Goal: Task Accomplishment & Management: Manage account settings

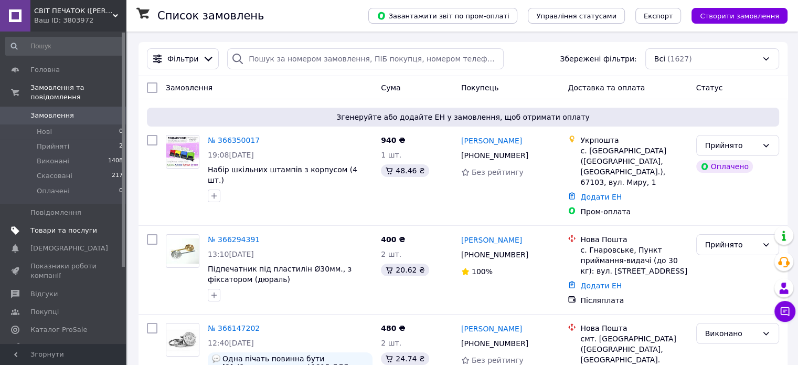
click at [57, 226] on span "Товари та послуги" at bounding box center [63, 230] width 67 height 9
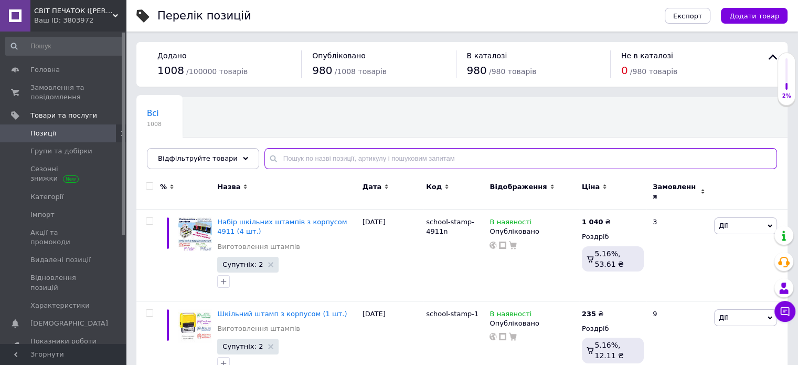
click at [312, 153] on input "text" at bounding box center [521, 158] width 513 height 21
click at [213, 155] on span "Відфільтруйте товари" at bounding box center [198, 158] width 80 height 8
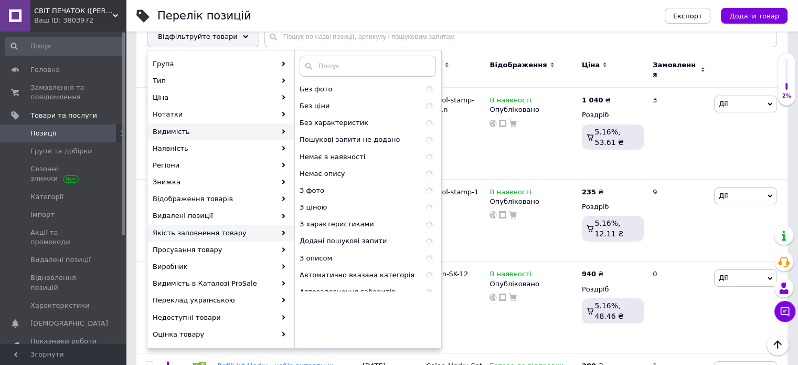
scroll to position [105, 0]
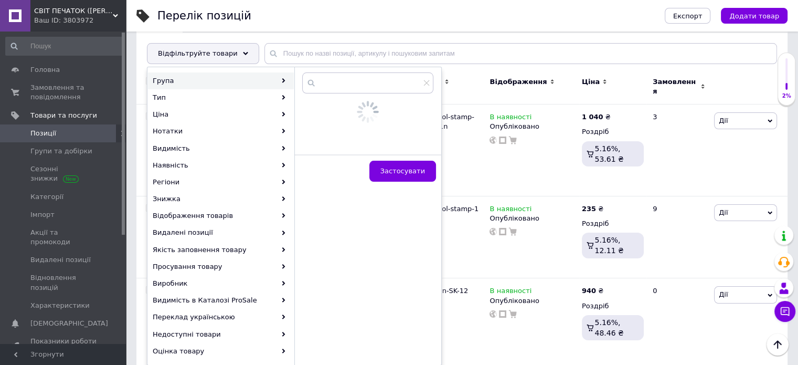
click at [284, 78] on icon at bounding box center [283, 80] width 5 height 5
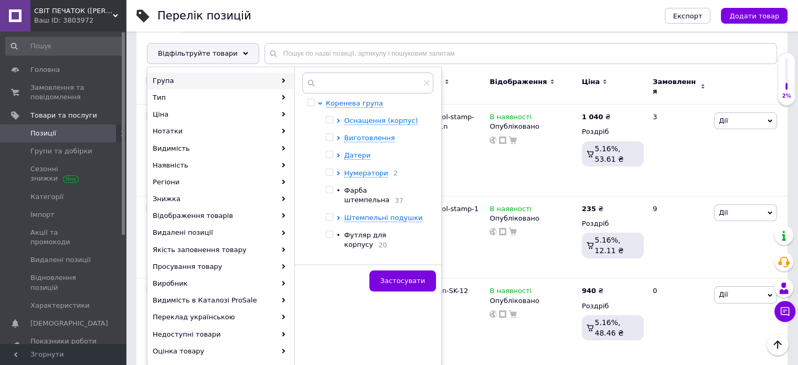
click at [341, 136] on div at bounding box center [340, 137] width 8 height 9
click at [340, 134] on div at bounding box center [340, 137] width 8 height 9
click at [338, 136] on icon at bounding box center [338, 138] width 4 height 4
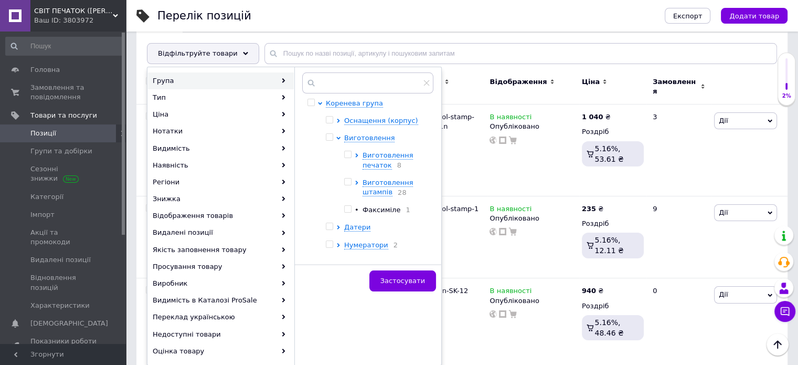
click at [330, 134] on input "checkbox" at bounding box center [329, 137] width 7 height 7
checkbox input "true"
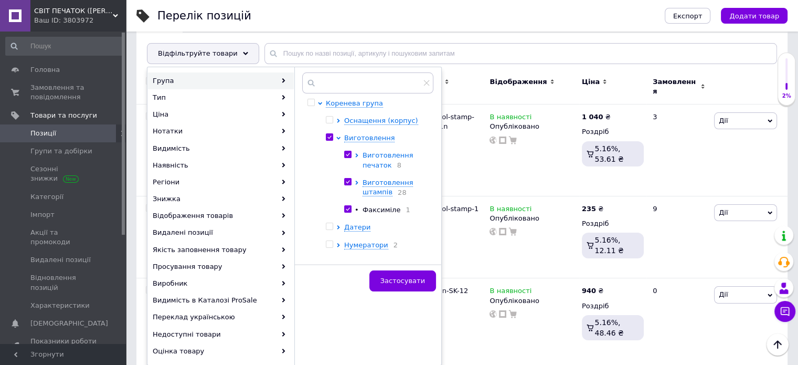
click at [357, 155] on icon at bounding box center [357, 155] width 4 height 4
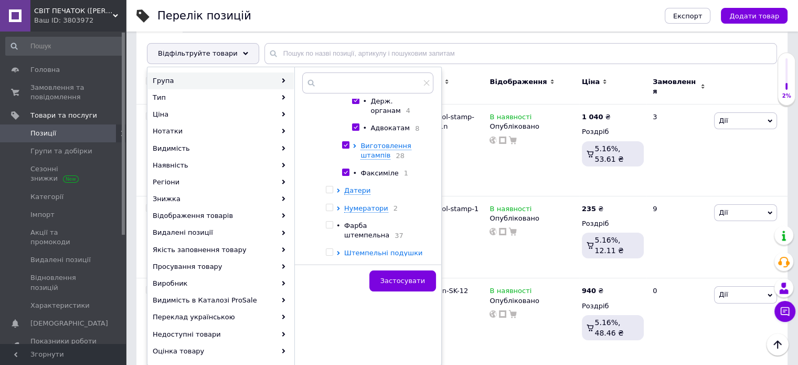
scroll to position [247, 0]
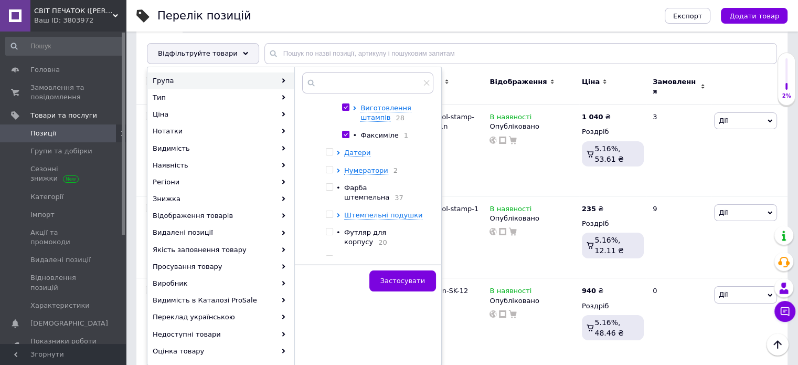
click at [361, 112] on div at bounding box center [357, 112] width 8 height 19
click at [357, 110] on icon at bounding box center [355, 108] width 4 height 4
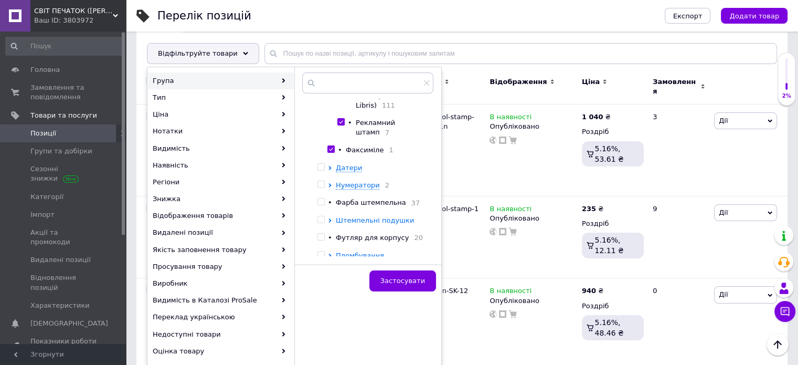
scroll to position [341, 0]
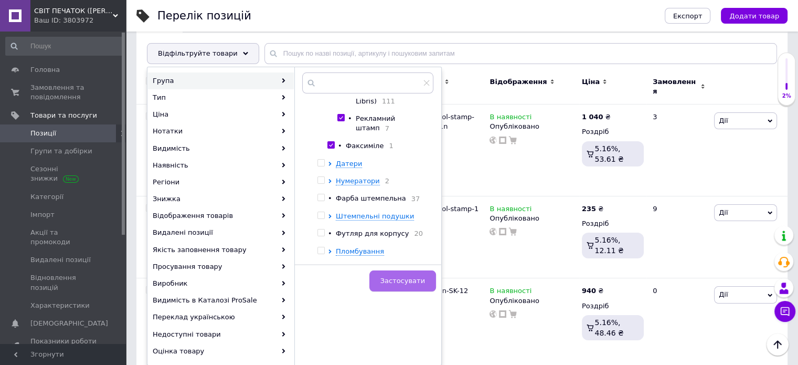
click at [402, 279] on span "Застосувати" at bounding box center [403, 281] width 45 height 8
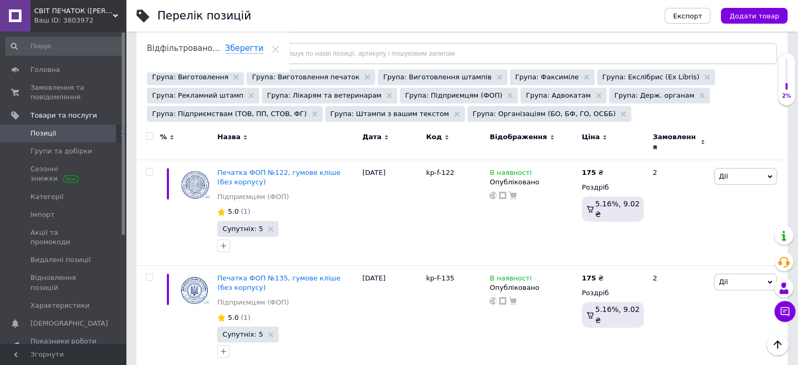
click at [243, 135] on icon at bounding box center [245, 137] width 5 height 5
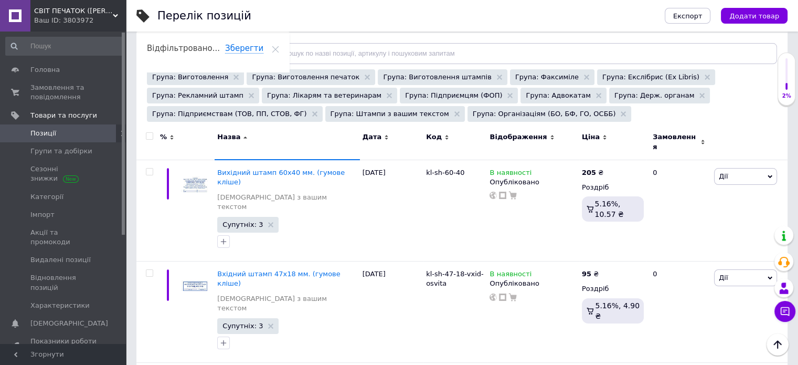
click at [243, 139] on icon at bounding box center [245, 137] width 5 height 5
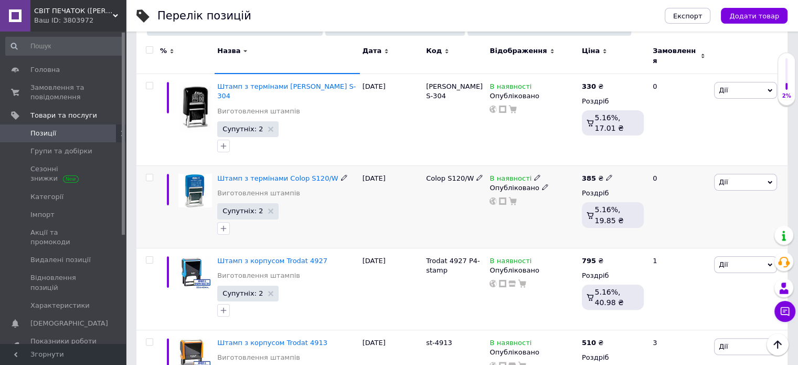
scroll to position [315, 0]
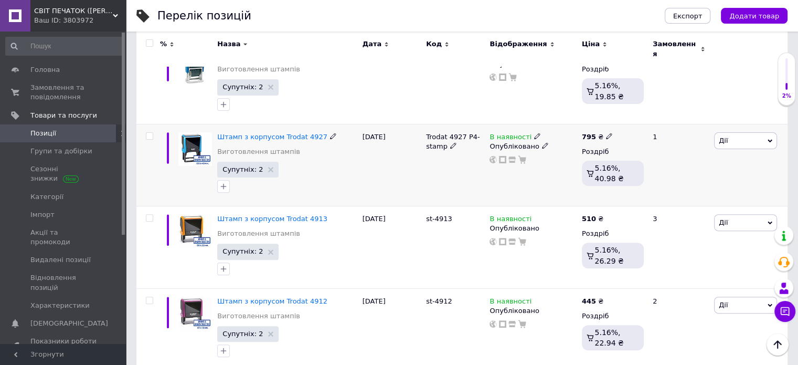
click at [585, 132] on div "795 ₴ Роздріб 5.16%, 40.98 ₴" at bounding box center [613, 161] width 62 height 58
click at [582, 133] on b "795" at bounding box center [589, 137] width 14 height 8
drag, startPoint x: 636, startPoint y: 110, endPoint x: 624, endPoint y: 109, distance: 12.7
click at [624, 114] on input "795" at bounding box center [658, 124] width 80 height 21
type input "820"
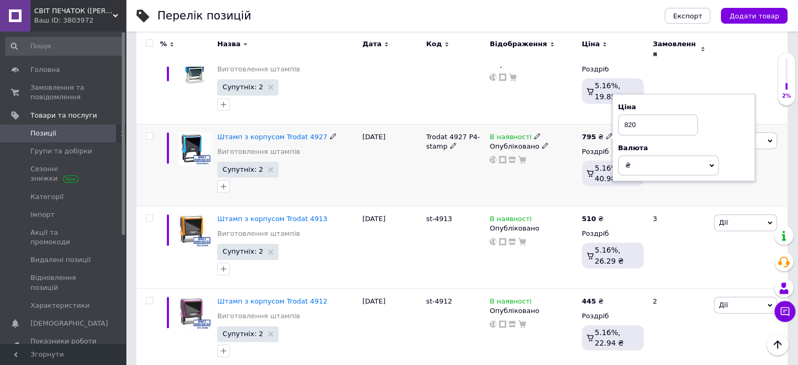
click at [523, 172] on div "В наявності Опубліковано" at bounding box center [533, 165] width 92 height 82
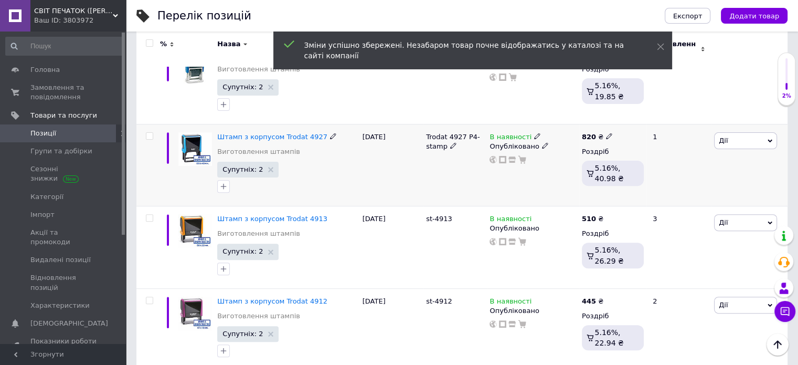
scroll to position [367, 0]
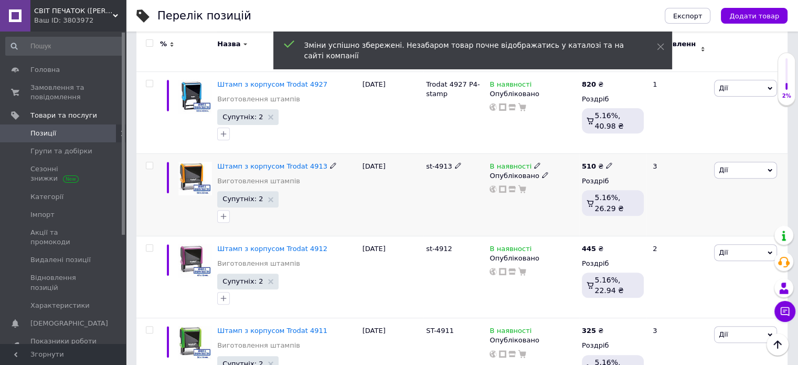
click at [586, 162] on b "510" at bounding box center [589, 166] width 14 height 8
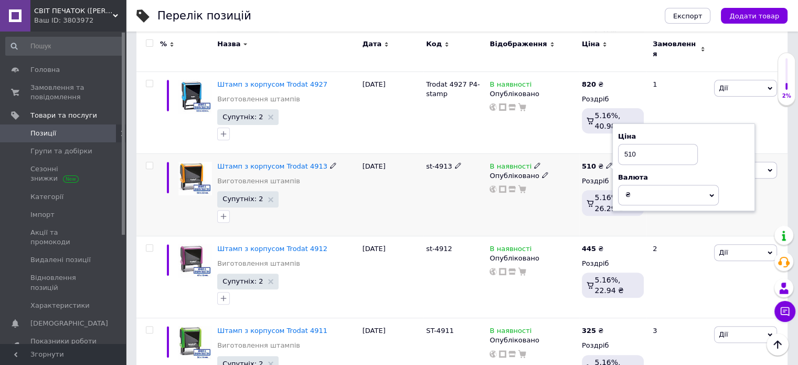
drag, startPoint x: 646, startPoint y: 138, endPoint x: 625, endPoint y: 138, distance: 20.5
click at [625, 144] on input "510" at bounding box center [658, 154] width 80 height 21
type input "525"
click at [540, 186] on div "В наявності Опубліковано" at bounding box center [533, 195] width 92 height 82
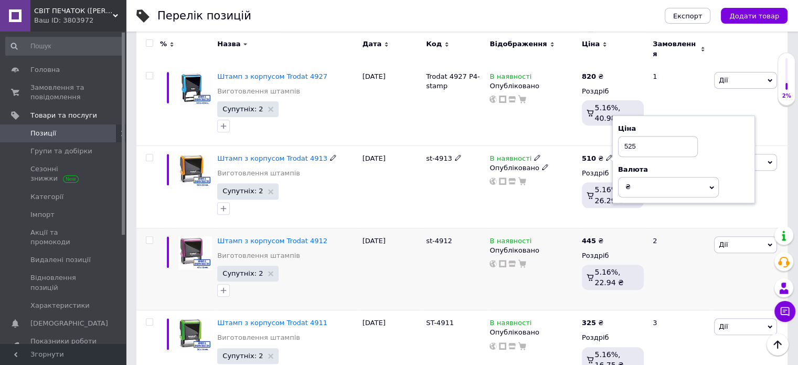
scroll to position [472, 0]
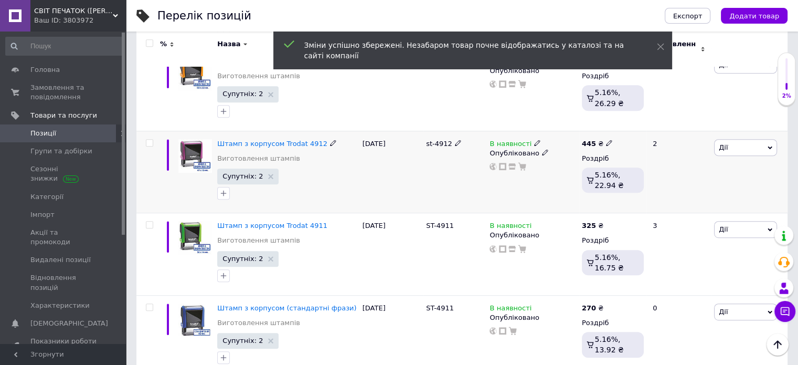
click at [586, 140] on b "445" at bounding box center [589, 144] width 14 height 8
drag, startPoint x: 646, startPoint y: 113, endPoint x: 615, endPoint y: 113, distance: 30.4
click at [615, 113] on div "Ціна 445 Валюта ₴ $ EUR CHF GBP ¥ PLN ₸ MDL HUF KGS CNY TRY KRW lei" at bounding box center [684, 145] width 143 height 88
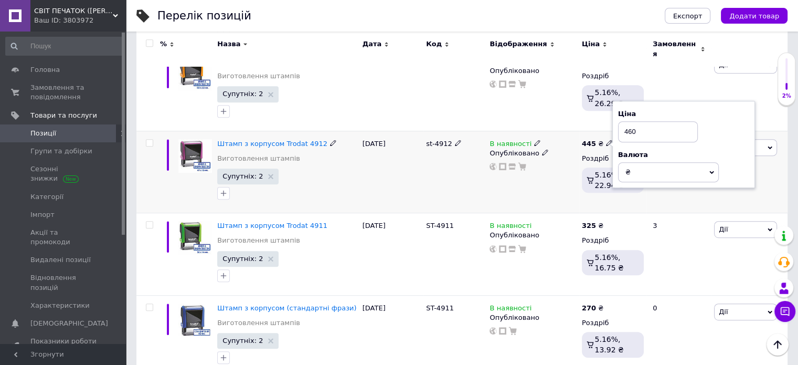
type input "460"
click at [500, 169] on div "В наявності Опубліковано" at bounding box center [533, 172] width 92 height 82
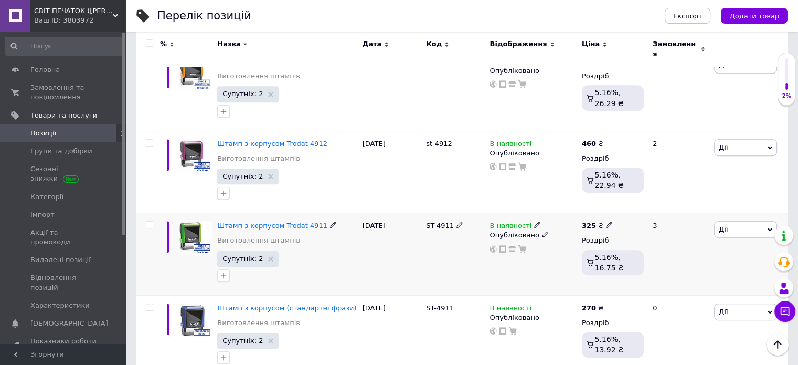
click at [588, 222] on b "325" at bounding box center [589, 226] width 14 height 8
drag, startPoint x: 623, startPoint y: 197, endPoint x: 613, endPoint y: 197, distance: 10.0
click at [613, 197] on div "Ціна 325 Валюта ₴ $ EUR CHF GBP ¥ PLN ₸ MDL HUF KGS CNY TRY KRW lei" at bounding box center [684, 227] width 143 height 88
type input "330"
click at [556, 243] on div "В наявності Опубліковано" at bounding box center [533, 254] width 92 height 82
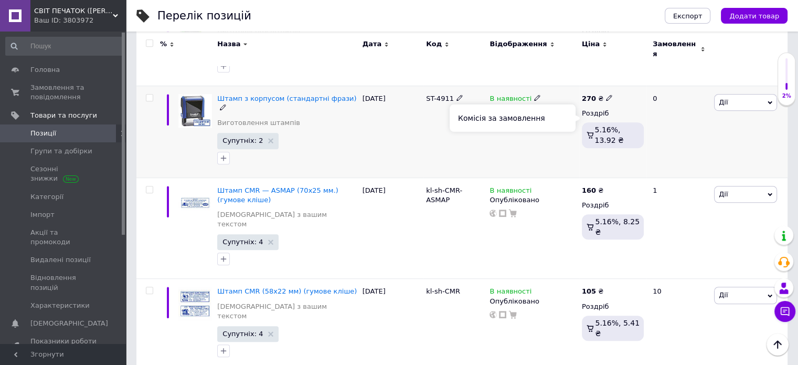
scroll to position [735, 0]
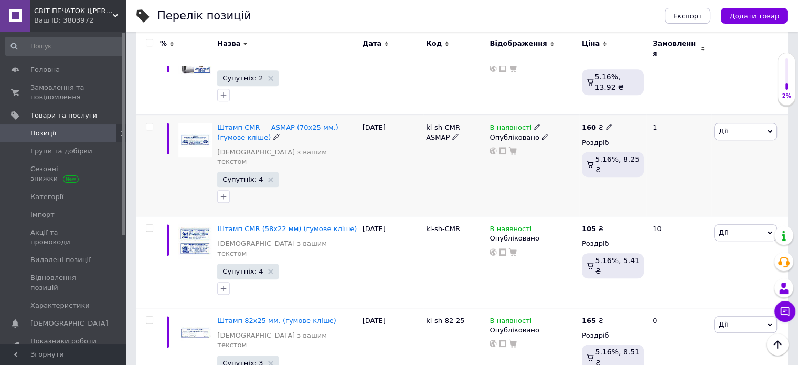
click at [588, 123] on b "160" at bounding box center [589, 127] width 14 height 8
click at [624, 106] on input "160" at bounding box center [658, 116] width 80 height 21
type input "190"
click at [551, 163] on div "В наявності Опубліковано" at bounding box center [533, 165] width 92 height 101
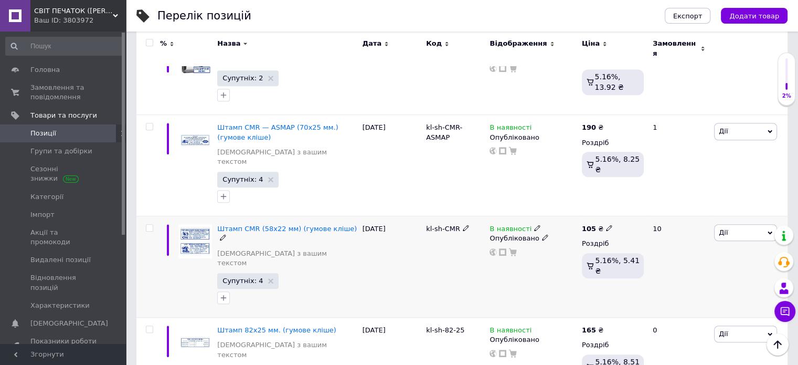
click at [588, 225] on b "105" at bounding box center [589, 229] width 14 height 8
drag, startPoint x: 644, startPoint y: 191, endPoint x: 614, endPoint y: 191, distance: 29.4
click at [614, 191] on div "Ціна 105 Валюта ₴ $ EUR CHF GBP ¥ PLN ₸ MDL HUF KGS CNY TRY KRW lei" at bounding box center [684, 230] width 143 height 88
type input "120"
click at [555, 251] on div "В наявності Опубліковано" at bounding box center [533, 266] width 92 height 101
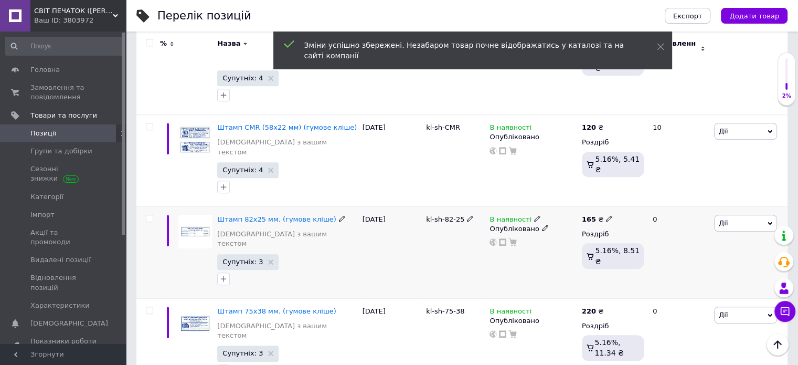
scroll to position [892, 0]
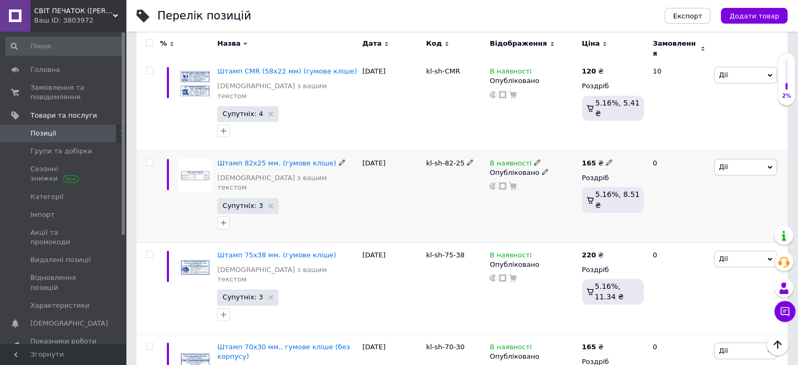
click at [586, 159] on b "165" at bounding box center [589, 163] width 14 height 8
click at [623, 141] on input "165" at bounding box center [658, 151] width 80 height 21
type input "200"
click at [545, 184] on div "В наявності Опубліковано" at bounding box center [533, 197] width 92 height 92
click at [593, 250] on div "220 ₴" at bounding box center [597, 254] width 31 height 9
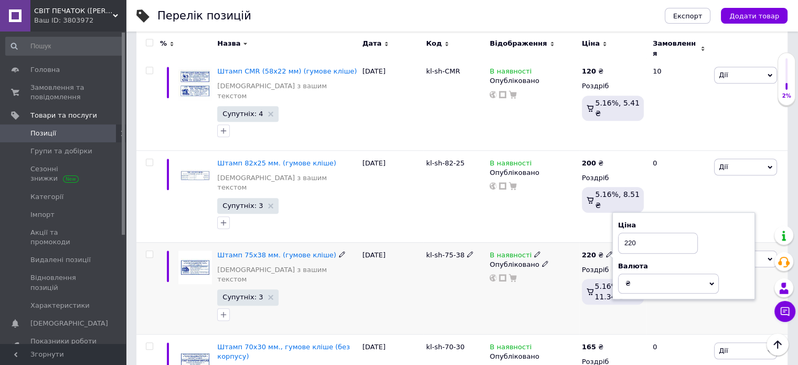
click at [627, 233] on input "220" at bounding box center [658, 243] width 80 height 21
type input "250"
click at [510, 252] on div "В наявності Опубліковано" at bounding box center [533, 288] width 92 height 92
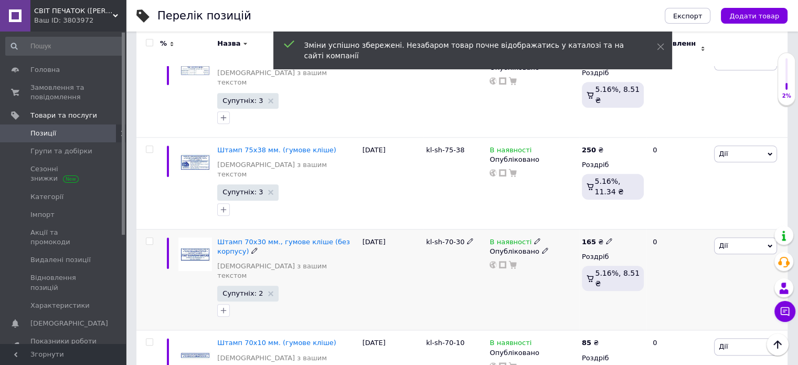
scroll to position [1050, 0]
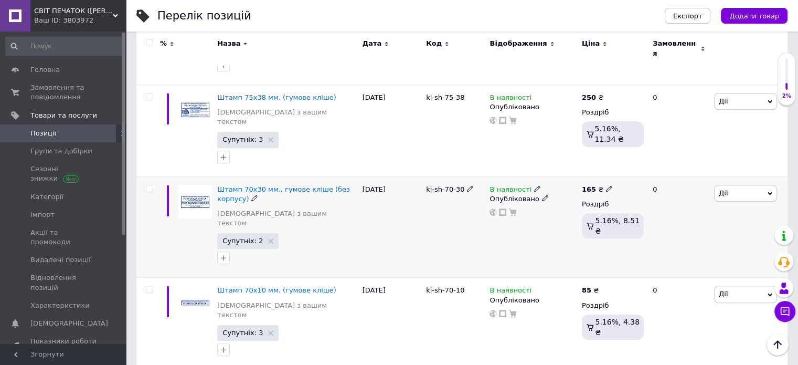
click at [588, 185] on b "165" at bounding box center [589, 189] width 14 height 8
drag, startPoint x: 640, startPoint y: 121, endPoint x: 628, endPoint y: 119, distance: 12.3
click at [628, 167] on input "165" at bounding box center [658, 177] width 80 height 21
type input "190"
click at [535, 186] on div "В наявності Опубліковано" at bounding box center [533, 226] width 92 height 101
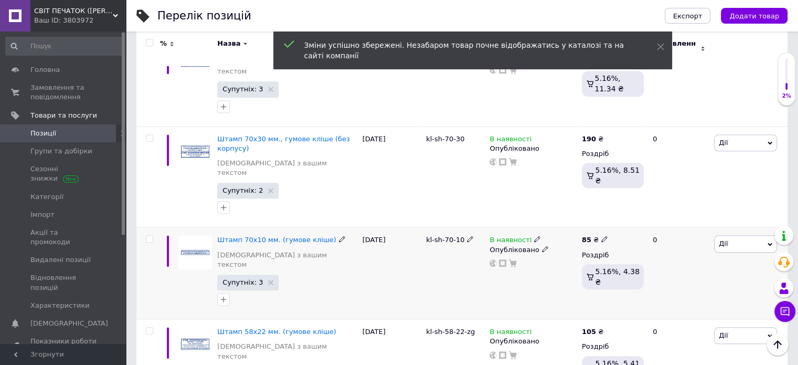
scroll to position [1155, 0]
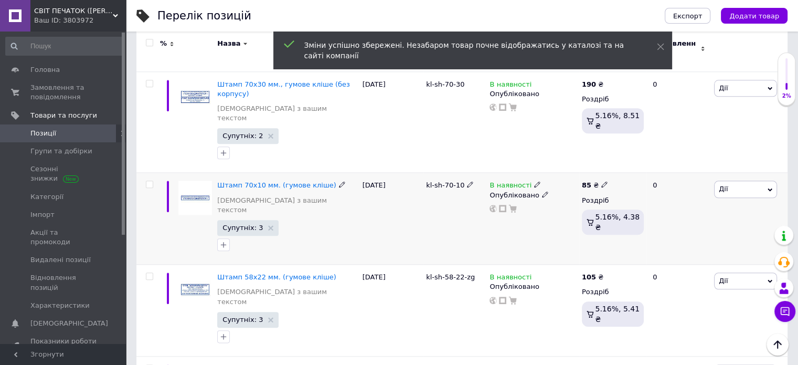
click at [586, 181] on b "85" at bounding box center [586, 185] width 9 height 8
drag, startPoint x: 638, startPoint y: 109, endPoint x: 614, endPoint y: 109, distance: 23.6
click at [615, 163] on input "85" at bounding box center [655, 173] width 80 height 21
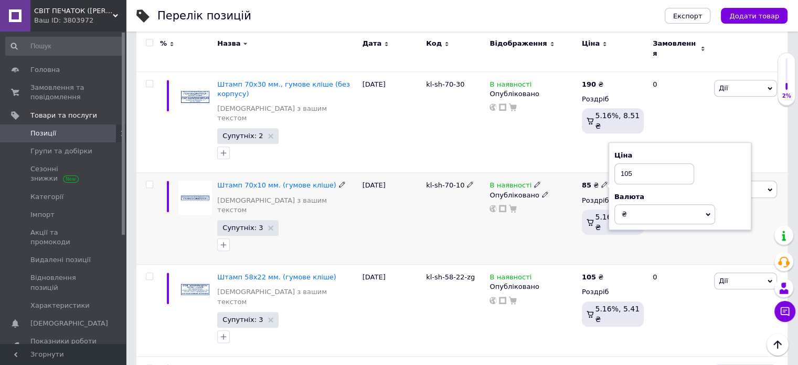
type input "105"
click at [554, 173] on div "В наявності Опубліковано" at bounding box center [533, 219] width 92 height 92
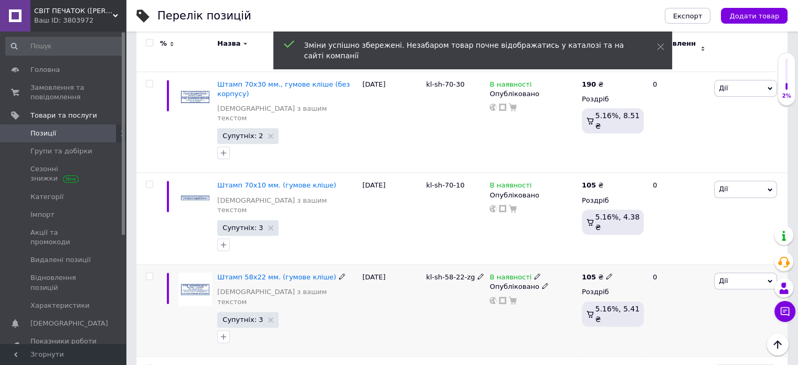
click at [589, 273] on b "105" at bounding box center [589, 277] width 14 height 8
drag, startPoint x: 640, startPoint y: 188, endPoint x: 627, endPoint y: 189, distance: 13.1
click at [627, 255] on input "105" at bounding box center [658, 265] width 80 height 21
type input "120"
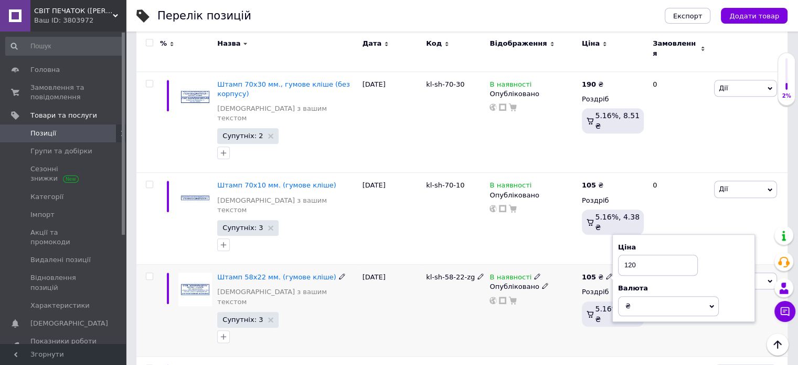
click at [541, 265] on div "В наявності Опубліковано" at bounding box center [533, 311] width 92 height 92
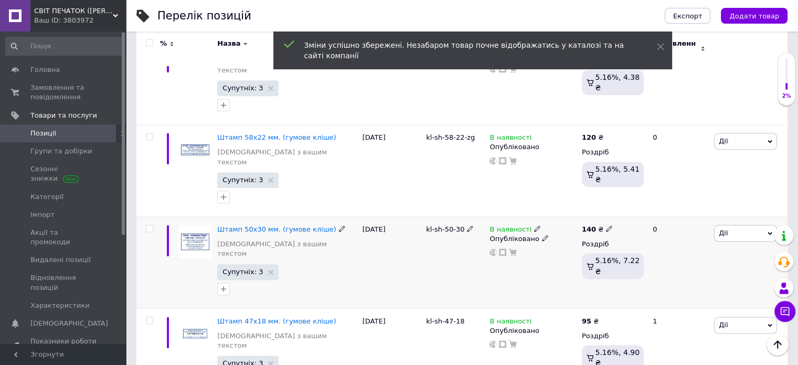
scroll to position [1312, 0]
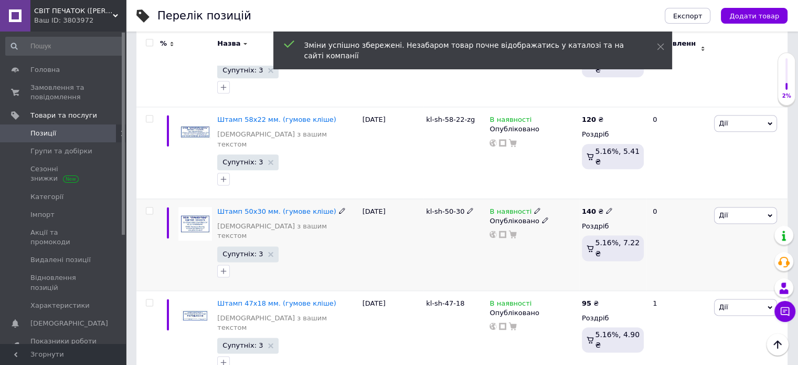
click at [588, 207] on b "140" at bounding box center [589, 211] width 14 height 8
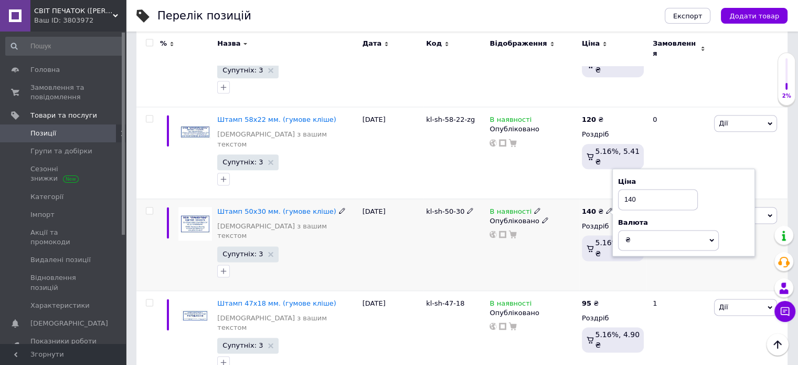
drag, startPoint x: 642, startPoint y: 115, endPoint x: 628, endPoint y: 115, distance: 13.6
click at [628, 189] on input "140" at bounding box center [658, 199] width 80 height 21
type input "165"
drag, startPoint x: 533, startPoint y: 176, endPoint x: 538, endPoint y: 182, distance: 7.4
click at [533, 198] on div "В наявності Опубліковано" at bounding box center [533, 244] width 92 height 92
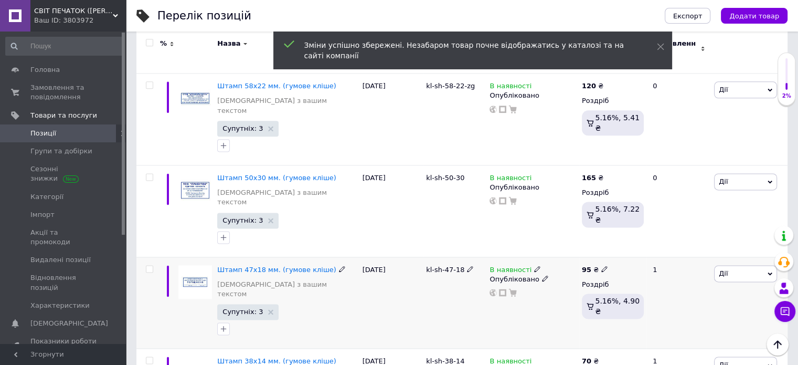
scroll to position [1365, 0]
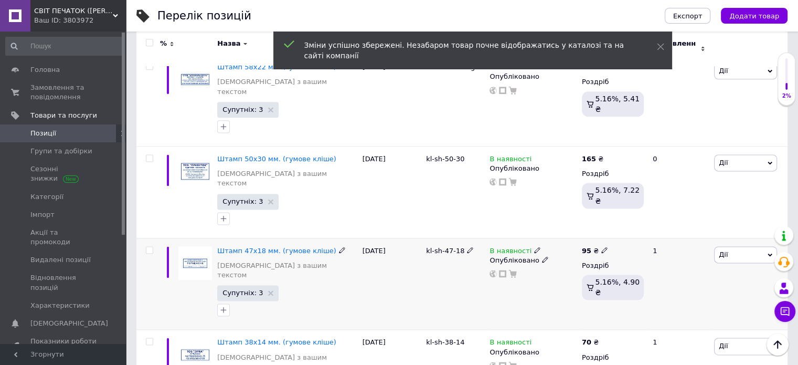
click at [585, 247] on b "95" at bounding box center [586, 251] width 9 height 8
drag, startPoint x: 634, startPoint y: 144, endPoint x: 624, endPoint y: 144, distance: 10.0
click at [624, 228] on input "95" at bounding box center [655, 238] width 80 height 21
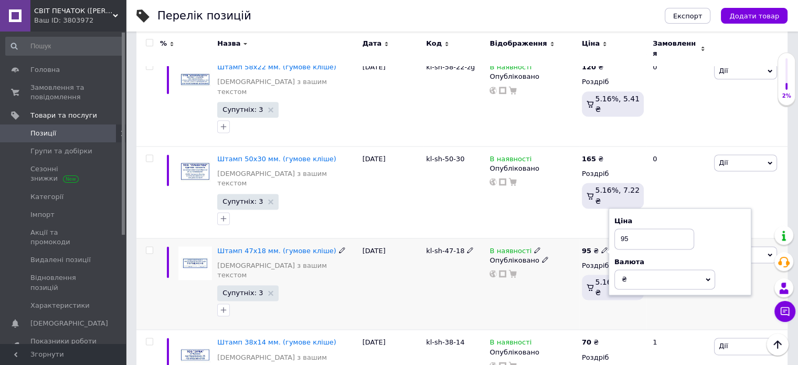
type input "9"
type input "110"
click at [538, 238] on div "В наявності Опубліковано" at bounding box center [533, 284] width 92 height 92
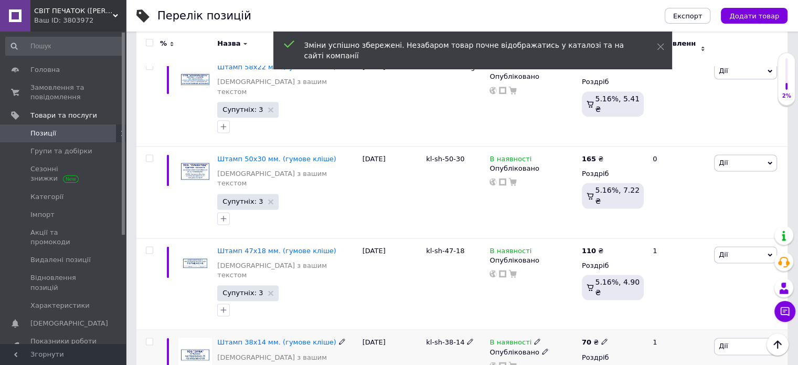
scroll to position [1470, 0]
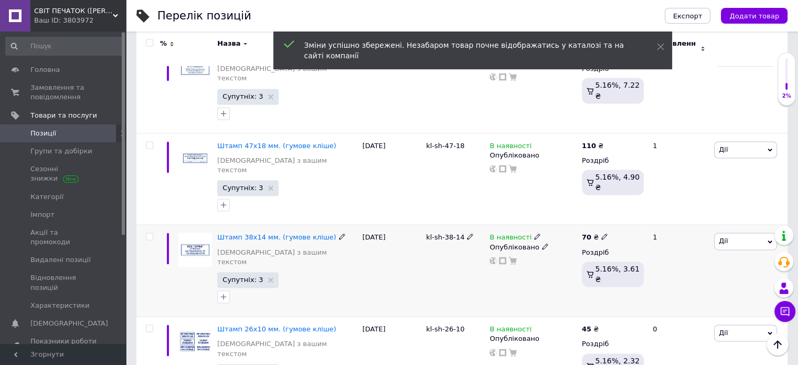
click at [584, 233] on b "70" at bounding box center [586, 237] width 9 height 8
drag, startPoint x: 624, startPoint y: 121, endPoint x: 634, endPoint y: 174, distance: 53.5
click at [624, 215] on input "70" at bounding box center [655, 225] width 80 height 21
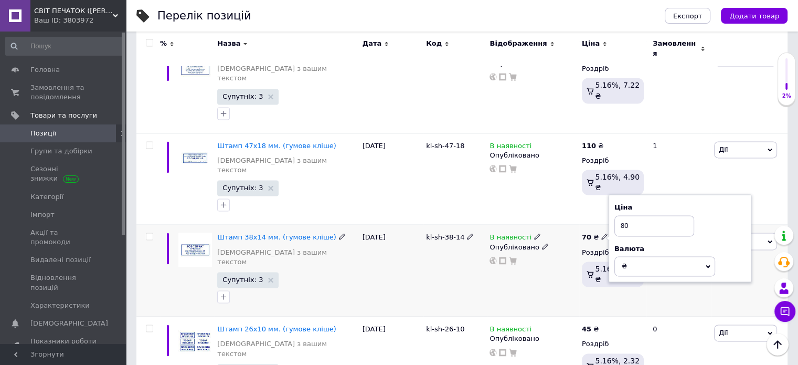
type input "80"
click at [482, 225] on div "kl-sh-38-14" at bounding box center [456, 271] width 64 height 92
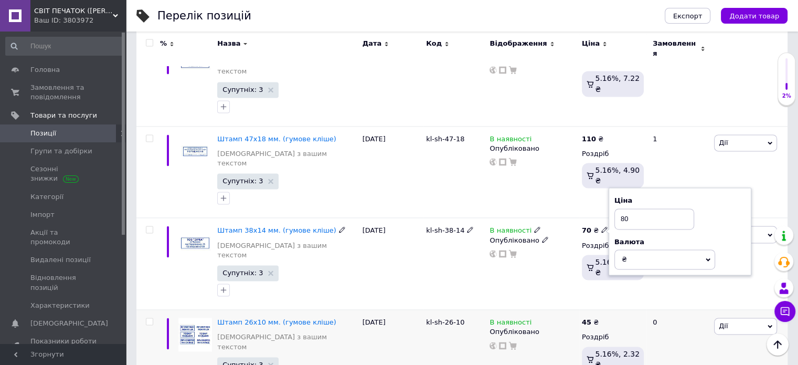
scroll to position [1522, 0]
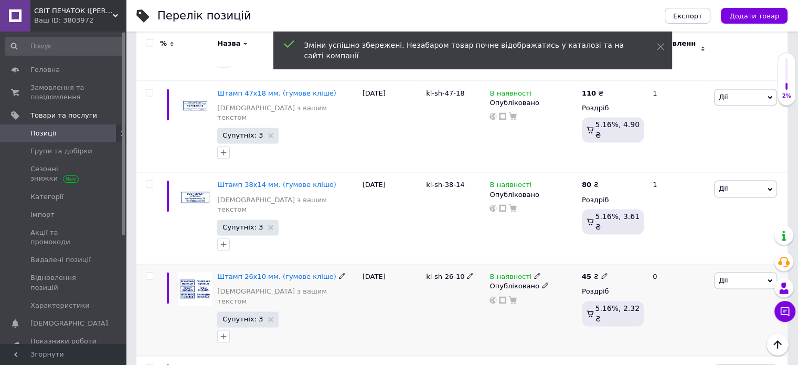
click at [586, 272] on b "45" at bounding box center [586, 276] width 9 height 8
click at [626, 254] on input "45" at bounding box center [655, 264] width 80 height 21
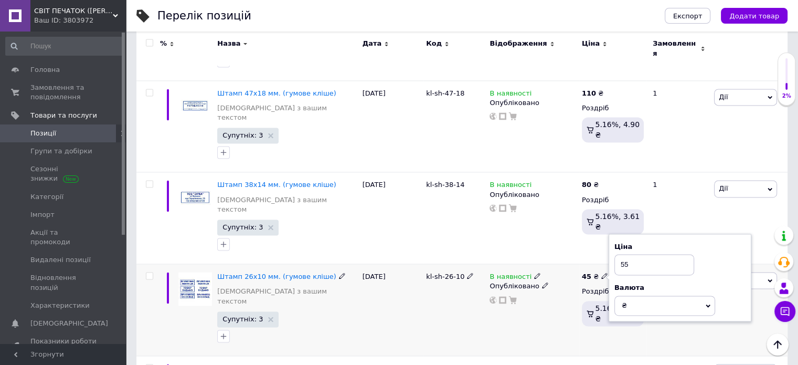
type input "55"
click at [535, 264] on div "В наявності Опубліковано" at bounding box center [533, 310] width 92 height 92
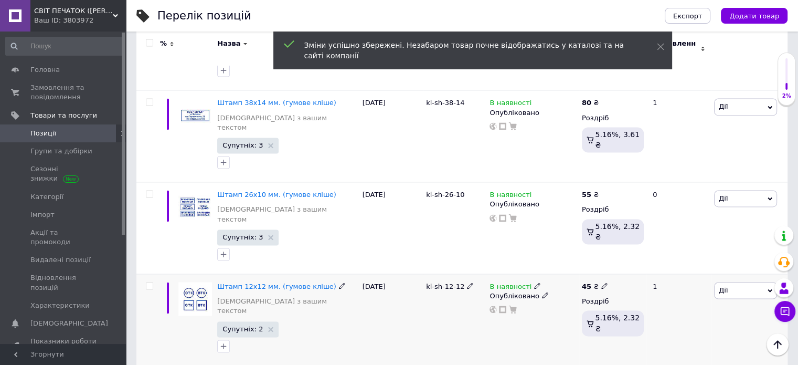
scroll to position [1607, 0]
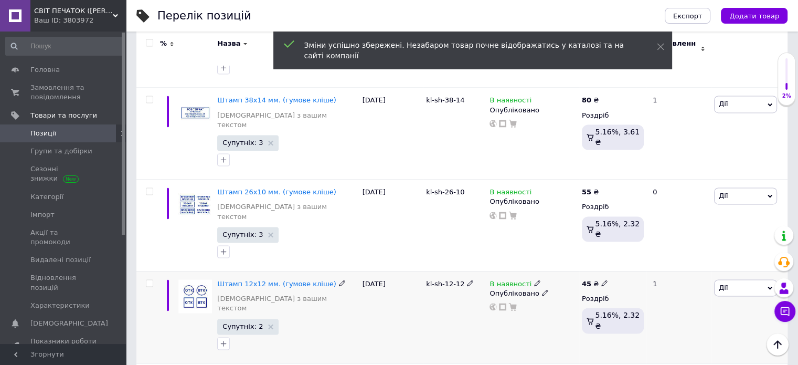
click at [586, 280] on b "45" at bounding box center [586, 284] width 9 height 8
drag, startPoint x: 624, startPoint y: 147, endPoint x: 621, endPoint y: 163, distance: 16.5
click at [624, 261] on input "45" at bounding box center [655, 271] width 80 height 21
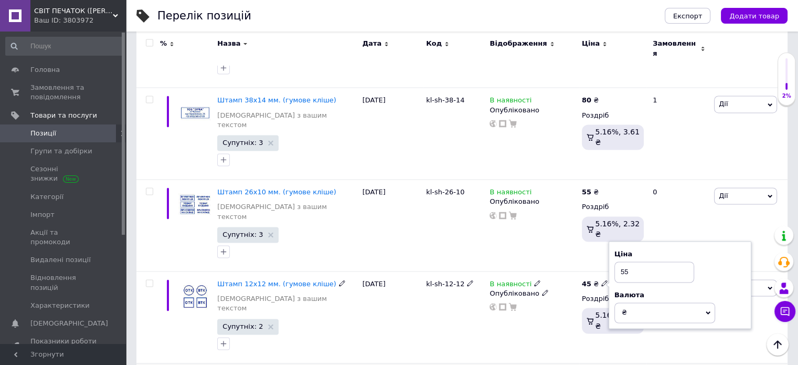
type input "55"
drag, startPoint x: 638, startPoint y: 233, endPoint x: 611, endPoint y: 229, distance: 27.5
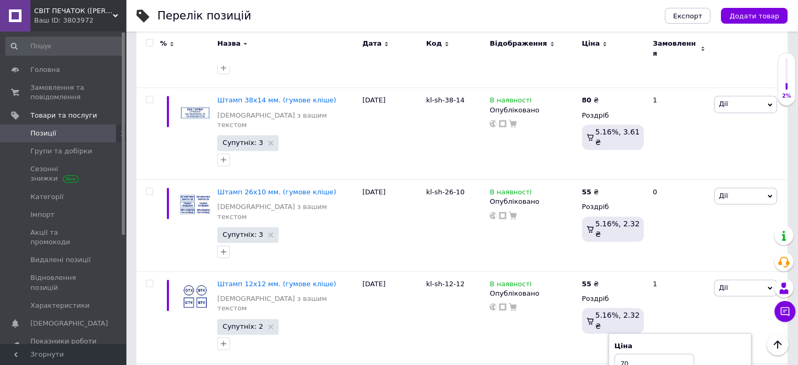
type input "70"
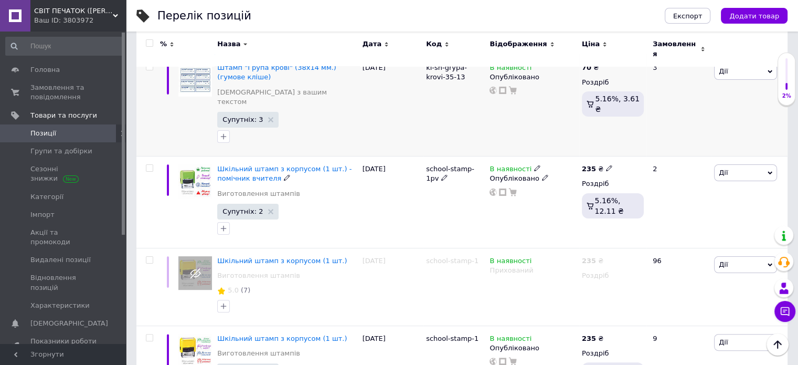
scroll to position [157, 0]
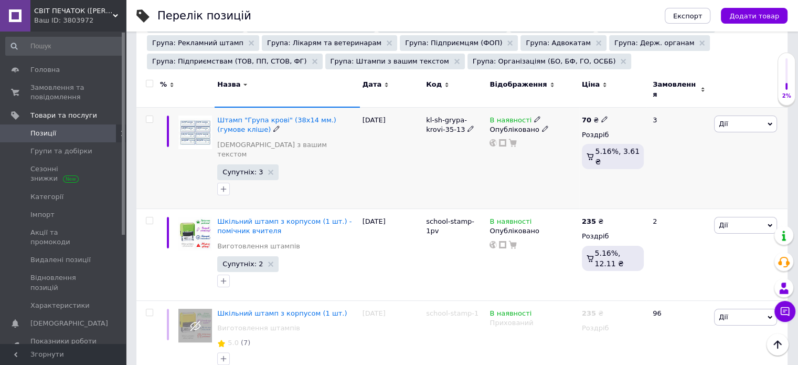
click at [586, 116] on b "70" at bounding box center [586, 120] width 9 height 8
drag, startPoint x: 633, startPoint y: 100, endPoint x: 619, endPoint y: 99, distance: 13.2
click at [619, 99] on input "70" at bounding box center [655, 108] width 80 height 21
type input "50"
click at [510, 165] on div "В наявності Опубліковано" at bounding box center [533, 157] width 92 height 101
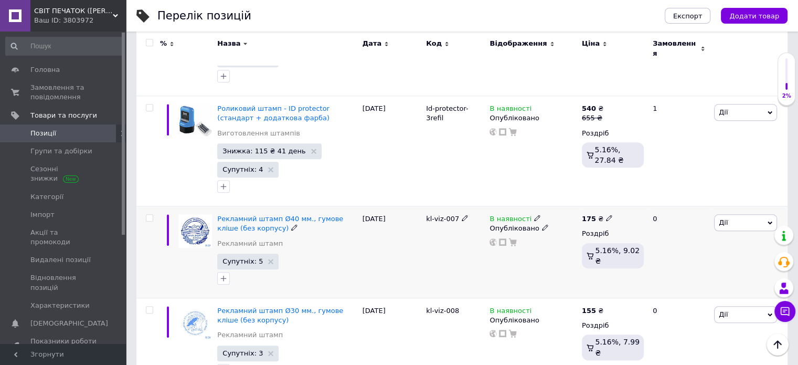
scroll to position [1102, 0]
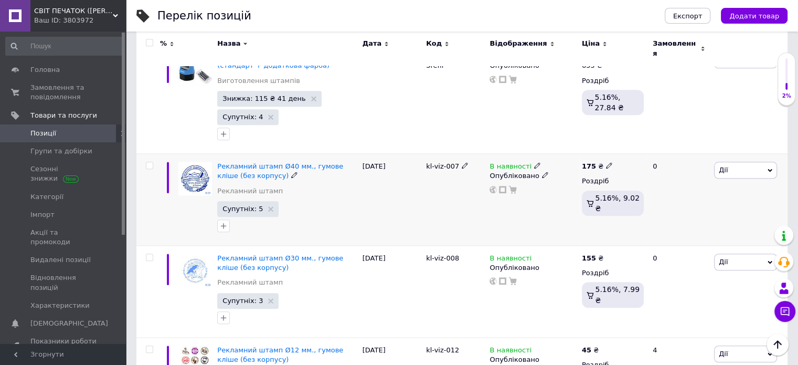
click at [588, 162] on b "175" at bounding box center [589, 166] width 14 height 8
drag, startPoint x: 643, startPoint y: 119, endPoint x: 613, endPoint y: 119, distance: 29.9
click at [613, 123] on div "Ціна 175 Валюта ₴ $ EUR CHF GBP ¥ PLN ₸ MDL HUF KGS CNY TRY KRW lei" at bounding box center [684, 167] width 143 height 88
type input "200"
click at [562, 189] on div "В наявності Опубліковано" at bounding box center [533, 200] width 92 height 92
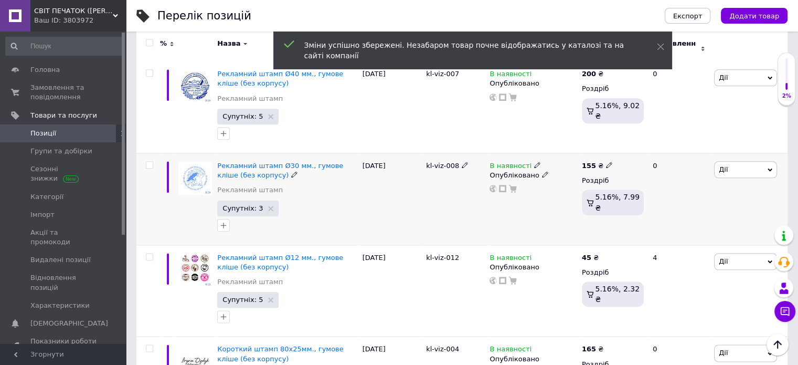
scroll to position [1207, 0]
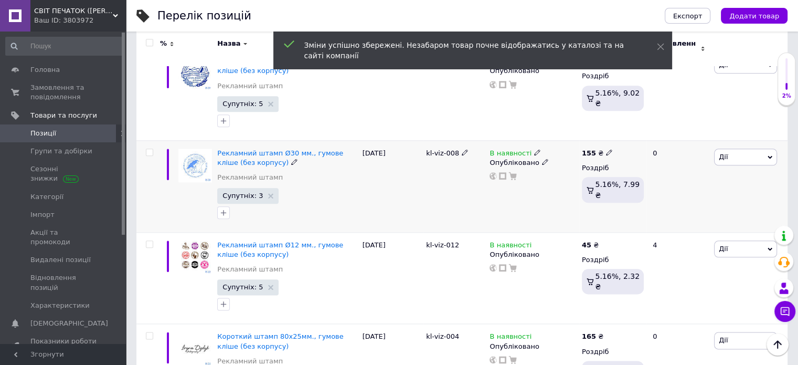
click at [592, 149] on b "155" at bounding box center [589, 153] width 14 height 8
drag, startPoint x: 640, startPoint y: 104, endPoint x: 621, endPoint y: 107, distance: 19.0
click at [621, 131] on input "155" at bounding box center [658, 141] width 80 height 21
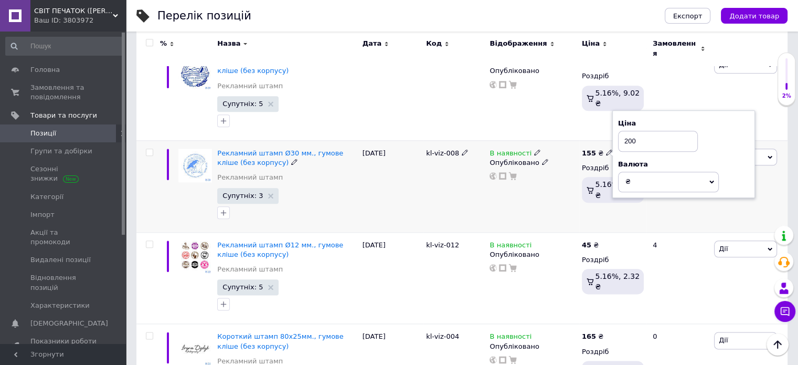
type input "200"
click at [555, 171] on div "В наявності Опубліковано" at bounding box center [533, 186] width 92 height 92
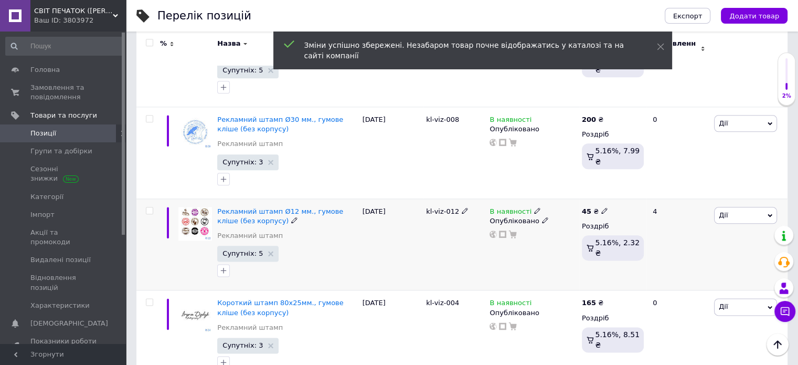
scroll to position [1260, 0]
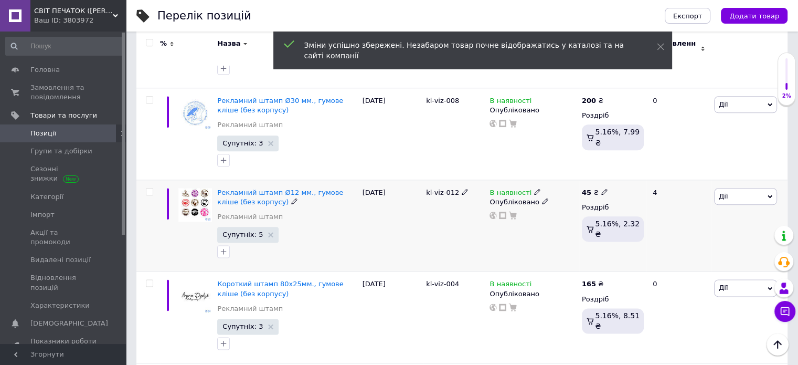
click at [588, 188] on b "45" at bounding box center [586, 192] width 9 height 8
drag, startPoint x: 625, startPoint y: 142, endPoint x: 612, endPoint y: 144, distance: 13.3
click at [612, 150] on div "Ціна 45 Валюта ₴ $ EUR CHF GBP ¥ PLN ₸ MDL HUF KGS CNY TRY KRW lei" at bounding box center [680, 194] width 143 height 88
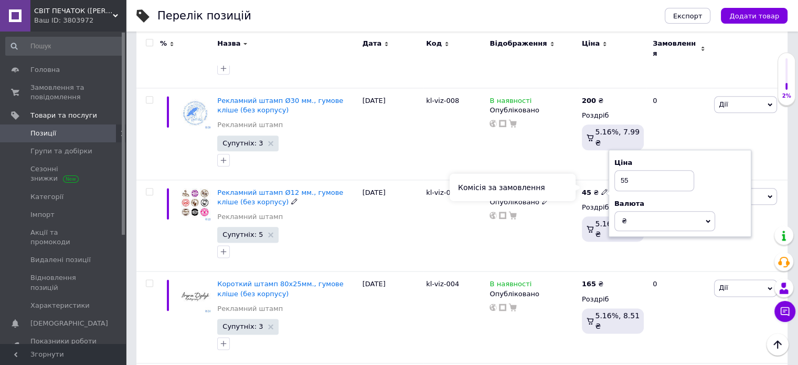
type input "55"
click at [551, 198] on div "Комісія за замовлення" at bounding box center [513, 186] width 126 height 27
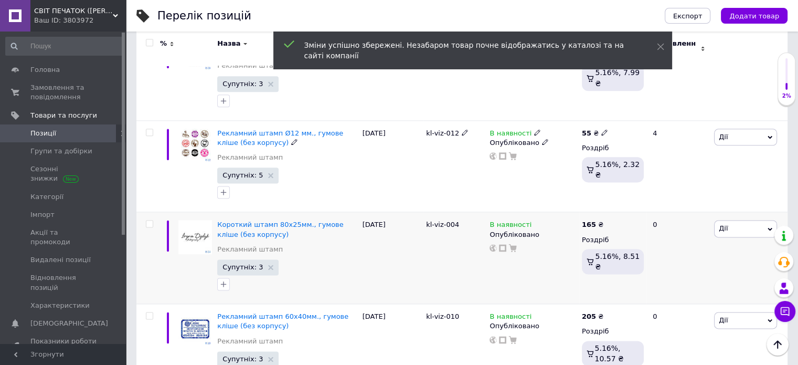
scroll to position [1365, 0]
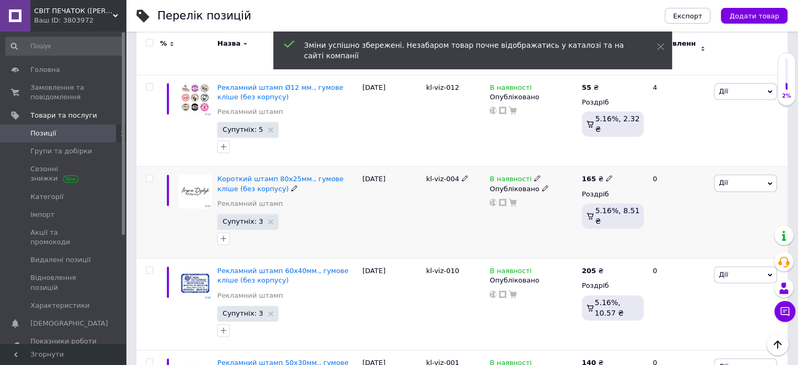
click at [590, 175] on b "165" at bounding box center [589, 179] width 14 height 8
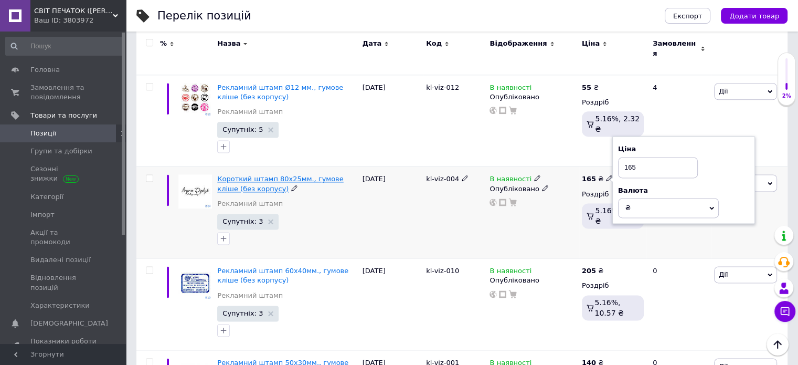
click at [245, 175] on span "Короткий штамп 80х25мм., гумове кліше (без корпусу)" at bounding box center [280, 183] width 126 height 17
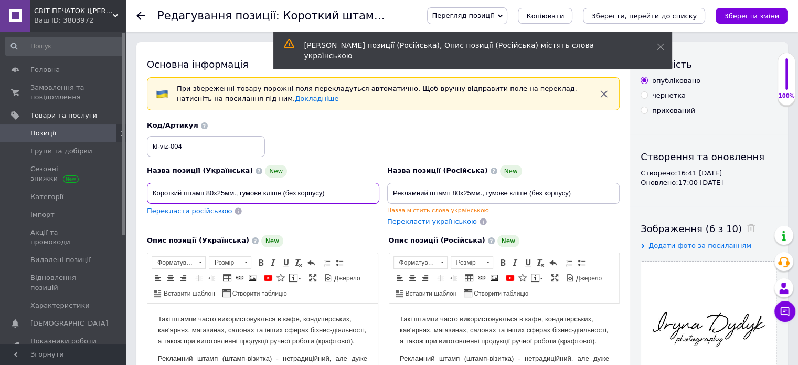
drag, startPoint x: 179, startPoint y: 191, endPoint x: 143, endPoint y: 199, distance: 36.7
click at [143, 199] on div "Назва позиції (Українська) New Короткий штамп 80х25мм., гумове кліше (без корпу…" at bounding box center [263, 196] width 240 height 70
type input "Рекламний штамп 80х25мм., гумове кліше (без корпусу)"
click at [547, 219] on div "Перекласти українською" at bounding box center [503, 222] width 233 height 10
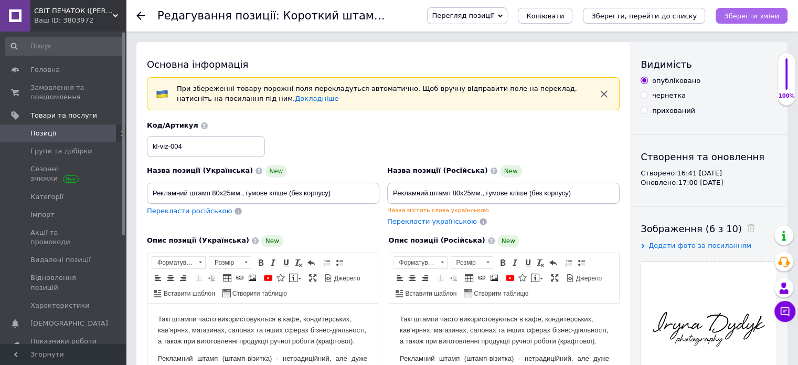
click at [743, 15] on icon "Зберегти зміни" at bounding box center [751, 16] width 55 height 8
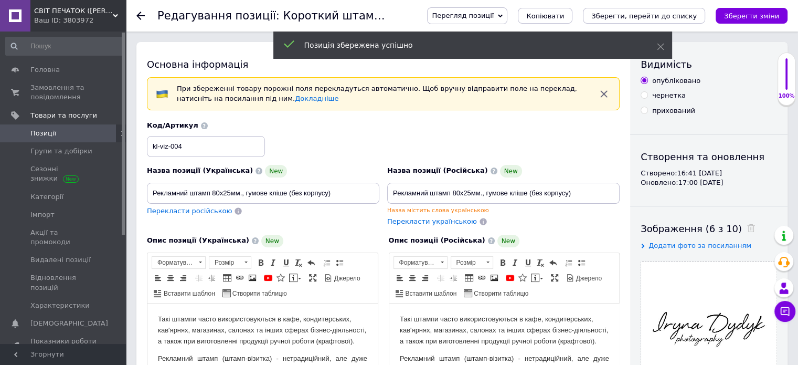
click at [135, 15] on div "Редагування позиції: Короткий штамп 80х25мм., гумове кліше (без корпусу) Перегл…" at bounding box center [462, 15] width 672 height 31
click at [139, 16] on use at bounding box center [140, 16] width 8 height 8
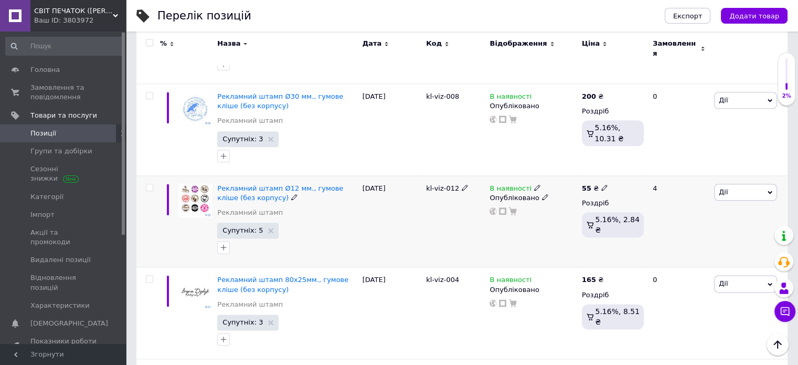
scroll to position [1312, 0]
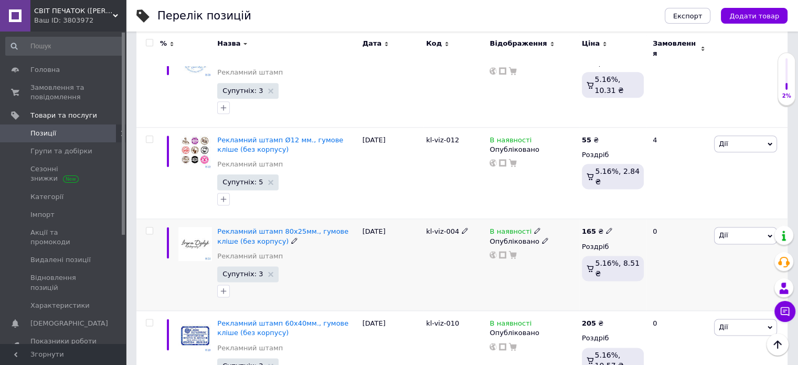
click at [590, 227] on b "165" at bounding box center [589, 231] width 14 height 8
drag, startPoint x: 634, startPoint y: 183, endPoint x: 619, endPoint y: 184, distance: 14.7
click at [619, 209] on input "165" at bounding box center [658, 219] width 80 height 21
type input "200"
click at [422, 247] on div "[DATE]" at bounding box center [392, 265] width 64 height 92
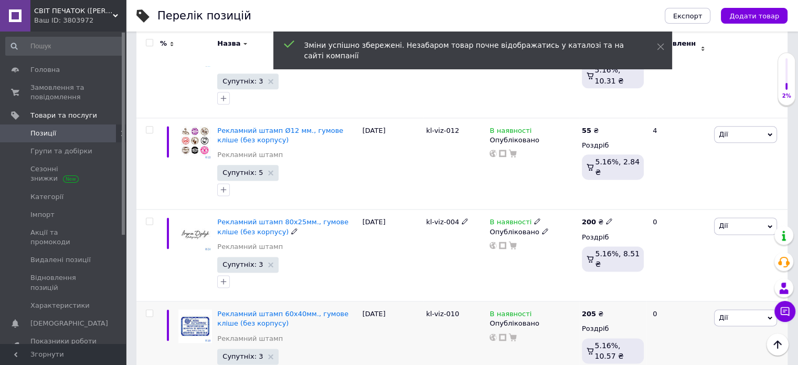
scroll to position [1470, 0]
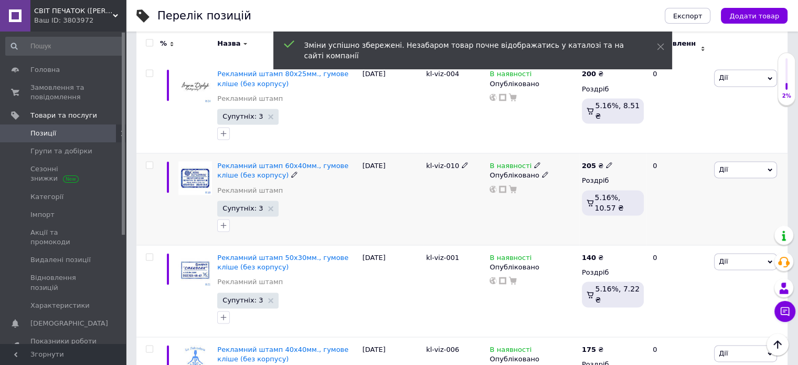
click at [589, 162] on b "205" at bounding box center [589, 166] width 14 height 8
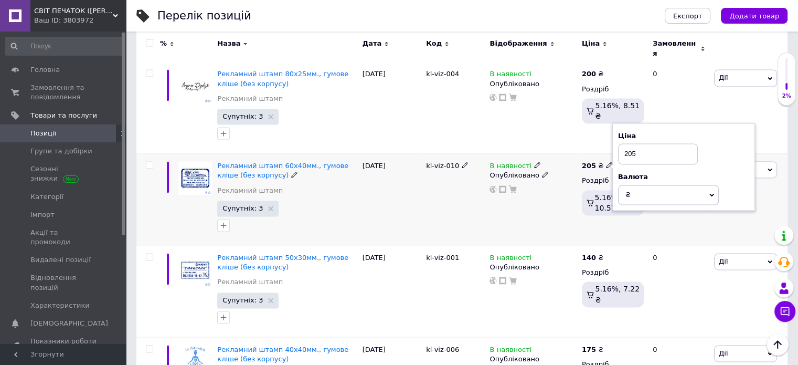
drag, startPoint x: 638, startPoint y: 118, endPoint x: 616, endPoint y: 118, distance: 22.0
click at [616, 123] on div "Ціна 205 Валюта ₴ $ EUR CHF GBP ¥ PLN ₸ MDL HUF KGS CNY TRY KRW lei" at bounding box center [684, 167] width 143 height 88
type input "2"
type input "235"
click at [509, 197] on div "В наявності Опубліковано" at bounding box center [533, 199] width 92 height 92
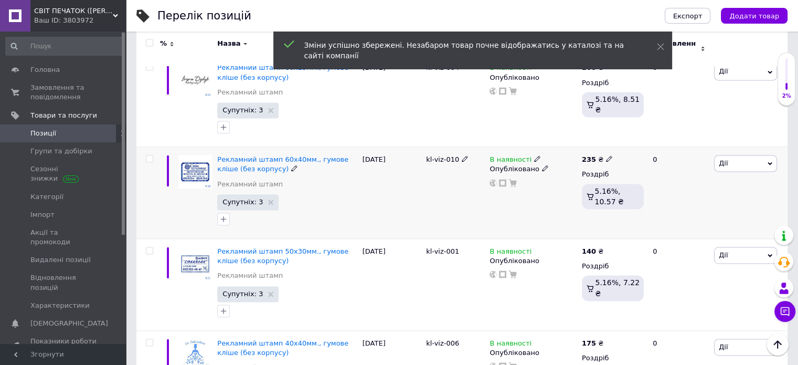
scroll to position [1522, 0]
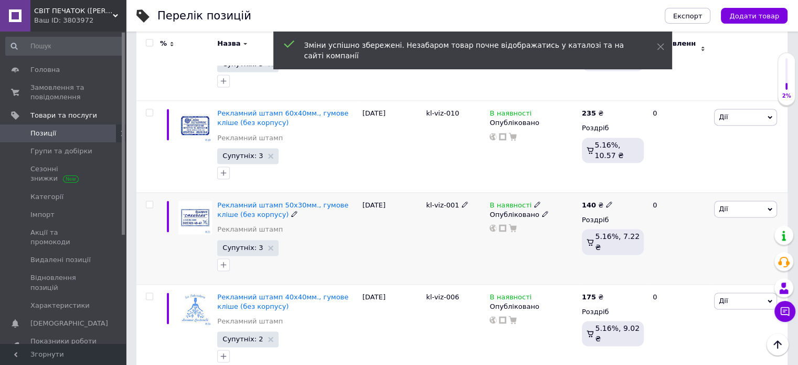
click at [588, 201] on b "140" at bounding box center [589, 205] width 14 height 8
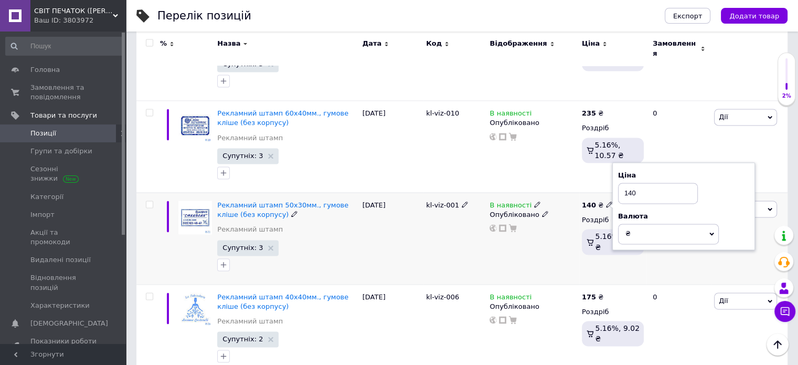
drag, startPoint x: 658, startPoint y: 156, endPoint x: 624, endPoint y: 156, distance: 34.6
click at [624, 183] on input "140" at bounding box center [658, 193] width 80 height 21
click at [590, 109] on b "235" at bounding box center [589, 113] width 14 height 8
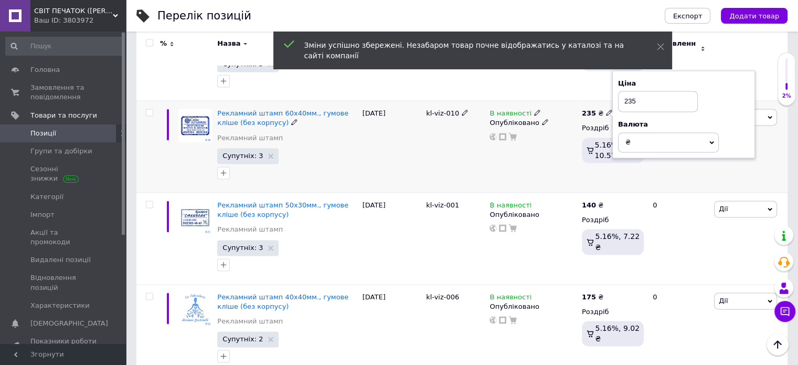
click at [642, 91] on input "235" at bounding box center [658, 101] width 80 height 21
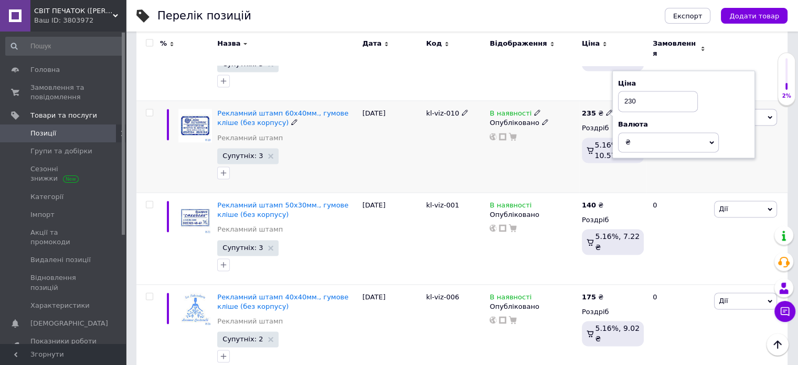
type input "230"
click at [579, 153] on div "235 ₴ Ціна 230 Валюта ₴ $ EUR CHF GBP ¥ PLN ₸ MDL HUF KGS CNY TRY KRW lei Роздр…" at bounding box center [612, 147] width 67 height 92
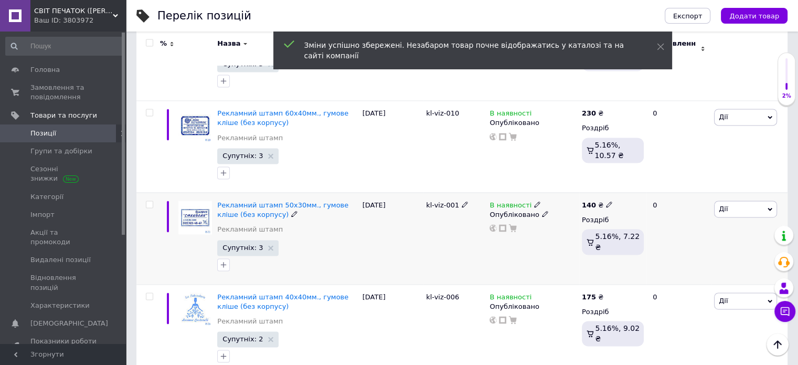
click at [589, 192] on div "140 ₴ Роздріб 5.16%, 7.22 ₴" at bounding box center [612, 238] width 67 height 92
click at [591, 201] on b "140" at bounding box center [589, 205] width 14 height 8
drag, startPoint x: 645, startPoint y: 158, endPoint x: 618, endPoint y: 158, distance: 26.8
click at [618, 183] on input "140" at bounding box center [658, 193] width 80 height 21
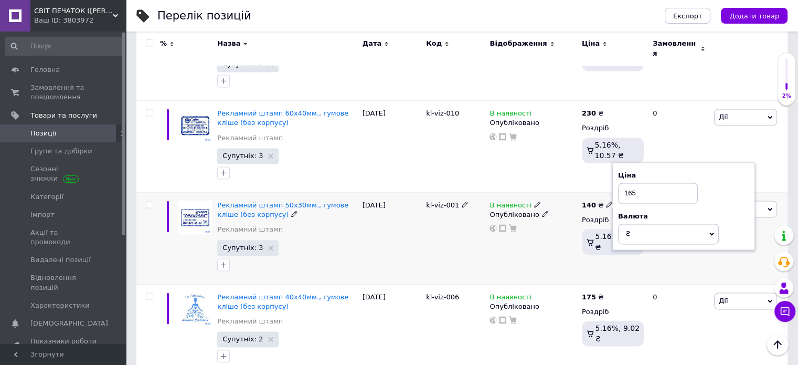
type input "165"
click at [556, 218] on div "В наявності Опубліковано" at bounding box center [533, 238] width 92 height 92
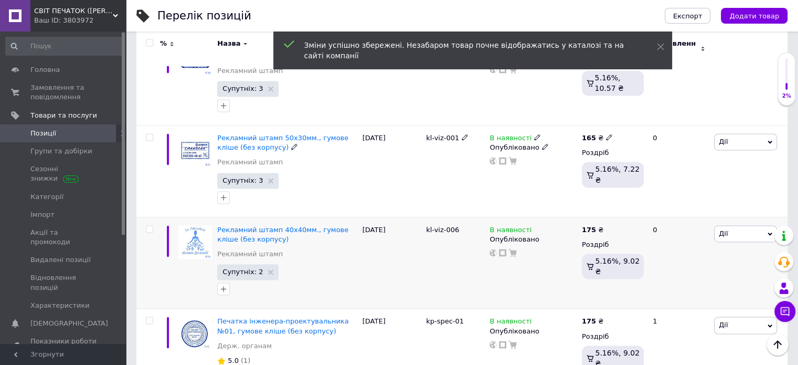
scroll to position [1627, 0]
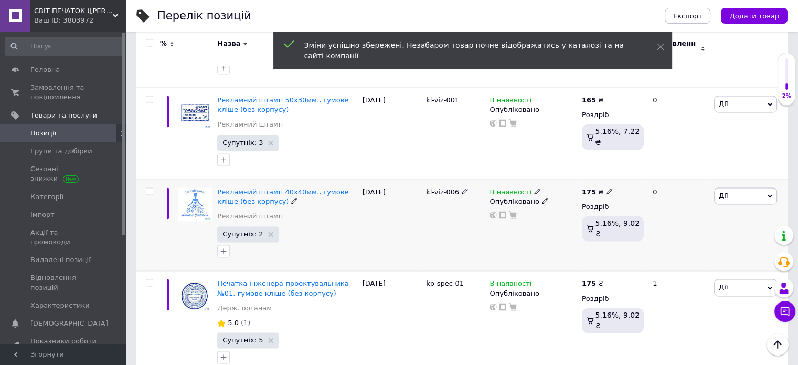
click at [586, 188] on b "175" at bounding box center [589, 192] width 14 height 8
click at [615, 149] on div "Ціна 175 Валюта ₴ $ EUR CHF GBP ¥ PLN ₸ MDL HUF KGS CNY TRY KRW lei" at bounding box center [684, 193] width 143 height 88
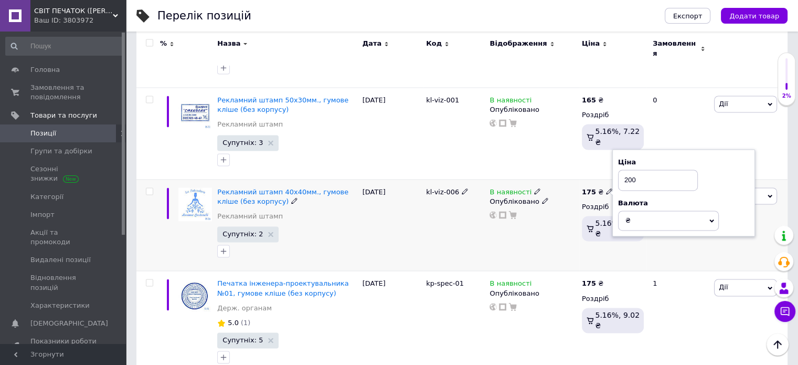
type input "200"
click at [550, 206] on div "В наявності Опубліковано" at bounding box center [533, 225] width 92 height 92
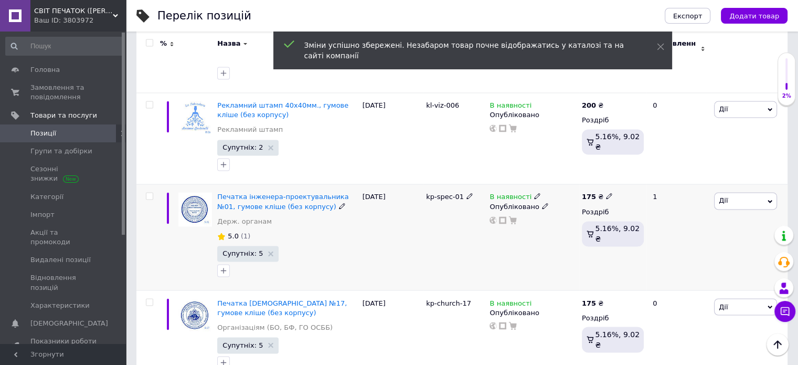
scroll to position [1732, 0]
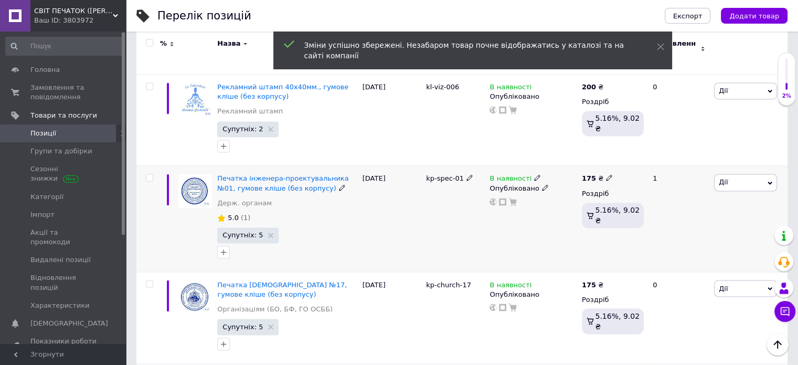
click at [149, 174] on input "checkbox" at bounding box center [149, 177] width 7 height 7
checkbox input "true"
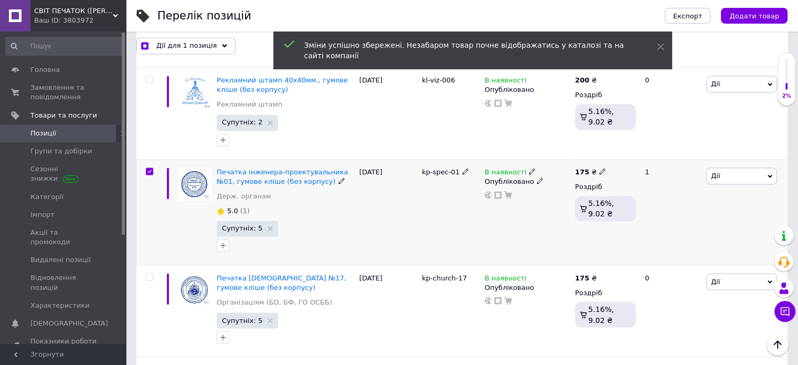
scroll to position [1732, 0]
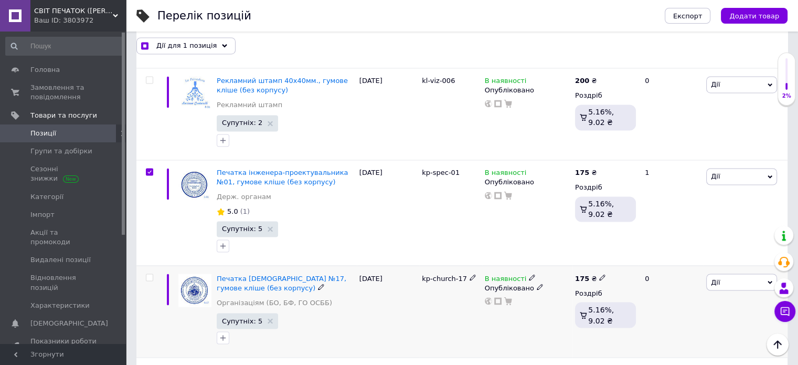
click at [149, 274] on input "checkbox" at bounding box center [149, 277] width 7 height 7
checkbox input "true"
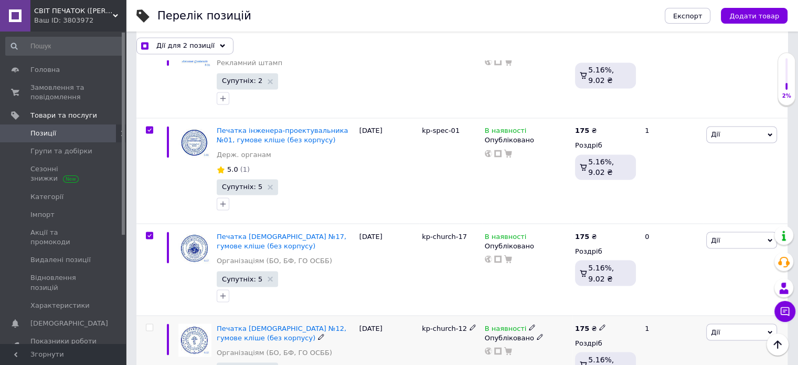
scroll to position [1828, 0]
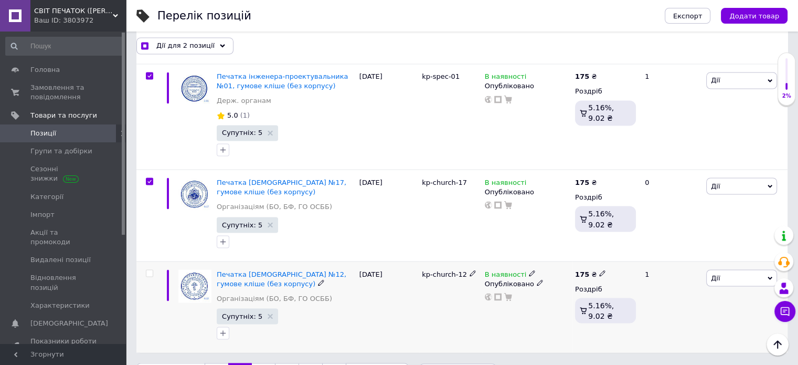
click at [147, 270] on input "checkbox" at bounding box center [149, 273] width 7 height 7
checkbox input "true"
click at [210, 47] on div "Дії для 3 позиції" at bounding box center [184, 45] width 97 height 17
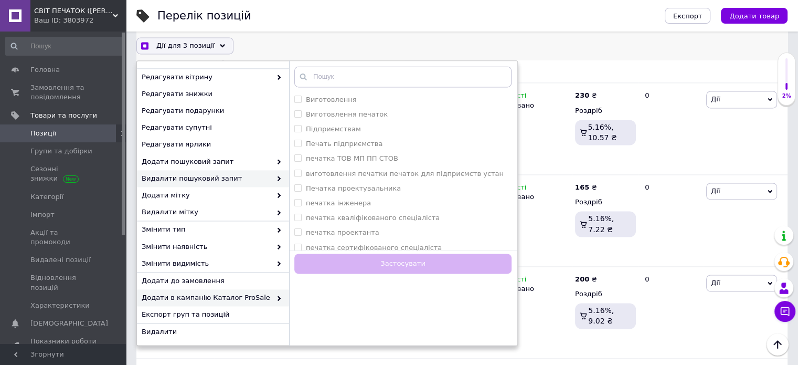
scroll to position [1565, 0]
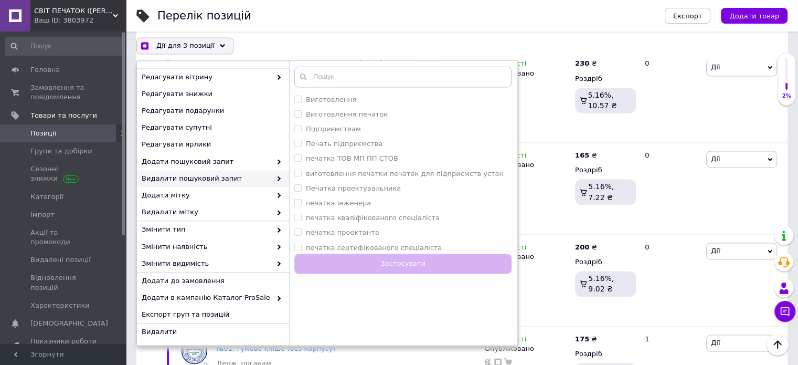
click at [381, 24] on div "Перелік позицій" at bounding box center [400, 15] width 487 height 31
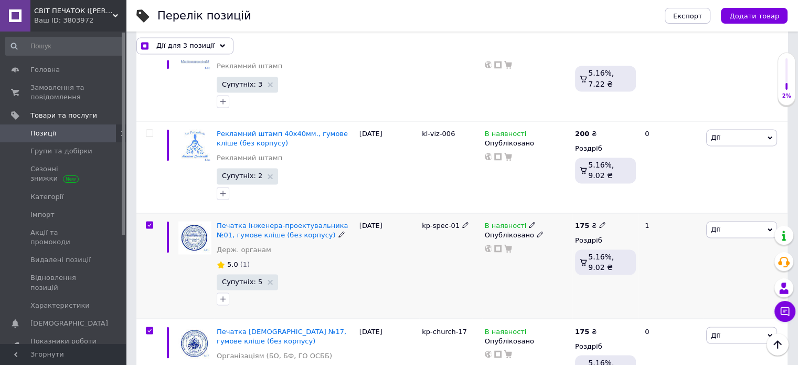
scroll to position [1775, 0]
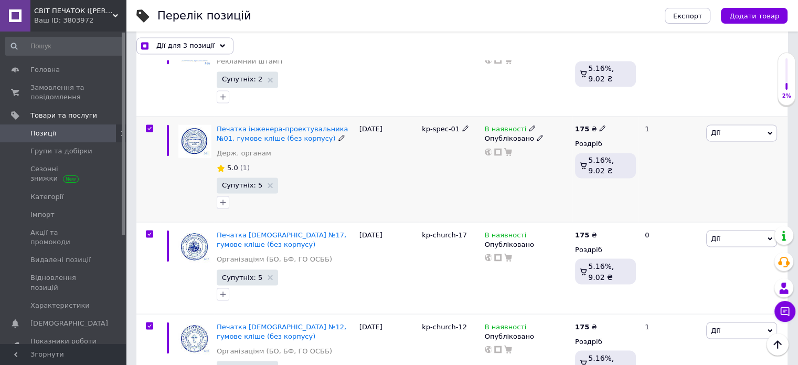
click at [579, 125] on b "175" at bounding box center [582, 129] width 14 height 8
drag, startPoint x: 653, startPoint y: 85, endPoint x: 605, endPoint y: 85, distance: 47.8
click at [606, 86] on div "Ціна 175 Валюта ₴ $ EUR CHF GBP ¥ PLN ₸ MDL HUF KGS CNY TRY KRW lei" at bounding box center [677, 130] width 143 height 88
checkbox input "true"
type input "200"
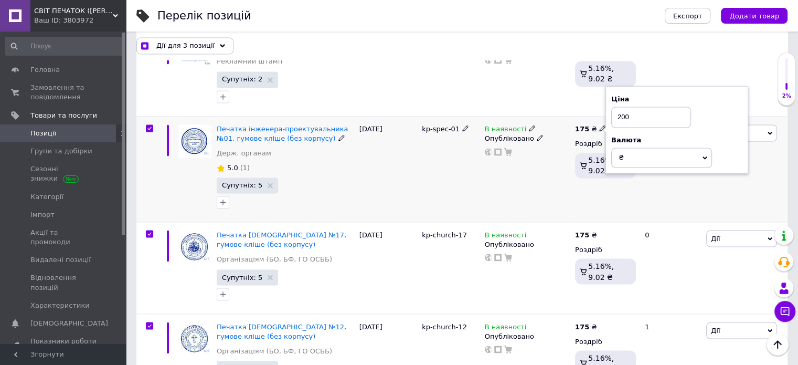
click at [589, 185] on div "175 ₴ Ціна 200 Валюта ₴ $ EUR CHF GBP ¥ PLN ₸ MDL HUF KGS CNY TRY KRW lei Роздр…" at bounding box center [606, 169] width 66 height 106
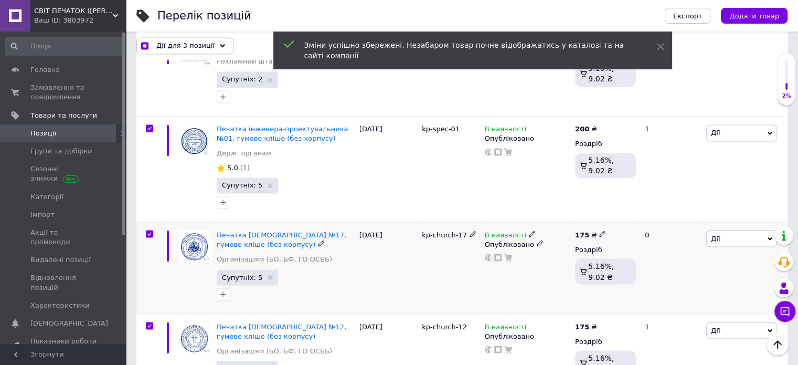
click at [578, 230] on b "175" at bounding box center [582, 234] width 14 height 8
drag, startPoint x: 639, startPoint y: 192, endPoint x: 610, endPoint y: 191, distance: 29.4
click at [610, 192] on div "Ціна 175 Валюта ₴ $ EUR CHF GBP ¥ PLN ₸ MDL HUF KGS CNY TRY KRW lei" at bounding box center [677, 236] width 143 height 88
checkbox input "true"
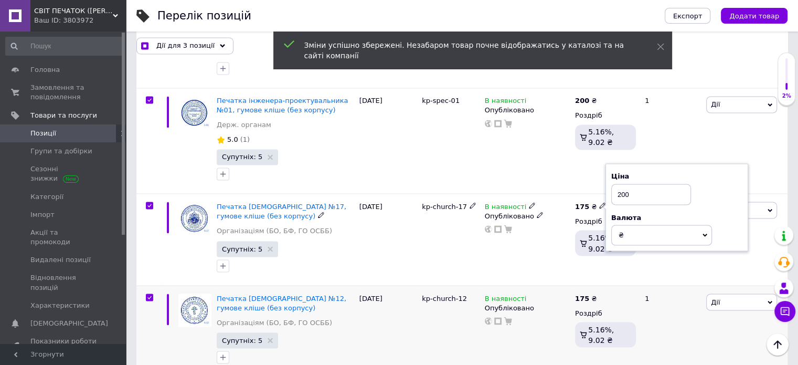
scroll to position [1828, 0]
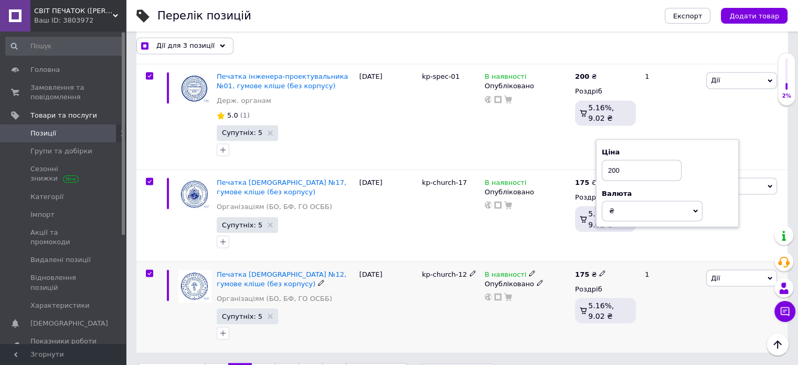
type input "200"
click at [581, 270] on b "175" at bounding box center [582, 274] width 14 height 8
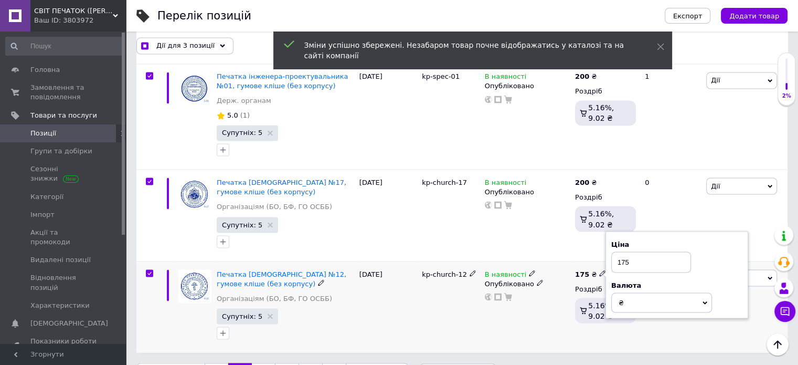
drag, startPoint x: 640, startPoint y: 234, endPoint x: 603, endPoint y: 234, distance: 36.7
click at [603, 261] on div "175 ₴ Ціна 175 Валюта ₴ $ EUR CHF GBP ¥ PLN ₸ MDL HUF KGS CNY TRY KRW lei Роздр…" at bounding box center [606, 306] width 66 height 91
checkbox input "true"
type input "200"
drag, startPoint x: 488, startPoint y: 289, endPoint x: 336, endPoint y: 333, distance: 158.0
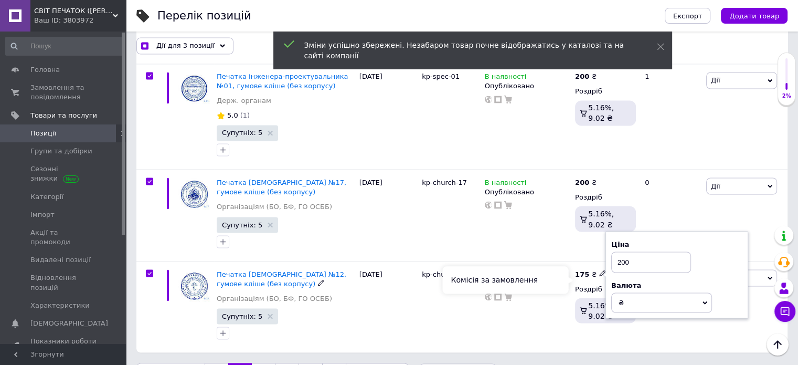
click at [485, 289] on div "Комісія за замовлення" at bounding box center [505, 279] width 126 height 27
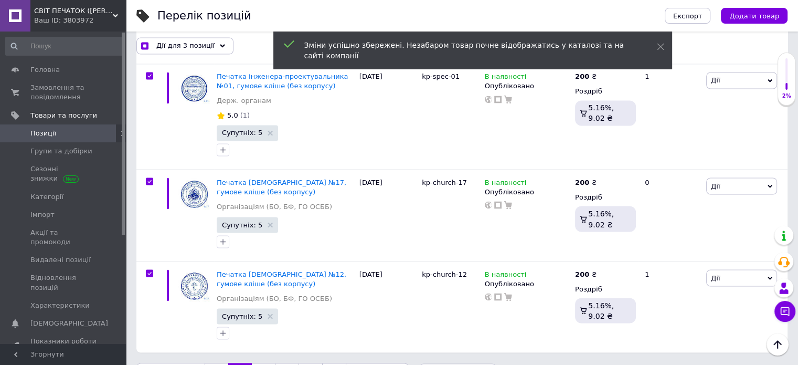
checkbox input "true"
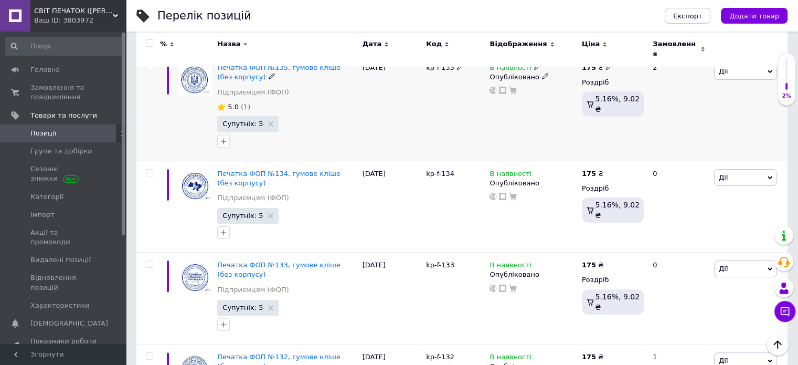
scroll to position [157, 0]
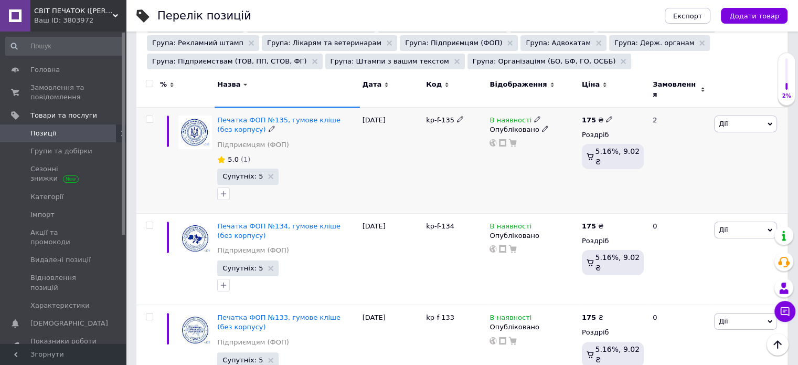
click at [585, 116] on b "175" at bounding box center [589, 120] width 14 height 8
click at [618, 103] on input "175" at bounding box center [658, 108] width 80 height 21
type input "200"
click at [603, 180] on div "175 ₴ Ціна 200 Валюта ₴ $ EUR CHF GBP ¥ PLN ₸ MDL HUF KGS CNY TRY KRW lei Роздр…" at bounding box center [612, 160] width 67 height 106
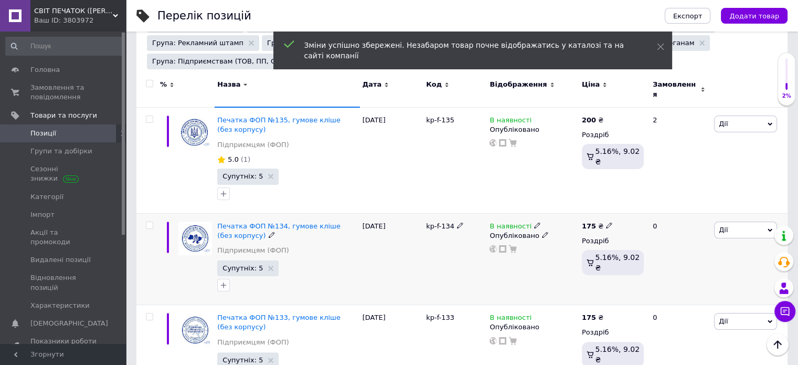
click at [587, 222] on b "175" at bounding box center [589, 226] width 14 height 8
drag, startPoint x: 653, startPoint y: 203, endPoint x: 608, endPoint y: 205, distance: 44.6
type input "200"
click at [567, 271] on div "В наявності Опубліковано" at bounding box center [533, 259] width 92 height 92
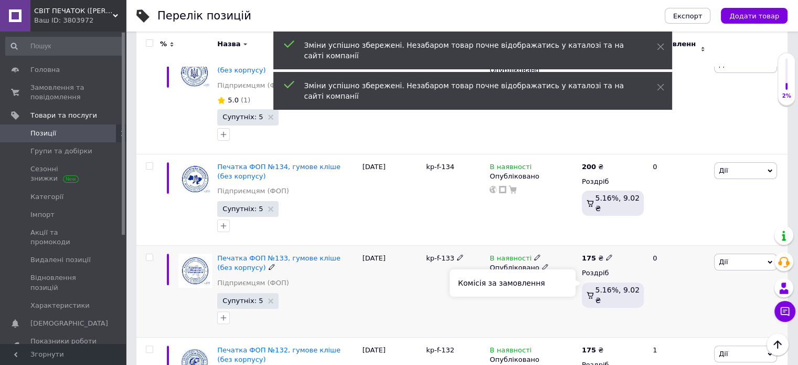
scroll to position [262, 0]
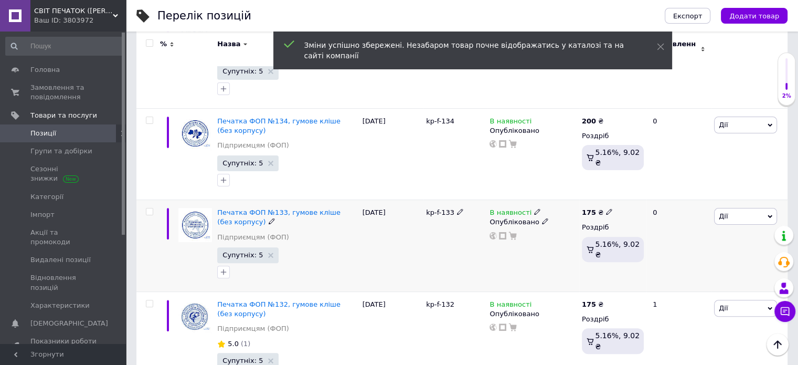
click at [585, 208] on b "175" at bounding box center [589, 212] width 14 height 8
drag, startPoint x: 632, startPoint y: 196, endPoint x: 615, endPoint y: 205, distance: 19.0
click at [614, 195] on div "Ціна 175 Валюта ₴ $ EUR CHF GBP ¥ PLN ₸ MDL HUF KGS CNY TRY KRW lei" at bounding box center [684, 214] width 143 height 88
type input "200"
click at [578, 261] on div "В наявності Опубліковано" at bounding box center [533, 246] width 92 height 92
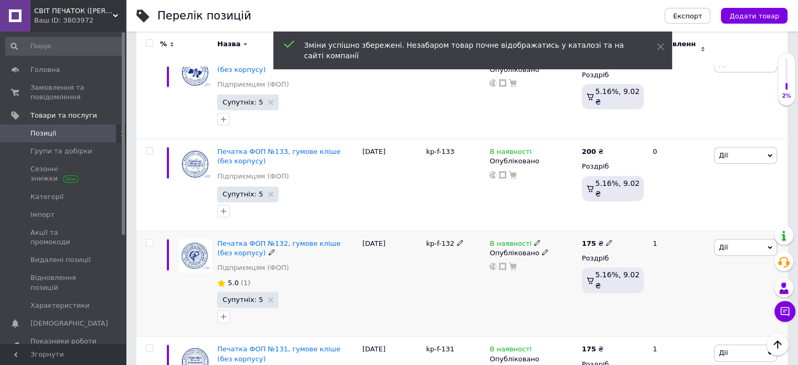
scroll to position [367, 0]
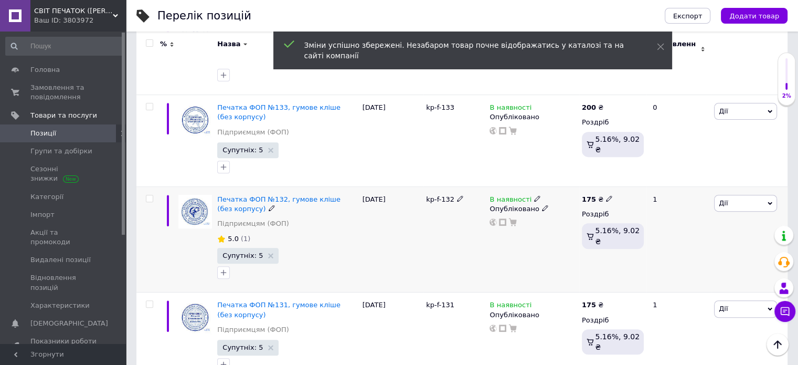
click at [590, 195] on b "175" at bounding box center [589, 199] width 14 height 8
drag, startPoint x: 638, startPoint y: 178, endPoint x: 608, endPoint y: 178, distance: 29.9
type input "200"
click at [602, 261] on div "175 ₴ Ціна 200 Валюта ₴ $ EUR CHF GBP ¥ PLN ₸ MDL HUF KGS CNY TRY KRW lei Роздр…" at bounding box center [612, 240] width 67 height 106
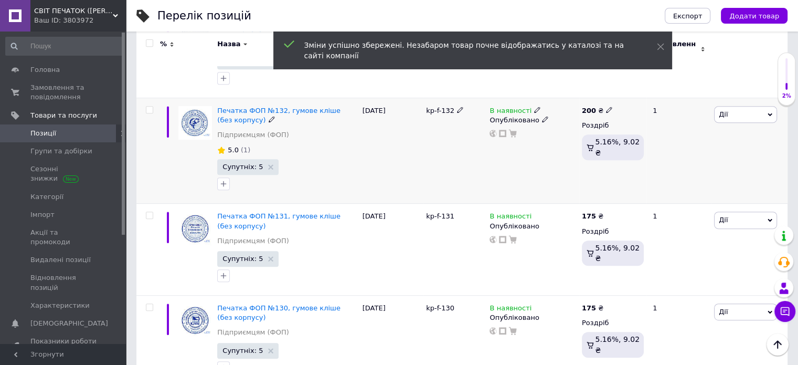
scroll to position [472, 0]
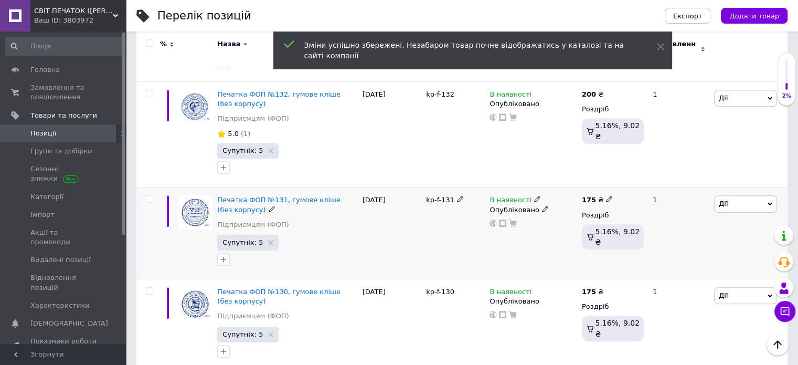
drag, startPoint x: 591, startPoint y: 193, endPoint x: 610, endPoint y: 201, distance: 21.4
click at [590, 196] on b "175" at bounding box center [589, 200] width 14 height 8
click at [619, 181] on input "175" at bounding box center [658, 188] width 80 height 21
type input "200"
click at [583, 244] on div "175 ₴ Ціна 200 Валюта ₴ $ EUR CHF GBP ¥ PLN ₸ MDL HUF KGS CNY TRY KRW lei Роздр…" at bounding box center [612, 233] width 67 height 92
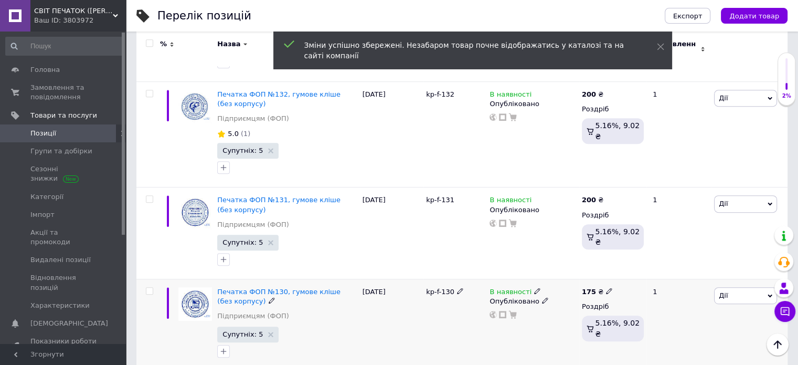
click at [590, 279] on div "175 ₴ Роздріб 5.16%, 9.02 ₴" at bounding box center [612, 325] width 67 height 92
click at [583, 288] on b "175" at bounding box center [589, 292] width 14 height 8
drag, startPoint x: 640, startPoint y: 269, endPoint x: 613, endPoint y: 276, distance: 27.6
click at [614, 270] on div "Ціна 175 Валюта ₴ $ EUR CHF GBP ¥ PLN ₸ MDL HUF KGS CNY TRY KRW lei" at bounding box center [684, 293] width 143 height 88
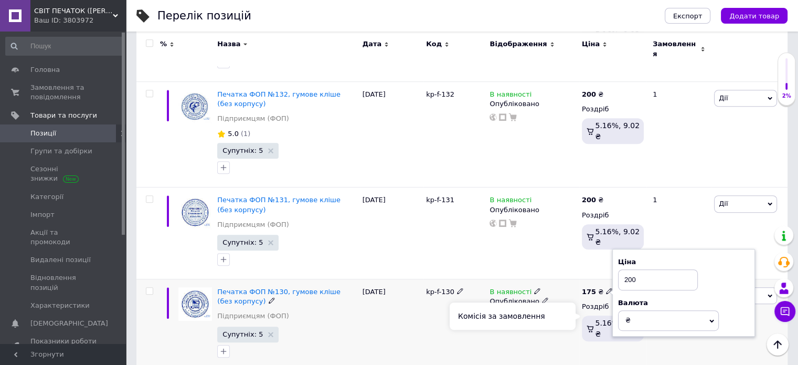
type input "200"
click at [545, 331] on div "В наявності Опубліковано" at bounding box center [533, 325] width 92 height 92
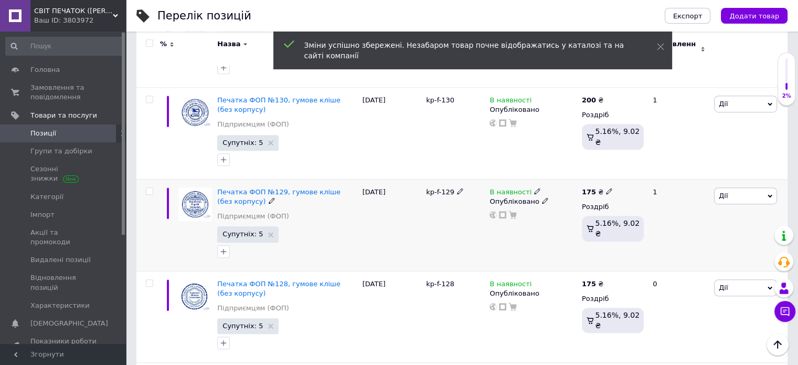
scroll to position [682, 0]
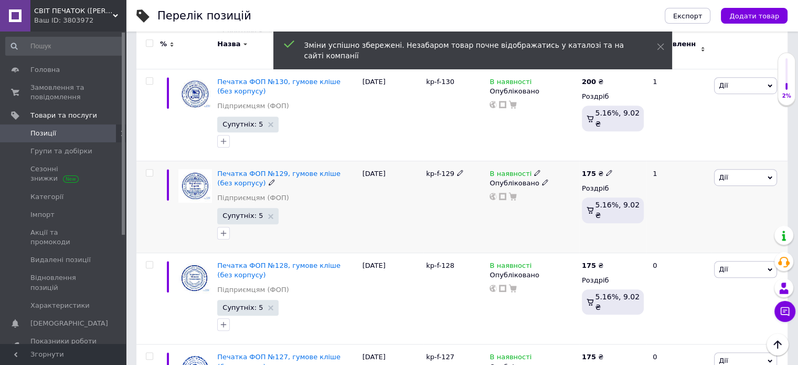
click at [592, 170] on b "175" at bounding box center [589, 174] width 14 height 8
drag, startPoint x: 647, startPoint y: 155, endPoint x: 614, endPoint y: 155, distance: 33.1
click at [614, 155] on div "Ціна 175 Валюта ₴ $ EUR CHF GBP ¥ PLN ₸ MDL HUF KGS CNY TRY KRW lei" at bounding box center [684, 175] width 143 height 88
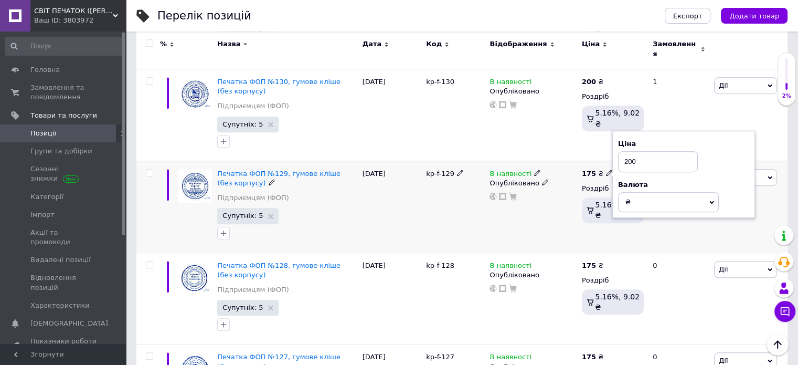
type input "200"
click at [592, 237] on div "175 ₴ Ціна 200 Валюта ₴ $ EUR CHF GBP ¥ PLN ₸ MDL HUF KGS CNY TRY KRW lei Роздр…" at bounding box center [612, 207] width 67 height 92
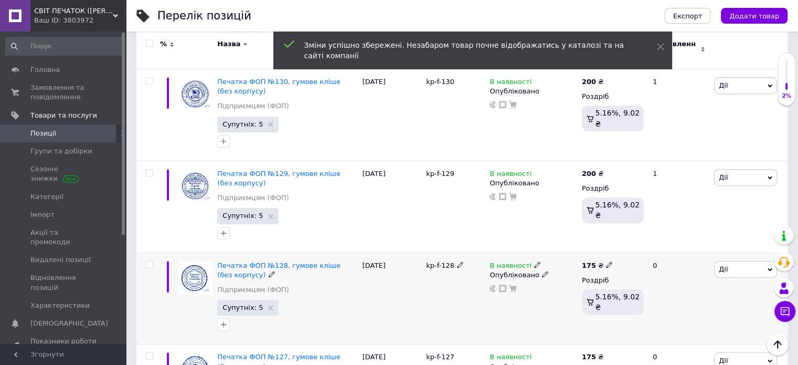
click at [588, 261] on b "175" at bounding box center [589, 265] width 14 height 8
drag, startPoint x: 636, startPoint y: 247, endPoint x: 618, endPoint y: 247, distance: 18.4
click at [618, 247] on input "175" at bounding box center [658, 253] width 80 height 21
type input "200"
click at [563, 296] on div "Комісія за замовлення" at bounding box center [513, 289] width 126 height 27
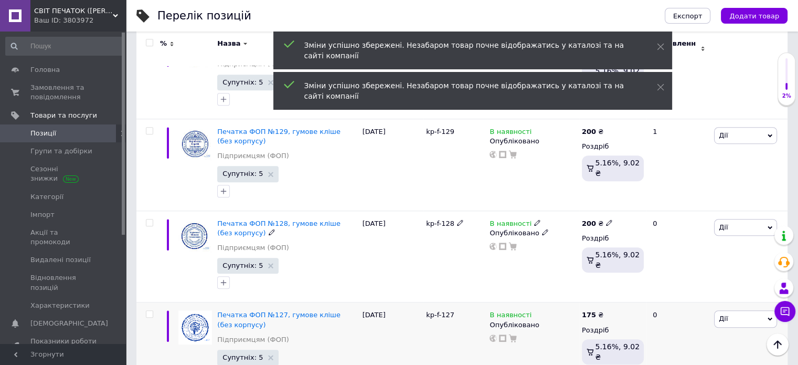
scroll to position [840, 0]
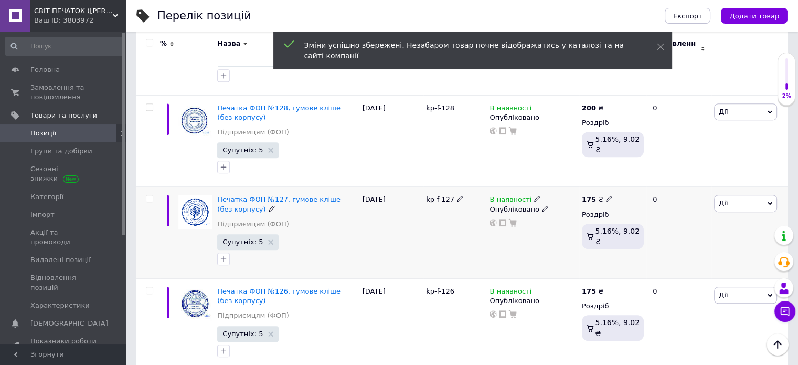
click at [589, 195] on b "175" at bounding box center [589, 199] width 14 height 8
drag, startPoint x: 648, startPoint y: 181, endPoint x: 608, endPoint y: 180, distance: 39.9
click at [608, 187] on div "175 ₴ Ціна 175 Валюта ₴ $ EUR CHF GBP ¥ PLN ₸ MDL HUF KGS CNY TRY KRW lei Роздр…" at bounding box center [612, 233] width 67 height 92
type input "200"
drag, startPoint x: 582, startPoint y: 259, endPoint x: 618, endPoint y: 276, distance: 39.9
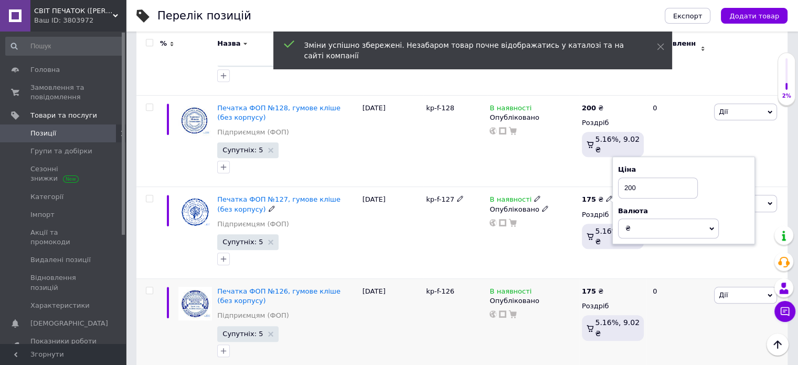
click at [582, 259] on div "175 ₴ Ціна 200 Валюта ₴ $ EUR CHF GBP ¥ PLN ₸ MDL HUF KGS CNY TRY KRW lei Роздр…" at bounding box center [612, 233] width 67 height 92
click at [579, 285] on div "175 ₴ Роздріб 5.16%, 9.02 ₴" at bounding box center [612, 325] width 67 height 92
click at [586, 287] on b "175" at bounding box center [589, 291] width 14 height 8
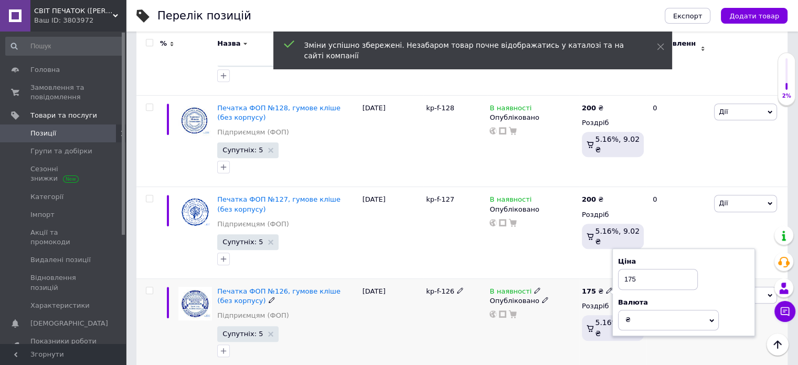
drag, startPoint x: 645, startPoint y: 271, endPoint x: 607, endPoint y: 270, distance: 37.3
click at [602, 270] on div "% Назва Дата Код Відображення Ціна Замовлення Печатка ФОП №135, гумове кліше (б…" at bounding box center [461, 346] width 651 height 1912
type input "200"
click at [546, 317] on div "В наявності Опубліковано" at bounding box center [533, 325] width 92 height 92
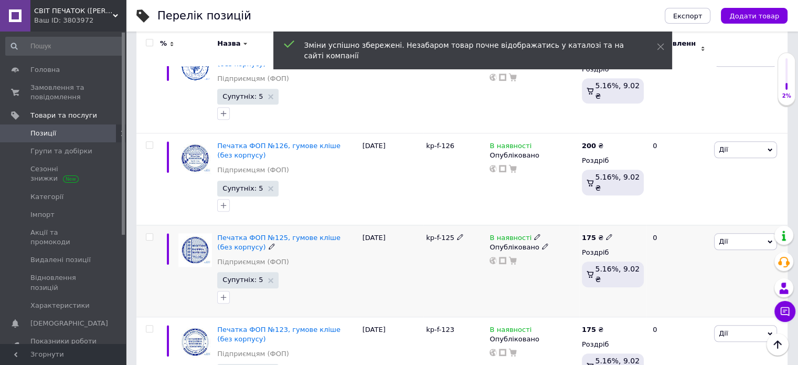
scroll to position [1050, 0]
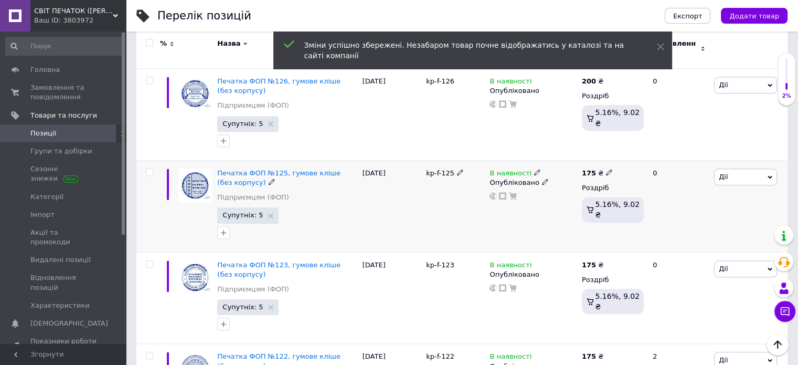
click at [590, 169] on b "175" at bounding box center [589, 173] width 14 height 8
drag, startPoint x: 617, startPoint y: 154, endPoint x: 609, endPoint y: 155, distance: 7.9
click at [609, 160] on div "175 ₴ Ціна 175 Валюта ₴ $ EUR CHF GBP ¥ PLN ₸ MDL HUF KGS CNY TRY KRW lei Роздр…" at bounding box center [612, 206] width 67 height 92
type input "200"
click at [584, 238] on div "175 ₴ Ціна 200 Валюта ₴ $ EUR CHF GBP ¥ PLN ₸ MDL HUF KGS CNY TRY KRW lei Роздр…" at bounding box center [612, 206] width 67 height 92
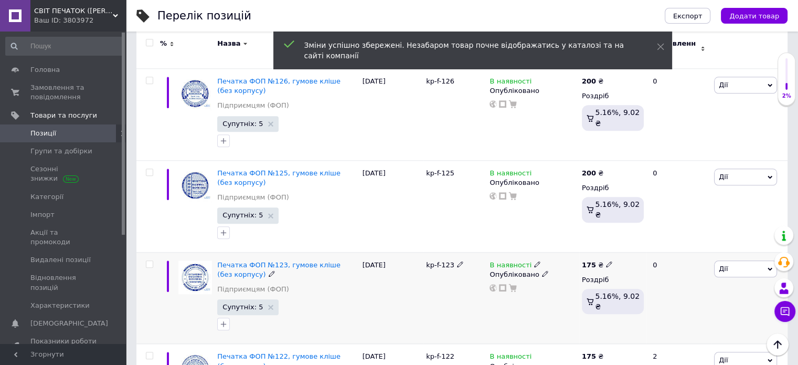
click at [586, 261] on b "175" at bounding box center [589, 265] width 14 height 8
drag, startPoint x: 648, startPoint y: 247, endPoint x: 618, endPoint y: 246, distance: 29.9
click at [618, 246] on input "175" at bounding box center [658, 253] width 80 height 21
type input "200"
click at [576, 312] on div "В наявності Опубліковано" at bounding box center [533, 298] width 92 height 92
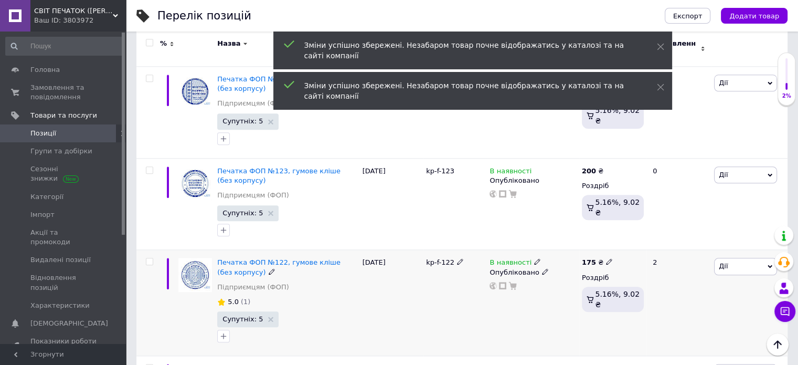
scroll to position [1207, 0]
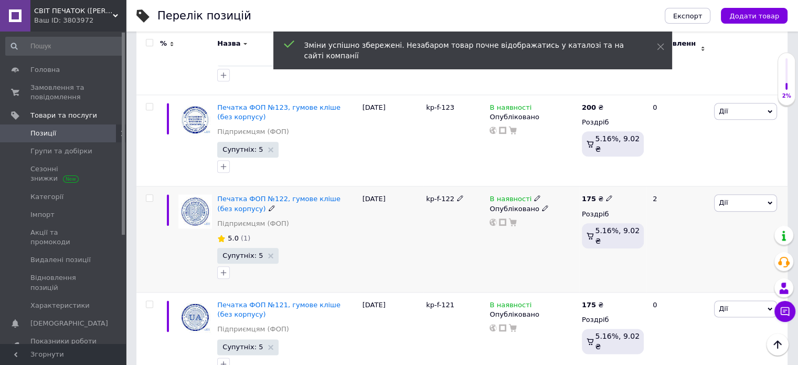
click at [594, 194] on div "175 ₴" at bounding box center [597, 198] width 31 height 9
drag, startPoint x: 640, startPoint y: 178, endPoint x: 626, endPoint y: 190, distance: 18.7
click at [619, 180] on input "175" at bounding box center [658, 187] width 80 height 21
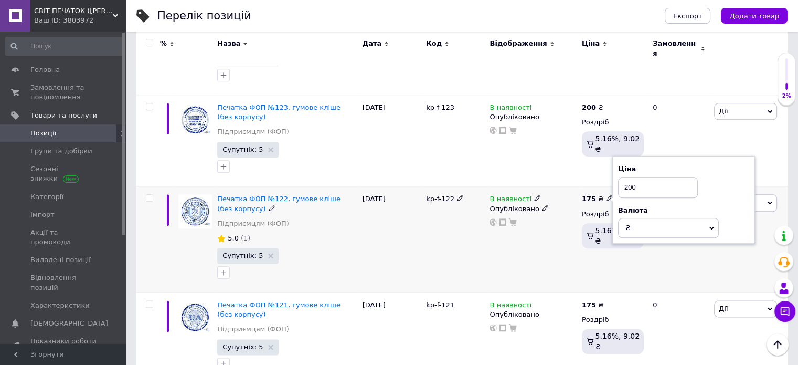
type input "200"
click at [583, 259] on div "175 ₴ Ціна 200 Валюта ₴ $ EUR CHF GBP ¥ PLN ₸ MDL HUF KGS CNY TRY KRW lei Роздр…" at bounding box center [612, 239] width 67 height 106
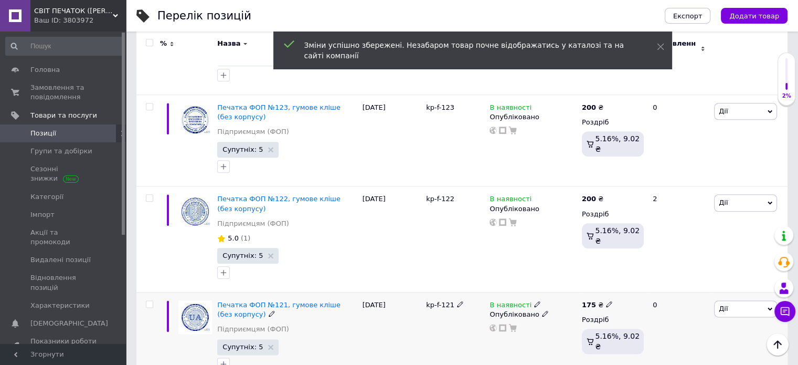
click at [587, 301] on b "175" at bounding box center [589, 305] width 14 height 8
drag, startPoint x: 643, startPoint y: 279, endPoint x: 599, endPoint y: 279, distance: 44.1
type input "200"
drag, startPoint x: 568, startPoint y: 325, endPoint x: 580, endPoint y: 306, distance: 22.1
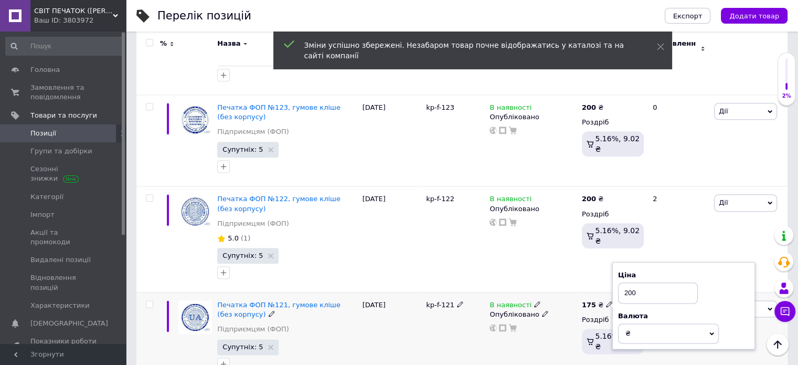
click at [568, 325] on div "В наявності Опубліковано" at bounding box center [533, 338] width 92 height 92
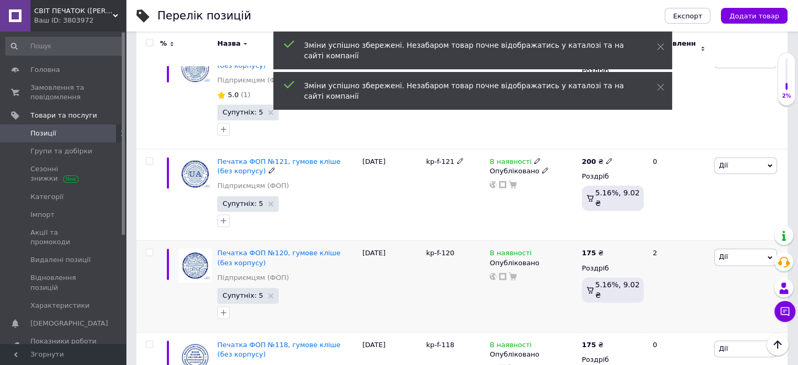
scroll to position [1365, 0]
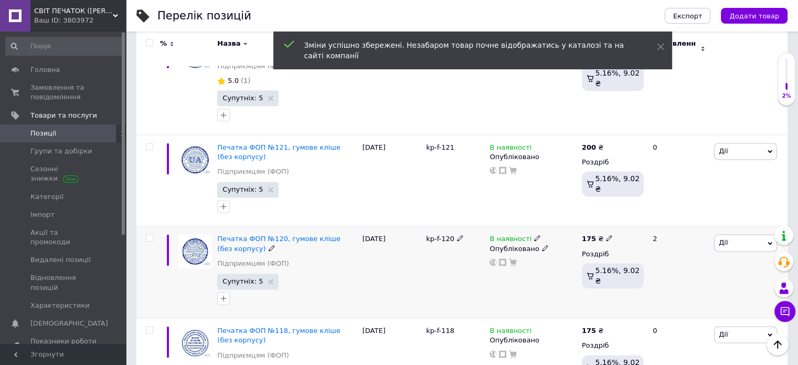
click at [589, 235] on b "175" at bounding box center [589, 239] width 14 height 8
drag, startPoint x: 643, startPoint y: 222, endPoint x: 612, endPoint y: 220, distance: 31.0
click at [613, 220] on div "Ціна 175 Валюта ₴ $ EUR CHF GBP ¥ PLN ₸ MDL HUF KGS CNY TRY KRW lei" at bounding box center [684, 240] width 143 height 88
type input "200"
click at [588, 283] on div "175 ₴ Ціна 200 Валюта ₴ $ EUR CHF GBP ¥ PLN ₸ MDL HUF KGS CNY TRY KRW lei Роздр…" at bounding box center [612, 272] width 67 height 92
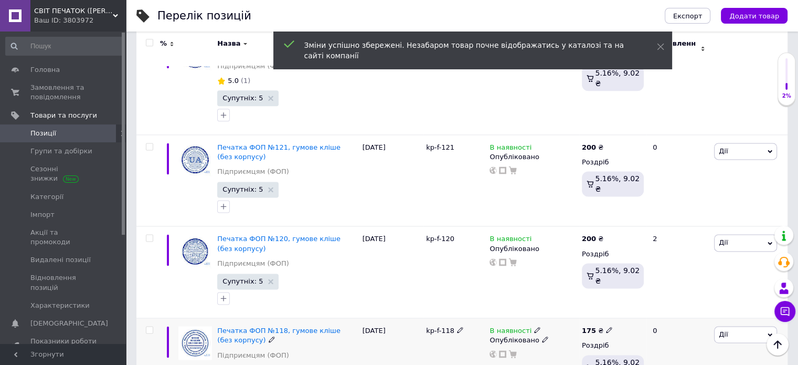
click at [586, 326] on b "175" at bounding box center [589, 330] width 14 height 8
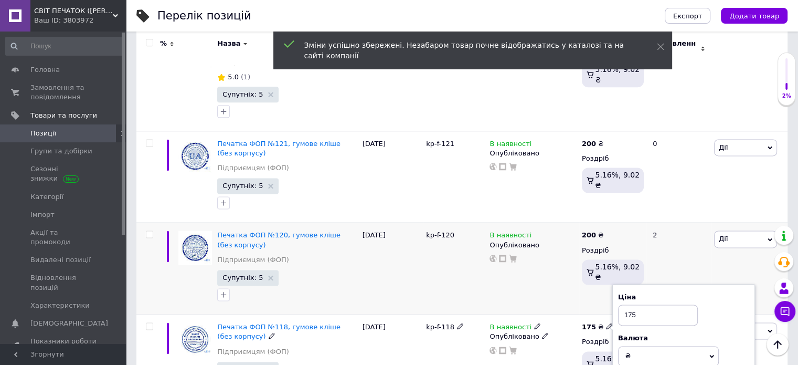
drag, startPoint x: 638, startPoint y: 301, endPoint x: 608, endPoint y: 302, distance: 29.4
click at [618, 304] on input "175" at bounding box center [658, 314] width 80 height 21
type input "200"
click at [561, 294] on div "В наявності Опубліковано" at bounding box center [533, 269] width 92 height 92
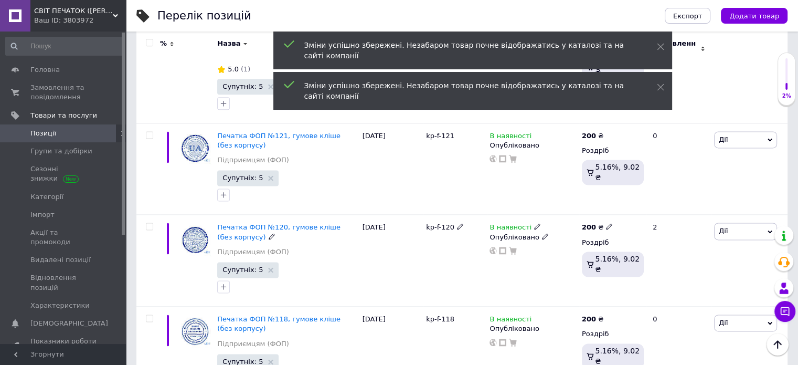
scroll to position [1526, 0]
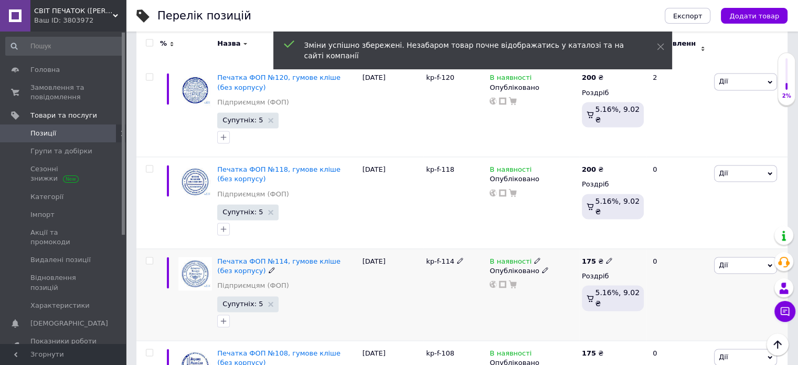
click at [587, 257] on b "175" at bounding box center [589, 261] width 14 height 8
drag, startPoint x: 645, startPoint y: 239, endPoint x: 610, endPoint y: 239, distance: 35.2
type input "200"
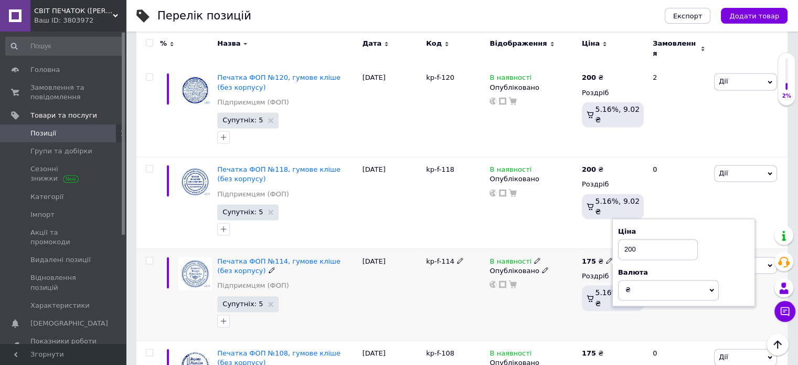
drag, startPoint x: 583, startPoint y: 325, endPoint x: 584, endPoint y: 307, distance: 19.0
click at [582, 325] on div "175 ₴ Ціна 200 Валюта ₴ $ EUR CHF GBP ¥ PLN ₸ MDL HUF KGS CNY TRY KRW lei Роздр…" at bounding box center [612, 294] width 67 height 92
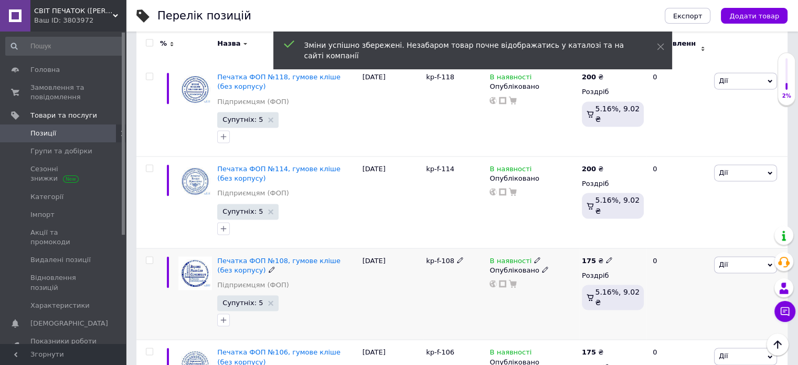
scroll to position [1683, 0]
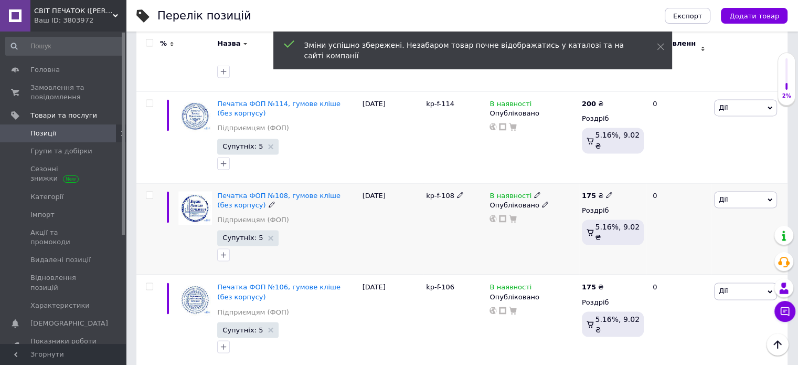
click at [590, 192] on b "175" at bounding box center [589, 196] width 14 height 8
drag, startPoint x: 645, startPoint y: 169, endPoint x: 625, endPoint y: 169, distance: 19.9
click at [625, 173] on input "175" at bounding box center [658, 183] width 80 height 21
type input "200"
click at [563, 247] on div "В наявності Опубліковано" at bounding box center [533, 229] width 92 height 92
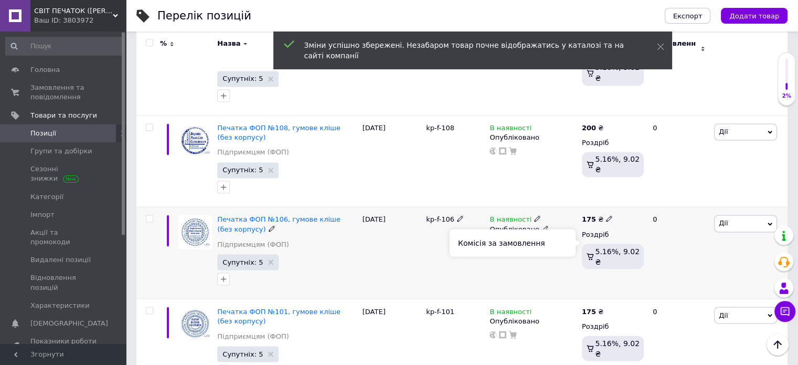
scroll to position [1788, 0]
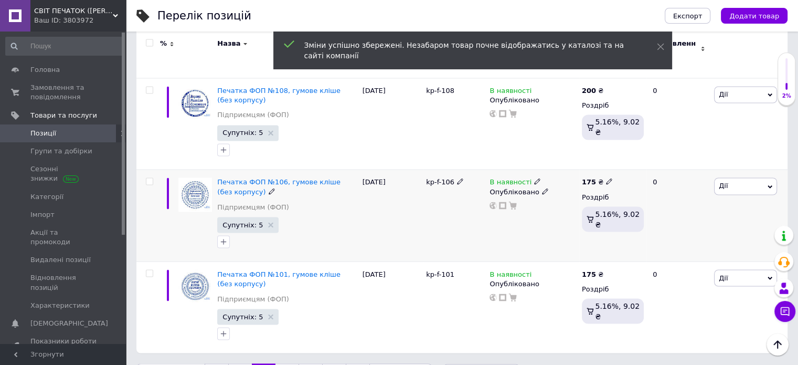
click at [590, 178] on b "175" at bounding box center [589, 182] width 14 height 8
drag, startPoint x: 612, startPoint y: 162, endPoint x: 606, endPoint y: 162, distance: 5.8
click at [606, 170] on div "175 ₴ Ціна 175 Валюта ₴ $ EUR CHF GBP ¥ PLN ₸ MDL HUF KGS CNY TRY KRW lei Роздр…" at bounding box center [612, 216] width 67 height 92
type input "200"
click at [605, 243] on div "175 ₴ Ціна 200 Валюта ₴ $ EUR CHF GBP ¥ PLN ₸ MDL HUF KGS CNY TRY KRW lei Роздр…" at bounding box center [612, 216] width 67 height 92
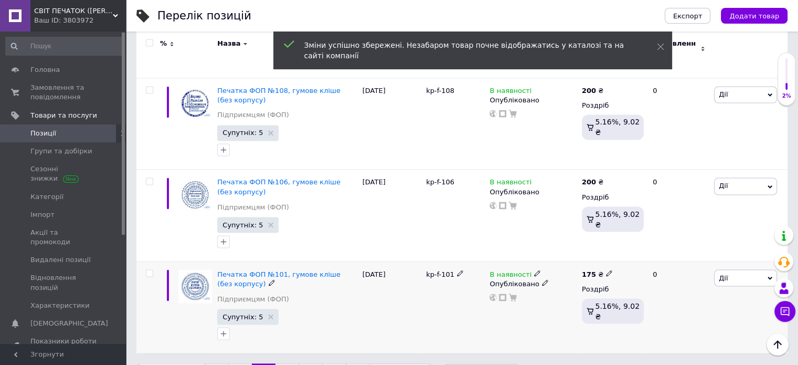
drag, startPoint x: 588, startPoint y: 270, endPoint x: 612, endPoint y: 272, distance: 23.1
click at [588, 270] on div "175 ₴" at bounding box center [597, 273] width 31 height 9
click at [613, 251] on div "Ціна 175 Валюта ₴ $ EUR CHF GBP ¥ PLN ₸ MDL HUF KGS CNY TRY KRW lei" at bounding box center [684, 275] width 143 height 88
type input "200"
click at [571, 311] on div "В наявності Опубліковано" at bounding box center [533, 306] width 92 height 91
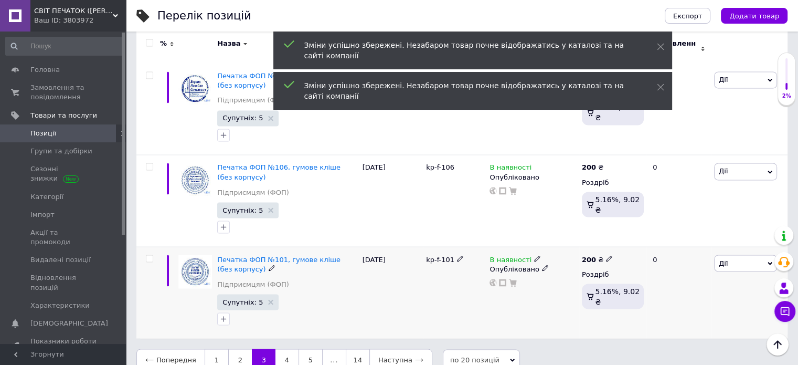
scroll to position [1811, 0]
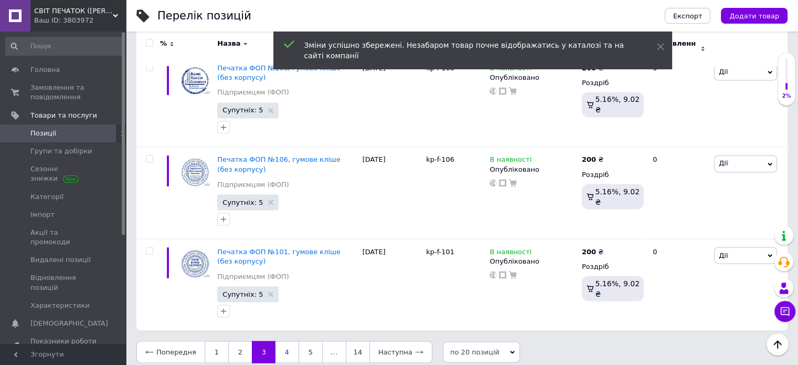
click at [283, 344] on link "4" at bounding box center [287, 352] width 23 height 22
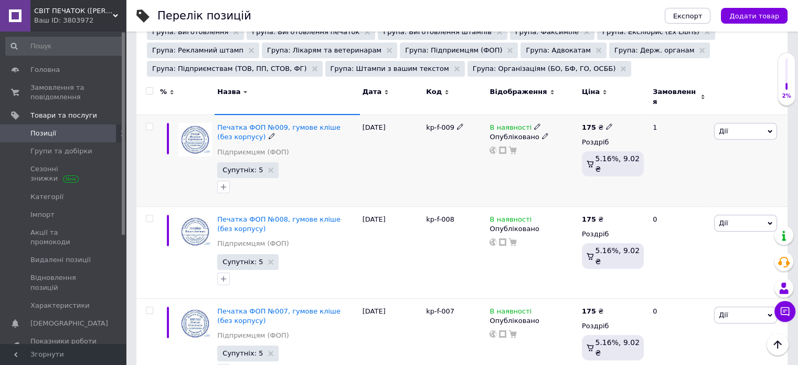
scroll to position [175, 0]
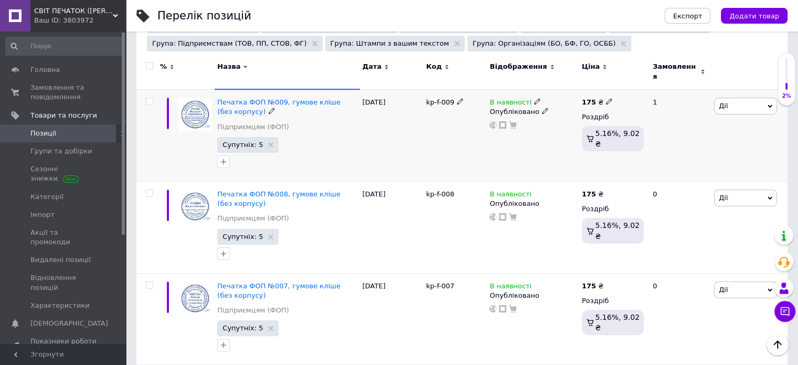
click at [589, 98] on b "175" at bounding box center [589, 102] width 14 height 8
drag, startPoint x: 647, startPoint y: 81, endPoint x: 604, endPoint y: 88, distance: 43.6
click at [613, 80] on div "Ціна 175 Валюта ₴ $ EUR CHF GBP ¥ PLN ₸ MDL HUF KGS CNY TRY KRW lei" at bounding box center [684, 103] width 143 height 88
type input "200"
click at [607, 163] on div "175 ₴ Ціна 200 Валюта ₴ $ EUR CHF GBP ¥ PLN ₸ MDL HUF KGS CNY TRY KRW lei Роздр…" at bounding box center [612, 135] width 67 height 92
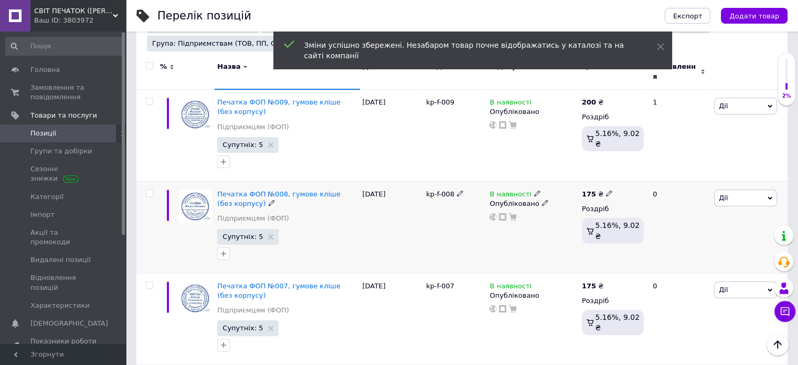
drag, startPoint x: 587, startPoint y: 187, endPoint x: 607, endPoint y: 190, distance: 19.7
click at [586, 190] on b "175" at bounding box center [589, 194] width 14 height 8
drag, startPoint x: 647, startPoint y: 170, endPoint x: 598, endPoint y: 170, distance: 48.3
type input "200"
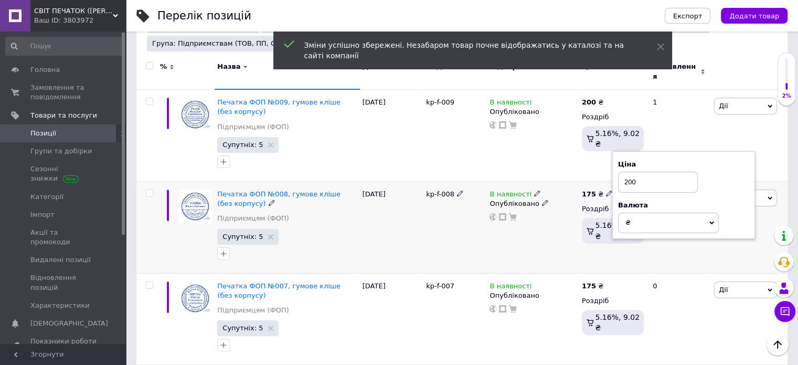
click at [565, 250] on div "В наявності Опубліковано" at bounding box center [533, 227] width 92 height 92
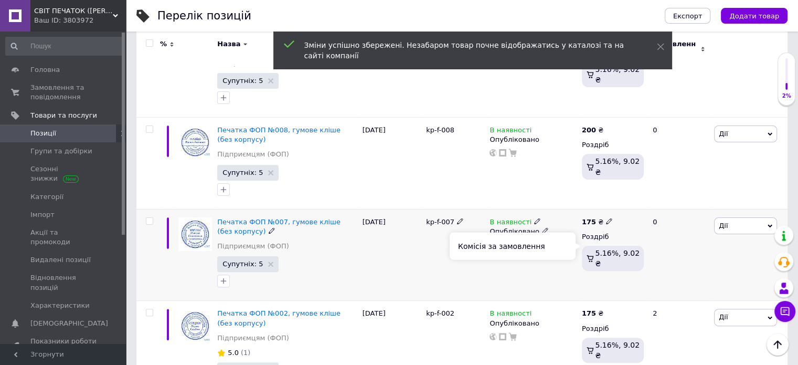
scroll to position [280, 0]
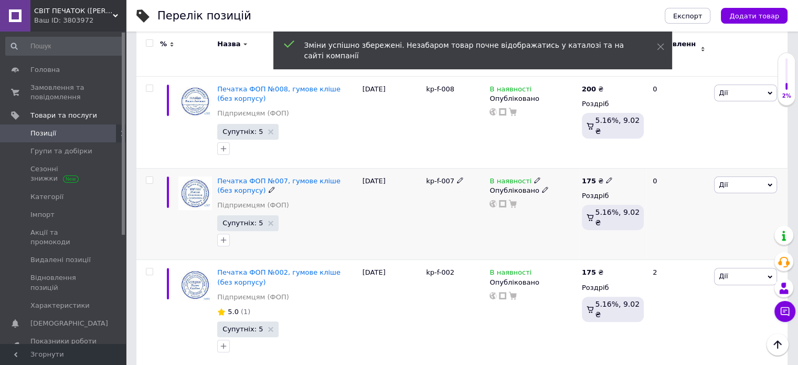
click at [587, 177] on b "175" at bounding box center [589, 181] width 14 height 8
click at [609, 168] on div "175 ₴ Ціна 175 Валюта ₴ $ EUR CHF GBP ¥ PLN ₸ MDL HUF KGS CNY TRY KRW lei Роздр…" at bounding box center [612, 214] width 67 height 92
type input "200"
drag, startPoint x: 603, startPoint y: 227, endPoint x: 609, endPoint y: 230, distance: 6.8
click at [603, 227] on div "175 ₴ Ціна 200 Валюта ₴ $ EUR CHF GBP ¥ PLN ₸ MDL HUF KGS CNY TRY KRW lei Роздр…" at bounding box center [612, 214] width 67 height 92
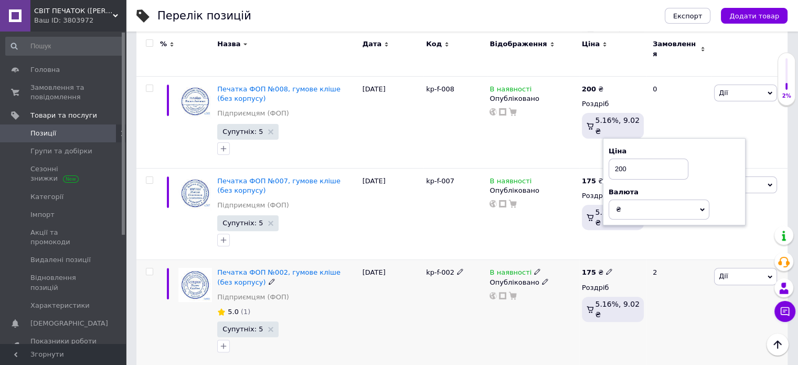
scroll to position [333, 0]
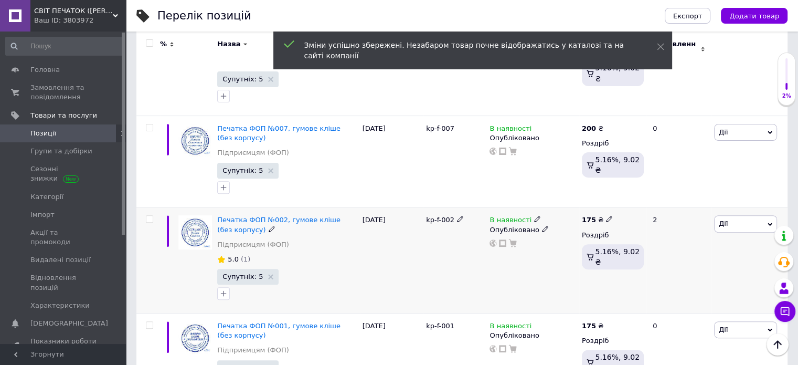
click at [592, 216] on b "175" at bounding box center [589, 220] width 14 height 8
drag, startPoint x: 628, startPoint y: 203, endPoint x: 610, endPoint y: 203, distance: 17.8
click at [610, 207] on div "175 ₴ Ціна 175 Валюта ₴ $ EUR CHF GBP ¥ PLN ₸ MDL HUF KGS CNY TRY KRW lei Роздр…" at bounding box center [612, 260] width 67 height 106
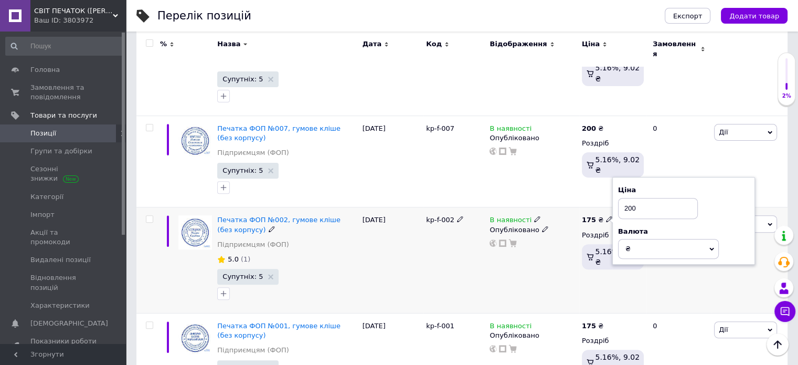
type input "200"
click at [556, 277] on div "В наявності Опубліковано" at bounding box center [533, 260] width 92 height 106
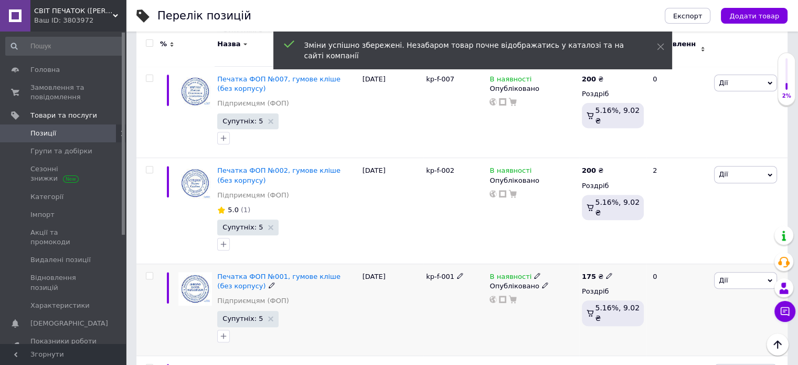
scroll to position [438, 0]
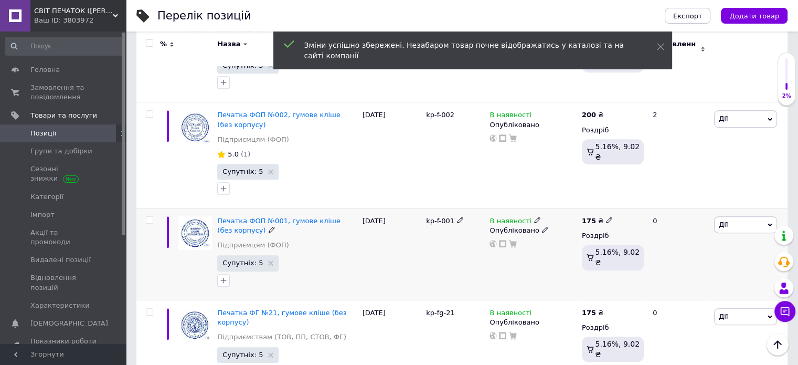
click at [592, 217] on b "175" at bounding box center [589, 221] width 14 height 8
drag, startPoint x: 645, startPoint y: 203, endPoint x: 609, endPoint y: 203, distance: 35.2
click at [609, 208] on div "175 ₴ Ціна 175 Валюта ₴ $ EUR CHF GBP ¥ PLN ₸ MDL HUF KGS CNY TRY KRW lei Роздр…" at bounding box center [612, 254] width 67 height 92
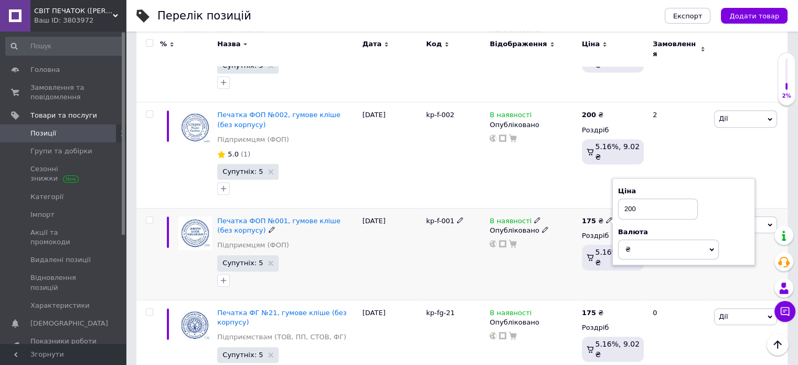
type input "200"
click at [594, 267] on div "175 ₴ Ціна 200 Валюта ₴ $ EUR CHF GBP ¥ PLN ₸ MDL HUF KGS CNY TRY KRW lei Роздр…" at bounding box center [612, 254] width 67 height 92
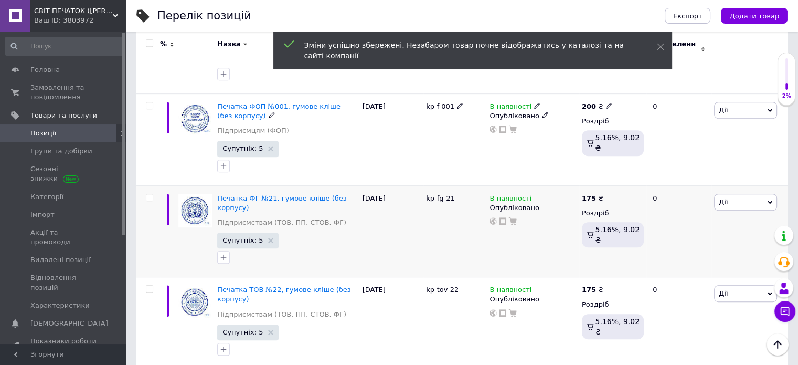
scroll to position [595, 0]
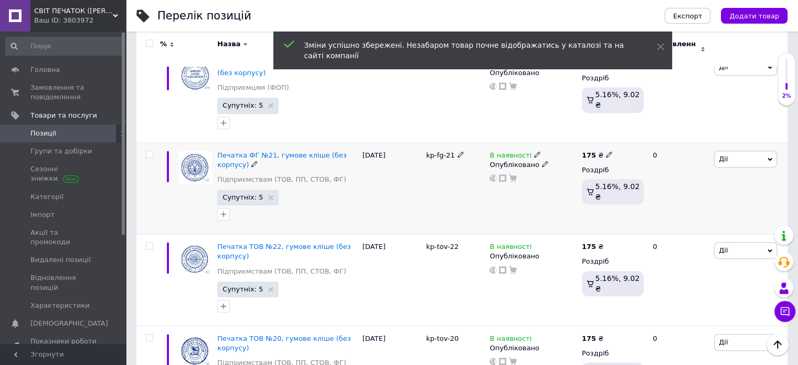
click at [592, 151] on b "175" at bounding box center [589, 155] width 14 height 8
drag, startPoint x: 637, startPoint y: 136, endPoint x: 611, endPoint y: 136, distance: 25.7
click at [611, 142] on div "175 ₴ Ціна 175 Валюта ₴ $ EUR CHF GBP ¥ PLN ₸ MDL HUF KGS CNY TRY KRW lei Роздр…" at bounding box center [612, 188] width 67 height 92
type input "200"
click at [601, 212] on div "175 ₴ Ціна 200 Валюта ₴ $ EUR CHF GBP ¥ PLN ₸ MDL HUF KGS CNY TRY KRW lei Роздр…" at bounding box center [612, 188] width 67 height 92
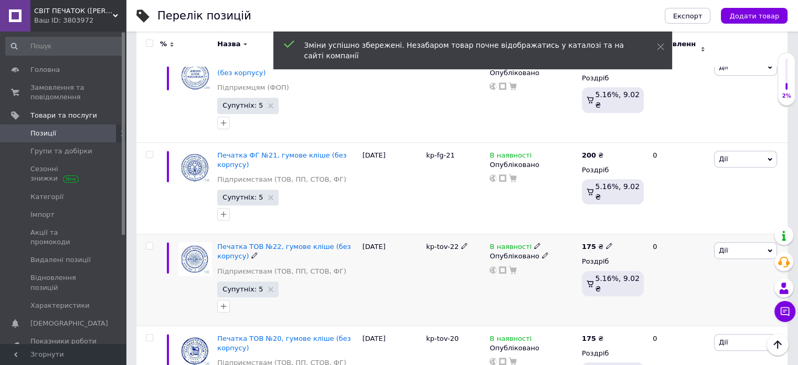
click at [588, 243] on b "175" at bounding box center [589, 247] width 14 height 8
drag, startPoint x: 645, startPoint y: 225, endPoint x: 612, endPoint y: 224, distance: 33.1
click at [613, 224] on div "Ціна 175 Валюта ₴ $ EUR CHF GBP ¥ PLN ₸ MDL HUF KGS CNY TRY KRW lei" at bounding box center [684, 248] width 143 height 88
type input "200"
click at [562, 287] on div "В наявності Опубліковано" at bounding box center [533, 280] width 92 height 92
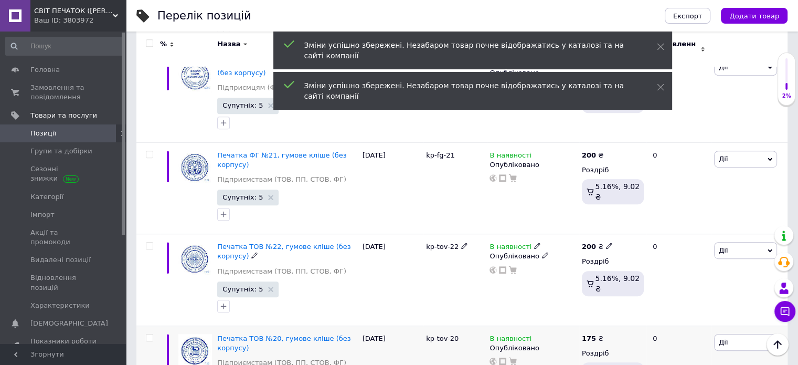
scroll to position [700, 0]
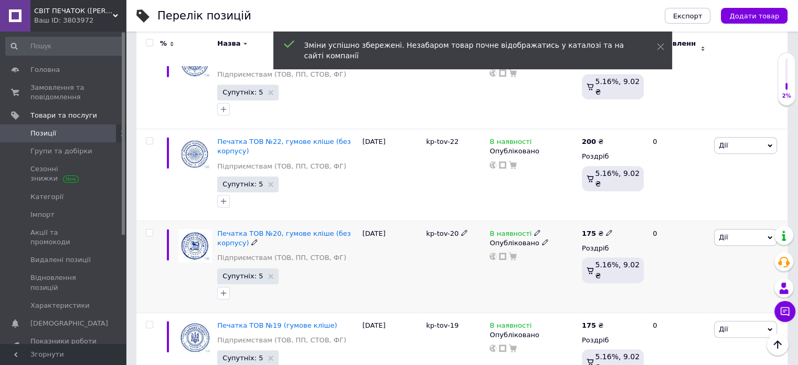
drag, startPoint x: 590, startPoint y: 224, endPoint x: 600, endPoint y: 225, distance: 10.0
click at [589, 229] on b "175" at bounding box center [589, 233] width 14 height 8
drag, startPoint x: 653, startPoint y: 219, endPoint x: 613, endPoint y: 218, distance: 39.9
click at [613, 218] on div "Ціна 175 Валюта ₴ $ EUR CHF GBP ¥ PLN ₸ MDL HUF KGS CNY TRY KRW lei" at bounding box center [684, 235] width 143 height 88
type input "200"
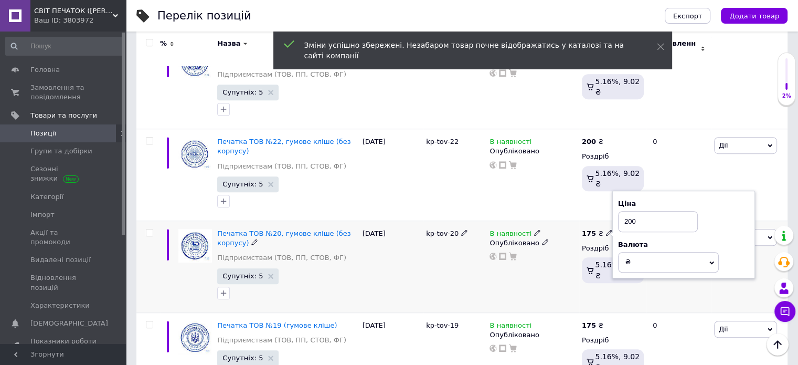
drag, startPoint x: 614, startPoint y: 288, endPoint x: 560, endPoint y: 249, distance: 67.0
click at [613, 288] on div "175 ₴ Ціна 200 Валюта ₴ $ EUR CHF GBP ¥ PLN ₸ MDL HUF KGS CNY TRY KRW lei Роздр…" at bounding box center [612, 267] width 67 height 92
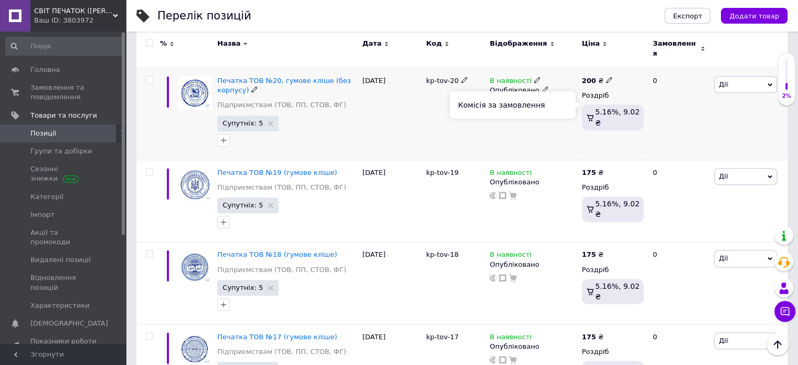
scroll to position [910, 0]
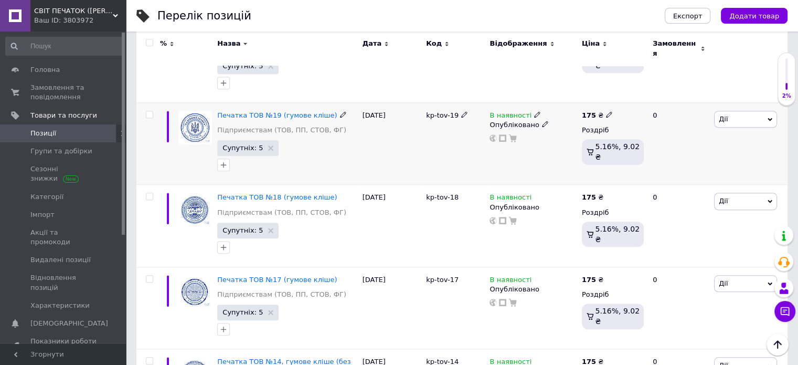
click at [585, 111] on b "175" at bounding box center [589, 115] width 14 height 8
drag, startPoint x: 643, startPoint y: 99, endPoint x: 604, endPoint y: 99, distance: 39.4
click at [604, 102] on div "175 ₴ Ціна 175 Валюта ₴ $ EUR CHF GBP ¥ PLN ₸ MDL HUF KGS CNY TRY KRW lei Роздр…" at bounding box center [612, 143] width 67 height 82
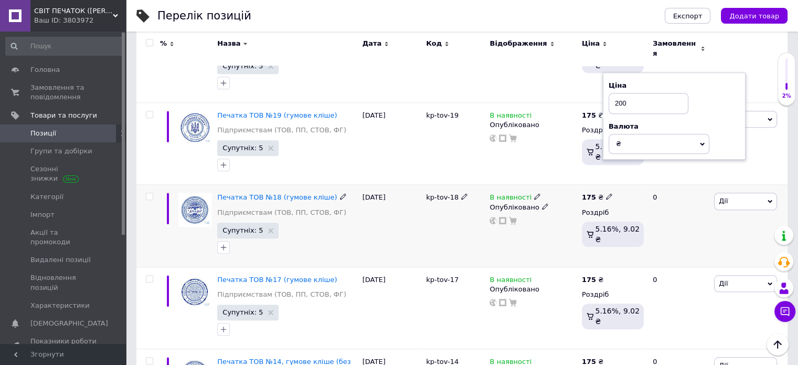
type input "200"
click at [630, 193] on div "175 ₴" at bounding box center [613, 197] width 62 height 9
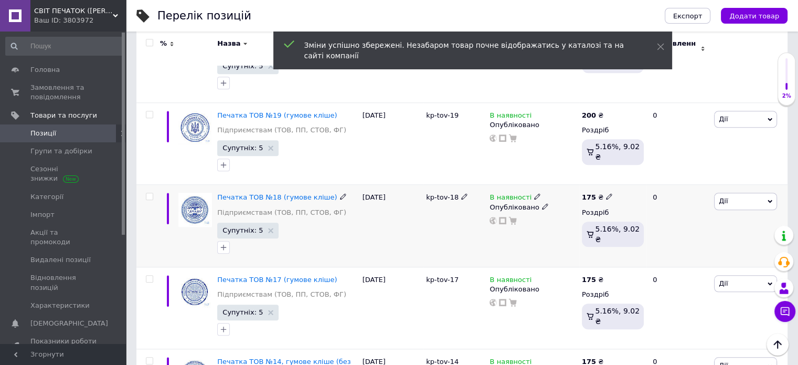
click at [588, 193] on b "175" at bounding box center [589, 197] width 14 height 8
drag, startPoint x: 641, startPoint y: 178, endPoint x: 605, endPoint y: 180, distance: 36.8
click at [605, 185] on div "175 ₴ Ціна 175 Валюта ₴ $ EUR CHF GBP ¥ PLN ₸ MDL HUF KGS CNY TRY KRW lei Роздр…" at bounding box center [612, 226] width 67 height 82
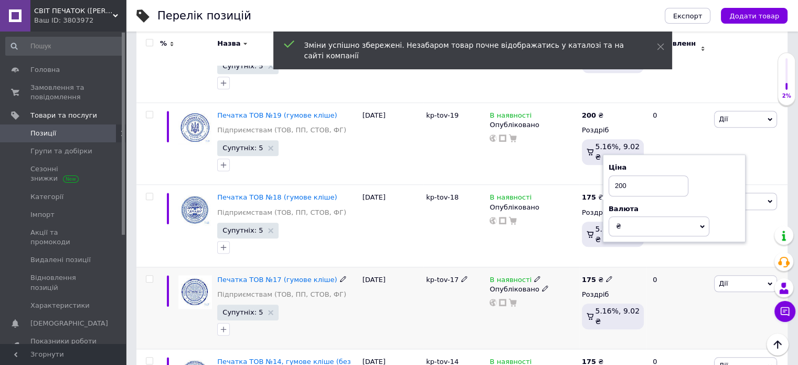
type input "200"
click at [584, 276] on b "175" at bounding box center [589, 280] width 14 height 8
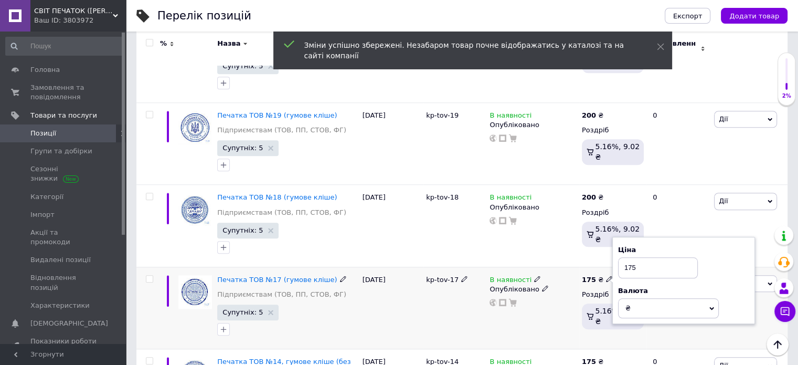
drag, startPoint x: 652, startPoint y: 260, endPoint x: 607, endPoint y: 260, distance: 45.7
click at [607, 267] on div "175 ₴ Ціна 175 Валюта ₴ $ EUR CHF GBP ¥ PLN ₸ MDL HUF KGS CNY TRY KRW lei Роздр…" at bounding box center [612, 308] width 67 height 82
type input "200"
click at [562, 315] on div "Комісія за замовлення" at bounding box center [513, 303] width 126 height 27
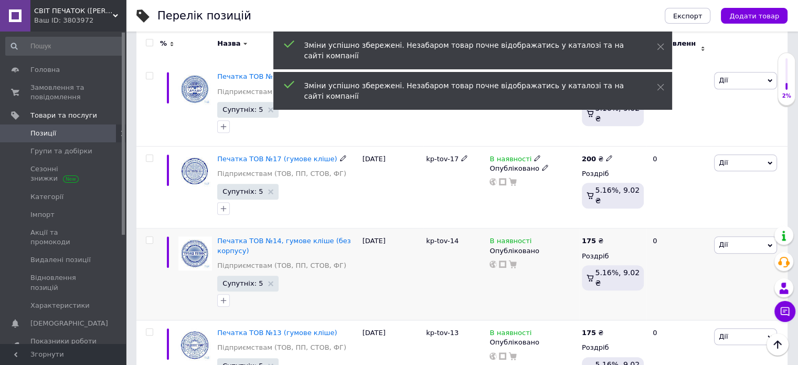
scroll to position [1068, 0]
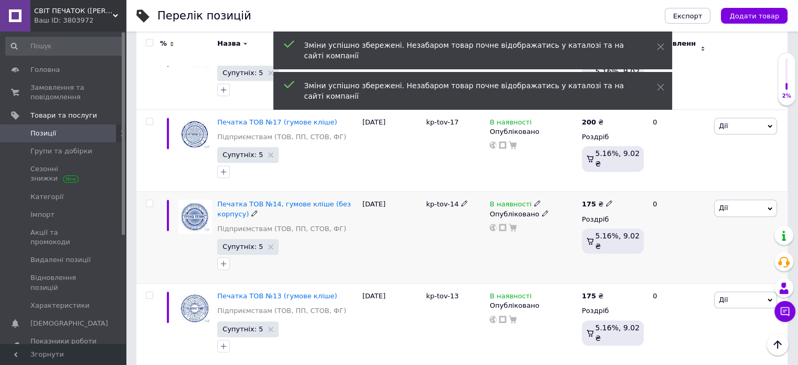
click at [588, 200] on b "175" at bounding box center [589, 204] width 14 height 8
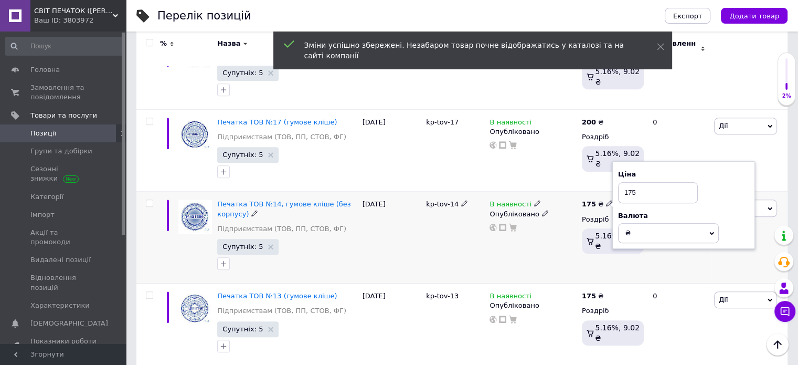
drag, startPoint x: 641, startPoint y: 184, endPoint x: 618, endPoint y: 196, distance: 26.5
click at [613, 183] on div "Ціна 175 Валюта ₴ $ EUR CHF GBP ¥ PLN ₸ MDL HUF KGS CNY TRY KRW lei" at bounding box center [684, 205] width 143 height 88
type input "200"
drag, startPoint x: 628, startPoint y: 266, endPoint x: 615, endPoint y: 288, distance: 24.9
click at [627, 266] on div "175 ₴ Ціна 200 Валюта ₴ $ EUR CHF GBP ¥ PLN ₸ MDL HUF KGS CNY TRY KRW lei Роздр…" at bounding box center [612, 238] width 67 height 92
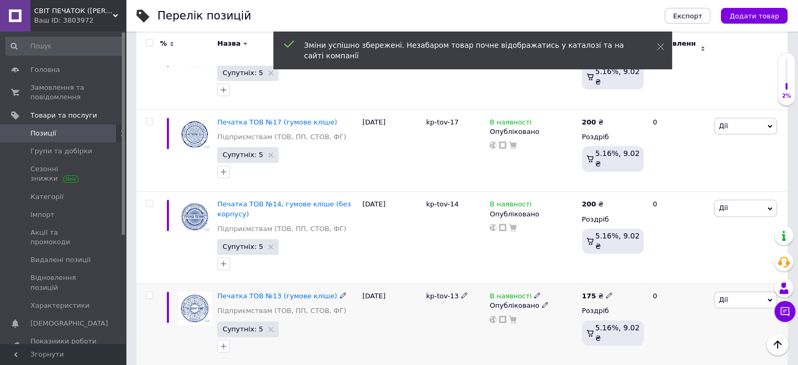
click at [593, 292] on b "175" at bounding box center [589, 296] width 14 height 8
drag, startPoint x: 655, startPoint y: 275, endPoint x: 607, endPoint y: 275, distance: 47.8
click at [608, 283] on div "175 ₴ Ціна 175 Валюта ₴ $ EUR CHF GBP ¥ PLN ₸ MDL HUF KGS CNY TRY KRW lei Роздр…" at bounding box center [612, 324] width 67 height 82
type input "200"
click at [557, 333] on div "В наявності Опубліковано" at bounding box center [533, 324] width 92 height 82
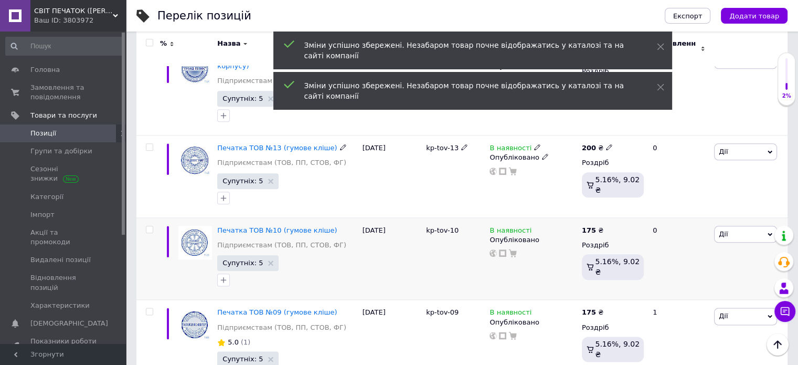
scroll to position [1278, 0]
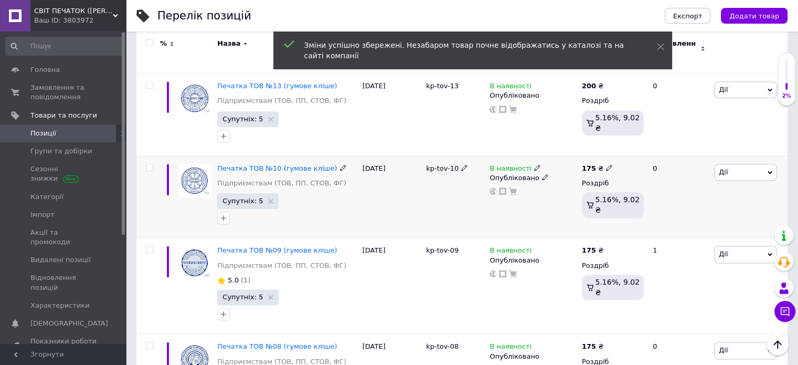
click at [588, 164] on b "175" at bounding box center [589, 168] width 14 height 8
drag, startPoint x: 648, startPoint y: 150, endPoint x: 611, endPoint y: 151, distance: 36.8
click at [613, 150] on div "Ціна 175 Валюта ₴ $ EUR CHF GBP ¥ PLN ₸ MDL HUF KGS CNY TRY KRW lei" at bounding box center [684, 169] width 143 height 88
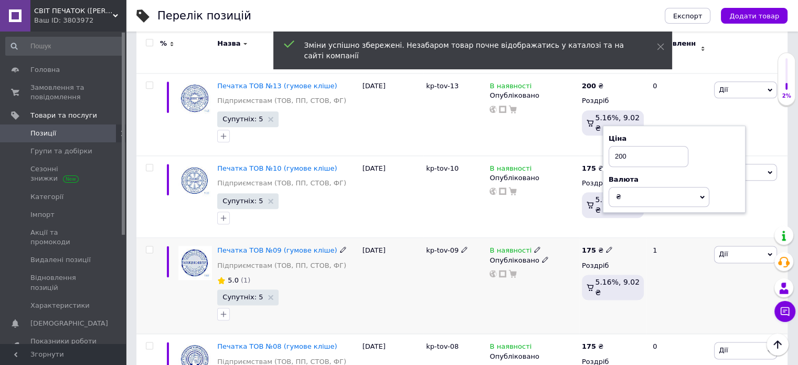
type input "200"
click at [585, 246] on b "175" at bounding box center [589, 250] width 14 height 8
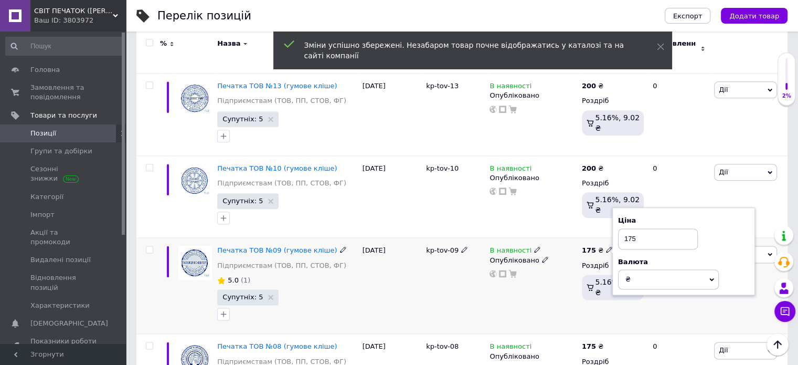
drag, startPoint x: 652, startPoint y: 226, endPoint x: 619, endPoint y: 228, distance: 33.1
click at [619, 228] on input "175" at bounding box center [658, 238] width 80 height 21
type input "200"
click at [565, 300] on div "В наявності Опубліковано" at bounding box center [533, 286] width 92 height 96
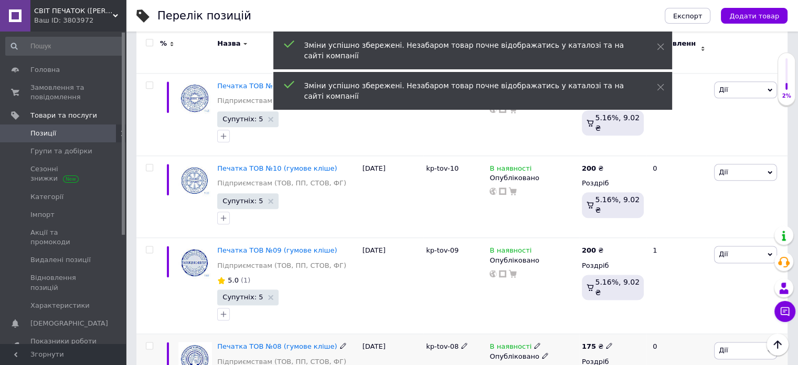
click at [589, 342] on b "175" at bounding box center [589, 346] width 14 height 8
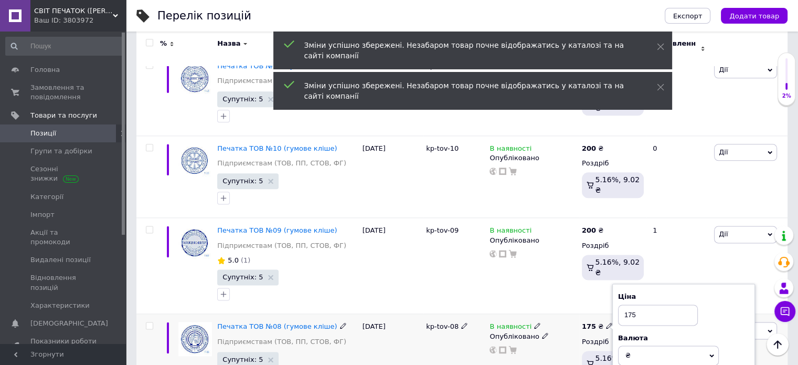
drag, startPoint x: 619, startPoint y: 308, endPoint x: 602, endPoint y: 310, distance: 17.5
click at [607, 314] on div "175 ₴ Ціна 175 Валюта ₴ $ EUR CHF GBP ¥ PLN ₸ MDL HUF KGS CNY TRY KRW lei Роздр…" at bounding box center [612, 355] width 67 height 82
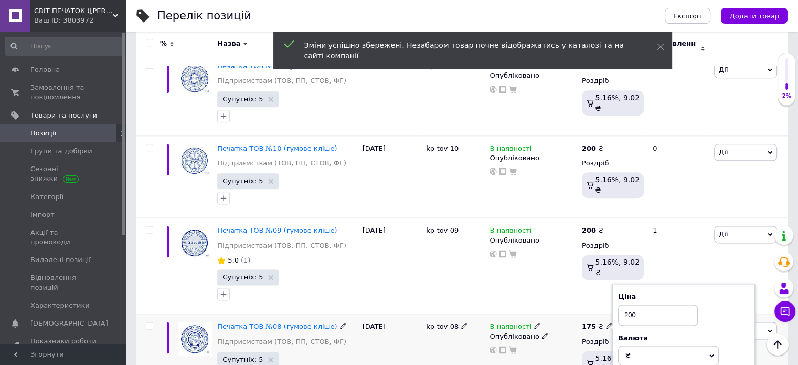
scroll to position [1403, 0]
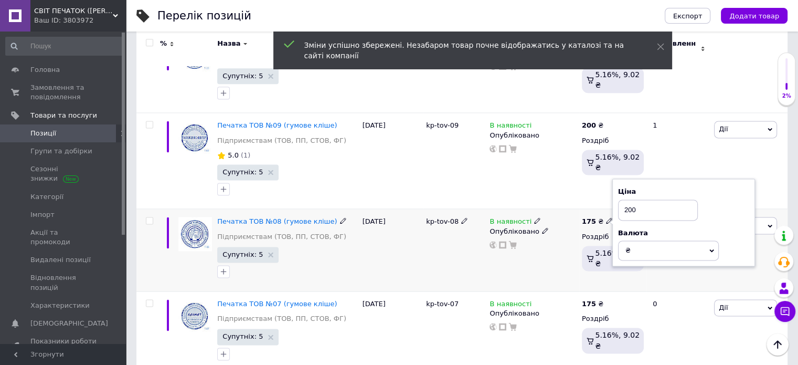
type input "200"
click at [577, 265] on div "В наявності Опубліковано" at bounding box center [533, 250] width 92 height 82
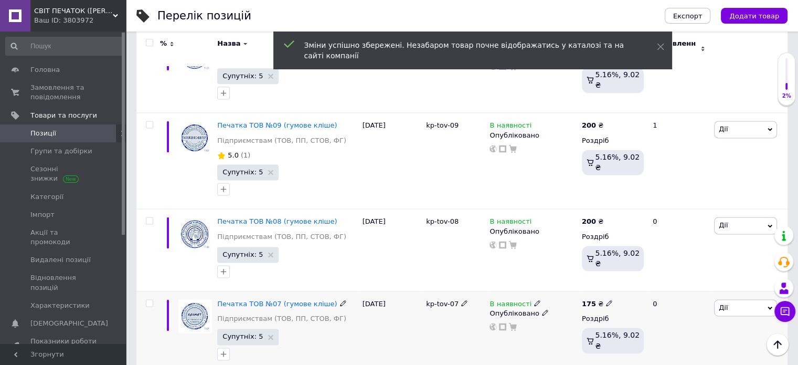
click at [588, 300] on b "175" at bounding box center [589, 304] width 14 height 8
drag, startPoint x: 646, startPoint y: 285, endPoint x: 594, endPoint y: 280, distance: 51.7
type input "200"
click at [558, 325] on div "В наявності Опубліковано" at bounding box center [533, 332] width 92 height 82
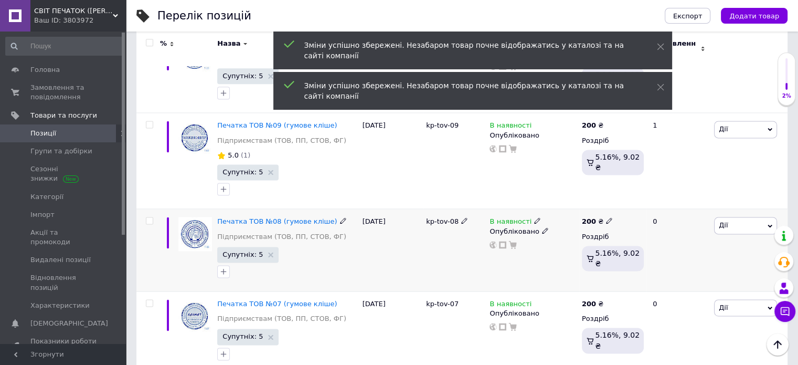
scroll to position [1560, 0]
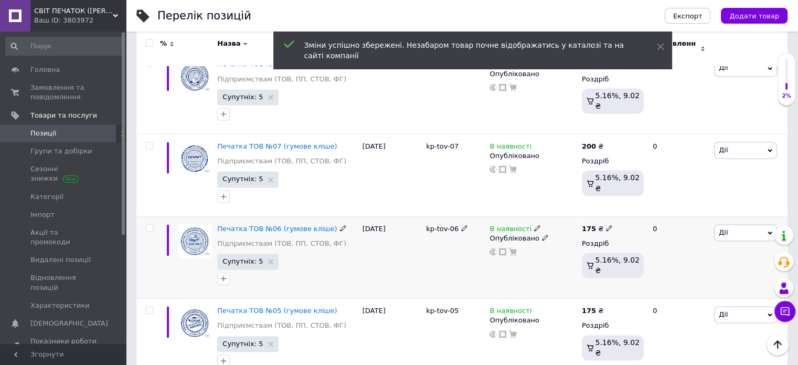
click at [587, 225] on b "175" at bounding box center [589, 229] width 14 height 8
drag, startPoint x: 645, startPoint y: 208, endPoint x: 575, endPoint y: 212, distance: 69.9
click at [573, 216] on div "Печатка ТОВ №06 (гумове кліше) Підприємствам (ТОВ, ПП, СТОВ, ФГ) Супутніх: 5 [D…" at bounding box center [461, 257] width 651 height 82
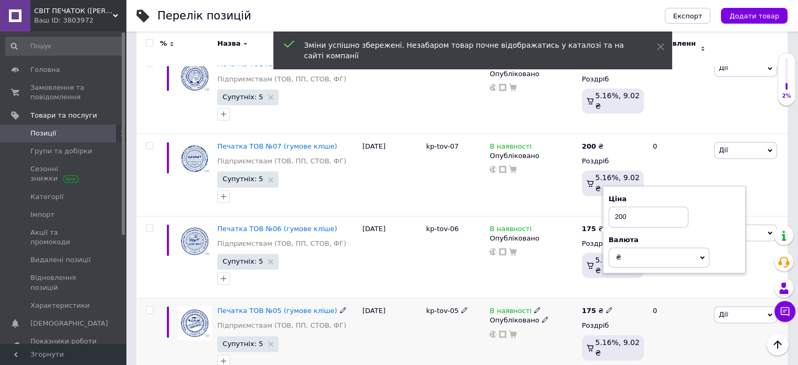
type input "200"
click at [568, 298] on div "В наявності Опубліковано" at bounding box center [533, 339] width 92 height 82
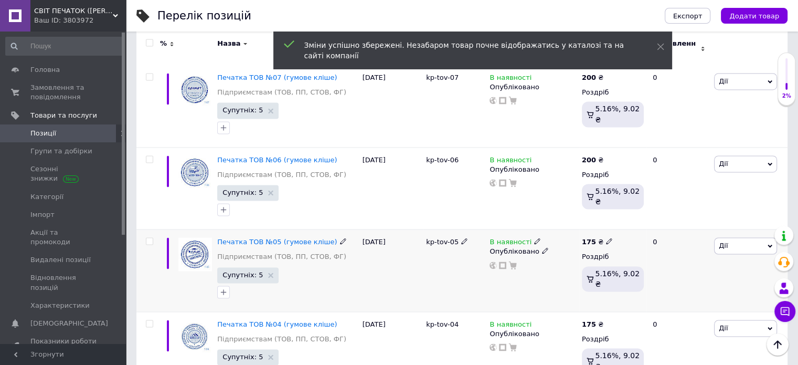
scroll to position [1665, 0]
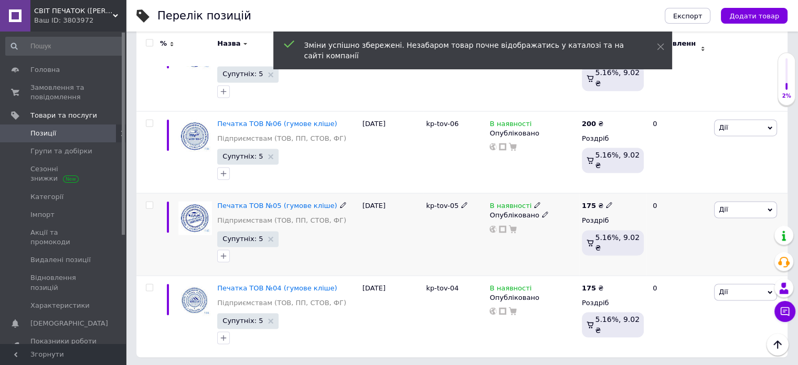
click at [588, 202] on b "175" at bounding box center [589, 206] width 14 height 8
drag, startPoint x: 655, startPoint y: 188, endPoint x: 605, endPoint y: 188, distance: 49.3
click at [605, 193] on div "175 ₴ Ціна 175 Валюта ₴ $ EUR CHF GBP ¥ PLN ₸ MDL HUF KGS CNY TRY KRW lei Роздр…" at bounding box center [612, 234] width 67 height 82
type input "200"
click at [587, 254] on div "175 ₴ Ціна 200 Валюта ₴ $ EUR CHF GBP ¥ PLN ₸ MDL HUF KGS CNY TRY KRW lei Роздр…" at bounding box center [612, 234] width 67 height 82
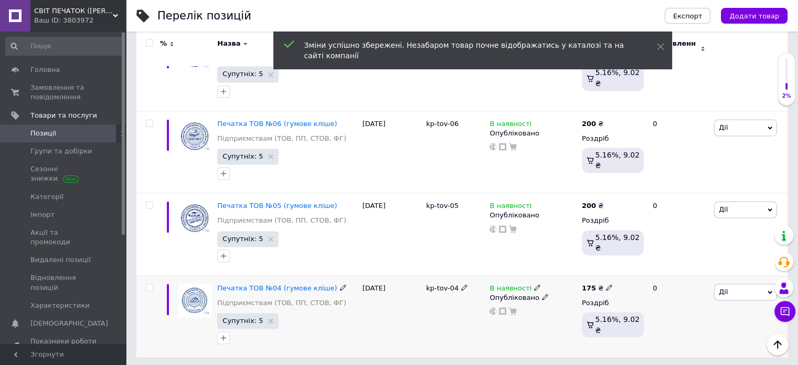
click at [590, 284] on b "175" at bounding box center [589, 288] width 14 height 8
drag, startPoint x: 642, startPoint y: 269, endPoint x: 588, endPoint y: 269, distance: 54.1
click at [588, 275] on div "175 ₴ Ціна 175 Валюта ₴ $ EUR CHF GBP ¥ PLN ₸ MDL HUF KGS CNY TRY KRW lei Роздр…" at bounding box center [612, 316] width 67 height 82
type input "200"
drag, startPoint x: 579, startPoint y: 329, endPoint x: 593, endPoint y: 323, distance: 14.3
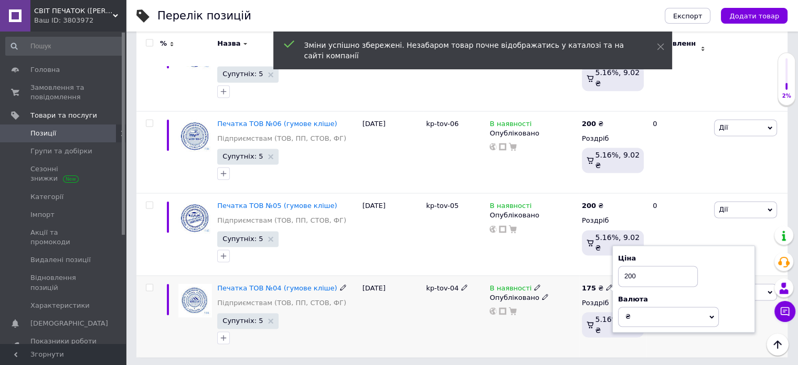
click at [578, 329] on div "Печатка ТОВ №04 (гумове кліше) Підприємствам (ТОВ, ПП, СТОВ, ФГ) Супутніх: 5 [D…" at bounding box center [461, 316] width 651 height 82
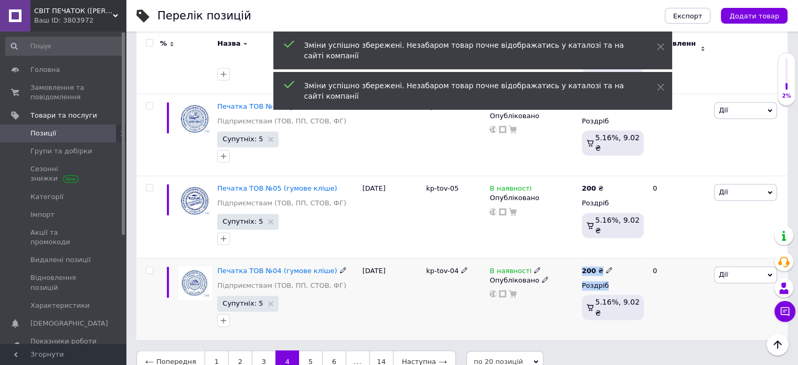
scroll to position [1692, 0]
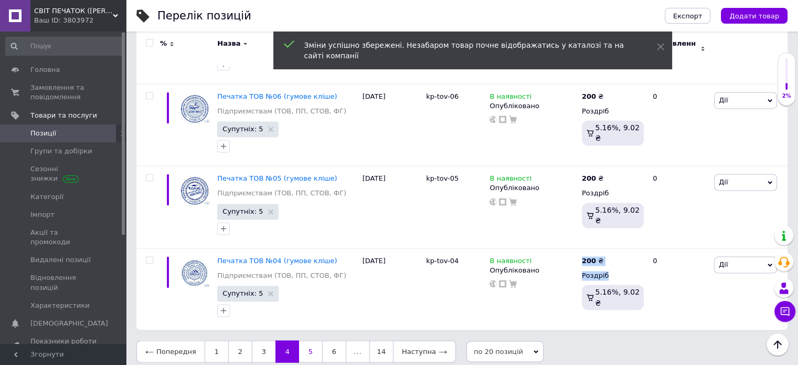
click at [306, 340] on link "5" at bounding box center [310, 351] width 23 height 22
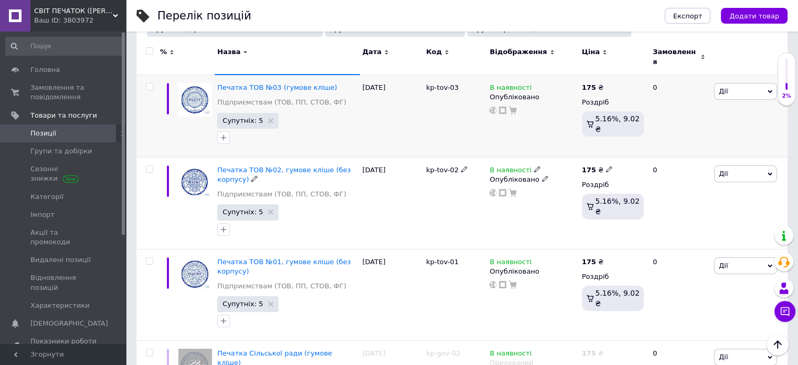
scroll to position [172, 0]
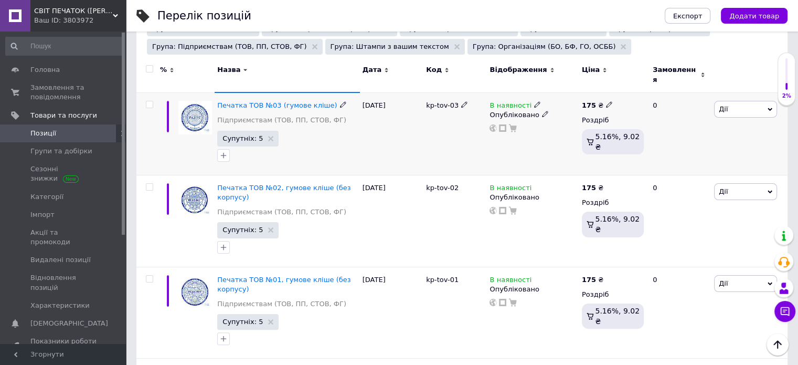
click at [586, 102] on b "175" at bounding box center [589, 105] width 14 height 8
drag, startPoint x: 647, startPoint y: 94, endPoint x: 603, endPoint y: 97, distance: 44.2
click at [606, 92] on div "175 ₴ Ціна 175 Валюта ₴ $ EUR CHF GBP ¥ PLN ₸ MDL HUF KGS CNY TRY KRW lei Роздр…" at bounding box center [612, 133] width 67 height 82
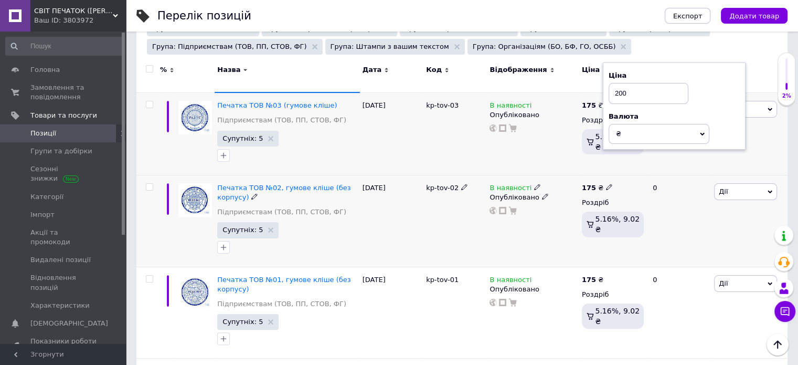
type input "200"
click at [634, 183] on div "175 ₴" at bounding box center [613, 187] width 62 height 9
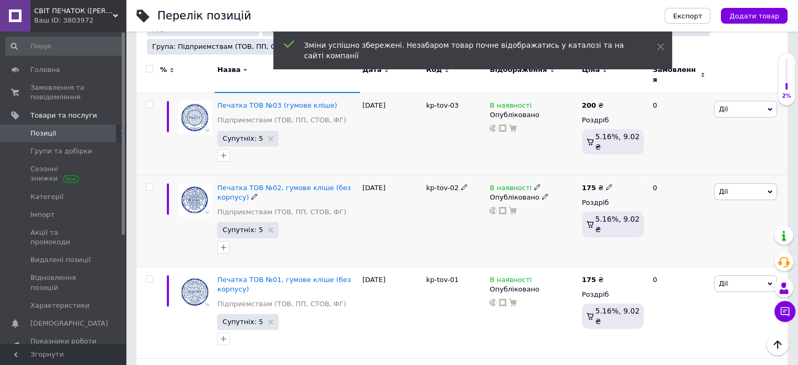
click at [587, 175] on div "175 ₴ Роздріб 5.16%, 9.02 ₴" at bounding box center [612, 221] width 67 height 92
click at [581, 179] on div "175 ₴ Роздріб 5.16%, 9.02 ₴" at bounding box center [612, 221] width 67 height 92
click at [590, 184] on b "175" at bounding box center [589, 188] width 14 height 8
drag, startPoint x: 643, startPoint y: 175, endPoint x: 617, endPoint y: 175, distance: 25.7
click at [618, 175] on div "175" at bounding box center [658, 175] width 80 height 21
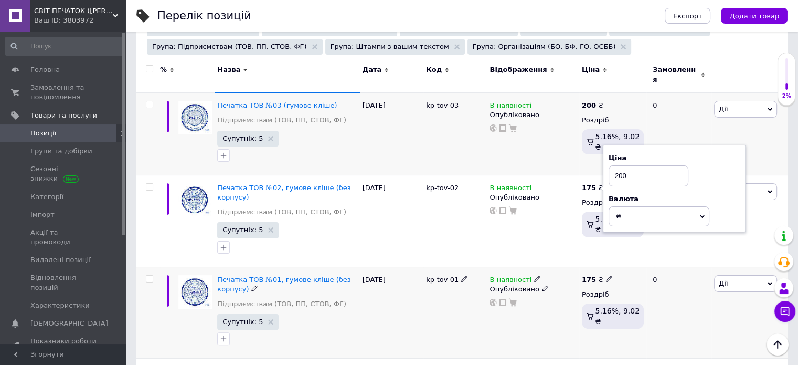
type input "200"
click at [586, 276] on b "175" at bounding box center [589, 280] width 14 height 8
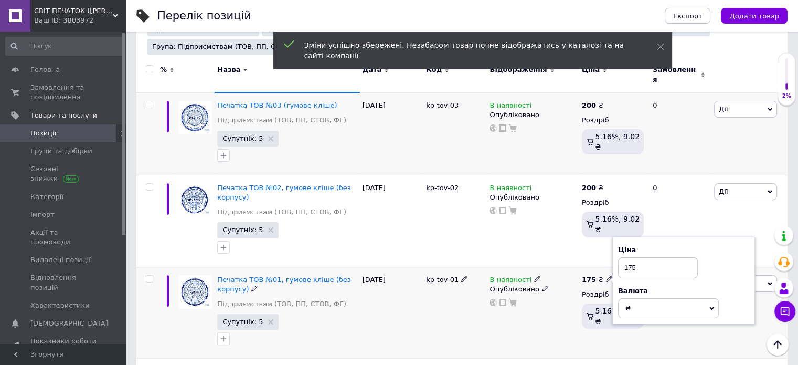
drag, startPoint x: 648, startPoint y: 261, endPoint x: 594, endPoint y: 261, distance: 54.6
click at [594, 267] on div "175 ₴ Ціна 175 Валюта ₴ $ EUR CHF GBP ¥ PLN ₸ MDL HUF KGS CNY TRY KRW lei Роздр…" at bounding box center [612, 313] width 67 height 92
type input "2000"
click at [575, 314] on div "Комісія за замовлення" at bounding box center [513, 303] width 126 height 27
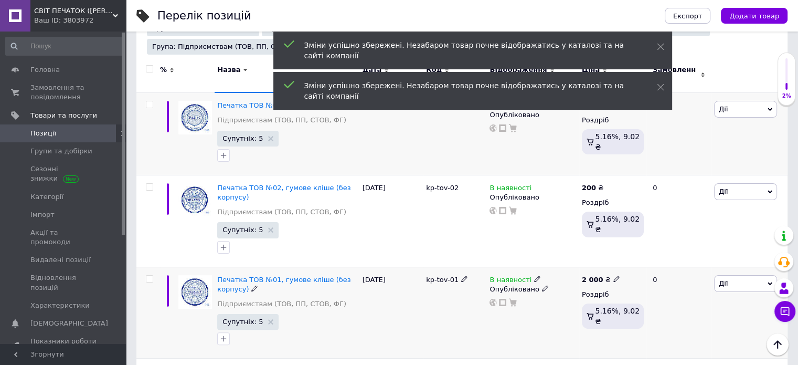
click at [587, 267] on div "2 000 ₴ Роздріб 5.16%, 9.02 ₴" at bounding box center [612, 313] width 67 height 92
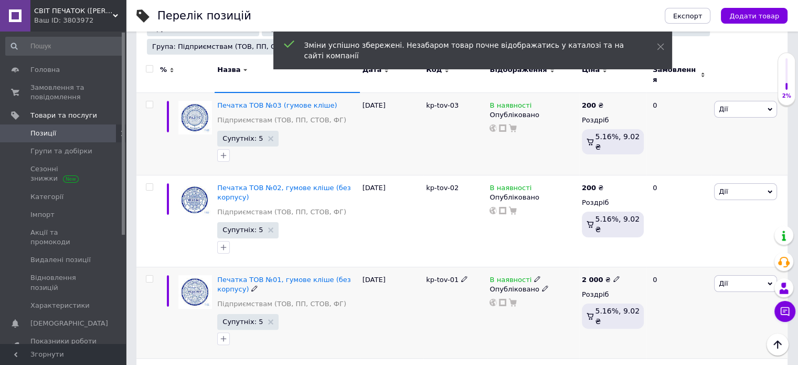
click at [595, 276] on b "2 000" at bounding box center [593, 280] width 22 height 8
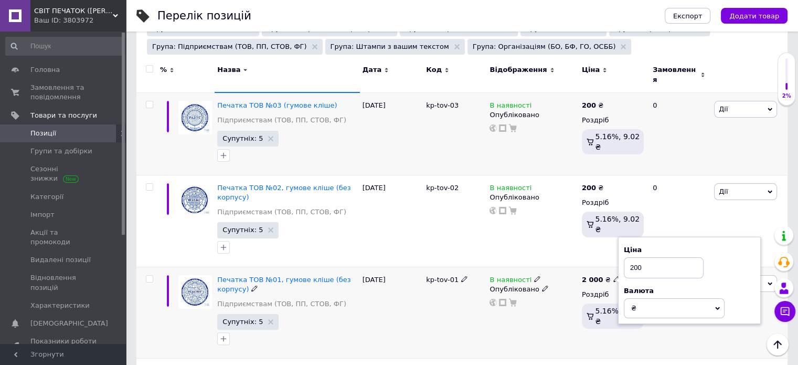
type input "200"
click at [544, 327] on div "В наявності Опубліковано" at bounding box center [533, 313] width 92 height 92
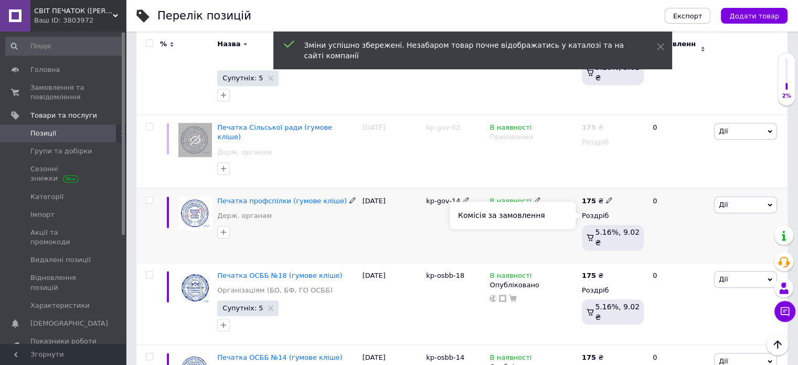
scroll to position [435, 0]
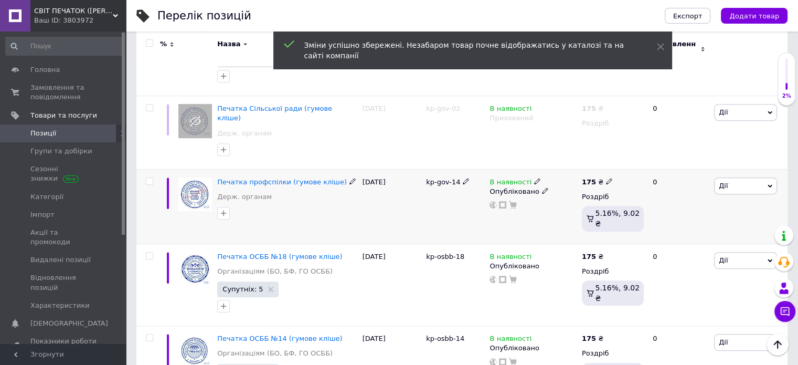
click at [591, 178] on b "175" at bounding box center [589, 182] width 14 height 8
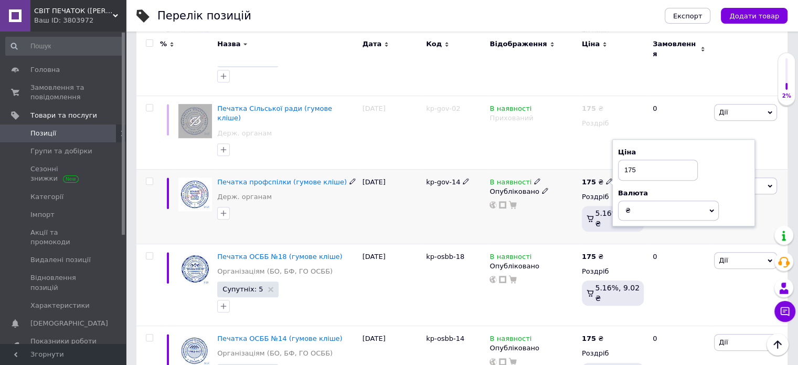
drag, startPoint x: 613, startPoint y: 155, endPoint x: 616, endPoint y: 167, distance: 13.1
click at [610, 169] on div "175 ₴ Ціна 175 Валюта ₴ $ EUR CHF GBP ¥ PLN ₸ MDL HUF KGS CNY TRY KRW lei Роздр…" at bounding box center [612, 206] width 67 height 75
type input "200"
click at [593, 252] on b "175" at bounding box center [589, 256] width 14 height 8
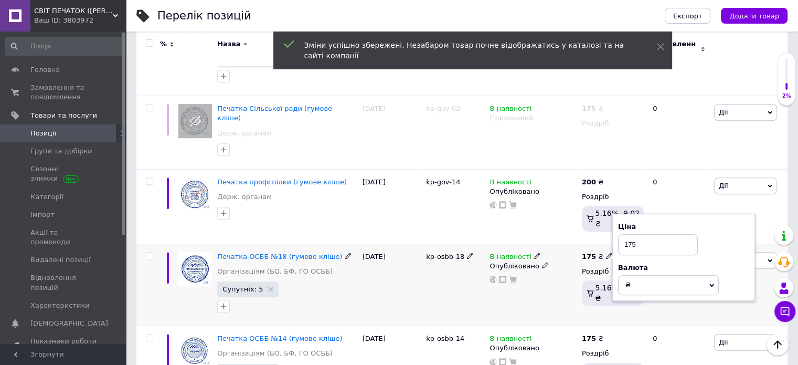
drag, startPoint x: 640, startPoint y: 224, endPoint x: 623, endPoint y: 225, distance: 17.3
click at [625, 234] on input "175" at bounding box center [658, 244] width 80 height 21
type input "200"
click at [589, 283] on div "175 ₴ Ціна 200 Валюта ₴ $ EUR CHF GBP ¥ PLN ₸ MDL HUF KGS CNY TRY KRW lei Роздр…" at bounding box center [612, 285] width 67 height 82
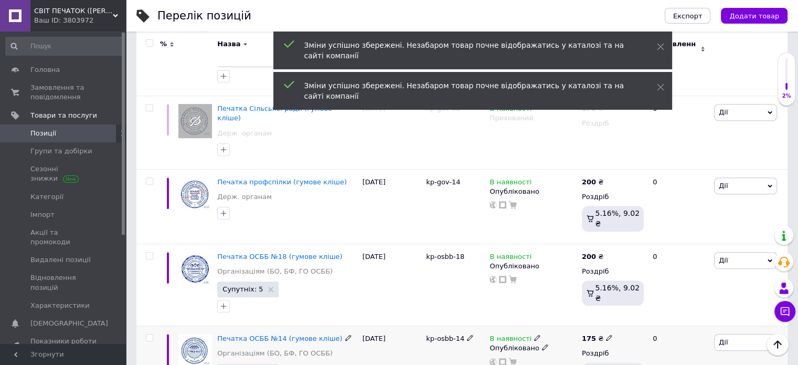
click at [589, 334] on b "175" at bounding box center [589, 338] width 14 height 8
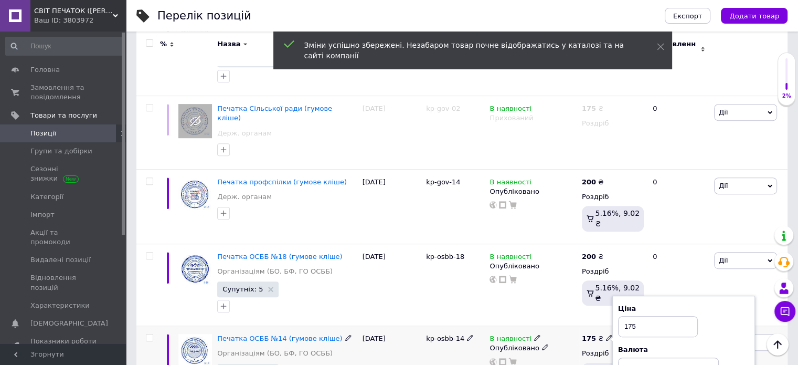
drag, startPoint x: 641, startPoint y: 293, endPoint x: 603, endPoint y: 299, distance: 38.7
click at [613, 296] on div "Ціна 175 Валюта ₴ $ EUR CHF GBP ¥ PLN ₸ MDL HUF KGS CNY TRY KRW lei" at bounding box center [684, 340] width 143 height 88
type input "200"
click at [559, 281] on div "В наявності Опубліковано" at bounding box center [533, 285] width 92 height 82
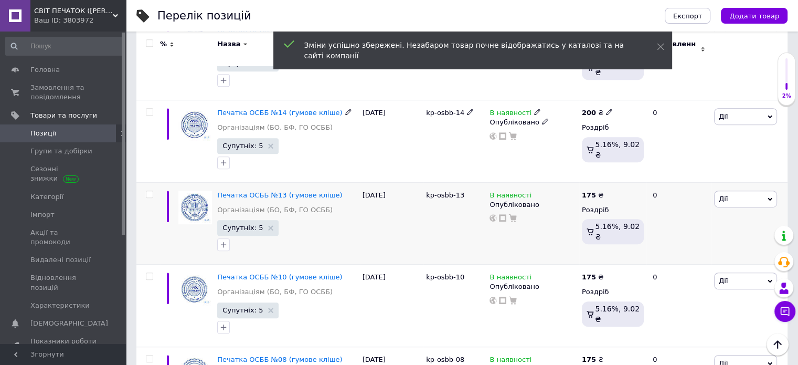
scroll to position [697, 0]
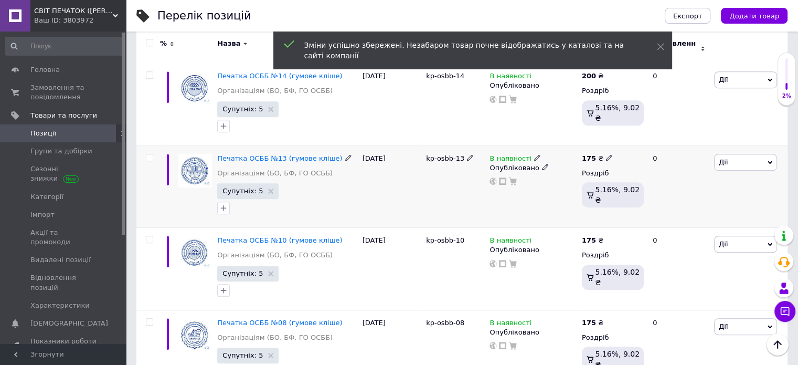
click at [589, 154] on b "175" at bounding box center [589, 158] width 14 height 8
drag, startPoint x: 646, startPoint y: 121, endPoint x: 608, endPoint y: 130, distance: 38.3
click at [609, 145] on div "175 ₴ Ціна 175 Валюта ₴ $ EUR CHF GBP ¥ PLN ₸ MDL HUF KGS CNY TRY KRW lei Роздр…" at bounding box center [612, 186] width 67 height 82
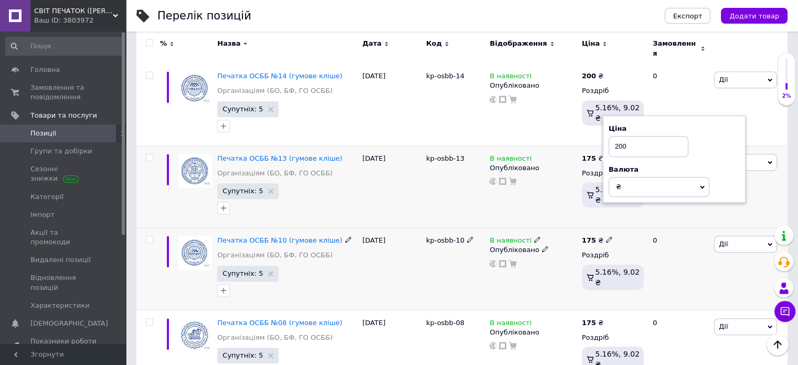
type input "200"
click at [594, 236] on div "175 ₴" at bounding box center [597, 240] width 31 height 9
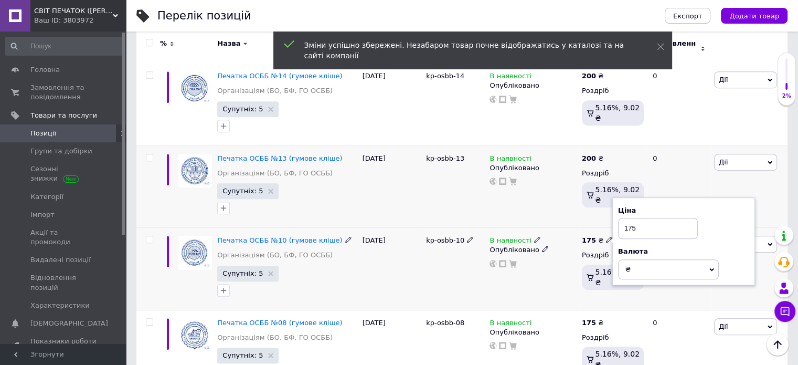
drag, startPoint x: 647, startPoint y: 205, endPoint x: 592, endPoint y: 205, distance: 54.6
click at [593, 228] on div "175 ₴ Ціна 175 Валюта ₴ $ EUR CHF GBP ¥ PLN ₸ MDL HUF KGS CNY TRY KRW lei Роздр…" at bounding box center [612, 269] width 67 height 82
type input "200"
drag, startPoint x: 594, startPoint y: 285, endPoint x: 589, endPoint y: 299, distance: 14.4
click at [594, 310] on div "175 ₴ Роздріб 5.16%, 9.02 ₴" at bounding box center [612, 351] width 67 height 82
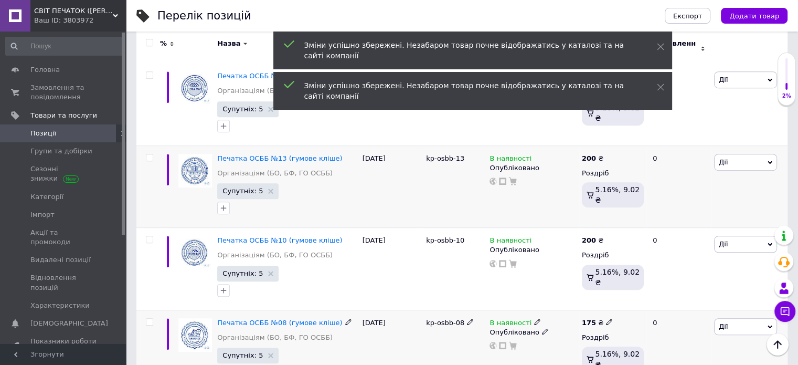
click at [588, 319] on b "175" at bounding box center [589, 323] width 14 height 8
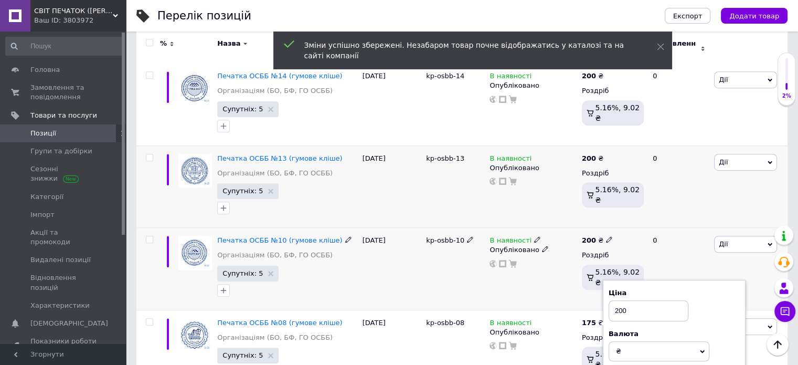
type input "200"
click at [563, 272] on div "В наявності Опубліковано" at bounding box center [533, 269] width 92 height 82
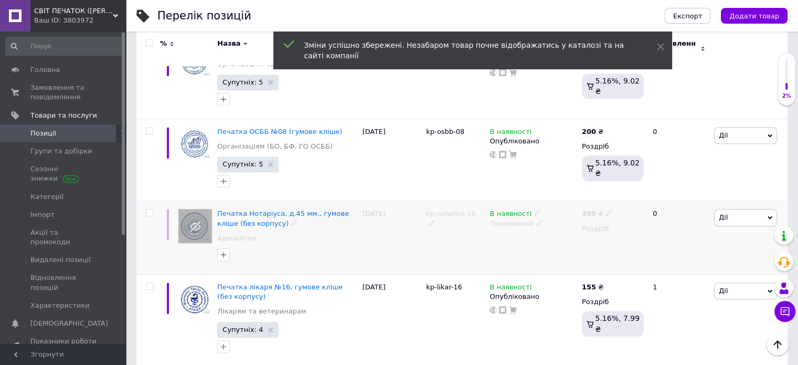
scroll to position [907, 0]
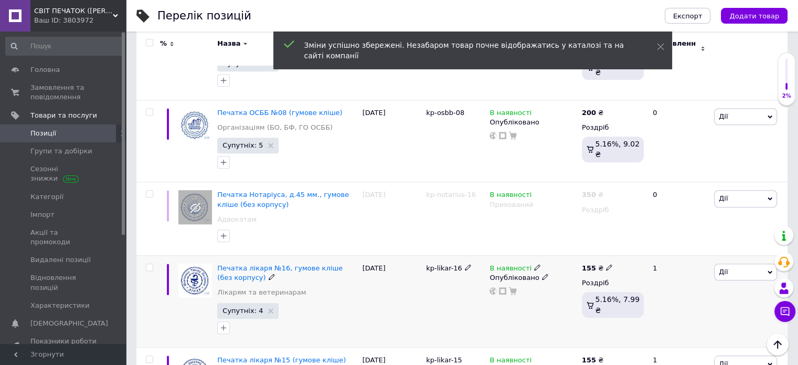
click at [595, 264] on div "155 ₴" at bounding box center [597, 268] width 31 height 9
drag, startPoint x: 653, startPoint y: 230, endPoint x: 603, endPoint y: 241, distance: 51.7
click at [606, 255] on div "155 ₴ Ціна 155 Валюта ₴ $ EUR CHF GBP ¥ PLN ₸ MDL HUF KGS CNY TRY KRW lei Роздр…" at bounding box center [612, 301] width 67 height 92
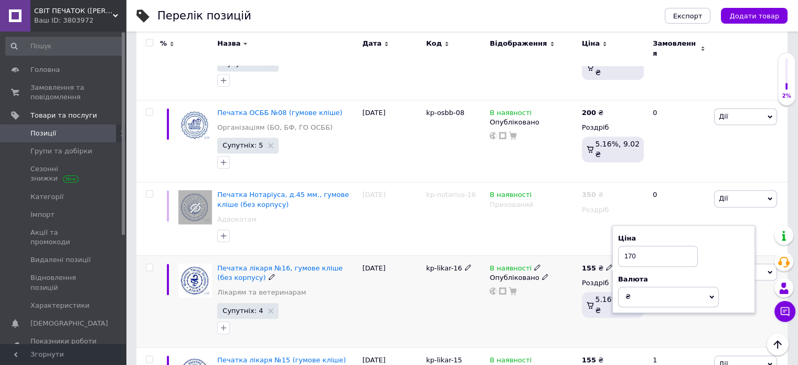
type input "170"
drag, startPoint x: 621, startPoint y: 302, endPoint x: 627, endPoint y: 309, distance: 8.2
click at [621, 302] on div "155 ₴ Ціна 170 Валюта ₴ $ EUR CHF GBP ¥ PLN ₸ MDL HUF KGS CNY TRY KRW lei Роздр…" at bounding box center [612, 301] width 67 height 92
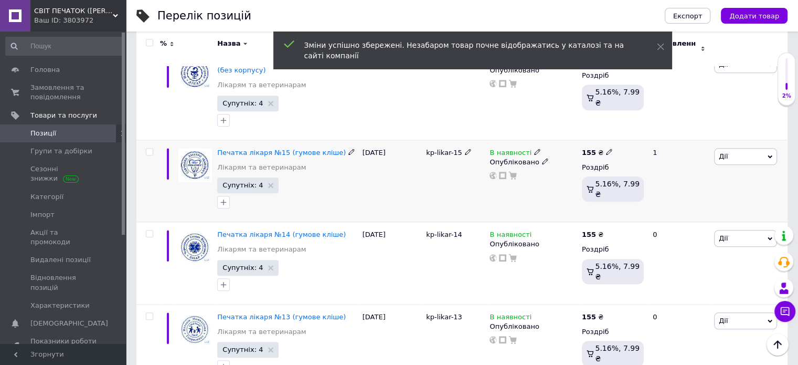
scroll to position [1117, 0]
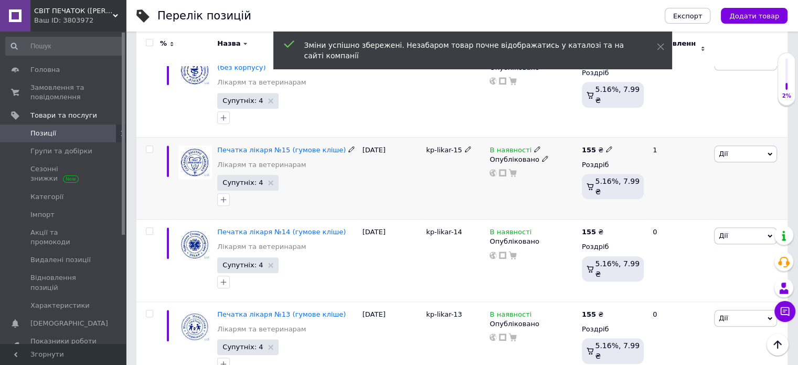
click at [586, 146] on b "155" at bounding box center [589, 150] width 14 height 8
drag, startPoint x: 645, startPoint y: 108, endPoint x: 609, endPoint y: 108, distance: 35.7
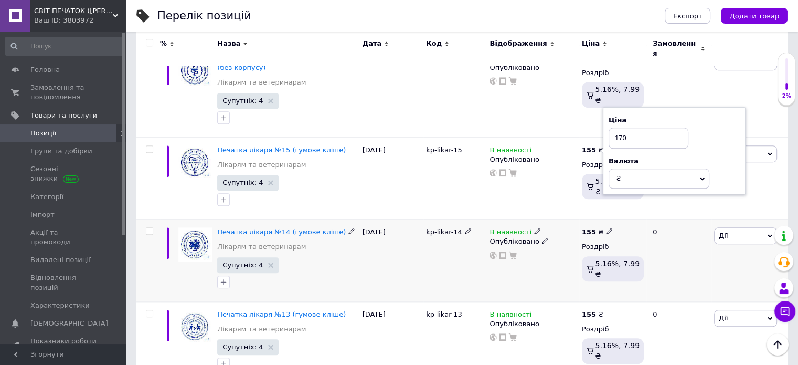
type input "170"
click at [591, 227] on div "155 ₴" at bounding box center [597, 231] width 31 height 9
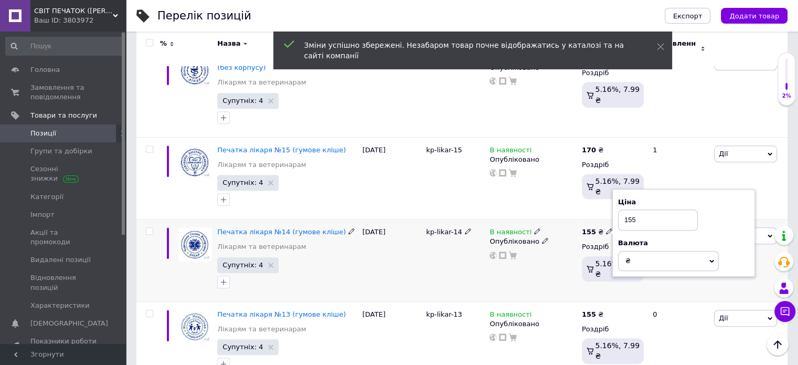
click at [592, 228] on b "155" at bounding box center [589, 232] width 14 height 8
drag, startPoint x: 649, startPoint y: 193, endPoint x: 609, endPoint y: 191, distance: 39.9
click at [609, 219] on div "155 ₴ Ціна 155 Валюта ₴ $ EUR CHF GBP ¥ PLN ₸ MDL HUF KGS CNY TRY KRW lei Роздр…" at bounding box center [612, 260] width 67 height 82
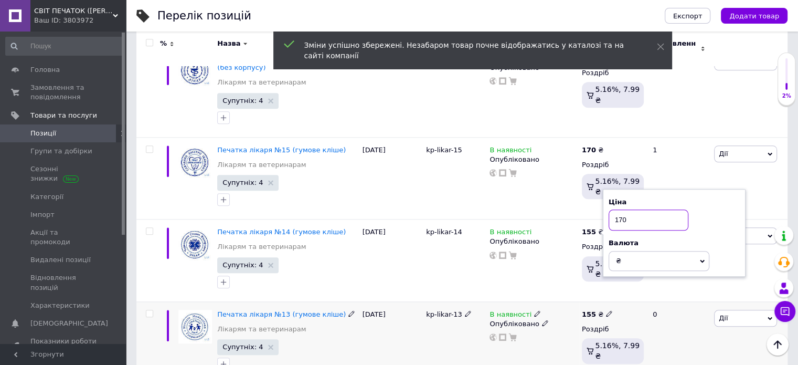
type input "170"
click at [585, 310] on b "155" at bounding box center [589, 314] width 14 height 8
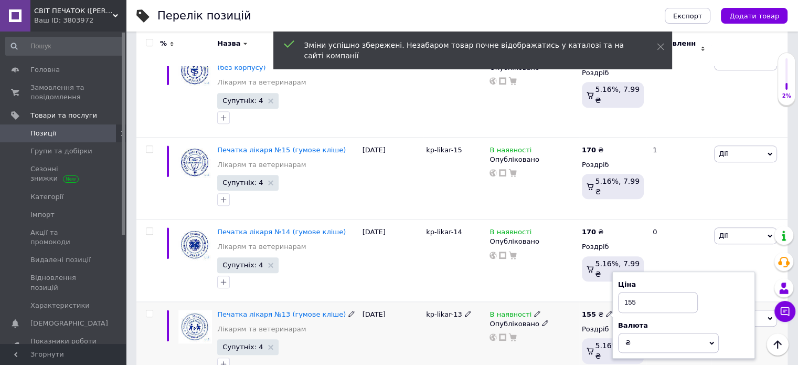
drag, startPoint x: 647, startPoint y: 266, endPoint x: 619, endPoint y: 267, distance: 27.3
click at [619, 292] on input "155" at bounding box center [658, 302] width 80 height 21
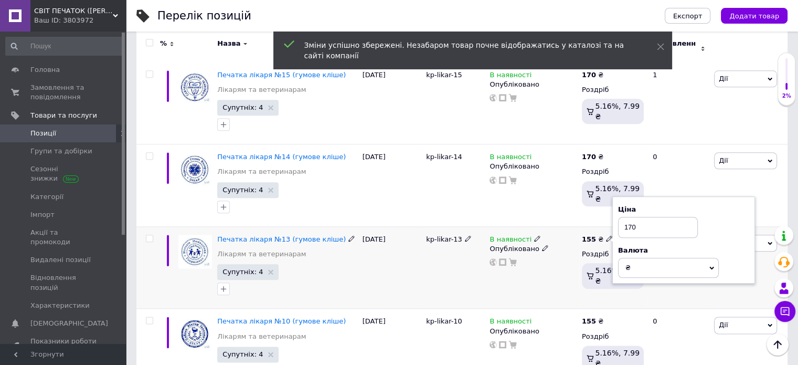
scroll to position [1222, 0]
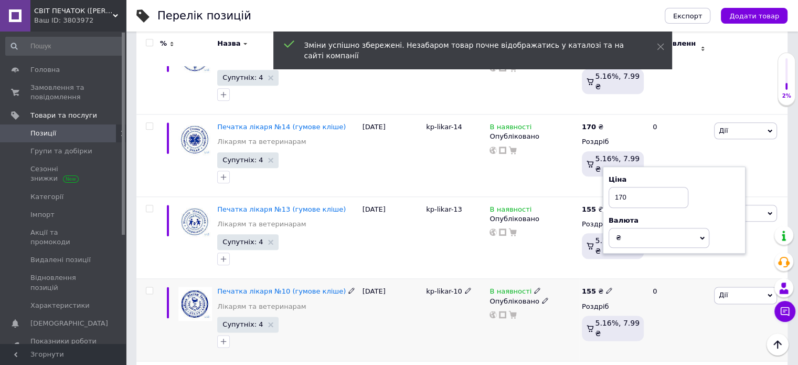
type input "170"
click at [593, 287] on b "155" at bounding box center [589, 291] width 14 height 8
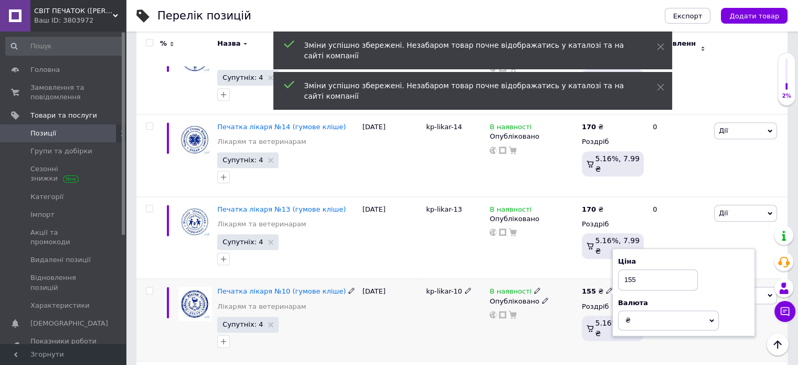
drag, startPoint x: 638, startPoint y: 252, endPoint x: 613, endPoint y: 251, distance: 24.7
click at [614, 251] on div "Ціна 155 Валюта ₴ $ EUR CHF GBP ¥ PLN ₸ MDL HUF KGS CNY TRY KRW lei" at bounding box center [684, 292] width 143 height 88
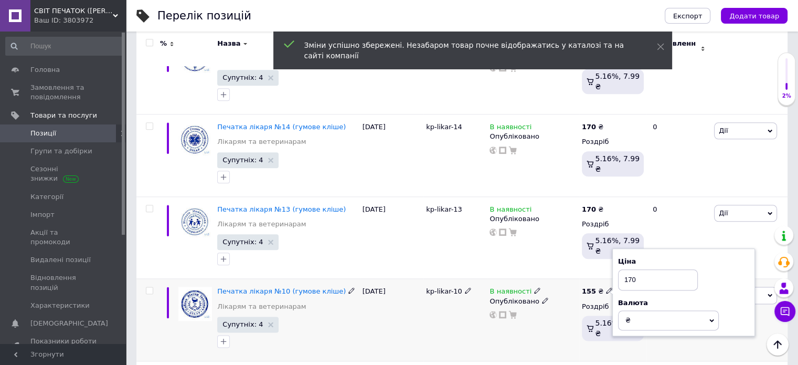
type input "170"
click at [563, 310] on div "В наявності Опубліковано" at bounding box center [533, 320] width 92 height 82
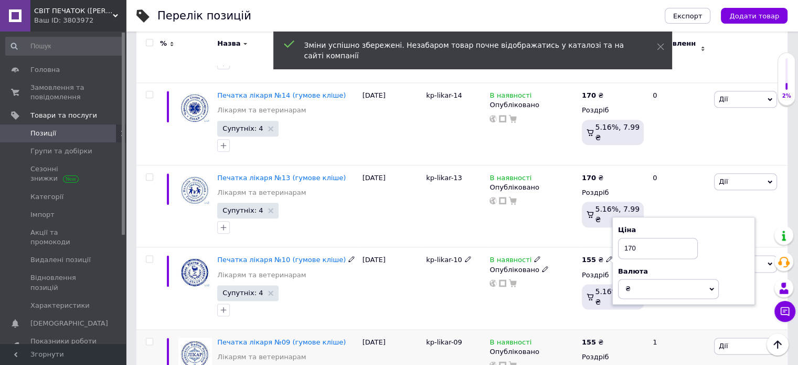
scroll to position [1379, 0]
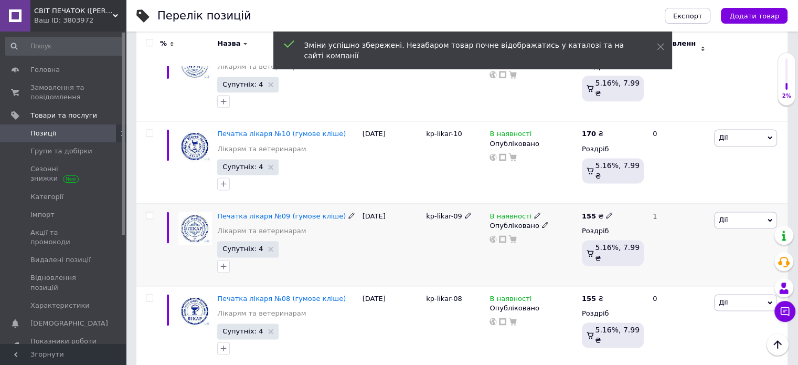
click at [594, 212] on div "155 ₴" at bounding box center [597, 216] width 31 height 9
drag, startPoint x: 653, startPoint y: 176, endPoint x: 619, endPoint y: 176, distance: 33.6
click at [620, 194] on input "155" at bounding box center [658, 204] width 80 height 21
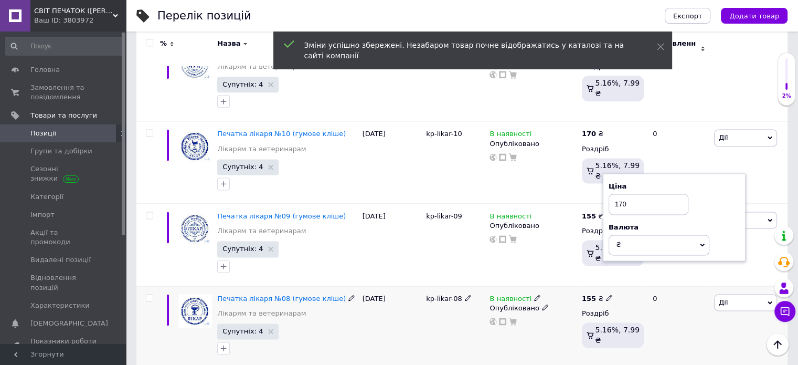
type input "170"
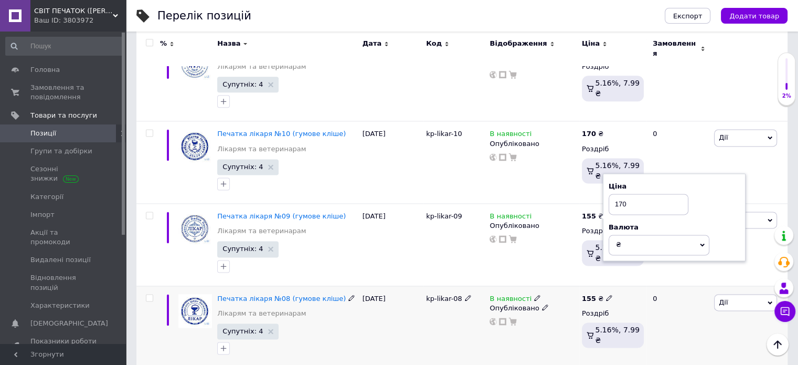
click at [582, 294] on b "155" at bounding box center [589, 298] width 14 height 8
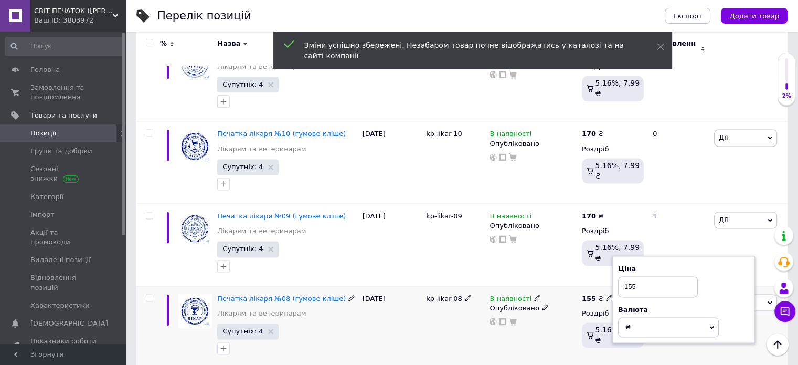
drag, startPoint x: 641, startPoint y: 260, endPoint x: 579, endPoint y: 257, distance: 62.5
click at [579, 286] on div "155 ₴ Ціна 155 Валюта ₴ $ EUR CHF GBP ¥ PLN ₸ MDL HUF KGS CNY TRY KRW lei Роздр…" at bounding box center [612, 327] width 67 height 82
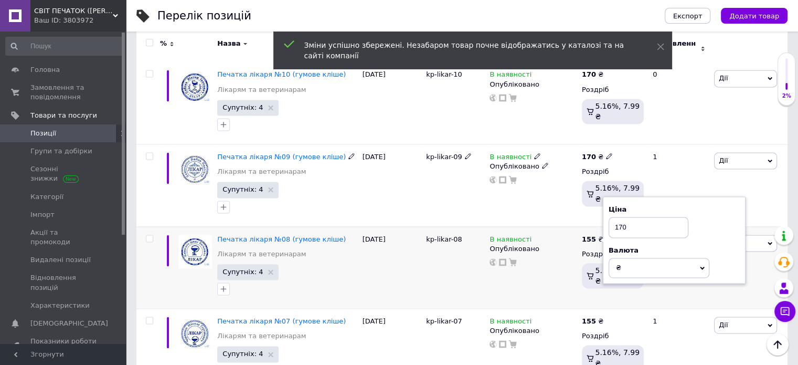
scroll to position [1484, 0]
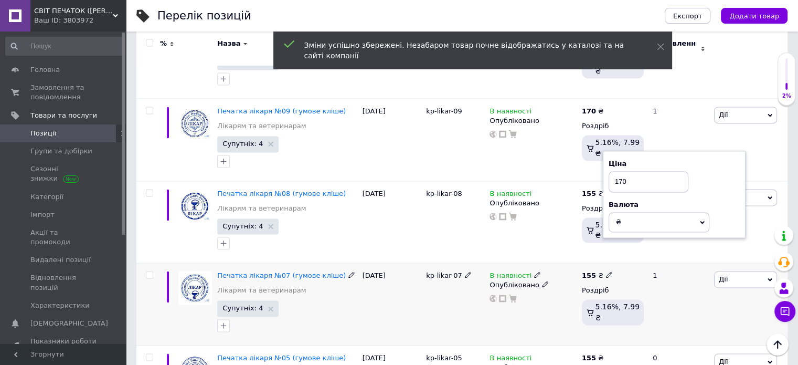
type input "170"
click at [588, 271] on b "155" at bounding box center [589, 275] width 14 height 8
drag, startPoint x: 649, startPoint y: 233, endPoint x: 615, endPoint y: 233, distance: 34.1
click at [615, 233] on div "Ціна 155 Валюта ₴ $ EUR CHF GBP ¥ PLN ₸ MDL HUF KGS CNY TRY KRW lei" at bounding box center [684, 277] width 143 height 88
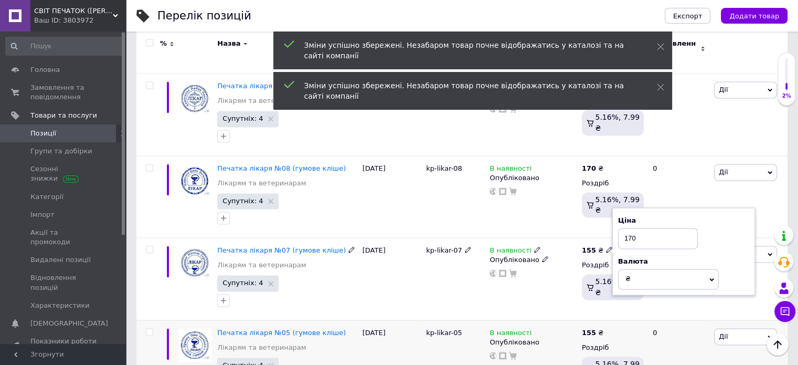
scroll to position [1561, 0]
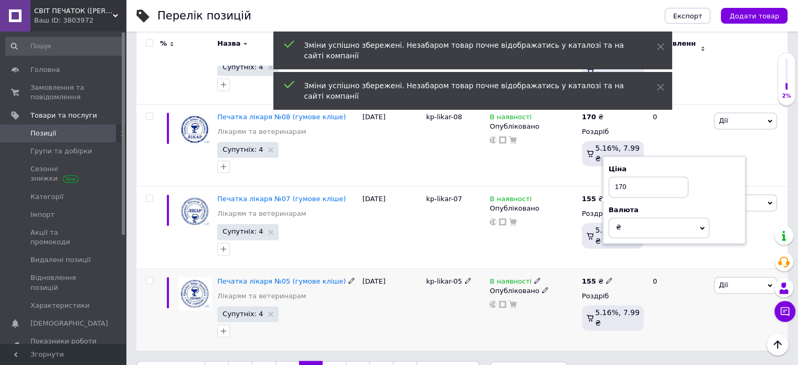
type input "170"
click at [592, 277] on b "155" at bounding box center [589, 281] width 14 height 8
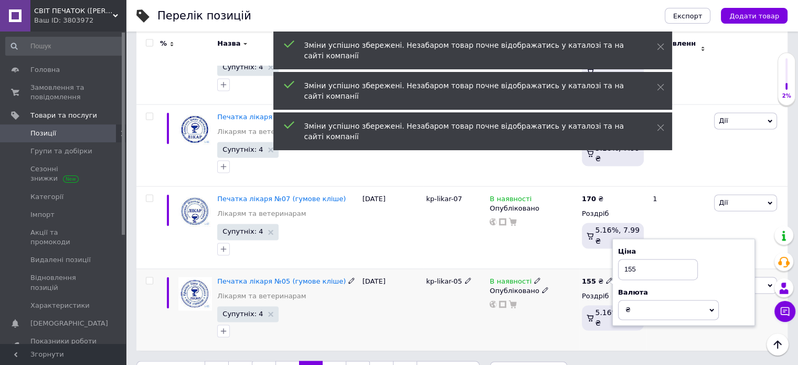
drag, startPoint x: 615, startPoint y: 238, endPoint x: 613, endPoint y: 245, distance: 6.6
click at [614, 238] on div "Ціна 155 Валюта ₴ $ EUR CHF GBP ¥ PLN ₸ MDL HUF KGS CNY TRY KRW lei" at bounding box center [684, 282] width 143 height 88
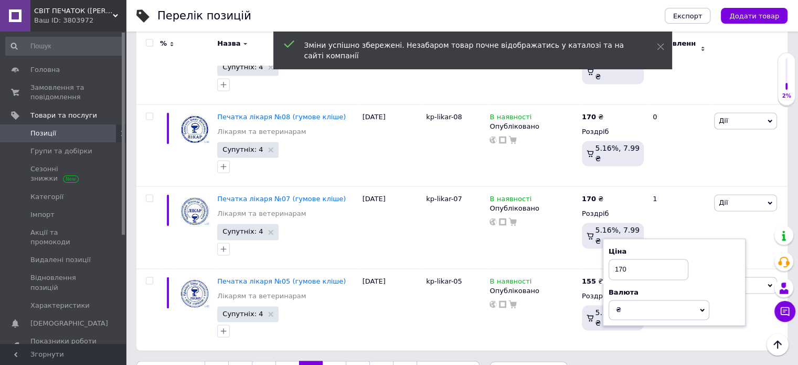
type input "170"
click at [331, 361] on link "6" at bounding box center [334, 372] width 23 height 22
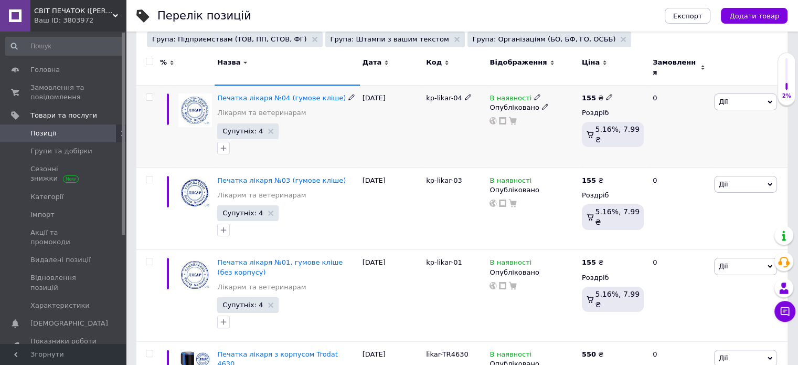
scroll to position [196, 0]
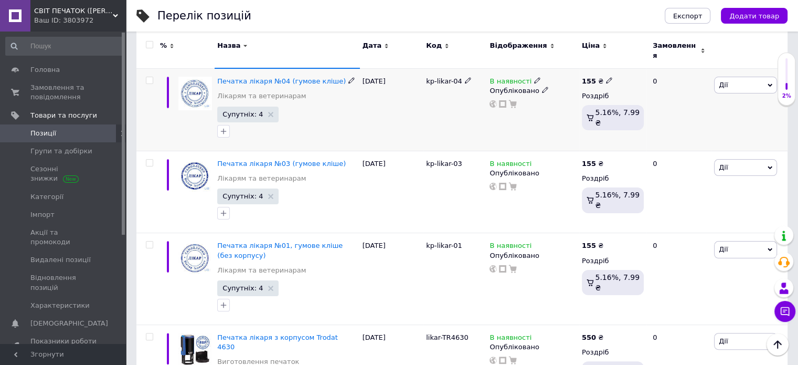
click at [591, 77] on b "155" at bounding box center [589, 81] width 14 height 8
drag, startPoint x: 651, startPoint y: 68, endPoint x: 628, endPoint y: 64, distance: 24.0
click at [628, 64] on input "155" at bounding box center [658, 69] width 80 height 21
type input "170"
click at [590, 133] on div "155 ₴ Ціна 170 Валюта ₴ $ EUR CHF GBP ¥ PLN ₸ MDL HUF KGS CNY TRY KRW lei Роздр…" at bounding box center [612, 109] width 67 height 82
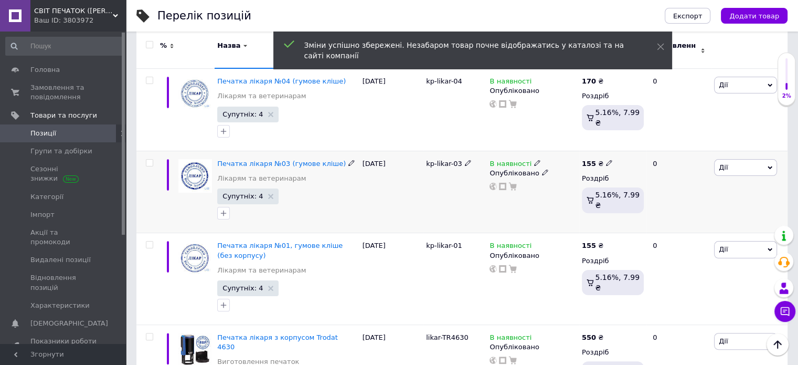
drag, startPoint x: 590, startPoint y: 159, endPoint x: 596, endPoint y: 159, distance: 6.3
click at [590, 160] on b "155" at bounding box center [589, 164] width 14 height 8
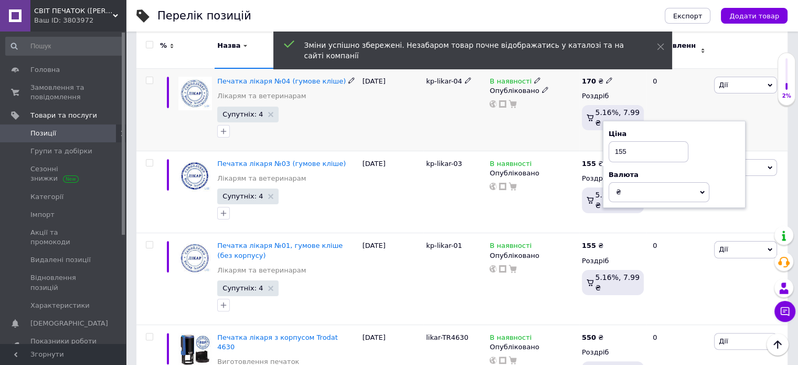
drag, startPoint x: 647, startPoint y: 139, endPoint x: 594, endPoint y: 157, distance: 56.1
type input "170"
click at [589, 241] on b "155" at bounding box center [589, 245] width 14 height 8
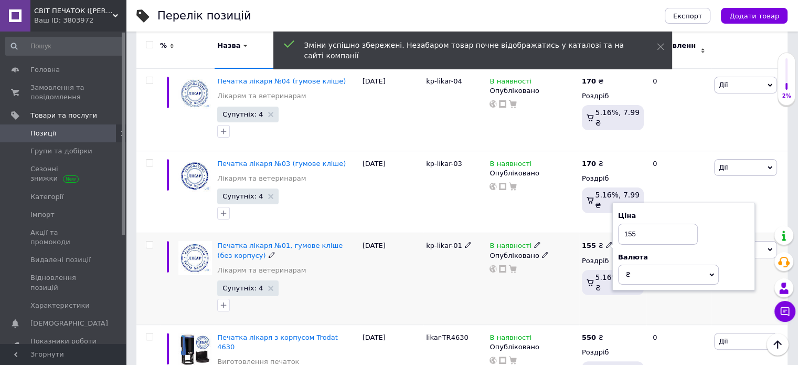
drag, startPoint x: 655, startPoint y: 222, endPoint x: 609, endPoint y: 222, distance: 45.7
type input "170"
click at [598, 293] on div "155 ₴ Ціна 170 Валюта ₴ $ EUR CHF GBP ¥ PLN ₸ MDL HUF KGS CNY TRY KRW lei Роздр…" at bounding box center [612, 279] width 67 height 92
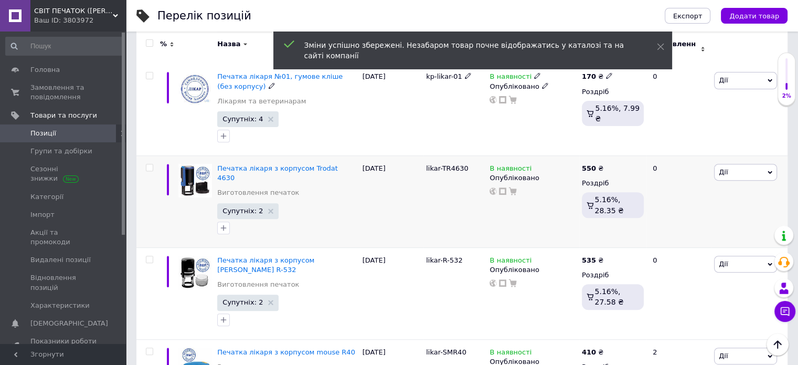
scroll to position [406, 0]
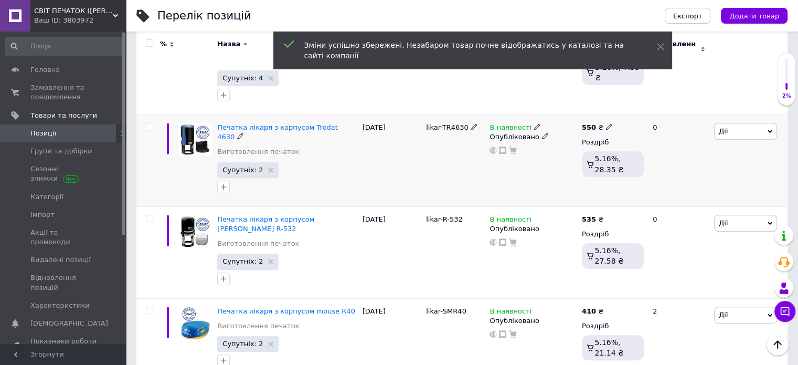
click at [587, 123] on b "550" at bounding box center [589, 127] width 14 height 8
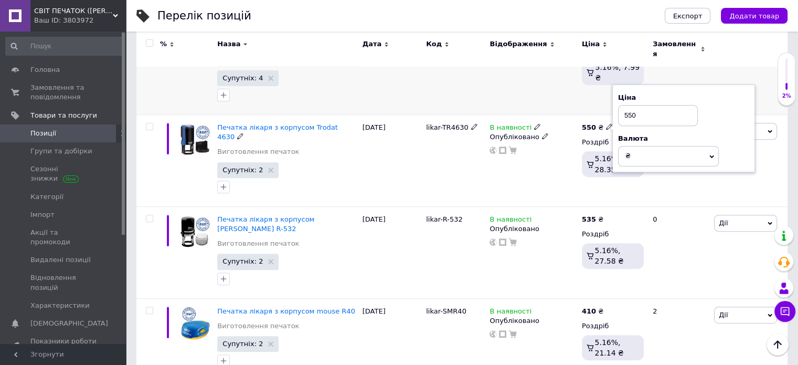
drag, startPoint x: 609, startPoint y: 107, endPoint x: 597, endPoint y: 107, distance: 12.1
type input "605"
click at [604, 206] on div "535 ₴ Роздріб 5.16%, 27.58 ₴" at bounding box center [612, 252] width 67 height 92
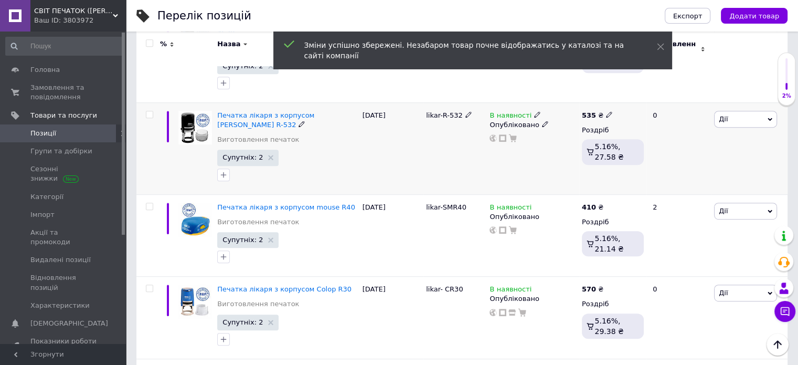
scroll to position [511, 0]
click at [587, 110] on b "535" at bounding box center [589, 114] width 14 height 8
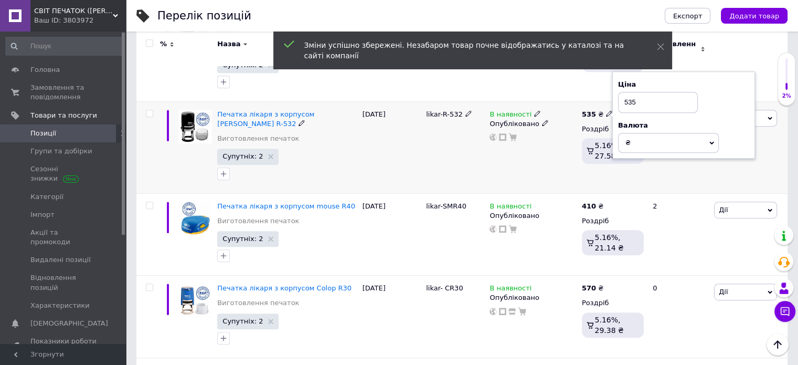
drag, startPoint x: 650, startPoint y: 86, endPoint x: 623, endPoint y: 87, distance: 27.3
click at [623, 92] on input "535" at bounding box center [658, 102] width 80 height 21
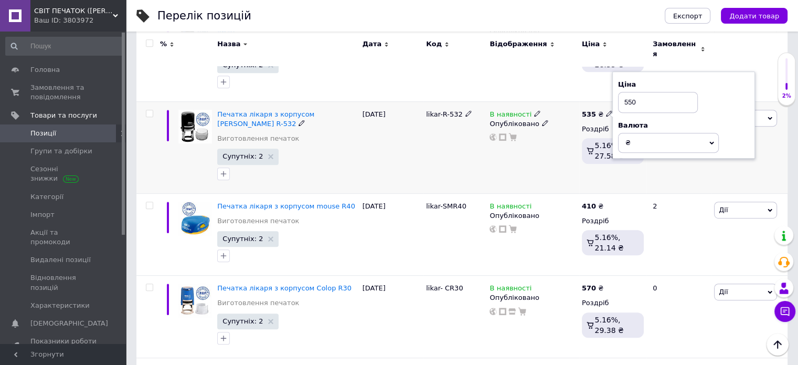
type input "550"
click at [553, 163] on div "В наявності Опубліковано" at bounding box center [533, 147] width 92 height 92
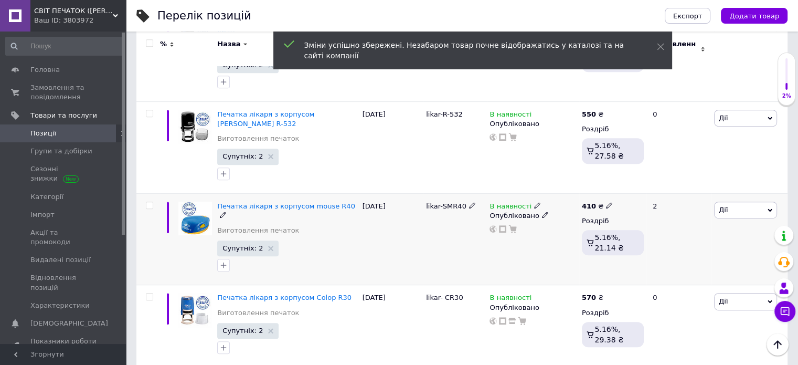
click at [587, 202] on b "410" at bounding box center [589, 206] width 14 height 8
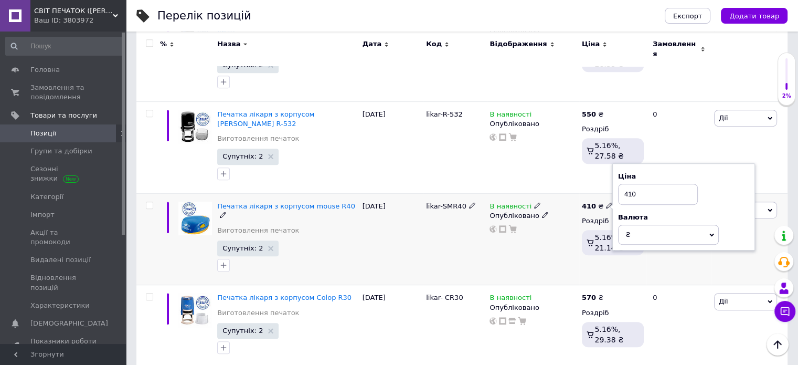
click at [569, 228] on div "В наявності Опубліковано" at bounding box center [533, 239] width 92 height 92
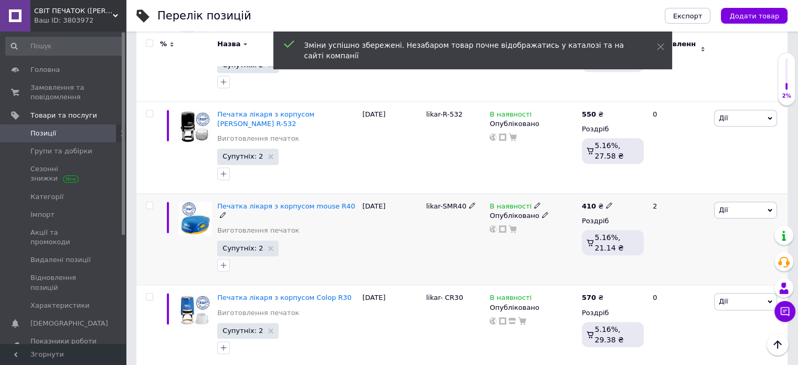
click at [591, 202] on div "410 ₴ Роздріб 5.16%, 21.14 ₴" at bounding box center [613, 231] width 62 height 58
click at [591, 202] on b "410" at bounding box center [589, 206] width 14 height 8
drag, startPoint x: 647, startPoint y: 174, endPoint x: 617, endPoint y: 172, distance: 29.4
click at [618, 184] on input "410" at bounding box center [658, 194] width 80 height 21
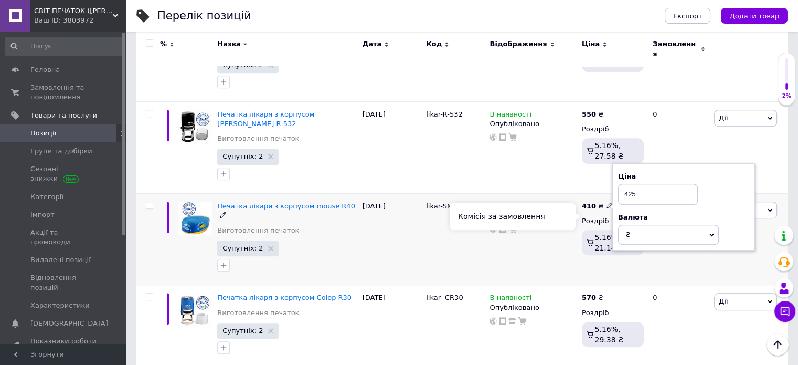
type input "425"
click at [555, 230] on div "В наявності Опубліковано" at bounding box center [533, 239] width 92 height 92
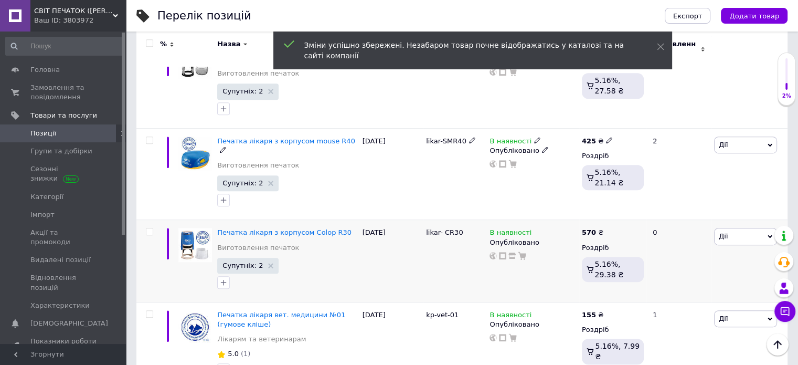
scroll to position [616, 0]
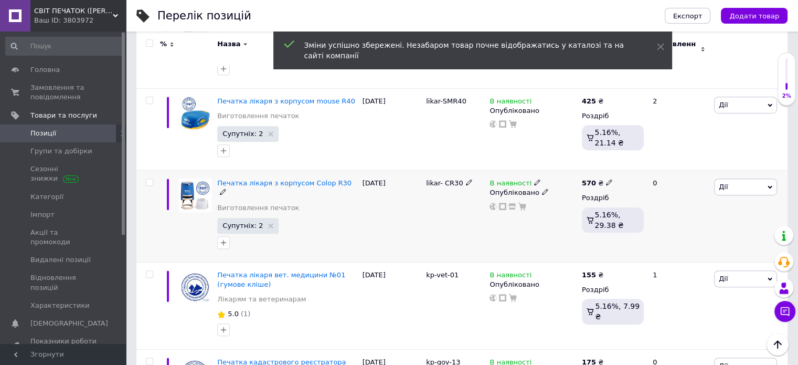
click at [587, 179] on b "570" at bounding box center [589, 183] width 14 height 8
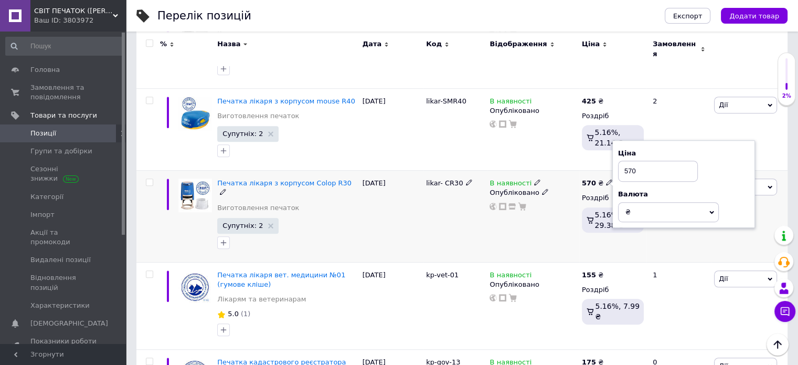
drag, startPoint x: 663, startPoint y: 139, endPoint x: 628, endPoint y: 146, distance: 36.4
click at [629, 161] on input "570" at bounding box center [658, 171] width 80 height 21
type input "585"
click at [557, 213] on div "В наявності Опубліковано" at bounding box center [533, 217] width 92 height 92
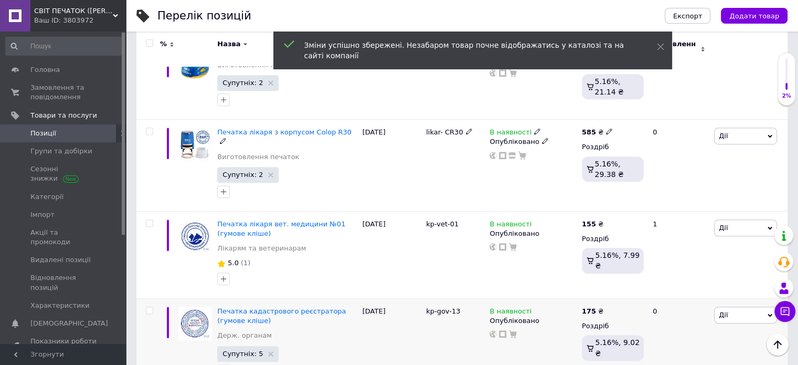
scroll to position [721, 0]
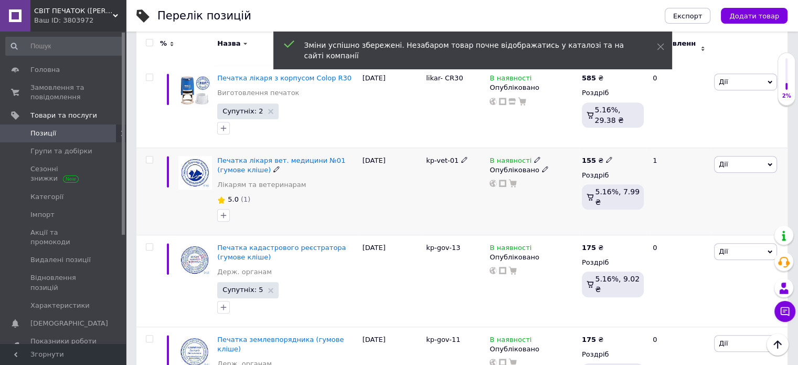
click at [585, 156] on b "155" at bounding box center [589, 160] width 14 height 8
drag, startPoint x: 626, startPoint y: 125, endPoint x: 617, endPoint y: 125, distance: 8.4
click at [618, 138] on input "155" at bounding box center [658, 148] width 80 height 21
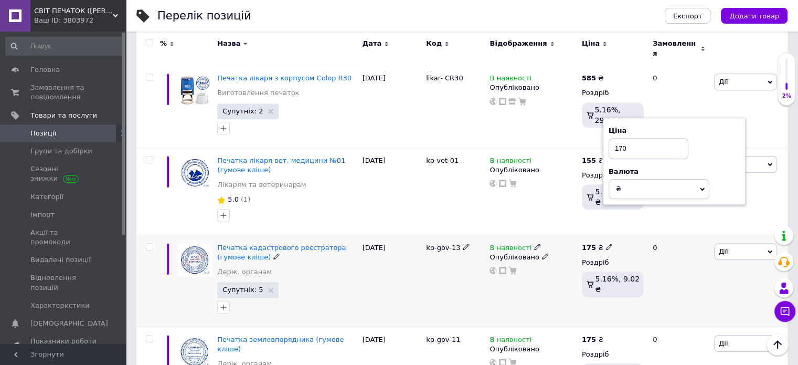
type input "170"
click at [586, 244] on b "175" at bounding box center [589, 248] width 14 height 8
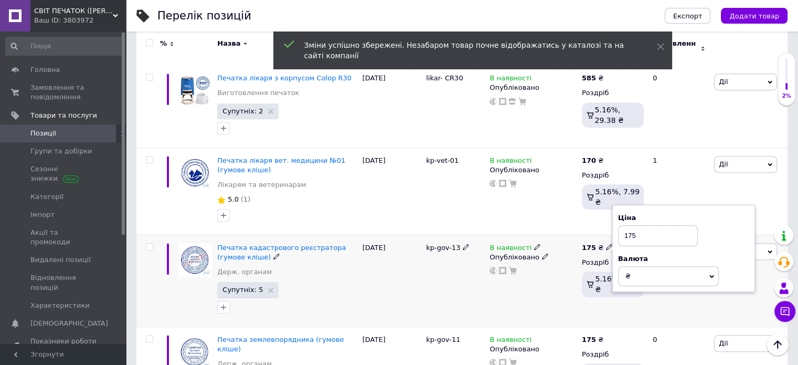
drag, startPoint x: 637, startPoint y: 208, endPoint x: 611, endPoint y: 209, distance: 26.3
click at [611, 235] on div "175 ₴ Ціна 175 Валюта ₴ $ EUR CHF GBP ¥ PLN ₸ MDL HUF KGS CNY TRY KRW lei Роздр…" at bounding box center [612, 281] width 67 height 92
type input "200"
click at [567, 264] on div "В наявності Опубліковано" at bounding box center [533, 281] width 92 height 92
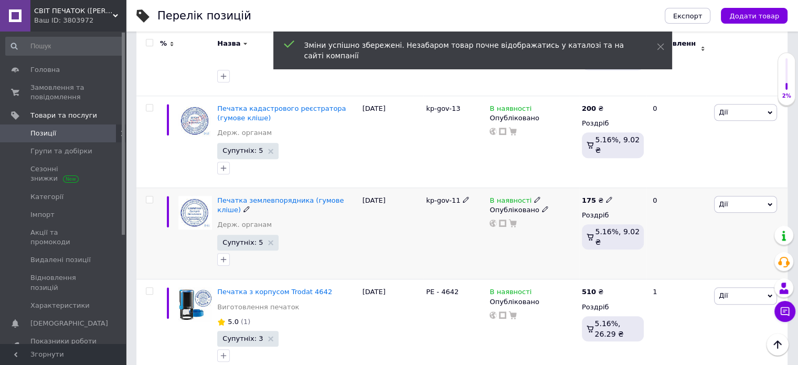
scroll to position [879, 0]
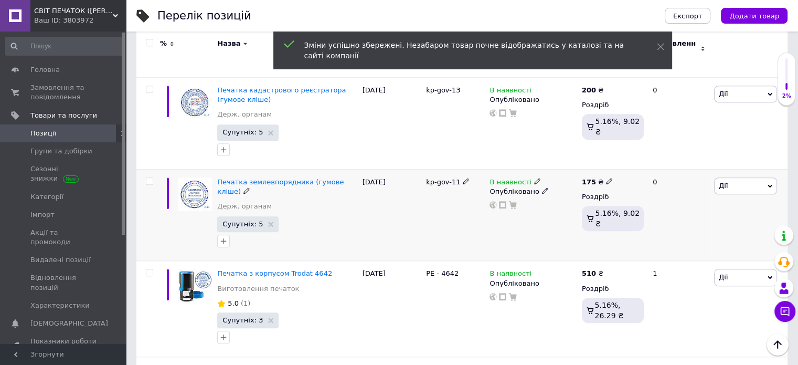
click at [589, 178] on b "175" at bounding box center [589, 182] width 14 height 8
drag, startPoint x: 621, startPoint y: 142, endPoint x: 611, endPoint y: 144, distance: 10.7
click at [612, 169] on div "175 ₴ Ціна 175 Валюта ₴ $ EUR CHF GBP ¥ PLN ₸ MDL HUF KGS CNY TRY KRW lei Роздр…" at bounding box center [612, 215] width 67 height 92
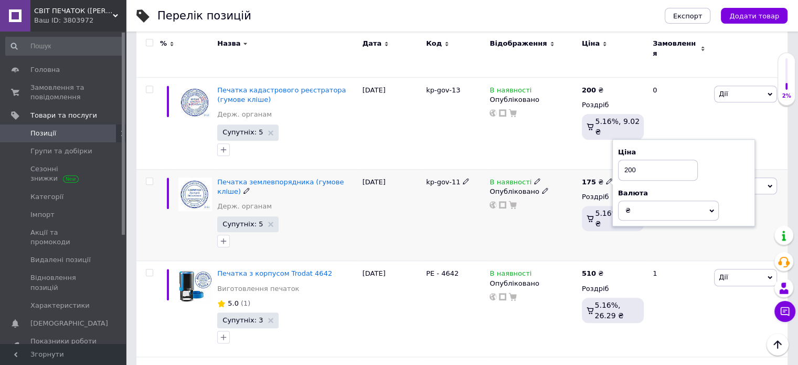
type input "200"
click at [572, 214] on div "В наявності Опубліковано" at bounding box center [533, 215] width 92 height 92
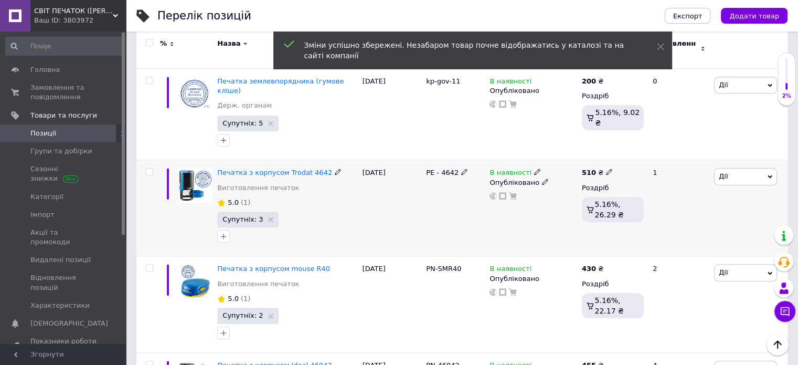
scroll to position [984, 0]
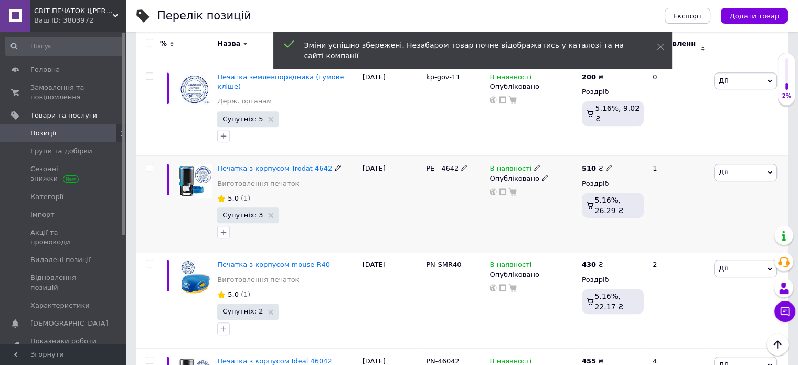
click at [589, 164] on b "510" at bounding box center [589, 168] width 14 height 8
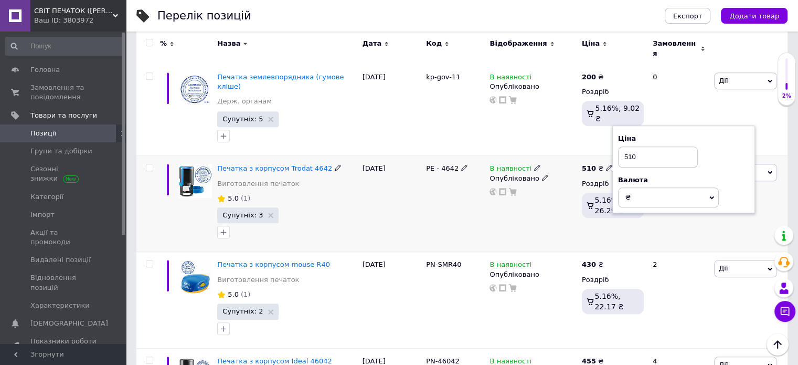
drag, startPoint x: 660, startPoint y: 119, endPoint x: 624, endPoint y: 120, distance: 36.2
click at [624, 146] on input "510" at bounding box center [658, 156] width 80 height 21
type input "570"
click at [570, 202] on div "В наявності Опубліковано" at bounding box center [533, 204] width 92 height 96
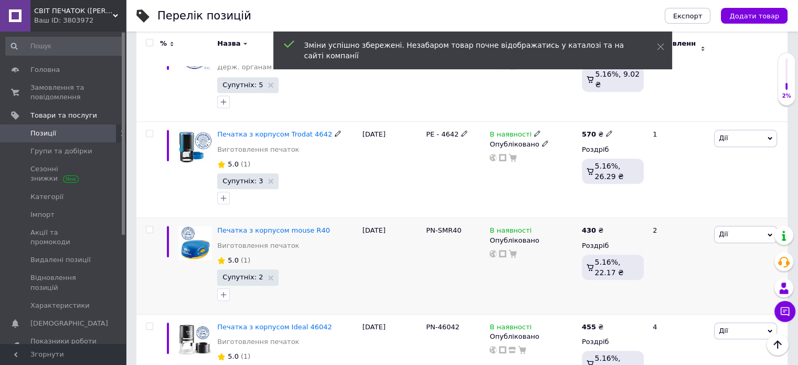
scroll to position [1036, 0]
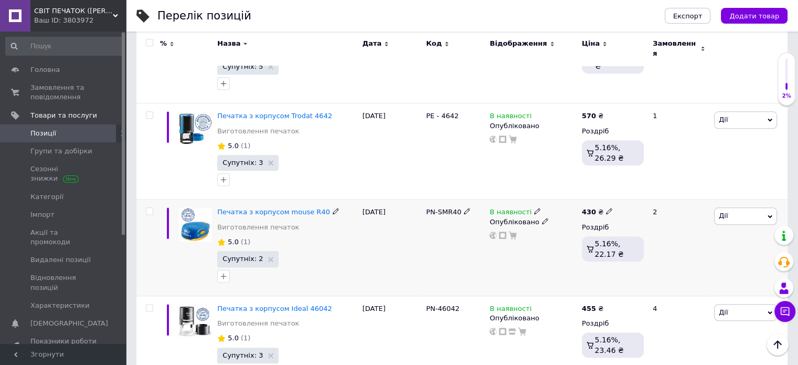
click at [591, 208] on b "430" at bounding box center [589, 212] width 14 height 8
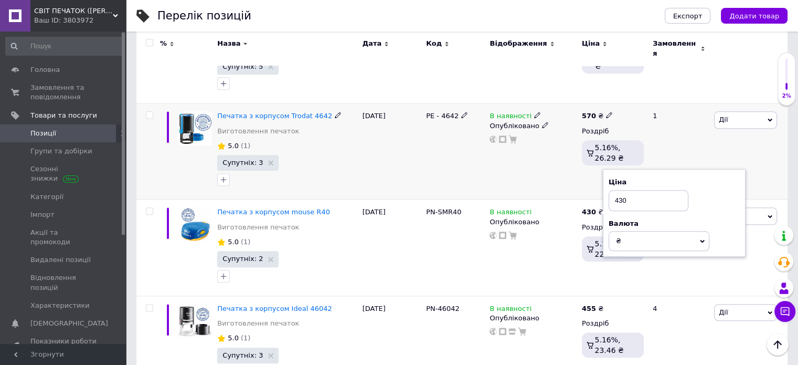
drag, startPoint x: 642, startPoint y: 163, endPoint x: 598, endPoint y: 160, distance: 43.7
click at [598, 160] on div "% Назва Дата Код Відображення Ціна Замовлення Печатка лікаря №04 (гумове кліше)…" at bounding box center [461, 70] width 651 height 1755
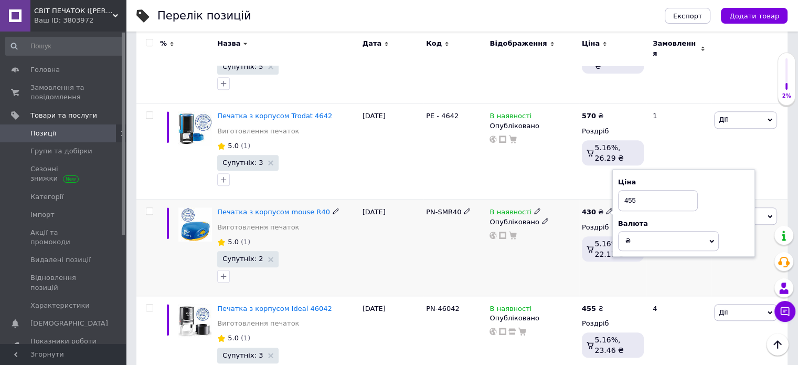
type input "455"
click at [593, 239] on div "430 ₴ Ціна 455 Валюта ₴ $ EUR CHF GBP ¥ PLN ₸ MDL HUF KGS CNY TRY KRW lei Роздр…" at bounding box center [612, 247] width 67 height 96
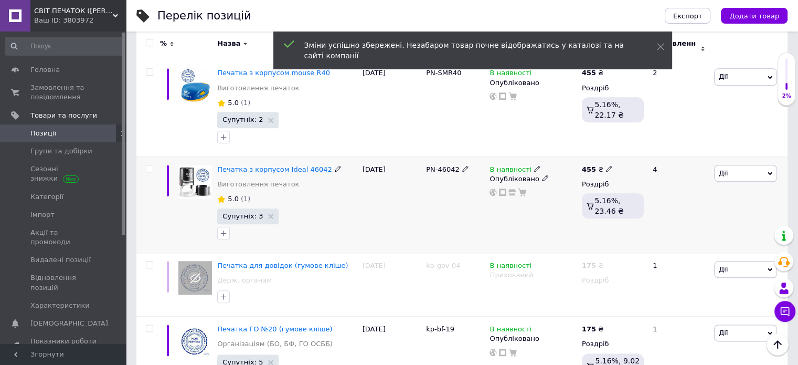
scroll to position [1194, 0]
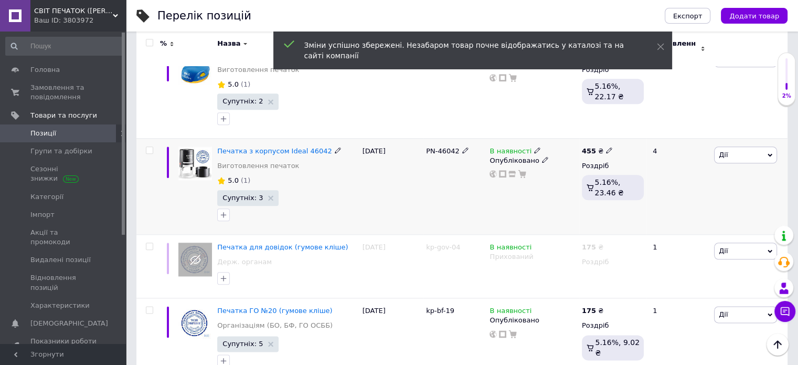
click at [590, 147] on b "455" at bounding box center [589, 151] width 14 height 8
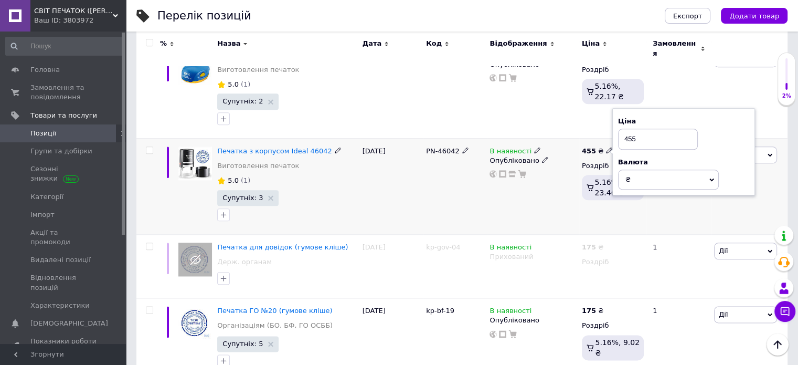
drag, startPoint x: 646, startPoint y: 99, endPoint x: 629, endPoint y: 102, distance: 16.5
click at [629, 129] on input "455" at bounding box center [658, 139] width 80 height 21
type input "480"
click at [548, 177] on div "В наявності Опубліковано" at bounding box center [533, 186] width 92 height 96
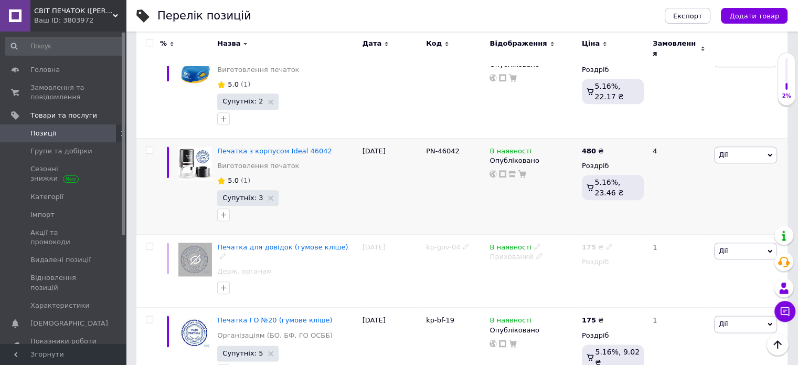
scroll to position [1351, 0]
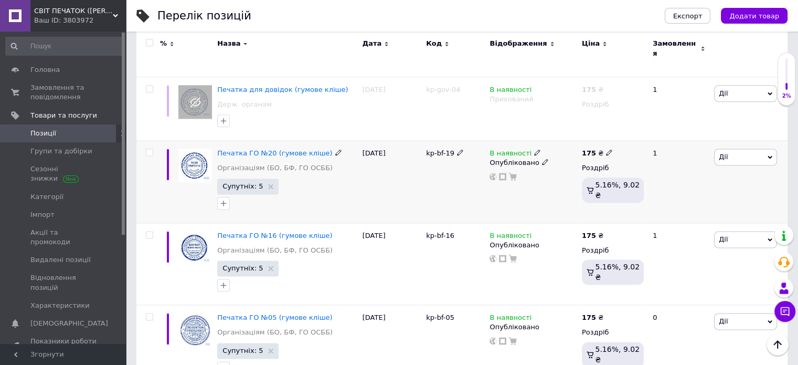
click at [584, 149] on b "175" at bounding box center [589, 153] width 14 height 8
click at [613, 110] on div "Ціна 175 Валюта ₴ $ EUR CHF GBP ¥ PLN ₸ MDL HUF KGS CNY TRY KRW lei" at bounding box center [684, 154] width 143 height 88
type input "200"
click at [630, 174] on div "175 ₴ Ціна 200 Валюта ₴ $ EUR CHF GBP ¥ PLN ₸ MDL HUF KGS CNY TRY KRW lei Роздр…" at bounding box center [612, 182] width 67 height 82
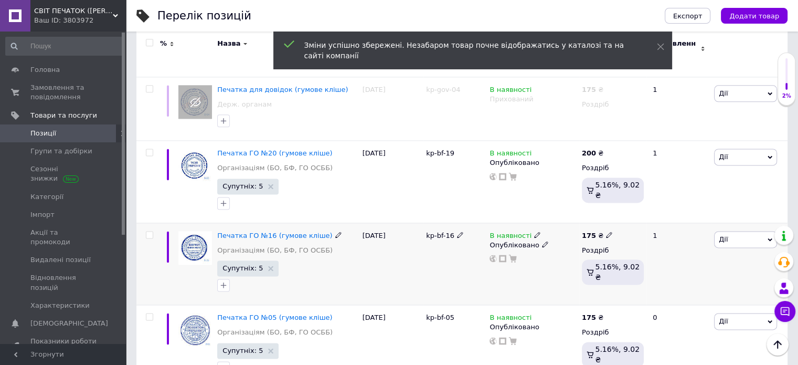
click at [596, 231] on div "175 ₴" at bounding box center [597, 235] width 31 height 9
drag, startPoint x: 622, startPoint y: 191, endPoint x: 617, endPoint y: 197, distance: 7.5
click at [617, 193] on div "Ціна 175 Валюта ₴ $ EUR CHF GBP ¥ PLN ₸ MDL HUF KGS CNY TRY KRW lei" at bounding box center [684, 237] width 143 height 88
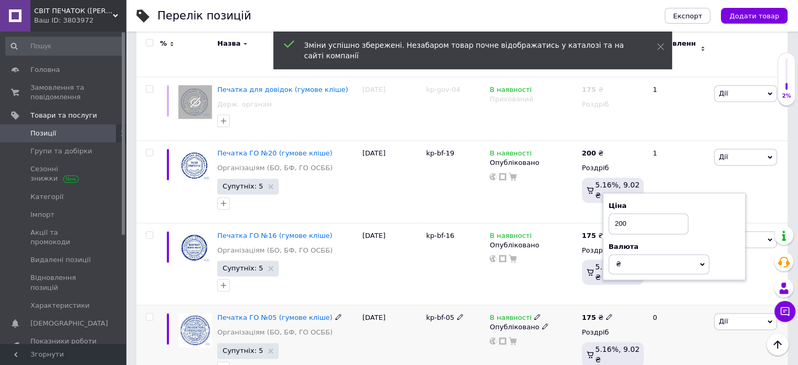
type input "200"
click at [614, 305] on div "175 ₴ Роздріб 5.16%, 9.02 ₴" at bounding box center [612, 346] width 67 height 82
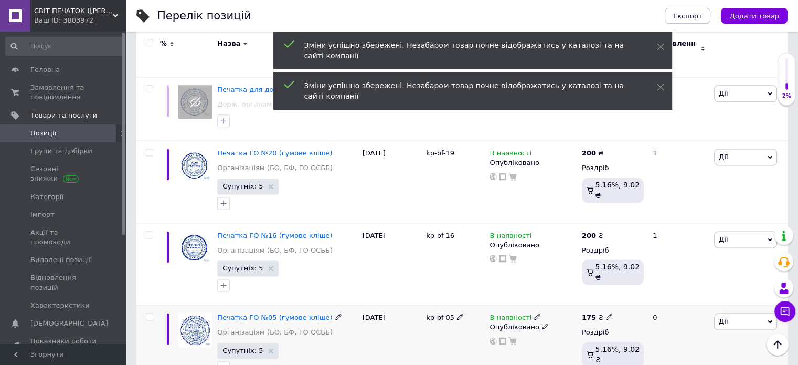
click at [593, 313] on b "175" at bounding box center [589, 317] width 14 height 8
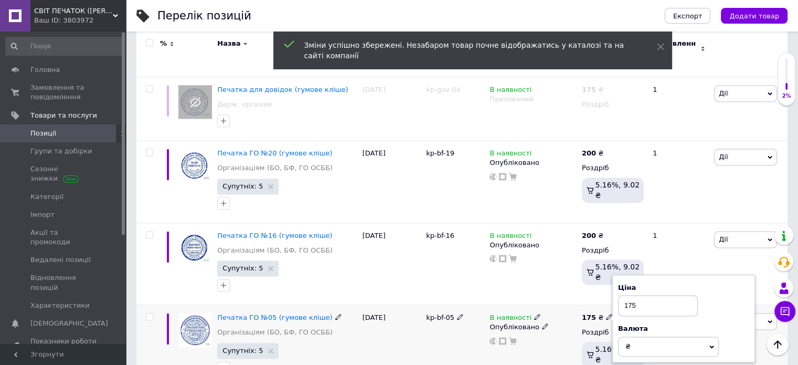
drag, startPoint x: 641, startPoint y: 271, endPoint x: 623, endPoint y: 270, distance: 18.4
click at [623, 295] on input "175" at bounding box center [658, 305] width 80 height 21
type input "200"
click at [567, 260] on div "В наявності Опубліковано" at bounding box center [533, 264] width 92 height 82
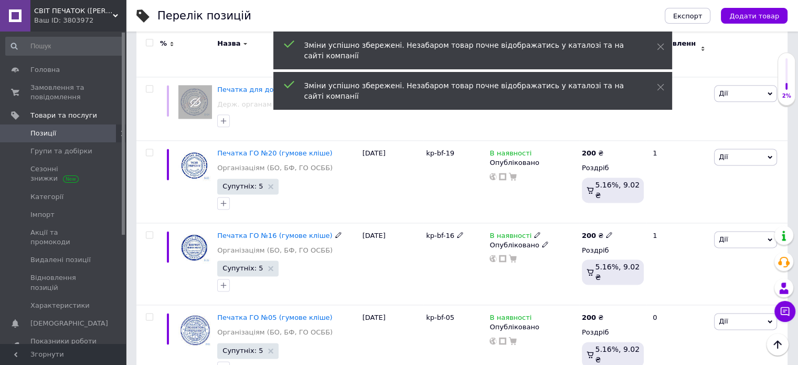
scroll to position [1509, 0]
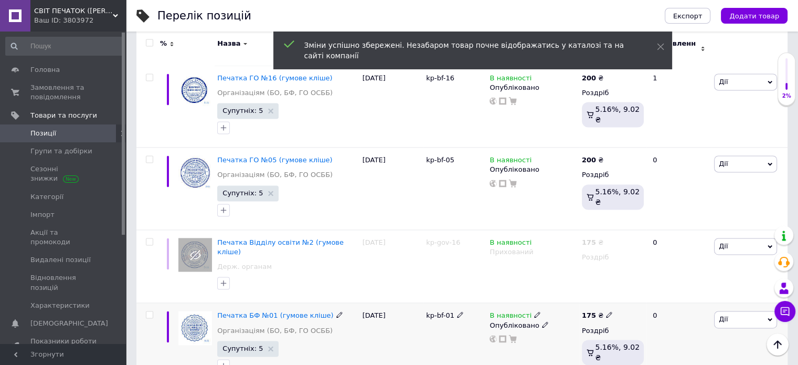
click at [589, 311] on b "175" at bounding box center [589, 315] width 14 height 8
click at [618, 293] on input "175" at bounding box center [658, 303] width 80 height 21
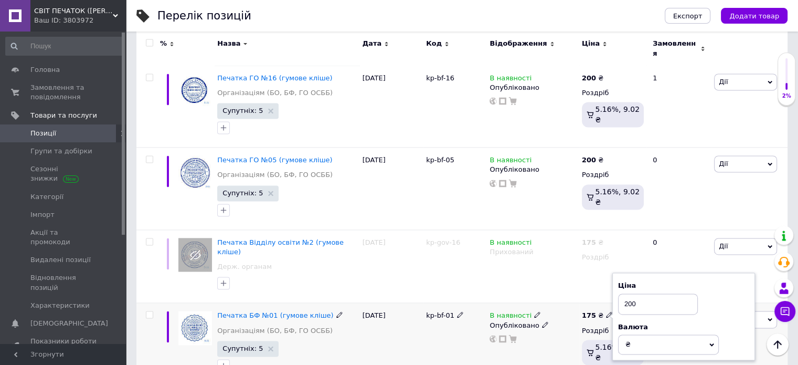
type input "200"
click at [559, 325] on div "В наявності Опубліковано" at bounding box center [533, 344] width 92 height 82
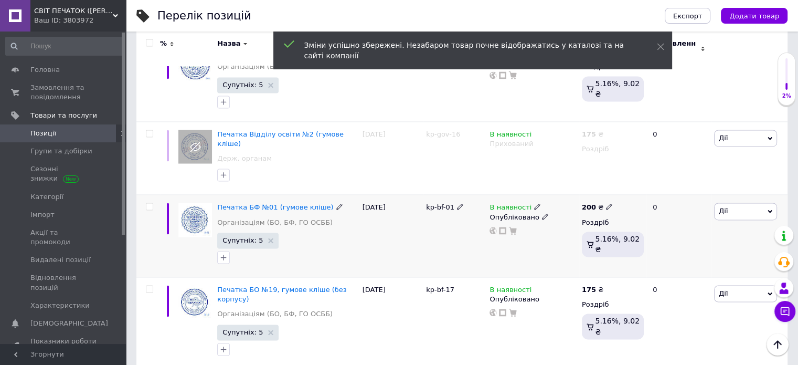
scroll to position [1617, 0]
click at [586, 286] on b "175" at bounding box center [589, 290] width 14 height 8
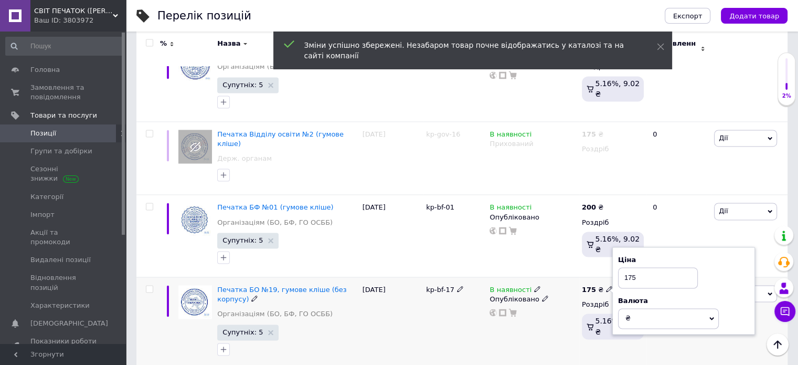
drag, startPoint x: 641, startPoint y: 228, endPoint x: 615, endPoint y: 229, distance: 26.3
click at [615, 247] on div "Ціна 175 Валюта ₴ $ EUR CHF GBP ¥ PLN ₸ MDL HUF KGS CNY TRY KRW lei" at bounding box center [684, 291] width 143 height 88
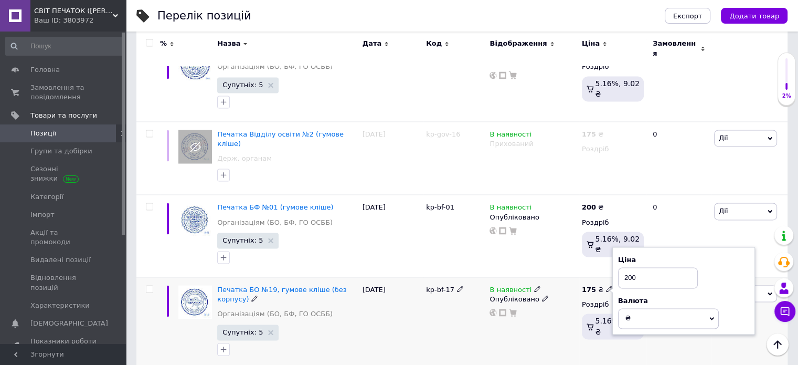
type input "200"
click at [573, 296] on div "В наявності Опубліковано" at bounding box center [533, 322] width 92 height 91
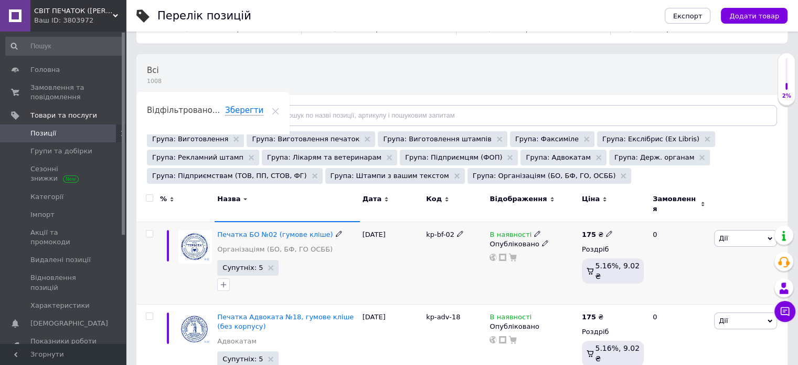
scroll to position [105, 0]
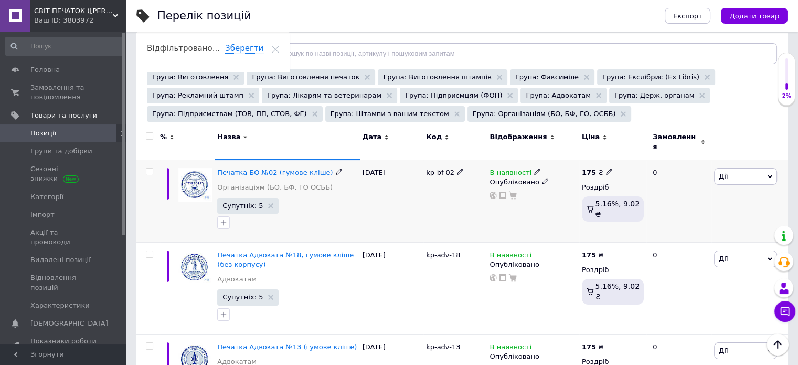
click at [586, 168] on b "175" at bounding box center [589, 172] width 14 height 8
drag, startPoint x: 645, startPoint y: 157, endPoint x: 610, endPoint y: 156, distance: 34.7
click at [610, 160] on div "175 ₴ Ціна 175 Валюта ₴ $ EUR CHF GBP ¥ PLN ₸ MDL HUF KGS CNY TRY KRW lei Роздр…" at bounding box center [612, 201] width 67 height 82
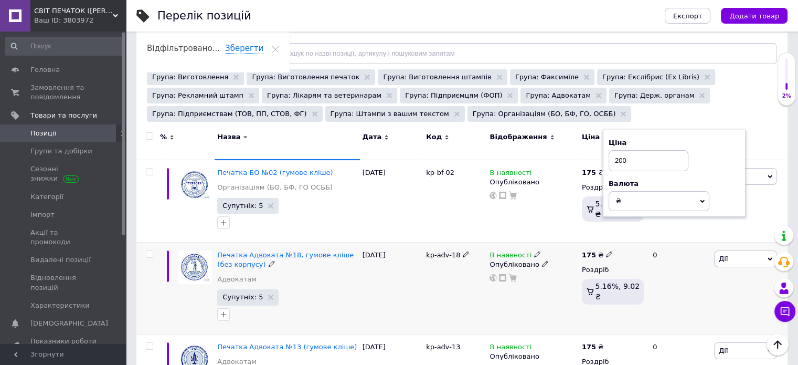
type input "200"
click at [590, 242] on div "175 ₴ Роздріб 5.16%, 9.02 ₴" at bounding box center [612, 288] width 67 height 92
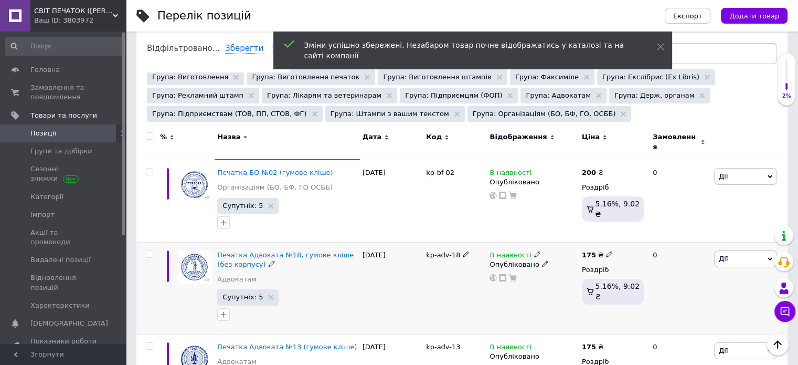
click at [589, 251] on b "175" at bounding box center [589, 255] width 14 height 8
drag, startPoint x: 644, startPoint y: 230, endPoint x: 599, endPoint y: 230, distance: 44.1
type input "200"
click at [596, 299] on div "175 ₴ Ціна 200 Валюта ₴ $ EUR CHF GBP ¥ PLN ₸ MDL HUF KGS CNY TRY KRW lei Роздр…" at bounding box center [612, 288] width 67 height 92
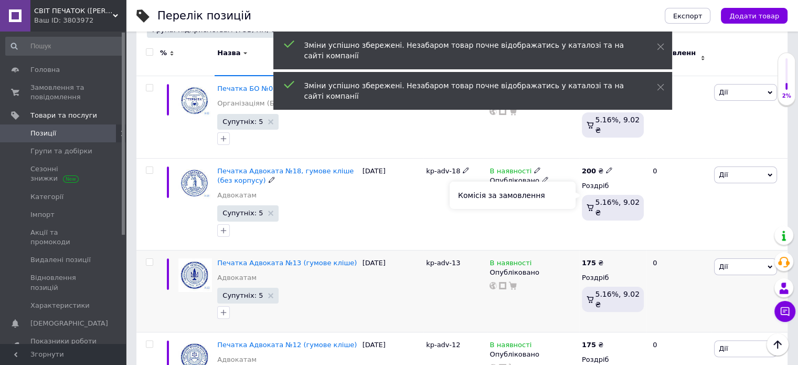
scroll to position [262, 0]
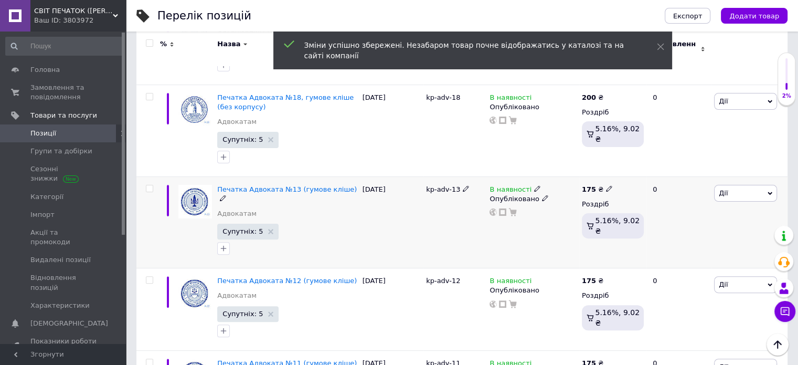
click at [592, 185] on b "175" at bounding box center [589, 189] width 14 height 8
drag, startPoint x: 635, startPoint y: 171, endPoint x: 602, endPoint y: 175, distance: 33.9
click at [603, 176] on div "175 ₴ Ціна 175 Валюта ₴ $ EUR CHF GBP ¥ PLN ₸ MDL HUF KGS CNY TRY KRW lei Роздр…" at bounding box center [612, 222] width 67 height 92
type input "200"
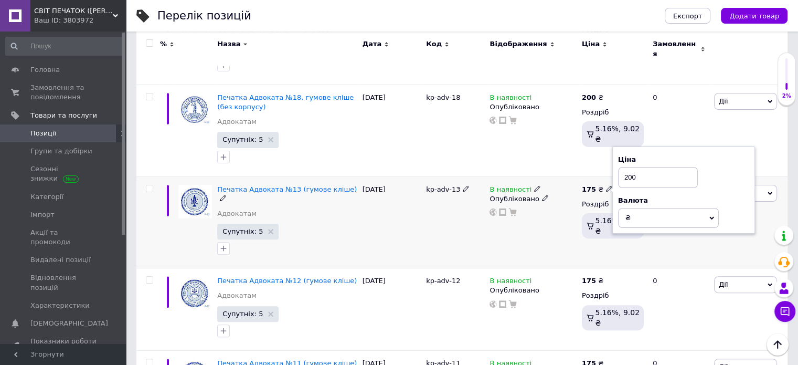
click at [585, 241] on div "175 ₴ Ціна 200 Валюта ₴ $ EUR CHF GBP ¥ PLN ₸ MDL HUF KGS CNY TRY KRW lei Роздр…" at bounding box center [612, 222] width 67 height 92
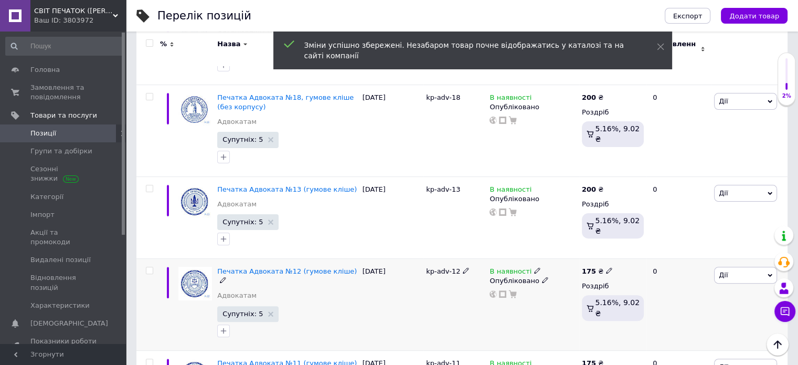
click at [597, 267] on div "175 ₴" at bounding box center [597, 271] width 31 height 9
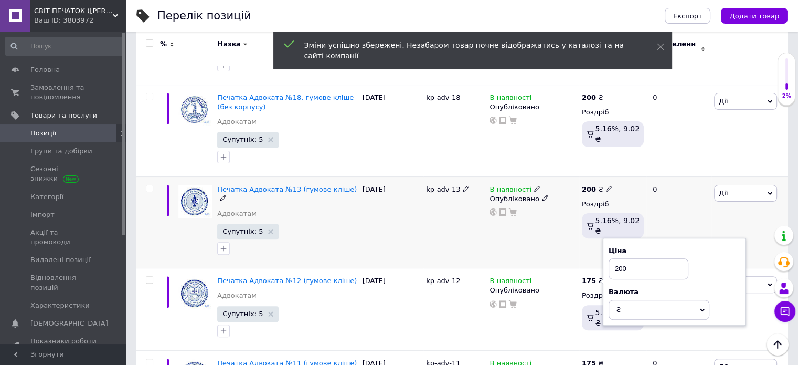
type input "200"
click at [559, 235] on div "В наявності Опубліковано" at bounding box center [533, 222] width 92 height 92
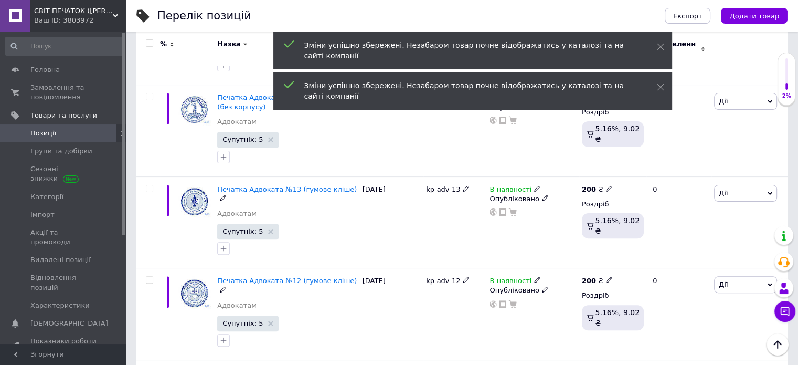
scroll to position [367, 0]
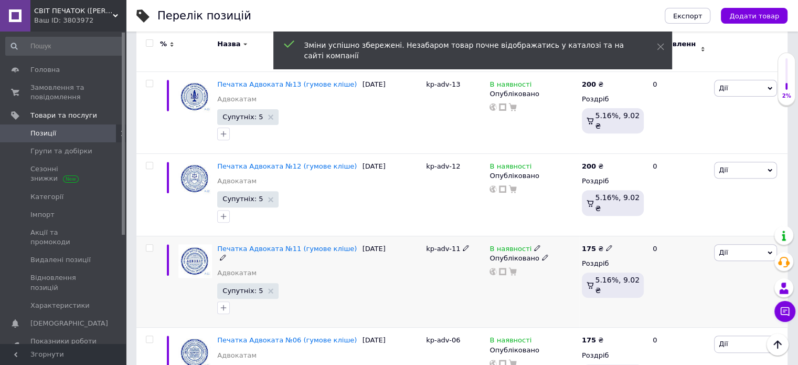
click at [588, 245] on b "175" at bounding box center [589, 249] width 14 height 8
drag, startPoint x: 648, startPoint y: 235, endPoint x: 607, endPoint y: 235, distance: 40.4
click at [608, 236] on div "175 ₴ Ціна 175 Валюта ₴ $ EUR CHF GBP ¥ PLN ₸ MDL HUF KGS CNY TRY KRW lei Роздр…" at bounding box center [612, 282] width 67 height 92
type input "200"
click at [577, 283] on div "В наявності Опубліковано" at bounding box center [533, 282] width 92 height 92
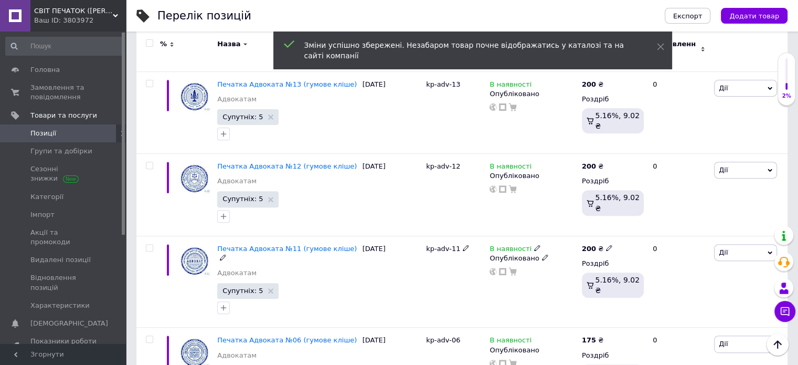
scroll to position [525, 0]
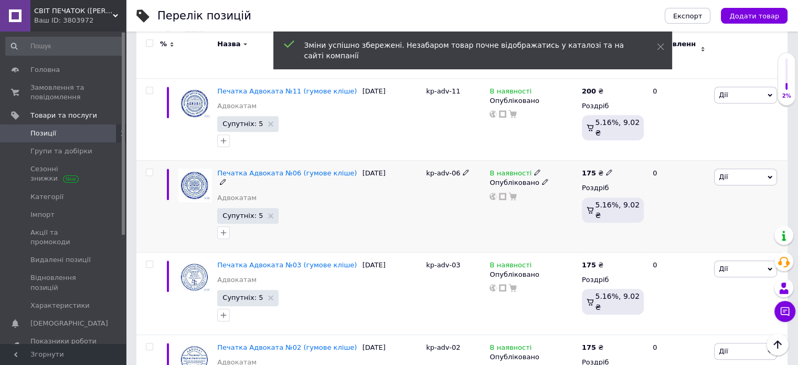
click at [591, 169] on b "175" at bounding box center [589, 173] width 14 height 8
drag, startPoint x: 619, startPoint y: 157, endPoint x: 618, endPoint y: 166, distance: 8.9
click at [614, 157] on div "Ціна 175 Валюта ₴ $ EUR CHF GBP ¥ PLN ₸ MDL HUF KGS CNY TRY KRW lei" at bounding box center [684, 174] width 143 height 88
type input "200"
click at [620, 217] on div "175 ₴ Ціна 200 Валюта ₴ $ EUR CHF GBP ¥ PLN ₸ MDL HUF KGS CNY TRY KRW lei Роздр…" at bounding box center [612, 207] width 67 height 92
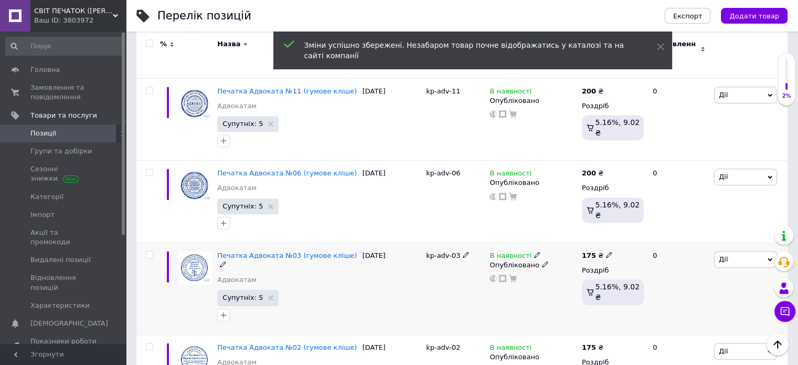
click at [590, 251] on b "175" at bounding box center [589, 255] width 14 height 8
click at [582, 243] on div "175 ₴ Ціна 175 Валюта ₴ $ EUR CHF GBP ¥ PLN ₸ MDL HUF KGS CNY TRY KRW lei Роздр…" at bounding box center [612, 289] width 67 height 92
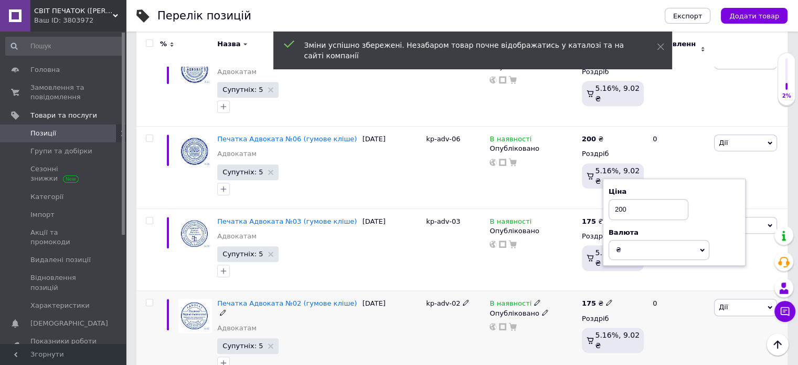
scroll to position [577, 0]
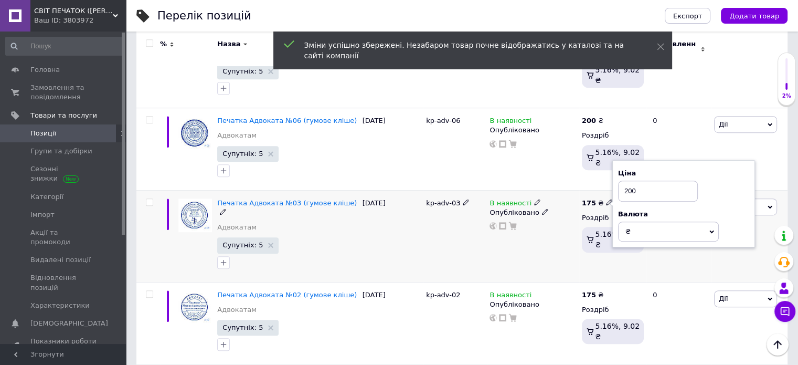
type input "200"
click at [578, 256] on div "В наявності Опубліковано" at bounding box center [533, 236] width 92 height 92
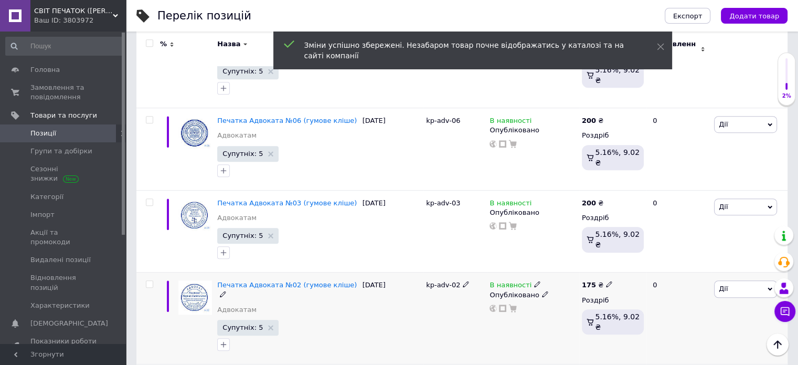
click at [589, 281] on b "175" at bounding box center [589, 285] width 14 height 8
drag, startPoint x: 638, startPoint y: 261, endPoint x: 592, endPoint y: 259, distance: 46.2
type input "200"
click at [550, 318] on div "Комісія за замовлення" at bounding box center [513, 308] width 126 height 27
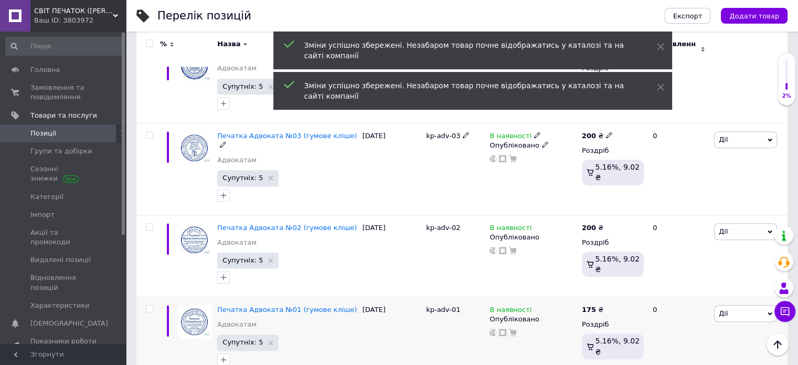
scroll to position [682, 0]
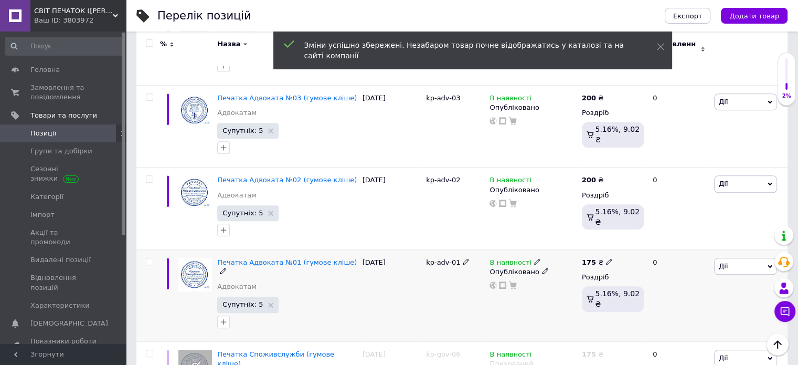
click at [589, 258] on b "175" at bounding box center [589, 262] width 14 height 8
drag, startPoint x: 655, startPoint y: 243, endPoint x: 607, endPoint y: 244, distance: 48.3
click at [607, 249] on div "175 ₴ Ціна 175 Валюта ₴ $ EUR CHF GBP ¥ PLN ₸ MDL HUF KGS CNY TRY KRW lei Роздр…" at bounding box center [612, 295] width 67 height 92
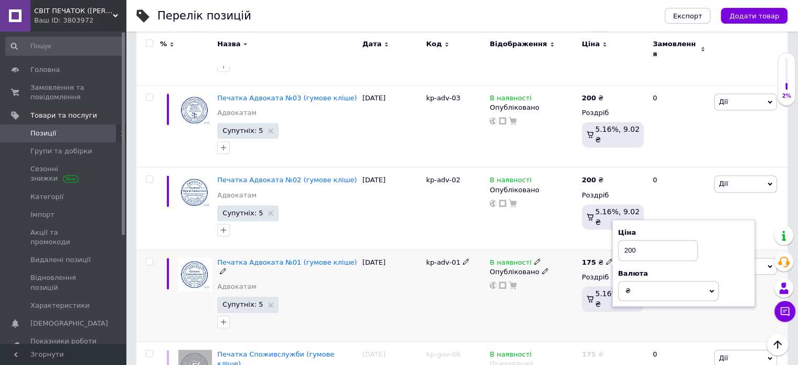
type input "200"
click at [590, 305] on div "175 ₴ Ціна 200 Валюта ₴ $ EUR CHF GBP ¥ PLN ₸ MDL HUF KGS CNY TRY KRW lei Роздр…" at bounding box center [612, 295] width 67 height 92
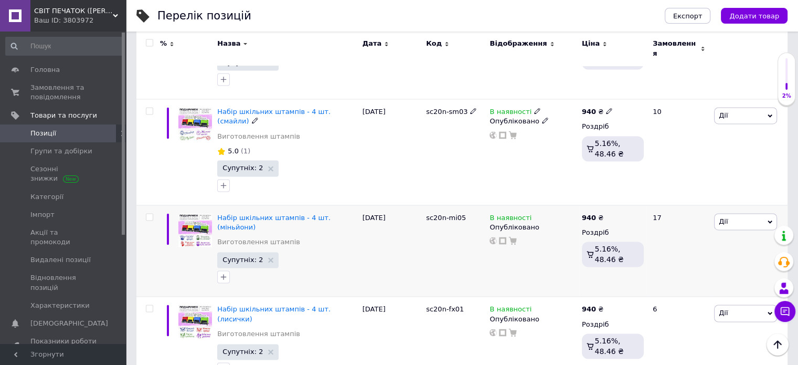
scroll to position [1607, 0]
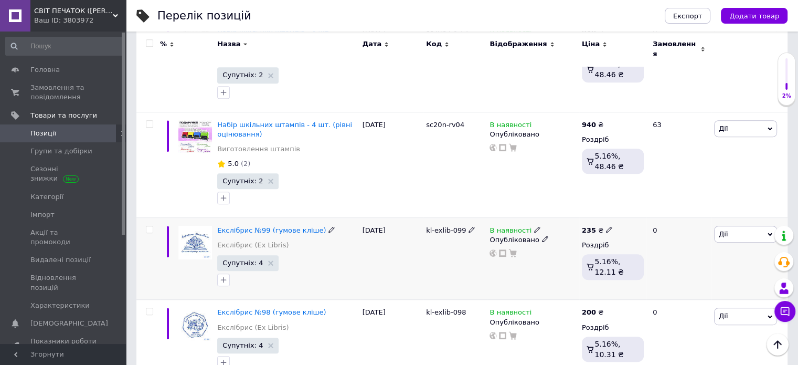
scroll to position [525, 0]
click at [586, 226] on b "235" at bounding box center [589, 230] width 14 height 8
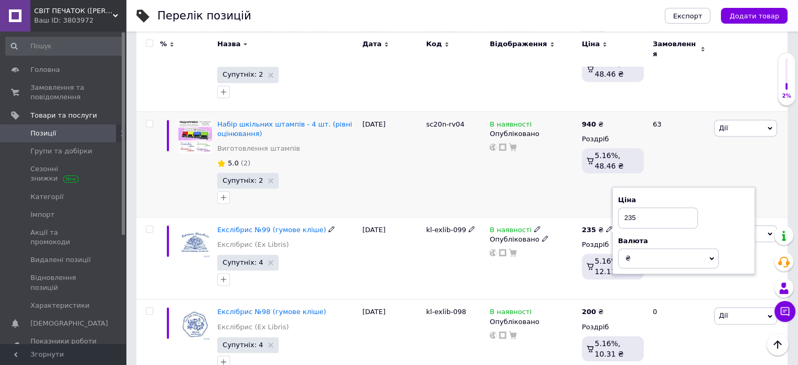
drag, startPoint x: 658, startPoint y: 180, endPoint x: 612, endPoint y: 180, distance: 46.2
click at [613, 187] on div "Ціна 235 Валюта ₴ $ EUR CHF GBP ¥ PLN ₸ MDL HUF KGS CNY TRY KRW lei" at bounding box center [684, 231] width 143 height 88
type input "270"
click at [641, 260] on div "235 ₴ Ціна 270 Валюта ₴ $ EUR CHF GBP ¥ PLN ₸ MDL HUF KGS CNY TRY KRW lei Роздр…" at bounding box center [612, 258] width 67 height 82
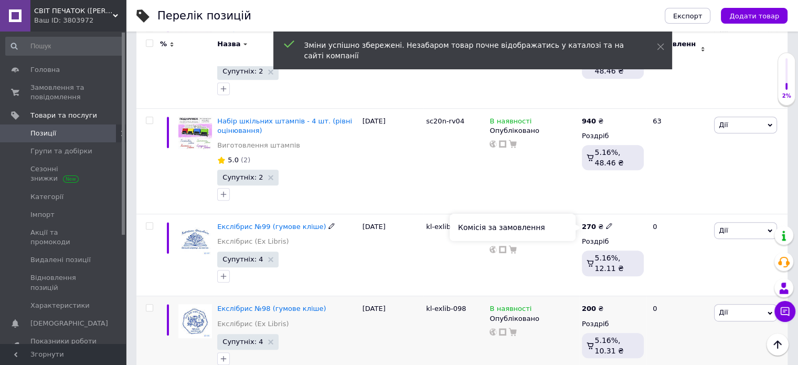
scroll to position [630, 0]
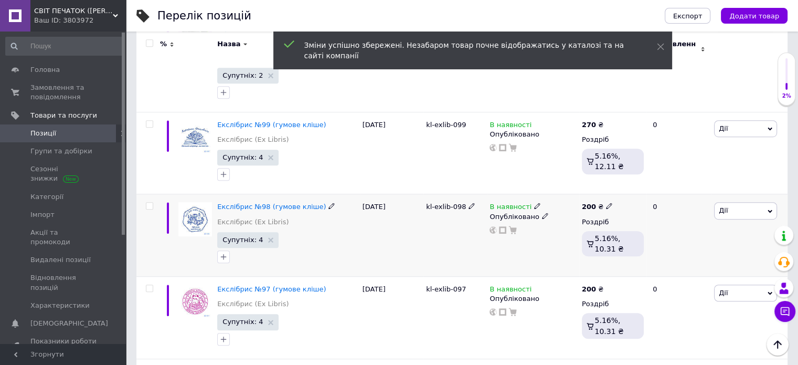
click at [588, 203] on b "200" at bounding box center [589, 207] width 14 height 8
drag, startPoint x: 645, startPoint y: 159, endPoint x: 595, endPoint y: 161, distance: 49.9
click at [595, 194] on div "200 ₴ Ціна 200 Валюта ₴ $ EUR CHF GBP ¥ PLN ₸ MDL HUF KGS CNY TRY KRW lei Роздр…" at bounding box center [612, 235] width 67 height 82
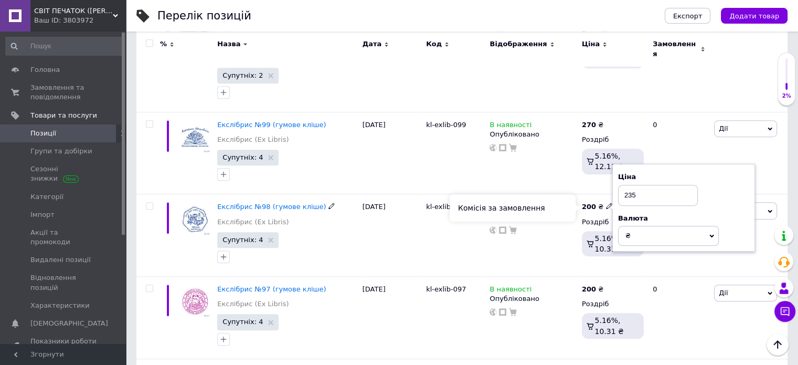
type input "235"
click at [563, 216] on div "Комісія за замовлення" at bounding box center [513, 207] width 126 height 27
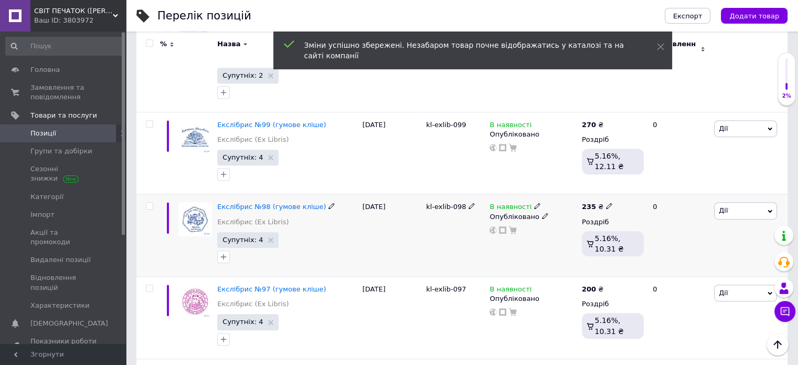
click at [555, 224] on div "В наявності Опубліковано" at bounding box center [533, 235] width 92 height 82
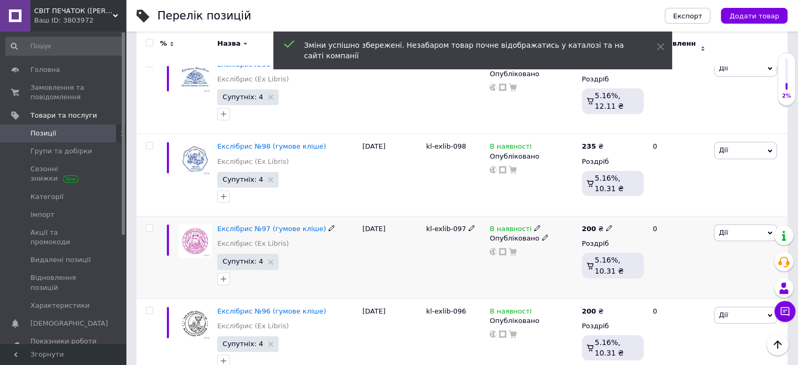
scroll to position [735, 0]
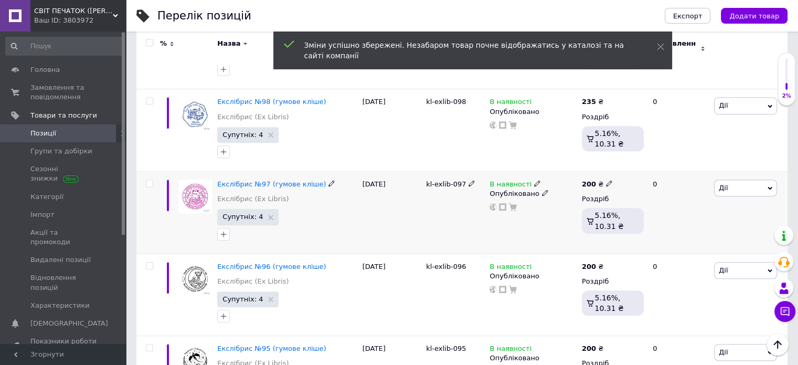
click at [589, 180] on b "200" at bounding box center [589, 184] width 14 height 8
drag, startPoint x: 658, startPoint y: 132, endPoint x: 596, endPoint y: 132, distance: 61.9
click at [599, 132] on div "% Назва Дата Код Відображення Ціна Замовлення Набір шкільних штампів - 4 шт. (к…" at bounding box center [461, 367] width 651 height 1745
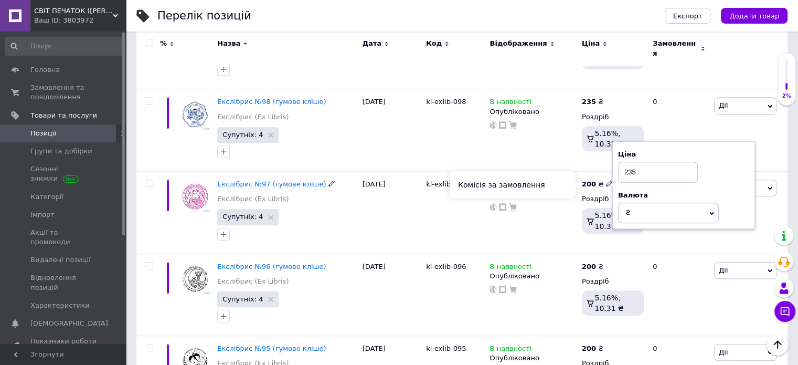
type input "235"
click at [565, 196] on div "Комісія за замовлення" at bounding box center [513, 184] width 126 height 27
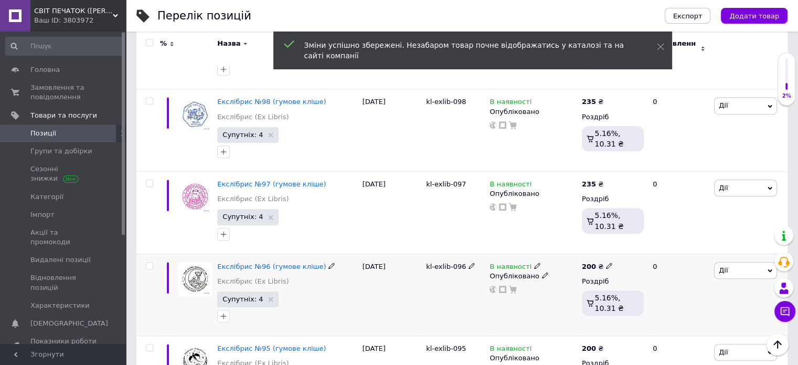
click at [588, 262] on b "200" at bounding box center [589, 266] width 14 height 8
drag, startPoint x: 628, startPoint y: 216, endPoint x: 607, endPoint y: 216, distance: 21.0
click at [613, 224] on div "Ціна 200 Валюта ₴ $ EUR CHF GBP ¥ PLN ₸ MDL HUF KGS CNY TRY KRW lei" at bounding box center [684, 268] width 143 height 88
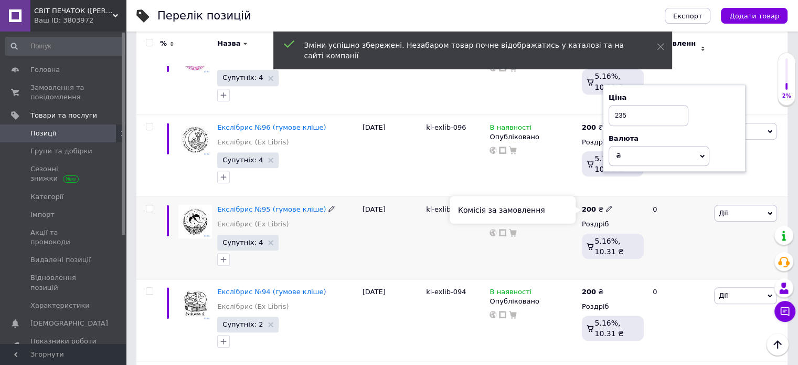
scroll to position [892, 0]
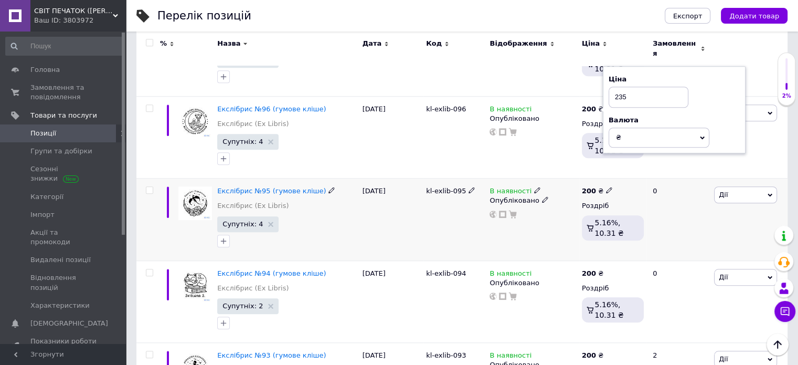
type input "235"
click at [589, 187] on b "200" at bounding box center [589, 191] width 14 height 8
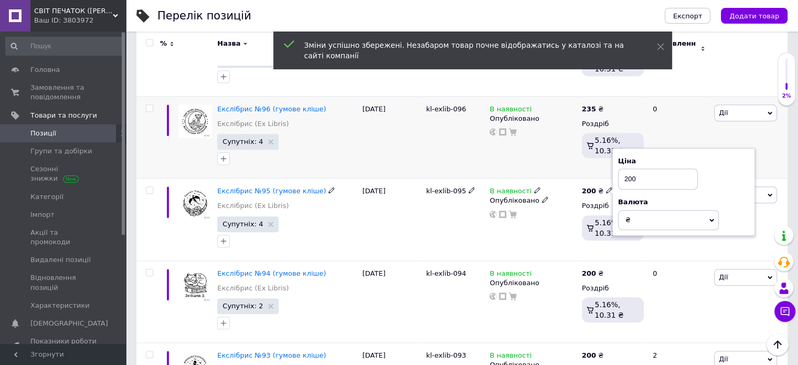
drag, startPoint x: 644, startPoint y: 143, endPoint x: 608, endPoint y: 140, distance: 35.9
click at [618, 168] on input "200" at bounding box center [658, 178] width 80 height 21
type input "235"
click at [631, 269] on div "200 ₴" at bounding box center [613, 273] width 62 height 9
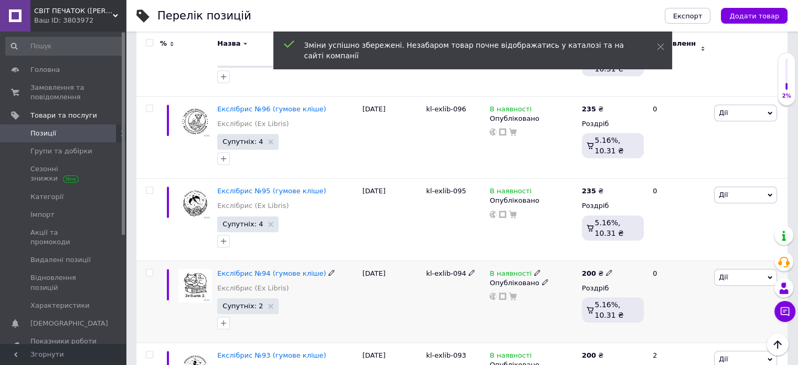
click at [592, 269] on b "200" at bounding box center [589, 273] width 14 height 8
drag, startPoint x: 646, startPoint y: 224, endPoint x: 611, endPoint y: 224, distance: 34.6
click at [611, 260] on div "200 ₴ Ціна 200 Валюта ₴ $ EUR CHF GBP ¥ PLN ₸ MDL HUF KGS CNY TRY KRW lei Роздр…" at bounding box center [612, 301] width 67 height 82
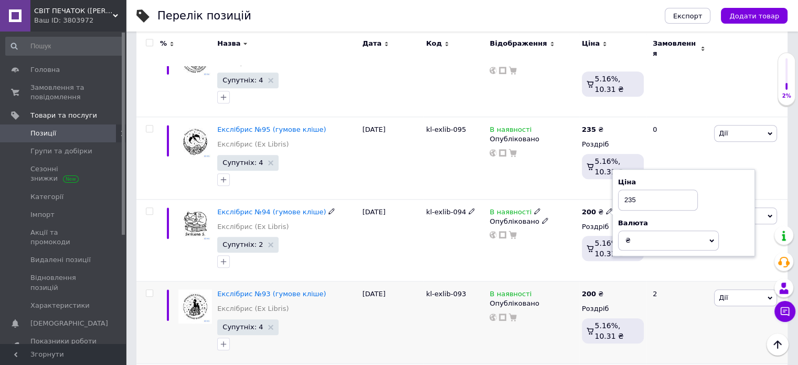
scroll to position [997, 0]
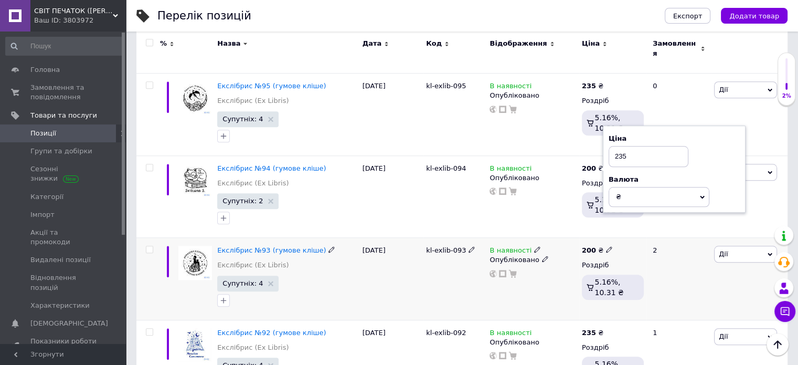
type input "235"
click at [590, 246] on b "200" at bounding box center [589, 250] width 14 height 8
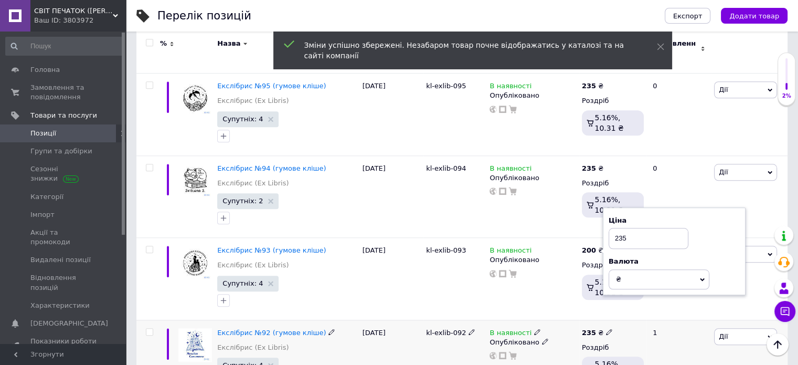
type input "235"
click at [586, 329] on b "235" at bounding box center [589, 333] width 14 height 8
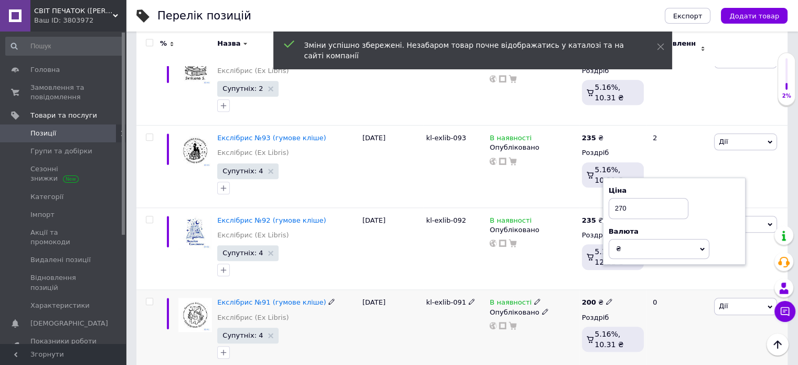
scroll to position [1155, 0]
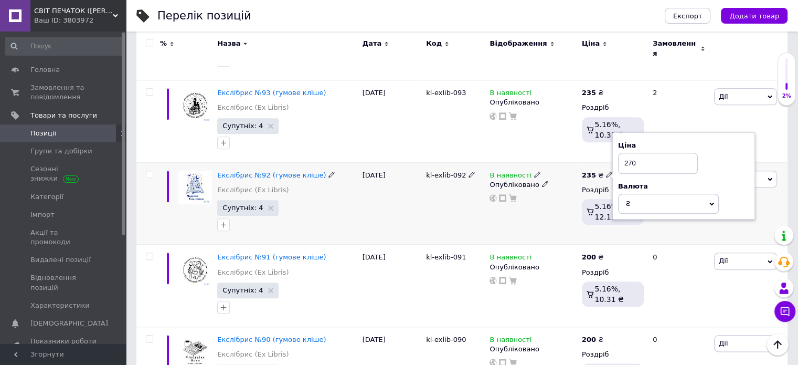
type input "270"
click at [592, 206] on div "235 ₴ Ціна 270 Валюта ₴ $ EUR CHF GBP ¥ PLN ₸ MDL HUF KGS CNY TRY KRW lei Роздр…" at bounding box center [612, 203] width 67 height 82
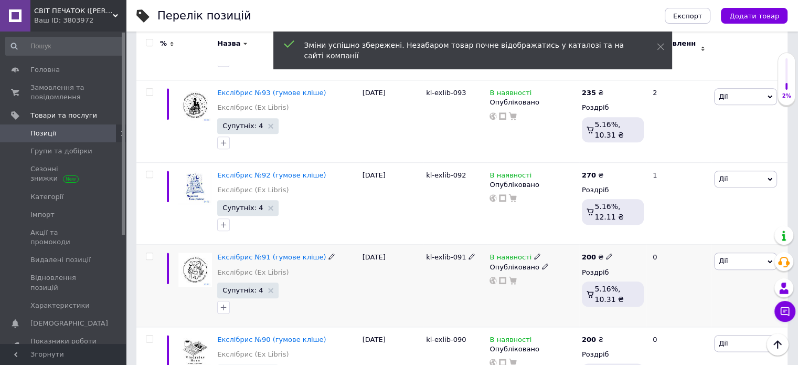
click at [589, 253] on b "200" at bounding box center [589, 257] width 14 height 8
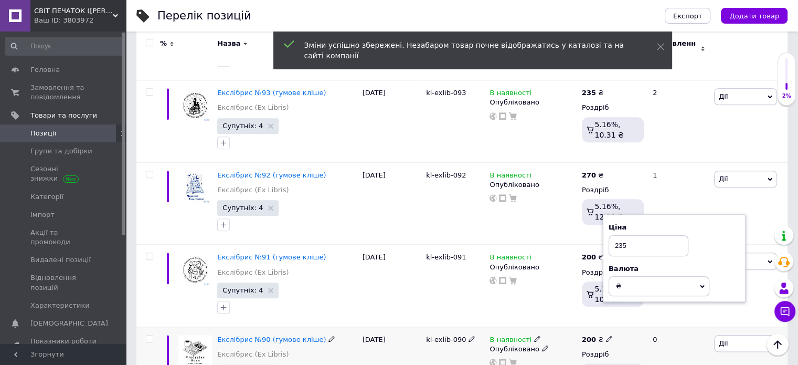
type input "235"
click at [590, 335] on b "200" at bounding box center [589, 339] width 14 height 8
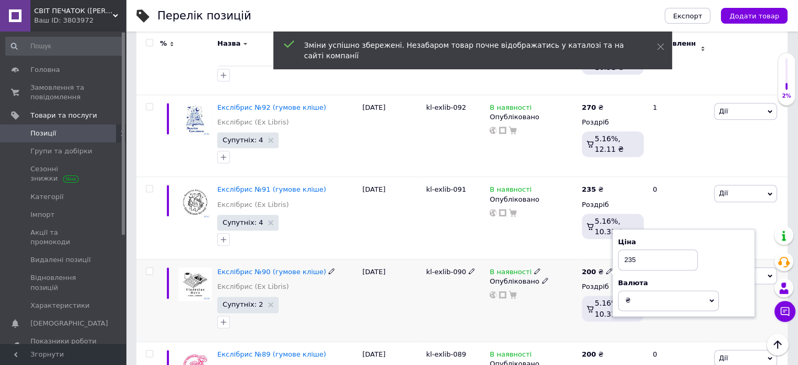
scroll to position [1260, 0]
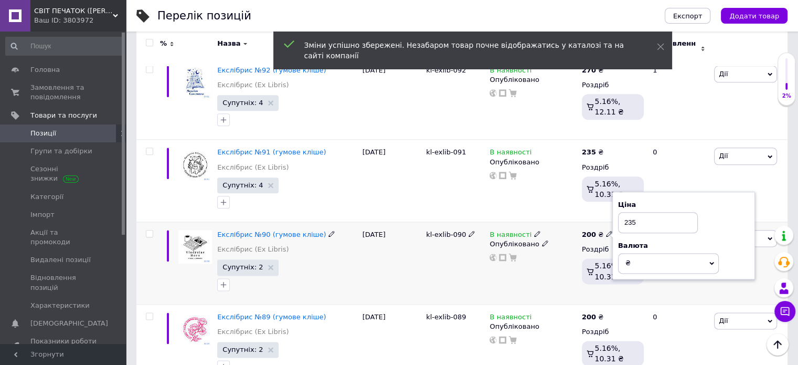
type input "235"
click at [620, 265] on div "200 ₴ Ціна 235 Валюта ₴ $ EUR CHF GBP ¥ PLN ₸ MDL HUF KGS CNY TRY KRW lei Роздр…" at bounding box center [612, 263] width 67 height 82
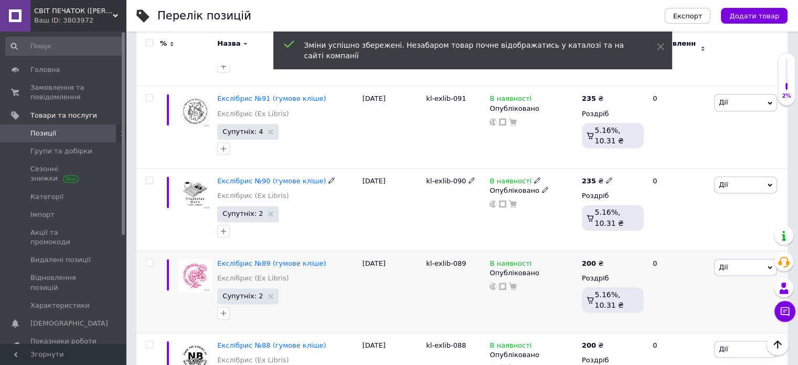
scroll to position [1365, 0]
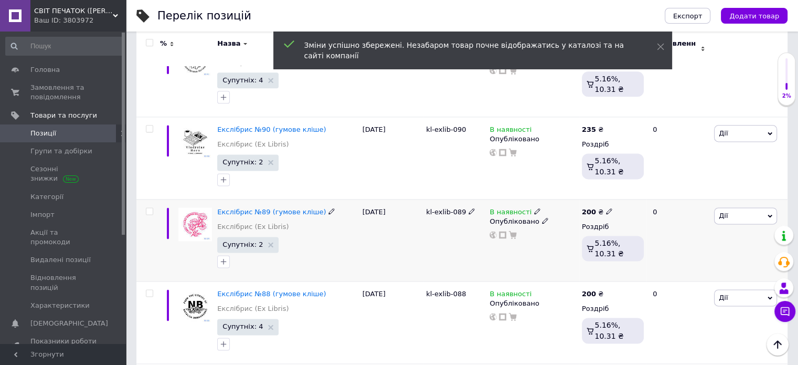
click at [588, 208] on b "200" at bounding box center [589, 212] width 14 height 8
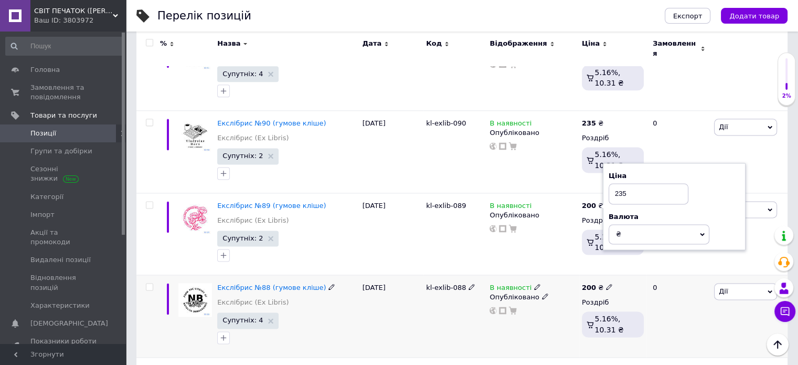
scroll to position [1417, 0]
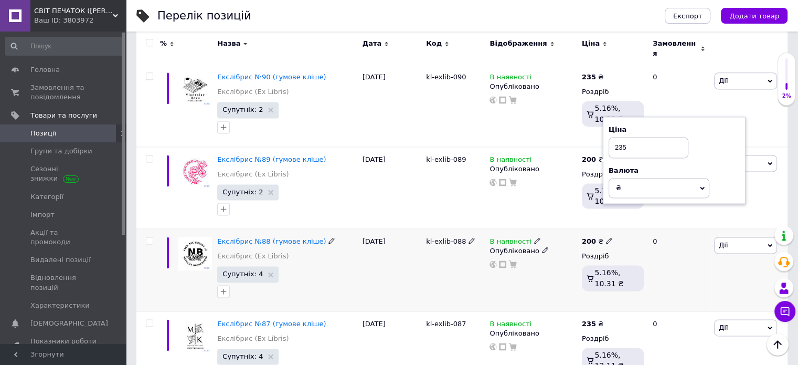
type input "235"
click at [621, 237] on div "200 ₴ Роздріб 5.16%, 10.31 ₴" at bounding box center [613, 266] width 62 height 58
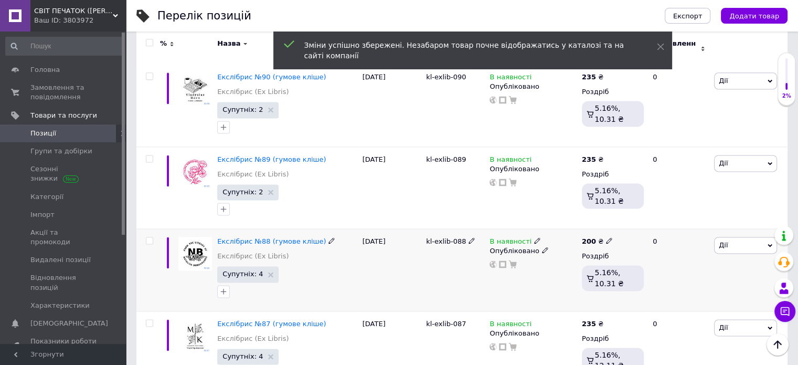
click at [593, 237] on b "200" at bounding box center [589, 241] width 14 height 8
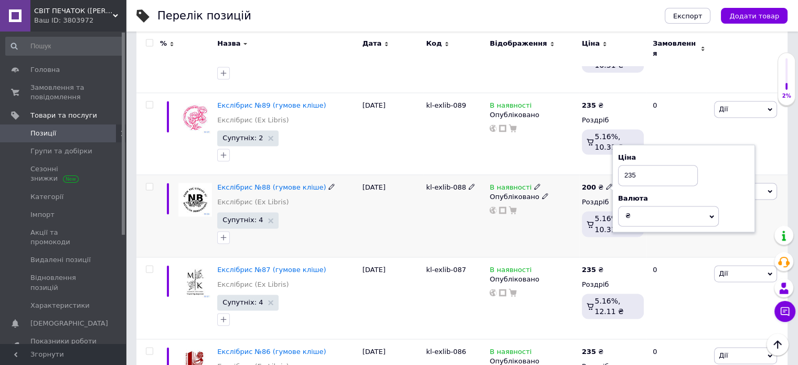
scroll to position [1522, 0]
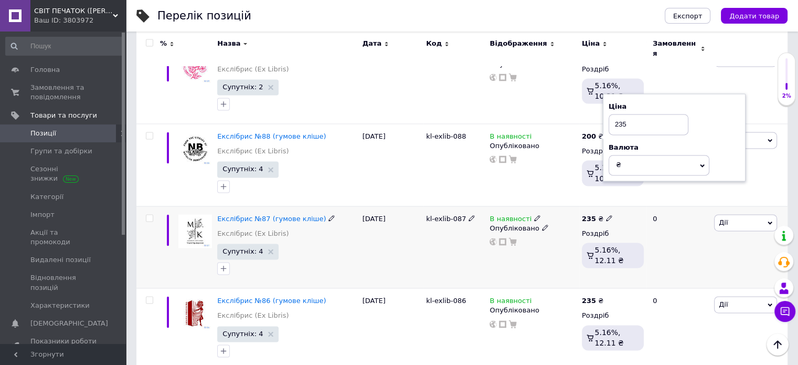
type input "235"
click at [627, 214] on div "235 ₴" at bounding box center [613, 218] width 62 height 9
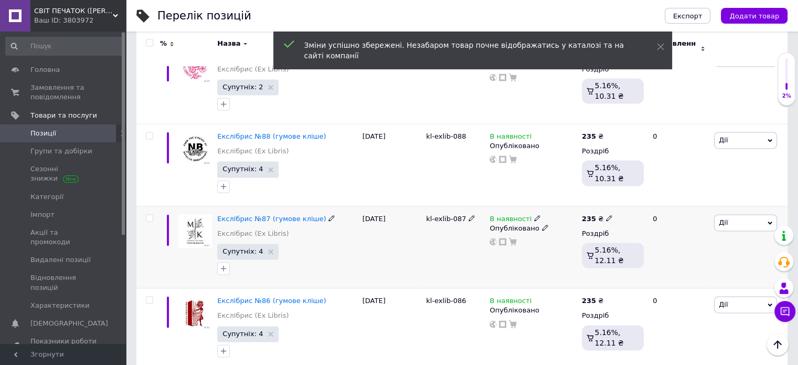
click at [594, 214] on div "235 ₴" at bounding box center [597, 218] width 31 height 9
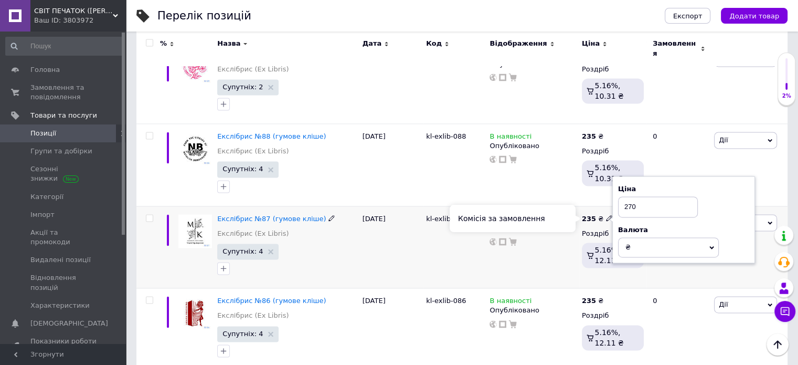
type input "270"
click at [641, 241] on div "235 ₴ Ціна 270 Валюта ₴ $ EUR CHF GBP ¥ PLN ₸ MDL HUF KGS CNY TRY KRW lei Роздр…" at bounding box center [612, 247] width 67 height 82
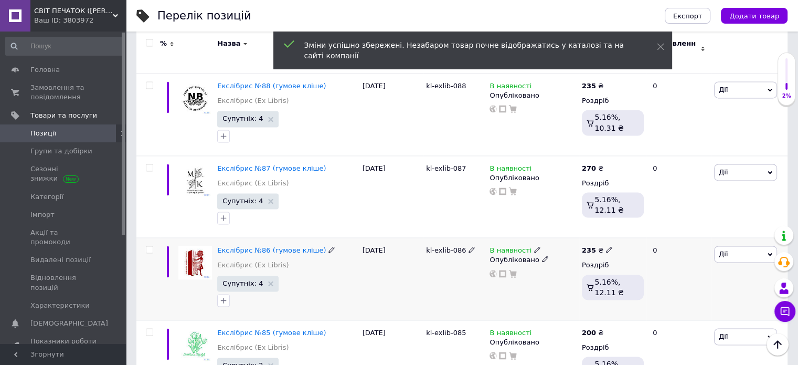
scroll to position [1616, 0]
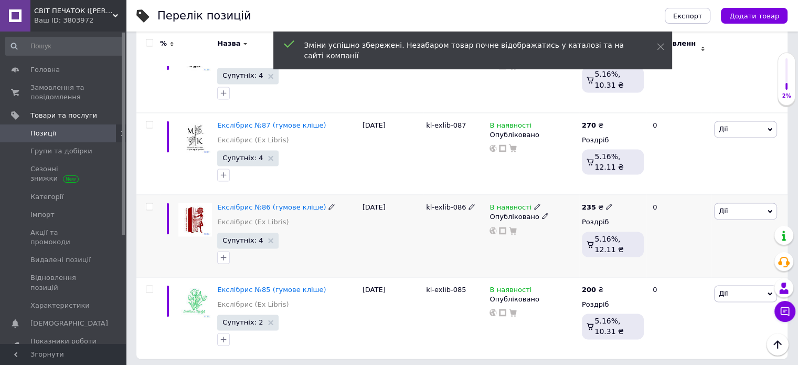
click at [592, 203] on b "235" at bounding box center [589, 207] width 14 height 8
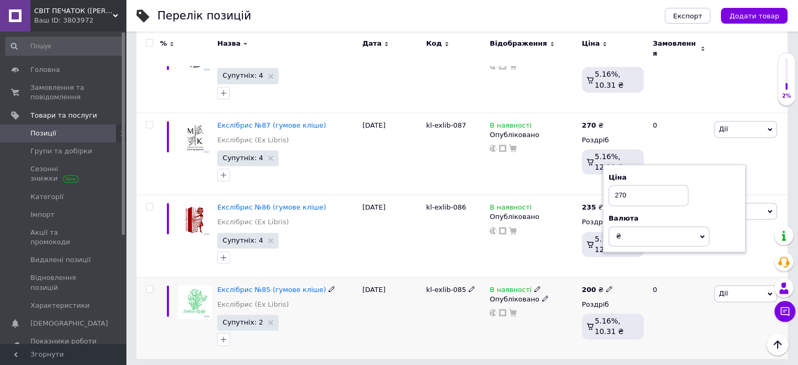
type input "270"
click at [613, 285] on div "200 ₴" at bounding box center [613, 289] width 62 height 9
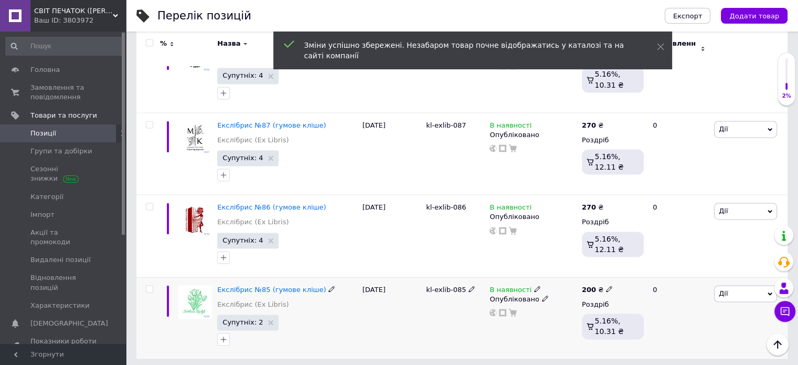
click at [588, 286] on b "200" at bounding box center [589, 290] width 14 height 8
type input "235"
click at [522, 299] on div "В наявності Опубліковано" at bounding box center [533, 318] width 92 height 82
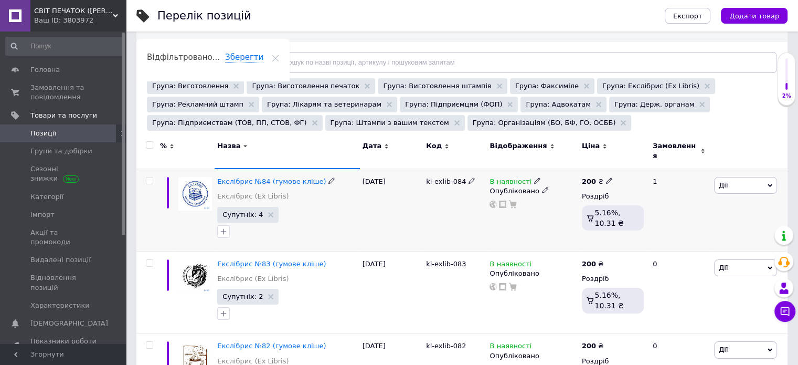
scroll to position [157, 0]
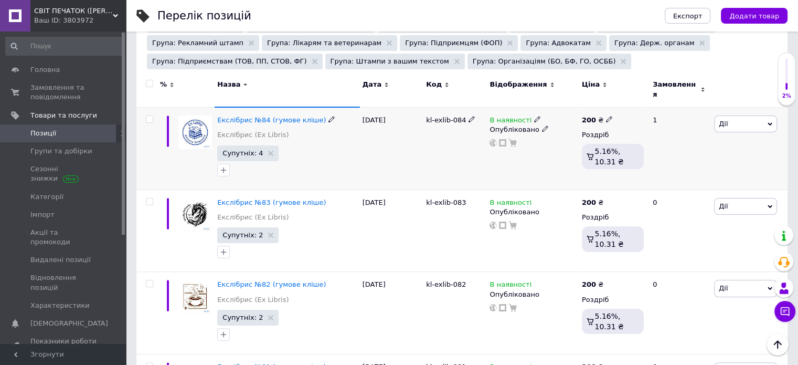
click at [588, 116] on b "200" at bounding box center [589, 120] width 14 height 8
type input "235"
click at [637, 174] on div "200 ₴ Ціна 235 Валюта ₴ $ EUR CHF GBP ¥ PLN ₸ MDL HUF KGS CNY TRY KRW lei Роздр…" at bounding box center [612, 148] width 67 height 82
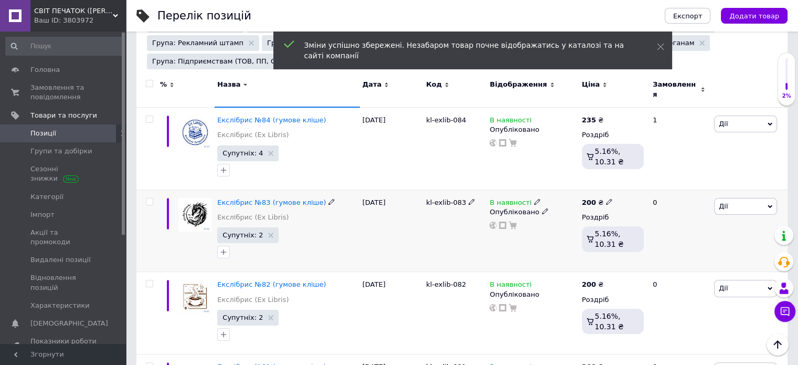
click at [587, 198] on b "200" at bounding box center [589, 202] width 14 height 8
click at [653, 186] on input "200" at bounding box center [658, 190] width 80 height 21
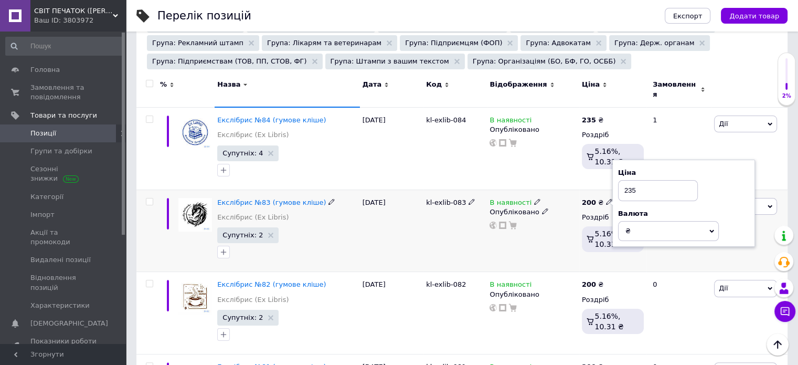
type input "235"
click at [606, 259] on div "200 ₴ Ціна 235 Валюта ₴ $ EUR CHF GBP ¥ PLN ₸ MDL HUF KGS CNY TRY KRW lei Роздр…" at bounding box center [612, 230] width 67 height 82
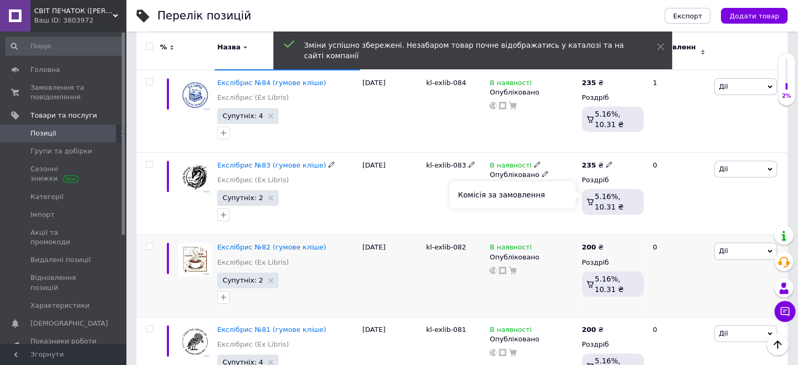
scroll to position [262, 0]
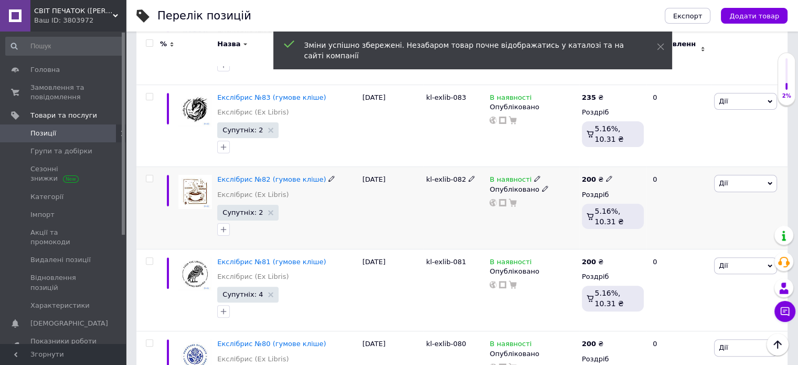
click at [584, 175] on b "200" at bounding box center [589, 179] width 14 height 8
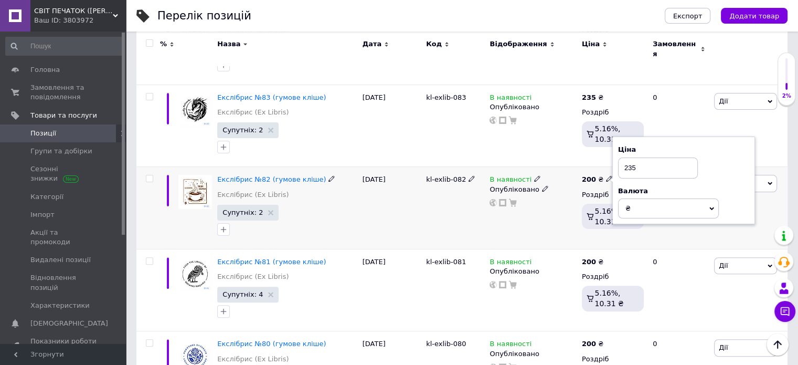
type input "235"
click at [620, 229] on div "200 ₴ Ціна 235 Валюта ₴ $ EUR CHF GBP ¥ PLN ₸ MDL HUF KGS CNY TRY KRW lei Роздр…" at bounding box center [612, 208] width 67 height 82
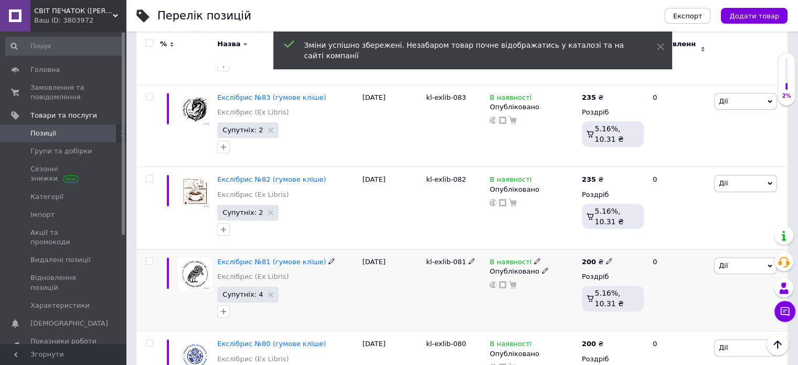
scroll to position [367, 0]
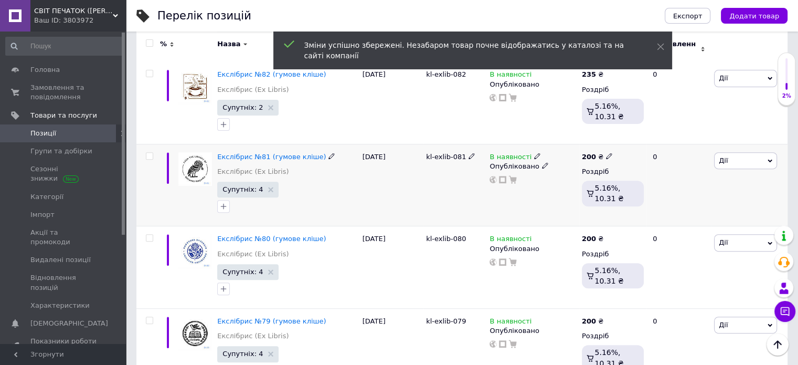
click at [590, 153] on b "200" at bounding box center [589, 157] width 14 height 8
type input "235"
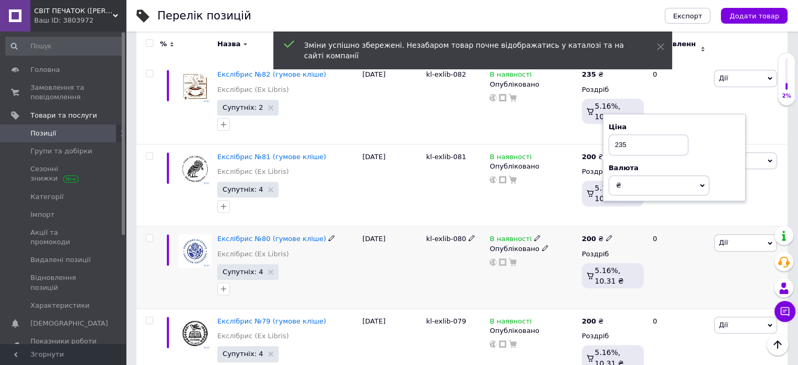
drag, startPoint x: 650, startPoint y: 219, endPoint x: 638, endPoint y: 224, distance: 12.5
click at [650, 226] on div "0" at bounding box center [679, 267] width 65 height 82
click at [591, 235] on b "200" at bounding box center [589, 239] width 14 height 8
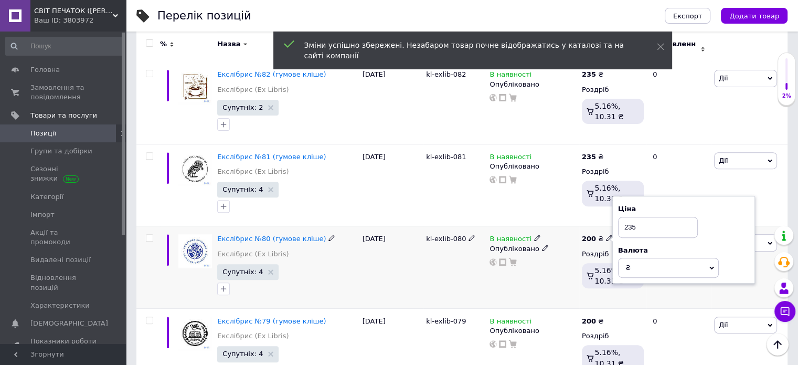
type input "235"
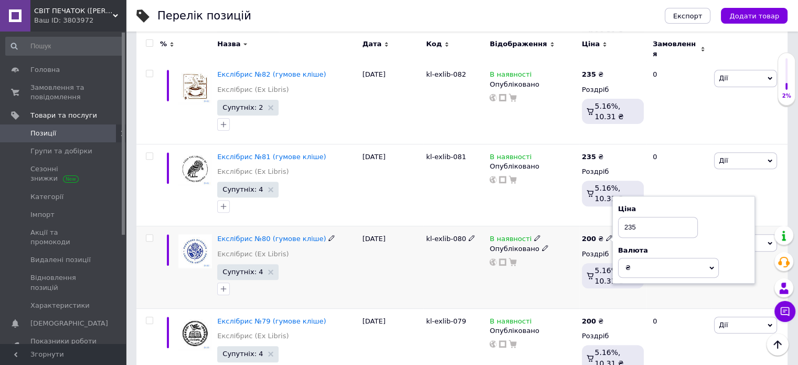
drag, startPoint x: 633, startPoint y: 287, endPoint x: 628, endPoint y: 289, distance: 5.5
click at [633, 287] on div "200 ₴ Ціна 235 Валюта ₴ $ EUR CHF GBP ¥ PLN ₸ MDL HUF KGS CNY TRY KRW lei Роздр…" at bounding box center [612, 267] width 67 height 82
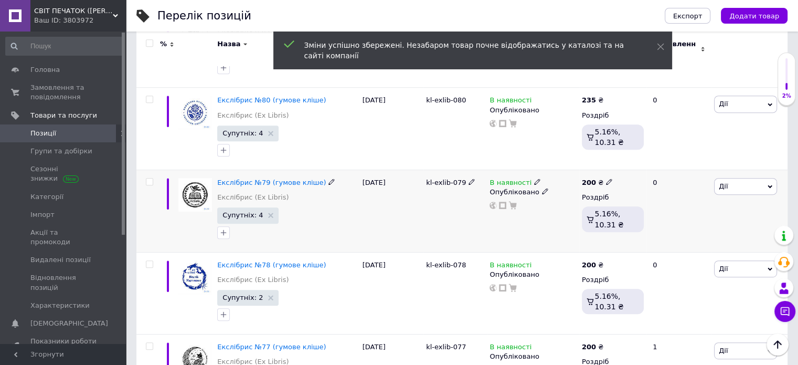
scroll to position [525, 0]
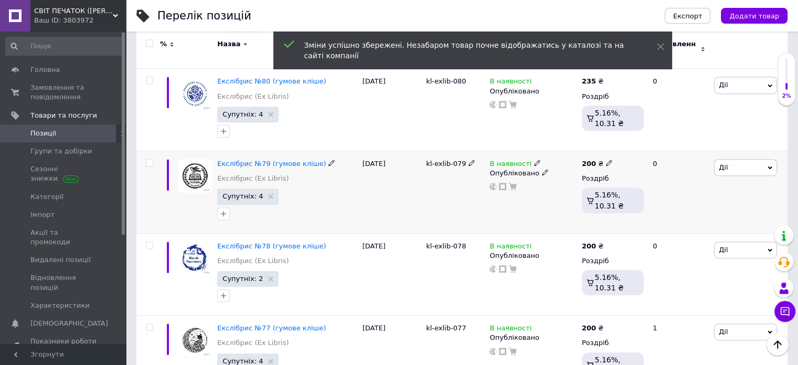
click at [593, 160] on b "200" at bounding box center [589, 164] width 14 height 8
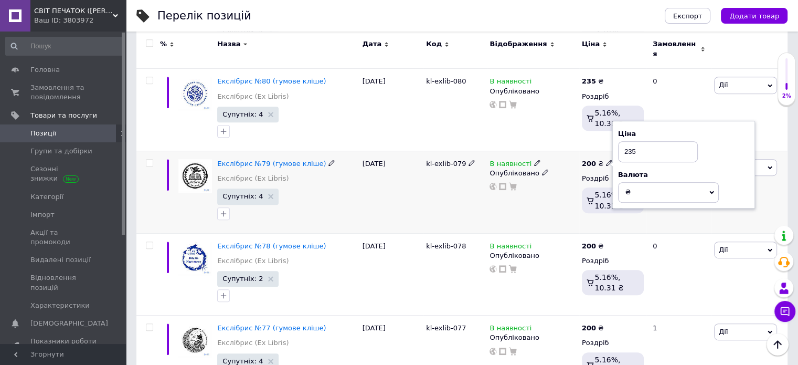
type input "235"
click at [631, 222] on div "200 ₴ Ціна 235 Валюта ₴ $ EUR CHF GBP ¥ PLN ₸ MDL HUF KGS CNY TRY KRW lei Роздр…" at bounding box center [612, 192] width 67 height 82
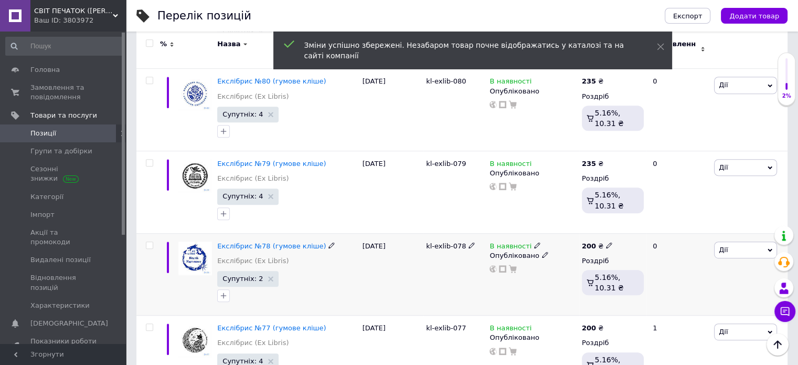
click at [593, 242] on b "200" at bounding box center [589, 246] width 14 height 8
type input "235"
click at [637, 292] on div "200 ₴ Ціна 235 Валюта ₴ $ EUR CHF GBP ¥ PLN ₸ MDL HUF KGS CNY TRY KRW lei Роздр…" at bounding box center [612, 274] width 67 height 82
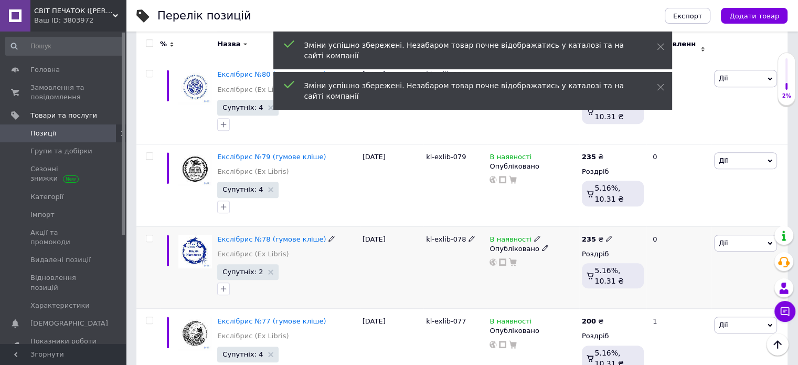
scroll to position [577, 0]
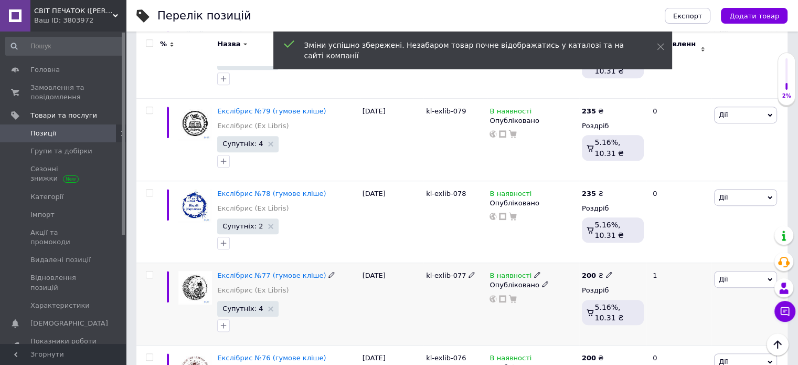
click at [597, 271] on div "200 ₴" at bounding box center [597, 275] width 31 height 9
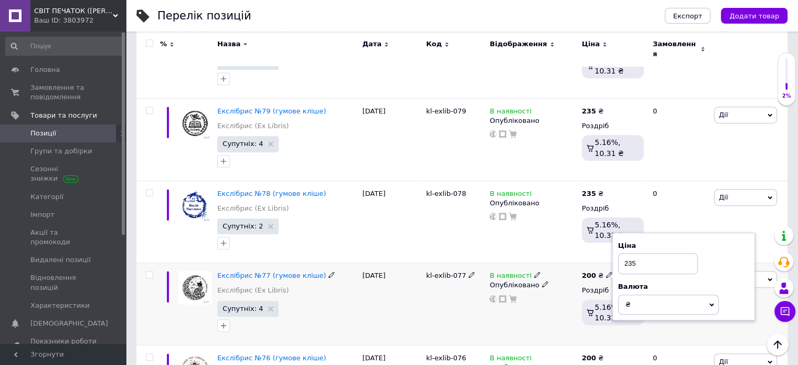
type input "235"
drag, startPoint x: 639, startPoint y: 321, endPoint x: 641, endPoint y: 307, distance: 14.3
click at [639, 320] on div "200 ₴ Ціна 235 Валюта ₴ $ EUR CHF GBP ¥ PLN ₸ MDL HUF KGS CNY TRY KRW lei Роздр…" at bounding box center [612, 304] width 67 height 82
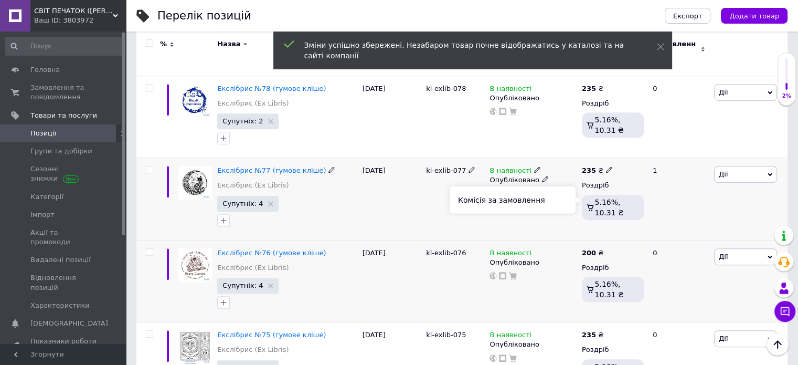
scroll to position [787, 0]
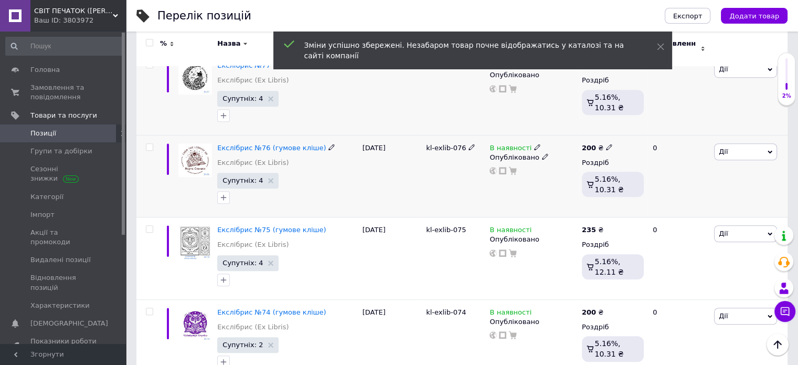
click at [593, 144] on b "200" at bounding box center [589, 148] width 14 height 8
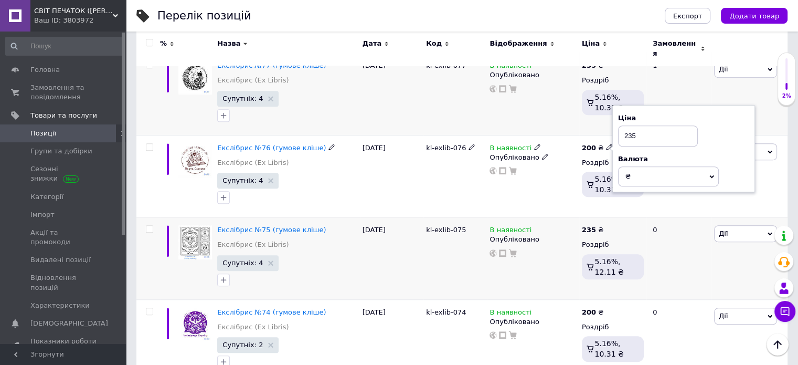
type input "235"
click at [641, 217] on div "235 ₴ Роздріб 5.16%, 12.11 ₴" at bounding box center [612, 258] width 67 height 82
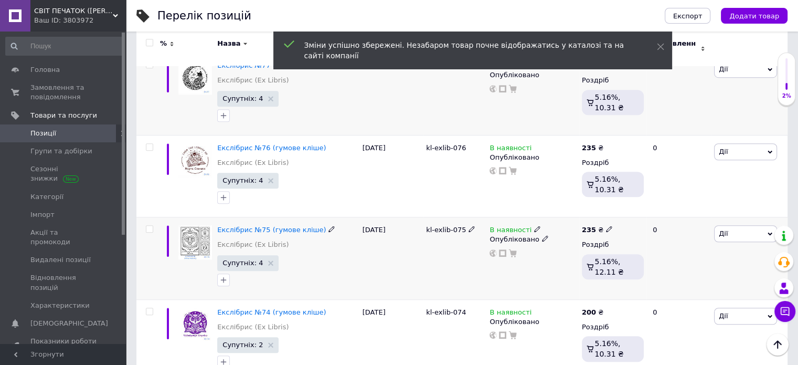
scroll to position [840, 0]
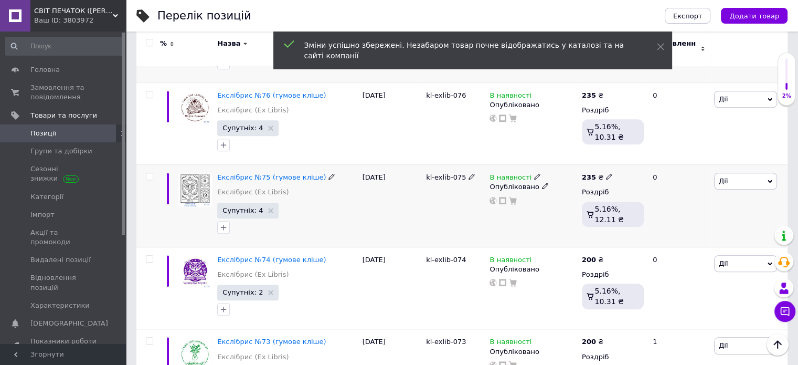
click at [589, 173] on b "235" at bounding box center [589, 177] width 14 height 8
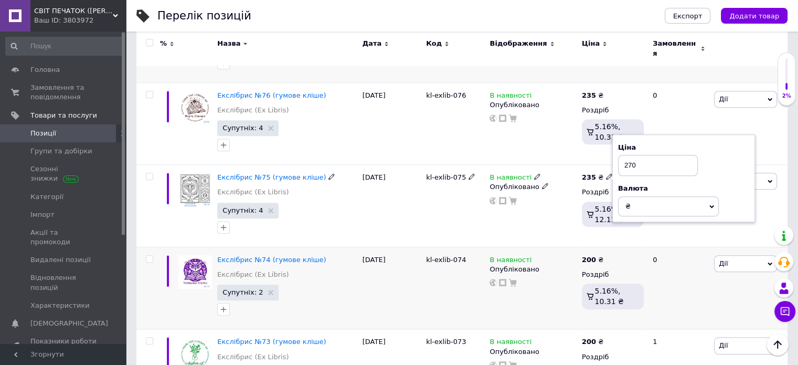
type input "270"
click at [648, 247] on div "0" at bounding box center [679, 288] width 65 height 82
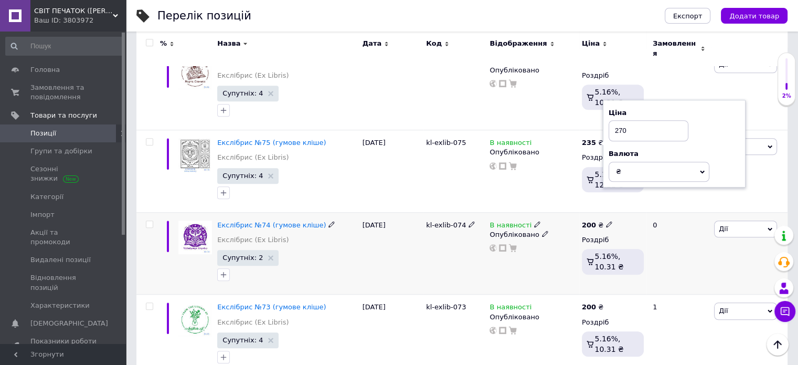
scroll to position [892, 0]
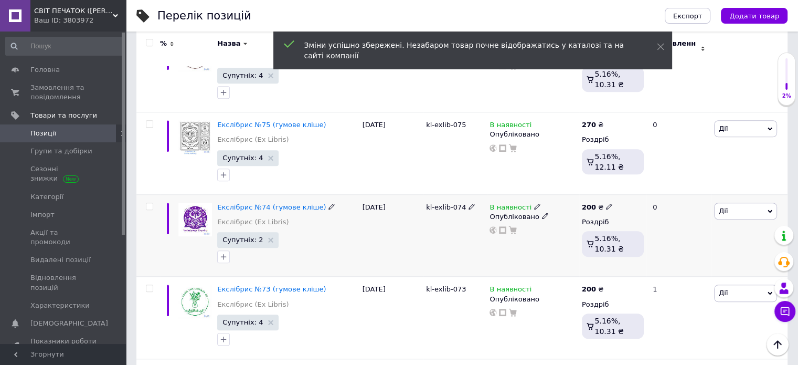
click at [592, 203] on b "200" at bounding box center [589, 207] width 14 height 8
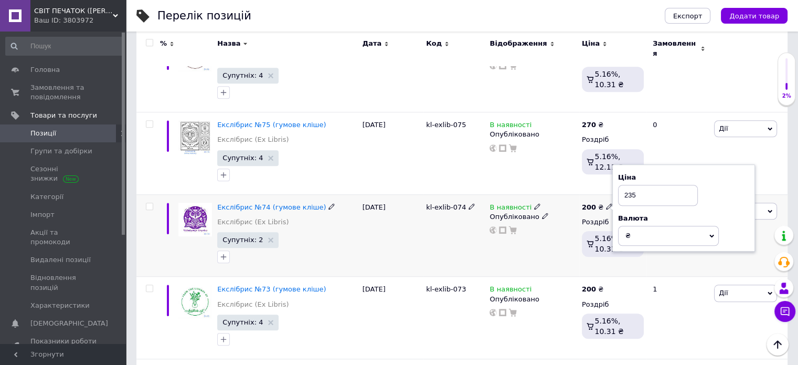
type input "235"
click at [638, 267] on div "200 ₴ Ціна 235 Валюта ₴ $ EUR CHF GBP ¥ PLN ₸ MDL HUF KGS CNY TRY KRW lei Роздр…" at bounding box center [612, 235] width 67 height 82
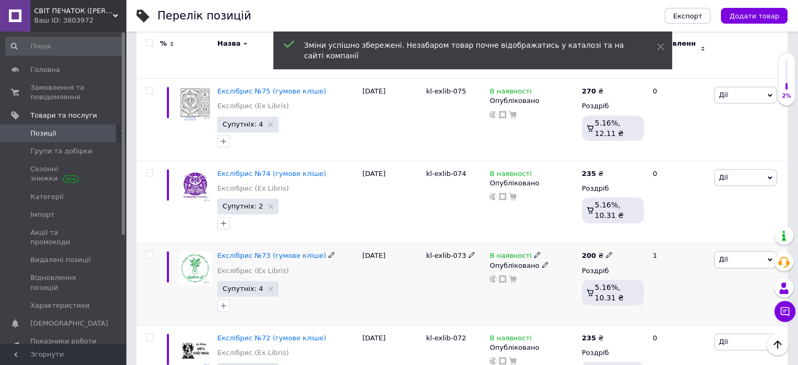
scroll to position [945, 0]
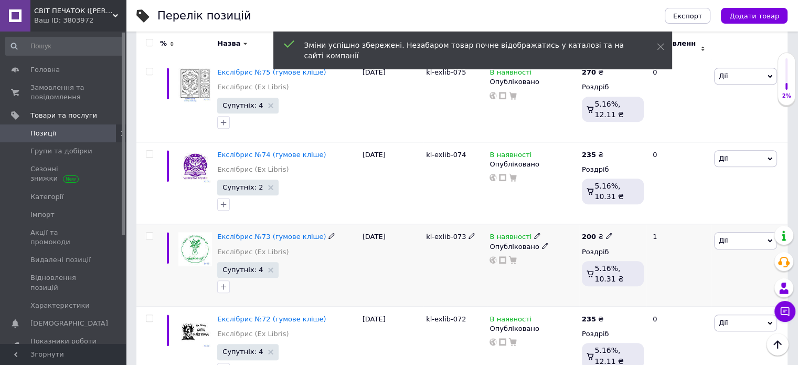
click at [589, 233] on b "200" at bounding box center [589, 237] width 14 height 8
type input "235"
click at [638, 293] on div "200 ₴ Ціна 235 Валюта ₴ $ EUR CHF GBP ¥ PLN ₸ MDL HUF KGS CNY TRY KRW lei Роздр…" at bounding box center [612, 265] width 67 height 82
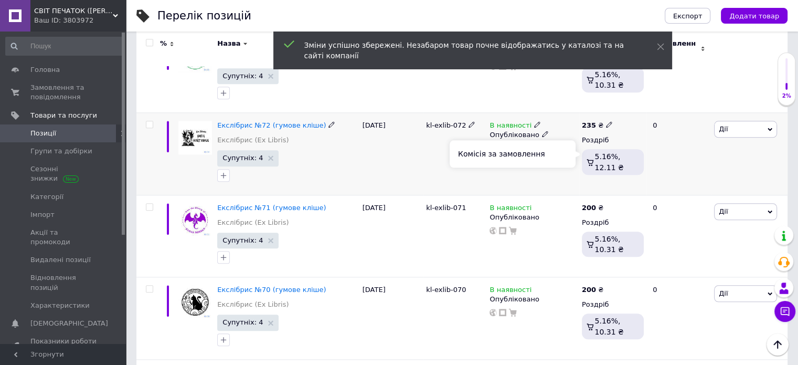
scroll to position [1155, 0]
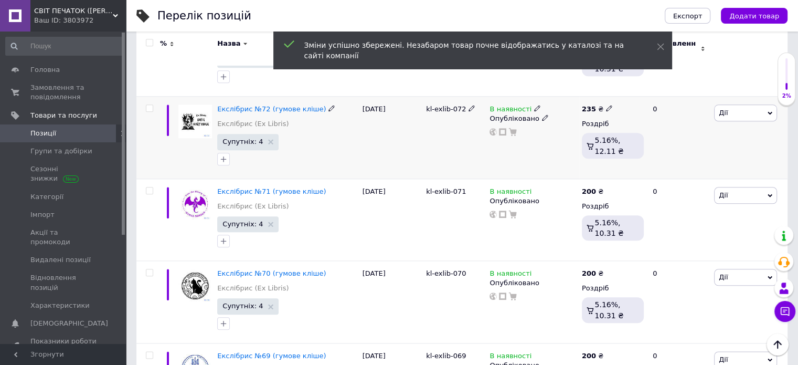
click at [584, 105] on b "235" at bounding box center [589, 109] width 14 height 8
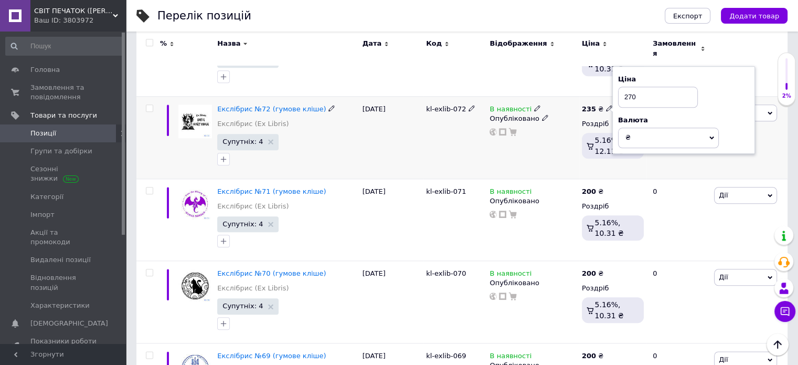
type input "270"
click at [624, 161] on div "235 ₴ Ціна 270 Валюта ₴ $ EUR CHF GBP ¥ PLN ₸ MDL HUF KGS CNY TRY KRW lei Роздр…" at bounding box center [612, 137] width 67 height 82
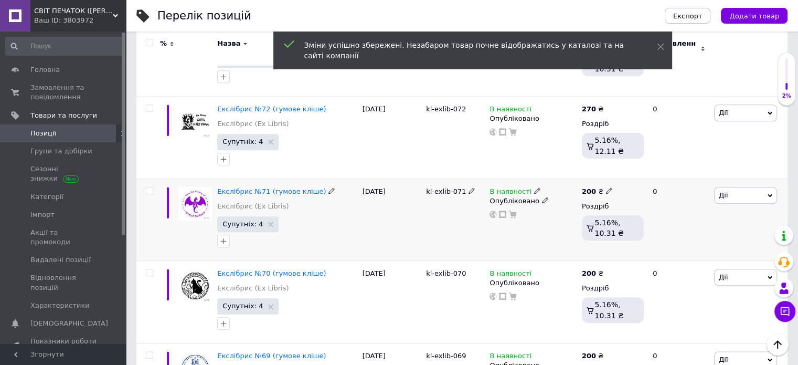
click at [586, 187] on b "200" at bounding box center [589, 191] width 14 height 8
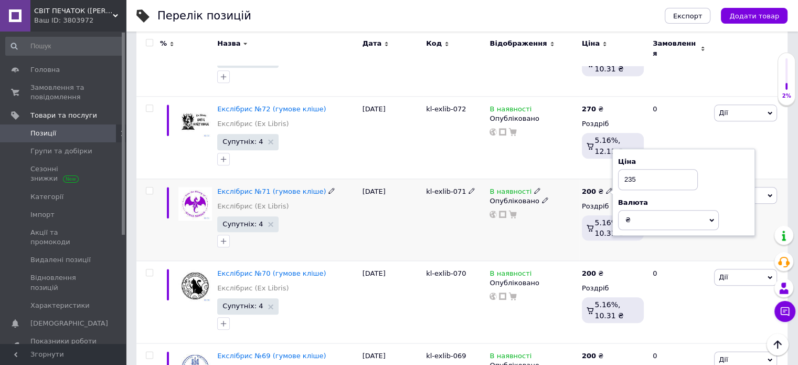
type input "235"
click at [631, 242] on div "200 ₴ Ціна 235 Валюта ₴ $ EUR CHF GBP ¥ PLN ₸ MDL HUF KGS CNY TRY KRW lei Роздр…" at bounding box center [612, 219] width 67 height 82
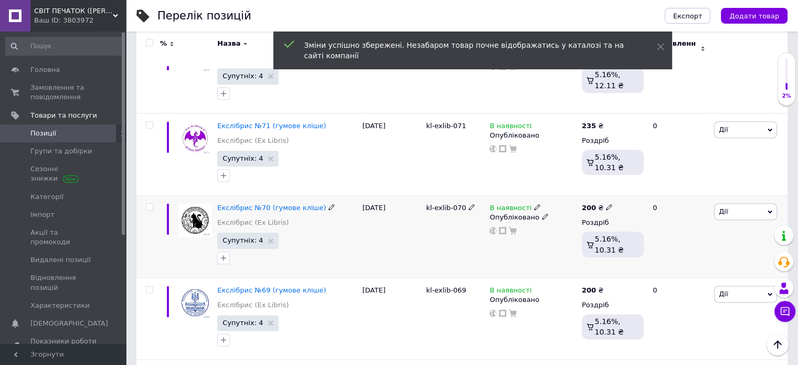
scroll to position [1260, 0]
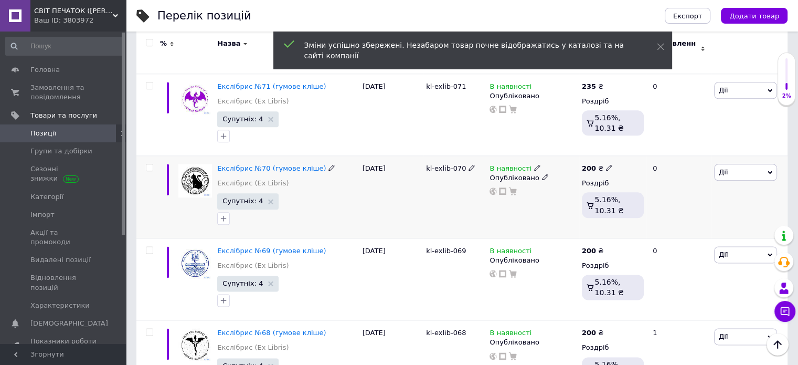
click at [589, 164] on b "200" at bounding box center [589, 168] width 14 height 8
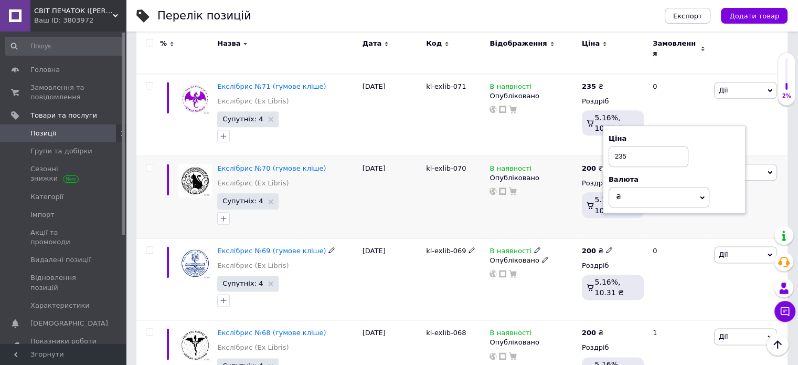
type input "235"
click at [621, 227] on div "200 ₴ Ціна 235 Валюта ₴ $ EUR CHF GBP ¥ PLN ₸ MDL HUF KGS CNY TRY KRW lei Роздр…" at bounding box center [612, 197] width 67 height 82
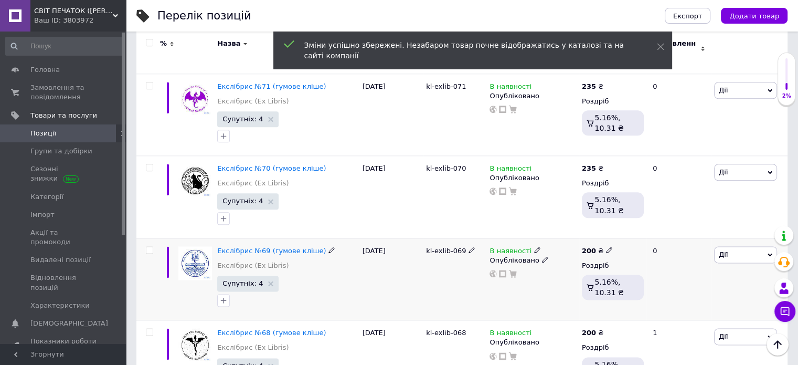
scroll to position [1365, 0]
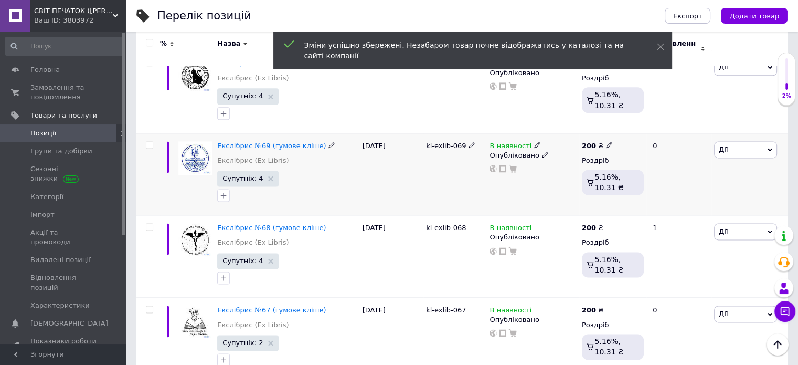
click at [589, 142] on b "200" at bounding box center [589, 146] width 14 height 8
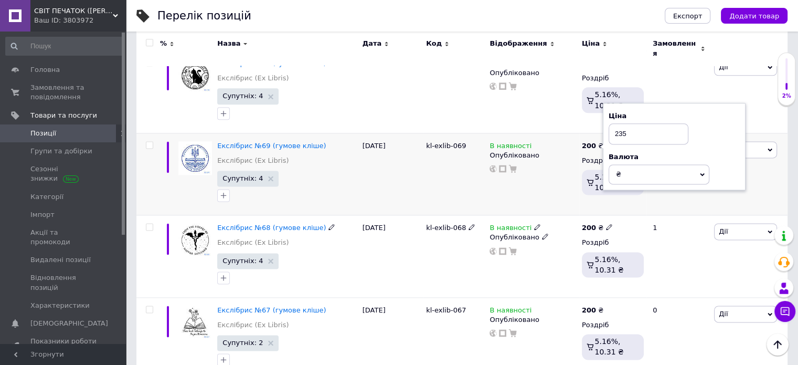
type input "235"
click at [630, 203] on div "200 ₴ Ціна 235 Валюта ₴ $ EUR CHF GBP ¥ PLN ₸ MDL HUF KGS CNY TRY KRW lei Роздр…" at bounding box center [612, 174] width 67 height 82
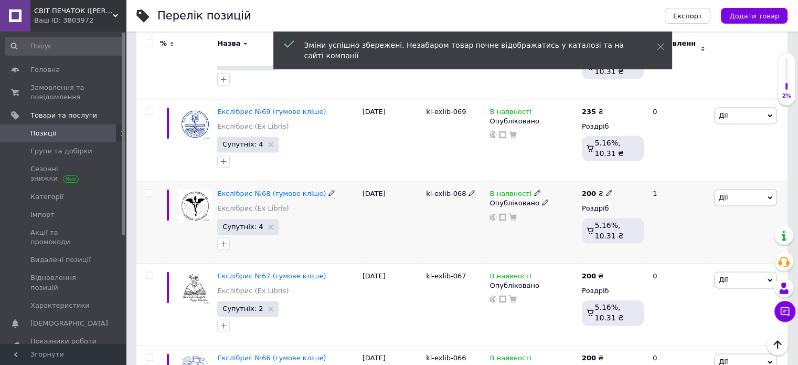
scroll to position [1417, 0]
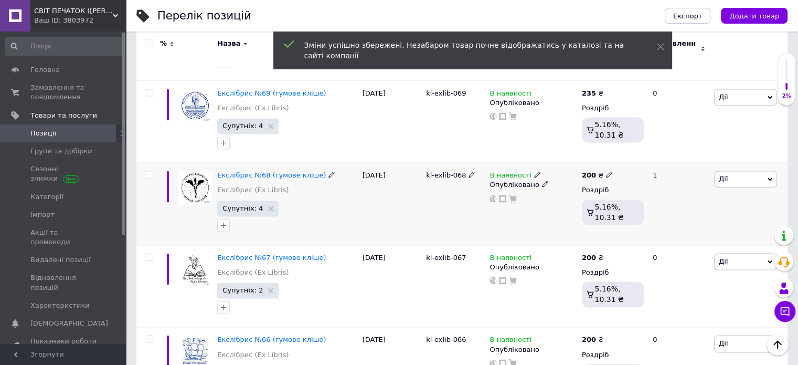
click at [598, 171] on div "200 ₴" at bounding box center [597, 175] width 31 height 9
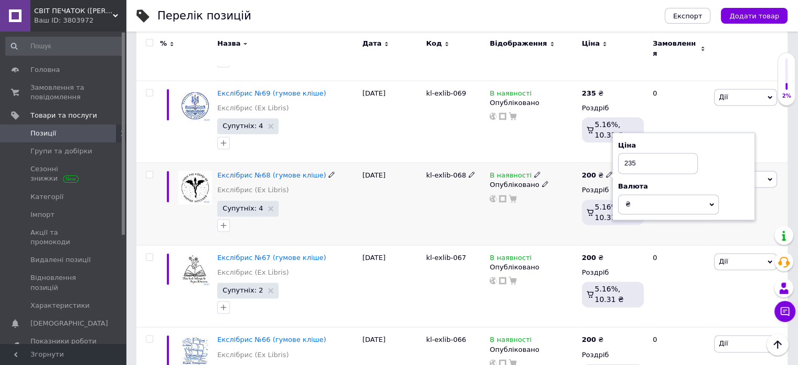
type input "235"
click at [640, 228] on div "200 ₴ Ціна 235 Валюта ₴ $ EUR CHF GBP ¥ PLN ₸ MDL HUF KGS CNY TRY KRW lei Роздр…" at bounding box center [612, 204] width 67 height 82
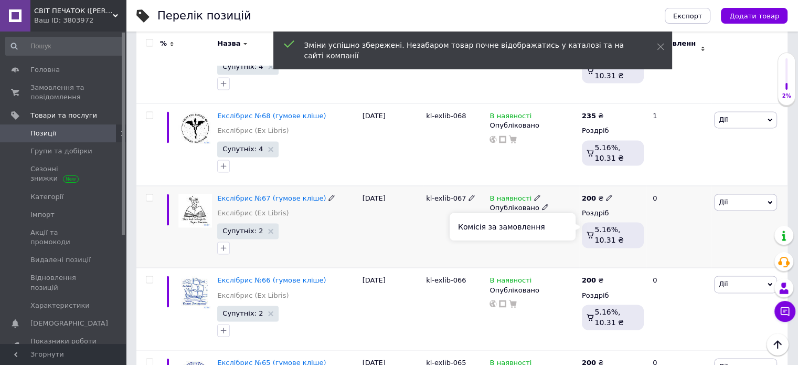
scroll to position [1522, 0]
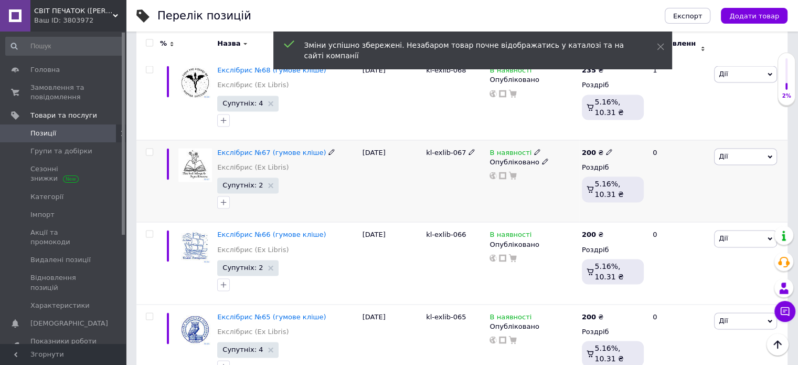
click at [586, 149] on b "200" at bounding box center [589, 153] width 14 height 8
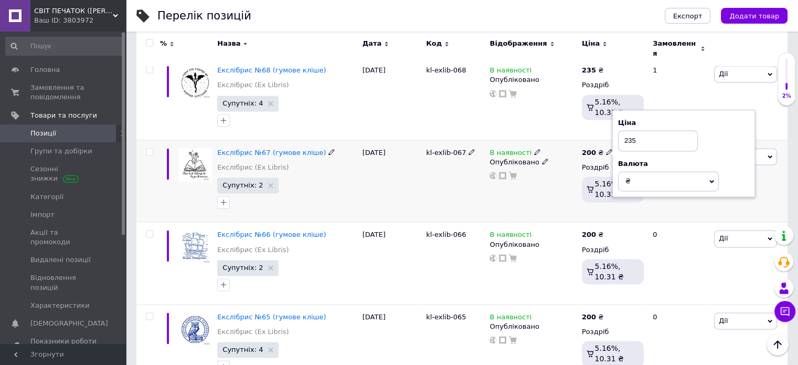
type input "235"
click at [625, 212] on div "200 ₴ Ціна 235 Валюта ₴ $ EUR CHF GBP ¥ PLN ₸ MDL HUF KGS CNY TRY KRW lei Роздр…" at bounding box center [612, 181] width 67 height 82
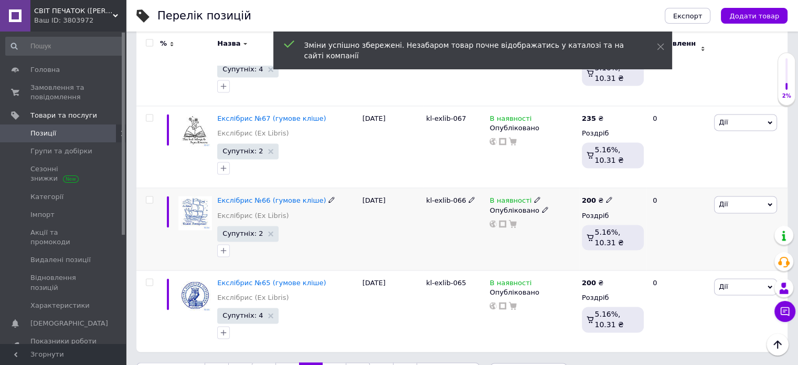
scroll to position [1575, 0]
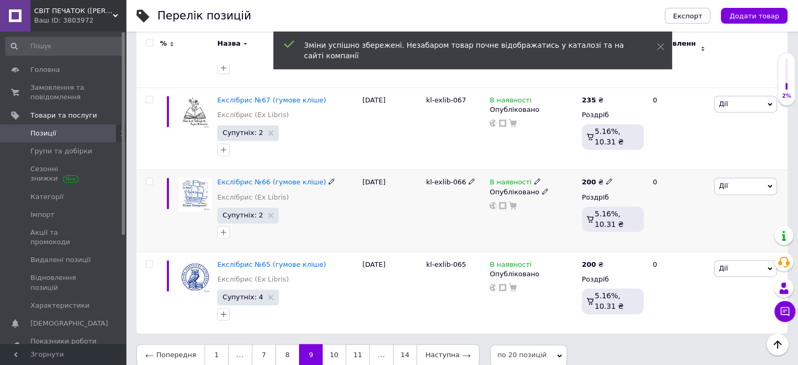
click at [601, 177] on div "200 ₴" at bounding box center [597, 181] width 31 height 9
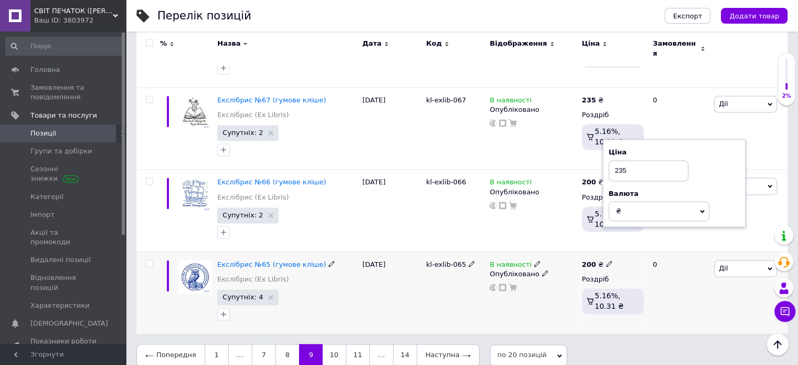
type input "235"
click at [613, 251] on div "200 ₴ Роздріб 5.16%, 10.31 ₴" at bounding box center [612, 292] width 67 height 82
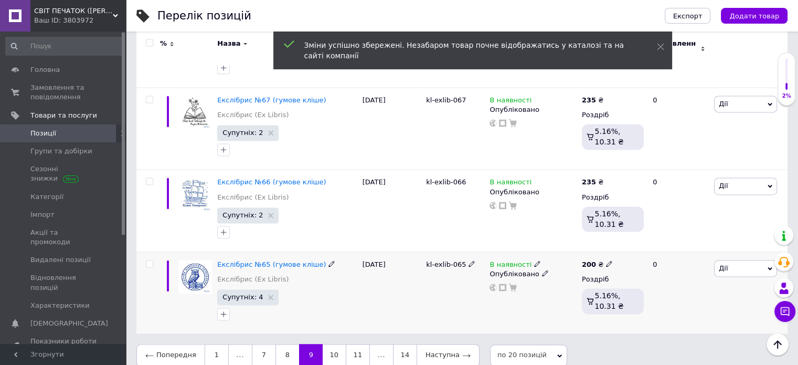
click at [587, 260] on b "200" at bounding box center [589, 264] width 14 height 8
type input "235"
drag, startPoint x: 596, startPoint y: 315, endPoint x: 485, endPoint y: 355, distance: 117.5
click at [596, 316] on div "200 ₴ Ціна 235 Валюта ₴ $ EUR CHF GBP ¥ PLN ₸ MDL HUF KGS CNY TRY KRW lei Роздр…" at bounding box center [612, 292] width 67 height 82
click at [330, 350] on link "10" at bounding box center [334, 355] width 23 height 22
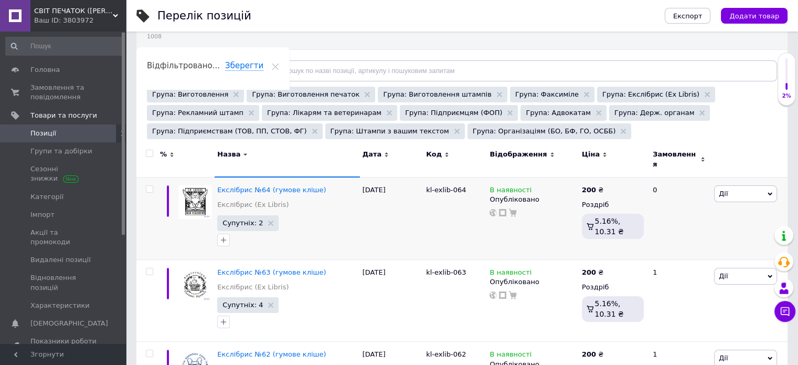
scroll to position [132, 0]
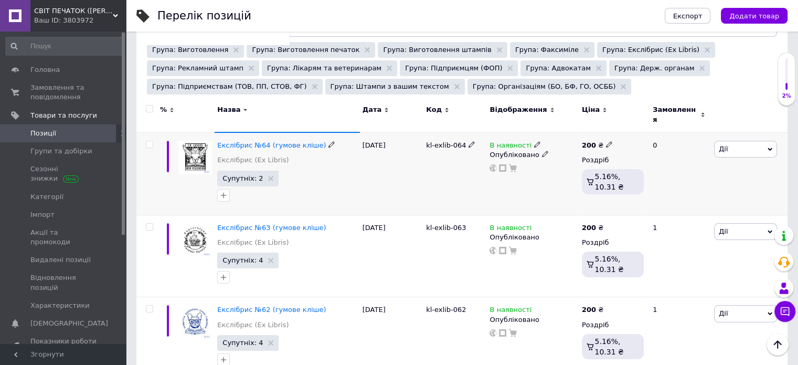
click at [586, 141] on b "200" at bounding box center [589, 145] width 14 height 8
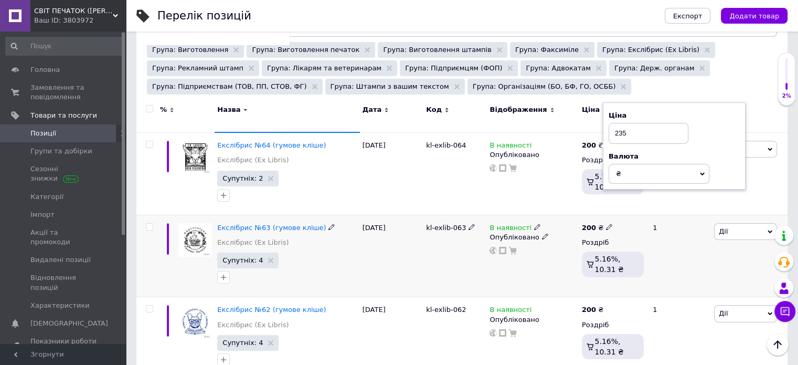
type input "235"
click at [617, 215] on div "200 ₴ Роздріб 5.16%, 10.31 ₴" at bounding box center [612, 256] width 67 height 82
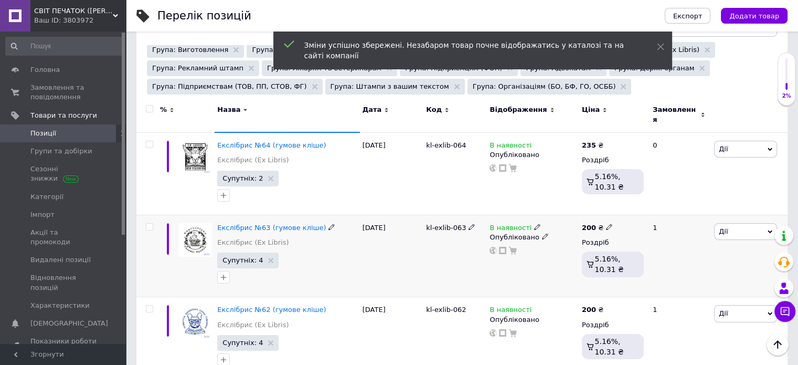
click at [591, 224] on b "200" at bounding box center [589, 228] width 14 height 8
type input "235"
click at [638, 276] on div "200 ₴ Ціна 235 Валюта ₴ $ EUR CHF GBP ¥ PLN ₸ MDL HUF KGS CNY TRY KRW lei Роздр…" at bounding box center [612, 256] width 67 height 82
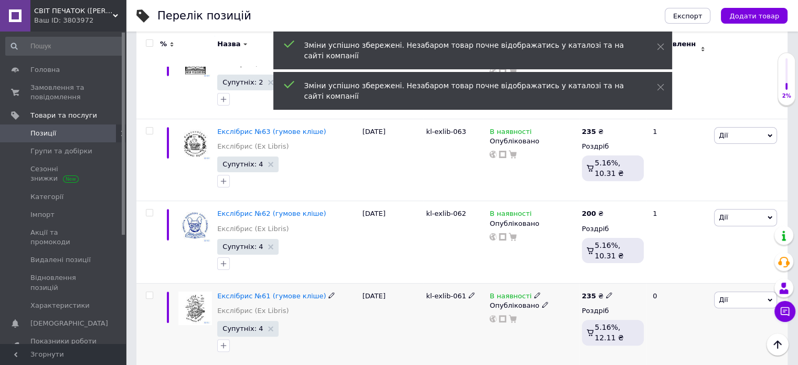
scroll to position [290, 0]
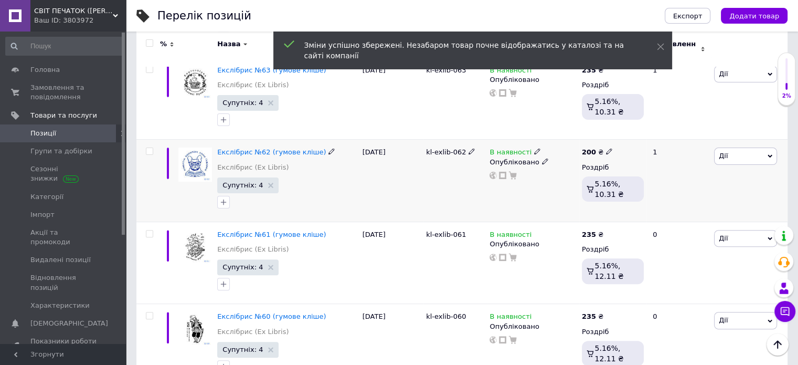
click at [591, 149] on b "200" at bounding box center [589, 152] width 14 height 8
type input "235"
click at [635, 206] on div "200 ₴ Ціна 235 Валюта ₴ $ EUR CHF GBP ¥ PLN ₸ MDL HUF KGS CNY TRY KRW lei Роздр…" at bounding box center [612, 181] width 67 height 82
click at [592, 230] on b "235" at bounding box center [589, 234] width 14 height 8
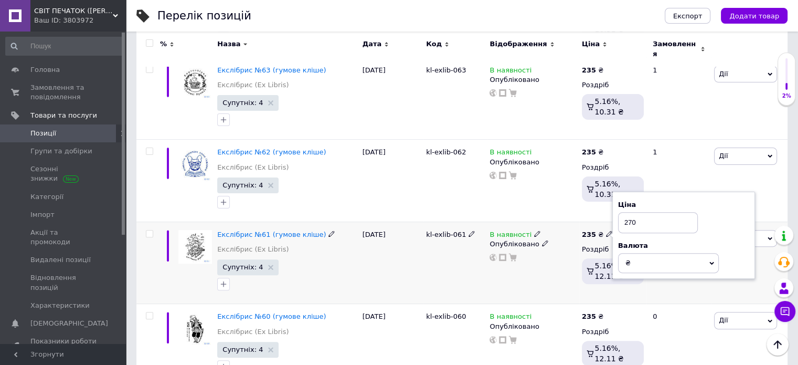
type input "270"
click at [637, 288] on div "235 ₴ Ціна 270 Валюта ₴ $ EUR CHF GBP ¥ PLN ₸ MDL HUF KGS CNY TRY KRW lei Роздр…" at bounding box center [612, 263] width 67 height 82
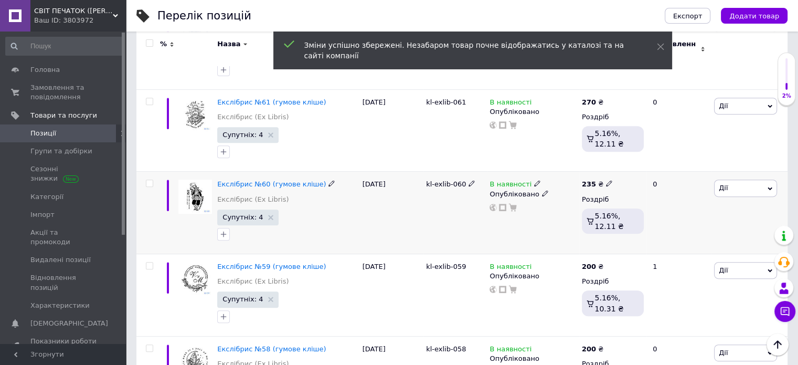
scroll to position [447, 0]
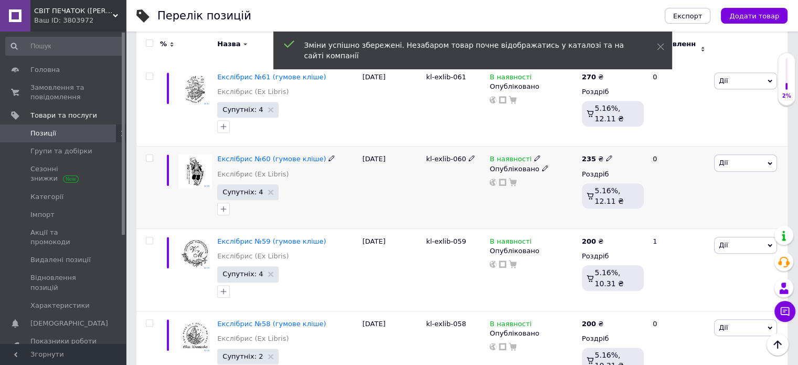
click at [589, 155] on b "235" at bounding box center [589, 159] width 14 height 8
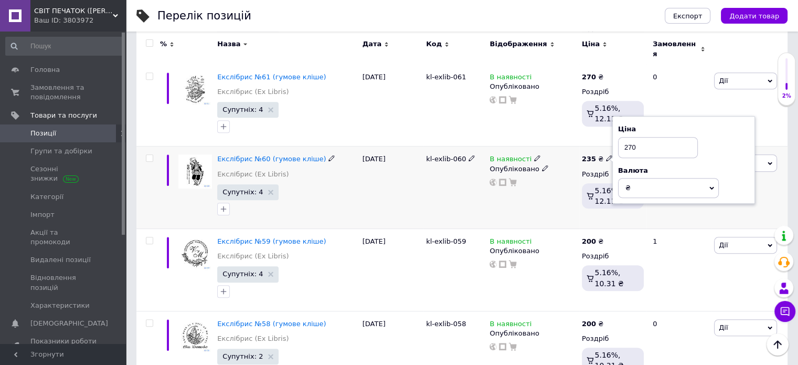
type input "270"
click at [635, 217] on div "235 ₴ Ціна 270 Валюта ₴ $ EUR CHF GBP ¥ PLN ₸ MDL HUF KGS CNY TRY KRW lei Роздр…" at bounding box center [612, 187] width 67 height 82
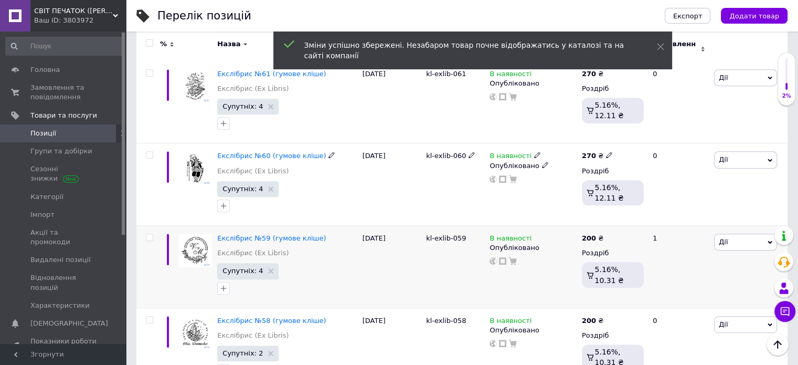
scroll to position [500, 0]
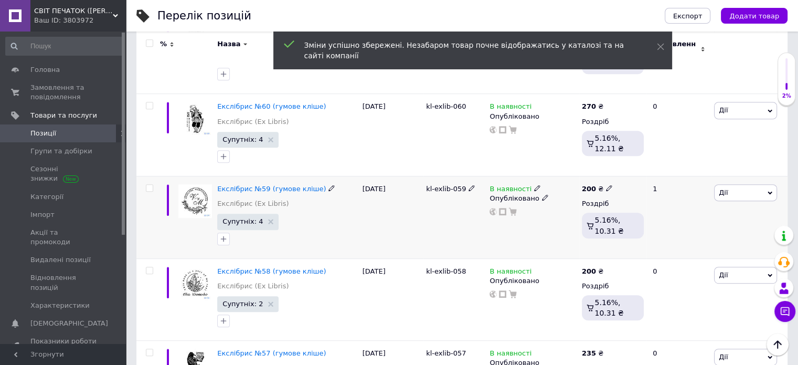
click at [595, 184] on div "200 ₴" at bounding box center [597, 188] width 31 height 9
type input "235"
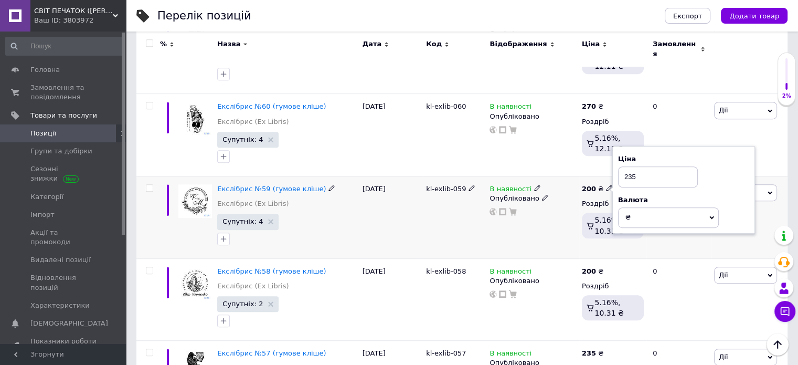
click at [641, 237] on div "200 ₴ Ціна 235 Валюта ₴ $ EUR CHF GBP ¥ PLN ₸ MDL HUF KGS CNY TRY KRW lei Роздр…" at bounding box center [612, 217] width 67 height 82
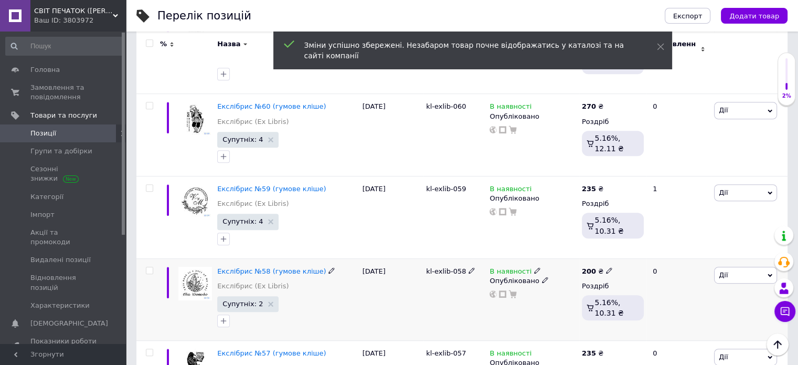
click at [591, 258] on div "200 ₴ Роздріб 5.16%, 10.31 ₴" at bounding box center [612, 299] width 67 height 82
click at [586, 267] on b "200" at bounding box center [589, 271] width 14 height 8
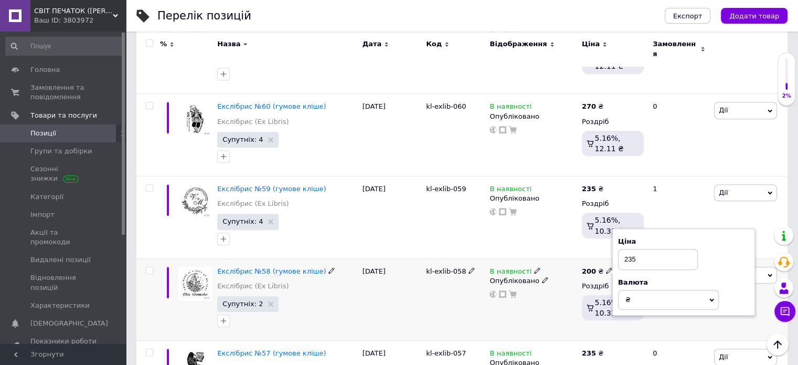
type input "235"
click at [633, 326] on div "200 ₴ Ціна 235 Валюта ₴ $ EUR CHF GBP ¥ PLN ₸ MDL HUF KGS CNY TRY KRW lei Роздр…" at bounding box center [612, 299] width 67 height 82
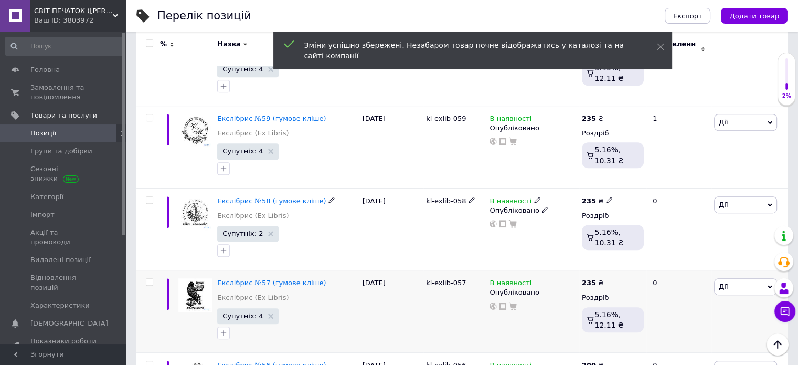
scroll to position [657, 0]
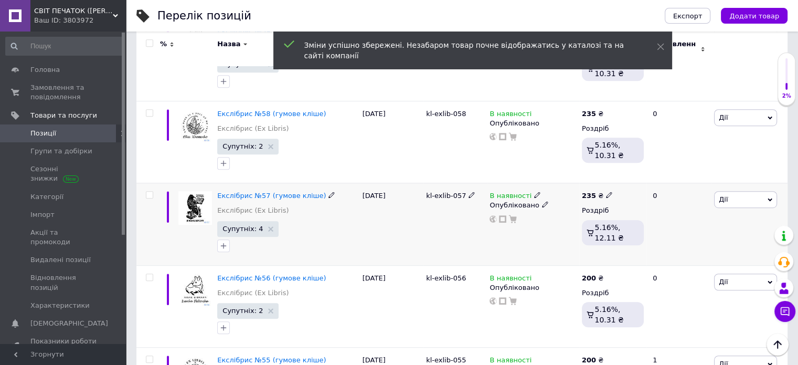
click at [592, 183] on div "235 ₴ Роздріб 5.16%, 12.11 ₴" at bounding box center [612, 224] width 67 height 82
click at [590, 192] on b "235" at bounding box center [589, 196] width 14 height 8
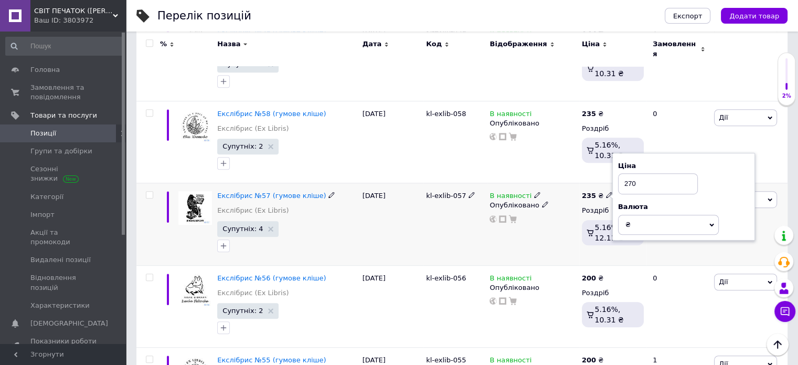
type input "270"
click at [636, 256] on div "235 ₴ Ціна 270 Валюта ₴ $ EUR CHF GBP ¥ PLN ₸ MDL HUF KGS CNY TRY KRW lei Роздр…" at bounding box center [612, 224] width 67 height 82
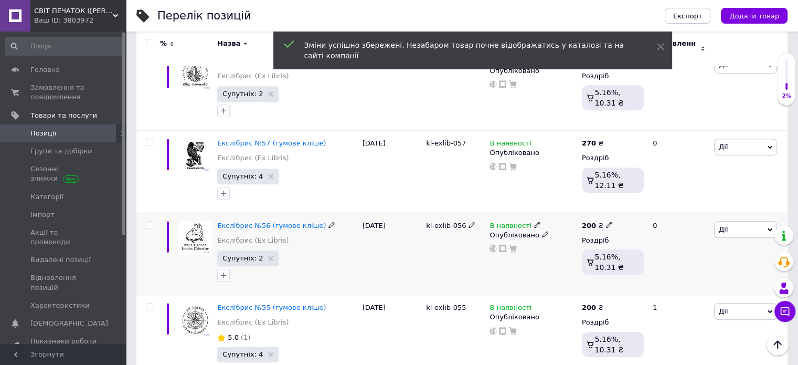
scroll to position [762, 0]
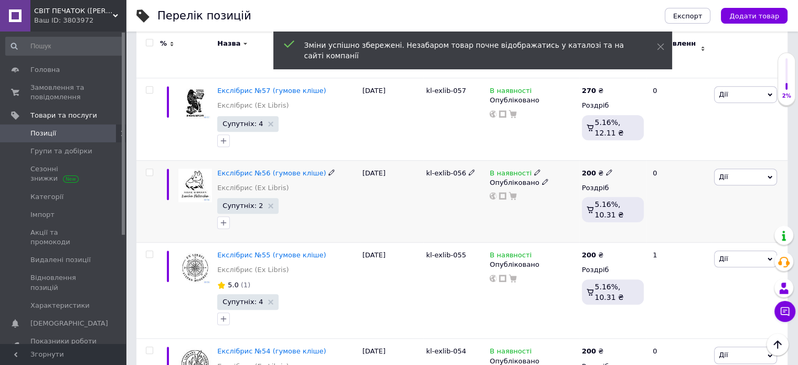
click at [588, 170] on div "200 ₴ Роздріб 5.16%, 10.31 ₴" at bounding box center [613, 197] width 62 height 58
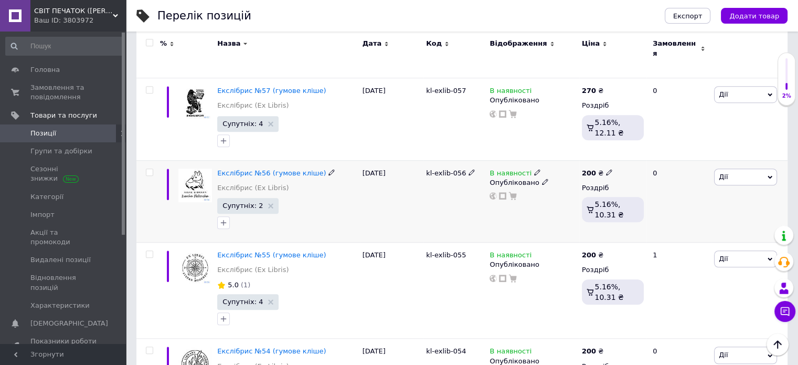
click at [590, 169] on b "200" at bounding box center [589, 173] width 14 height 8
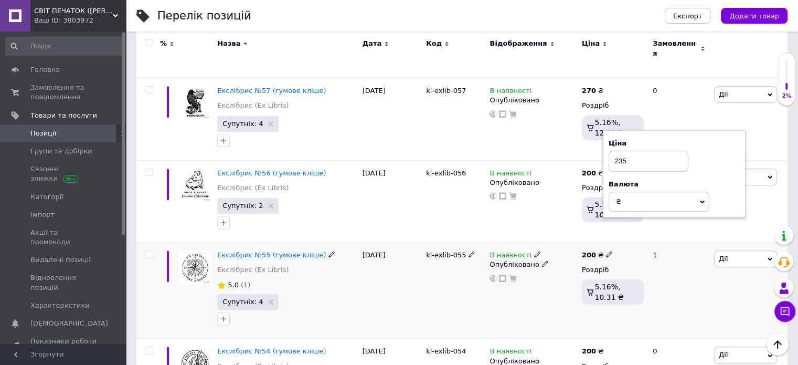
type input "235"
click at [628, 243] on div "200 ₴ Роздріб 5.16%, 10.31 ₴" at bounding box center [612, 291] width 67 height 96
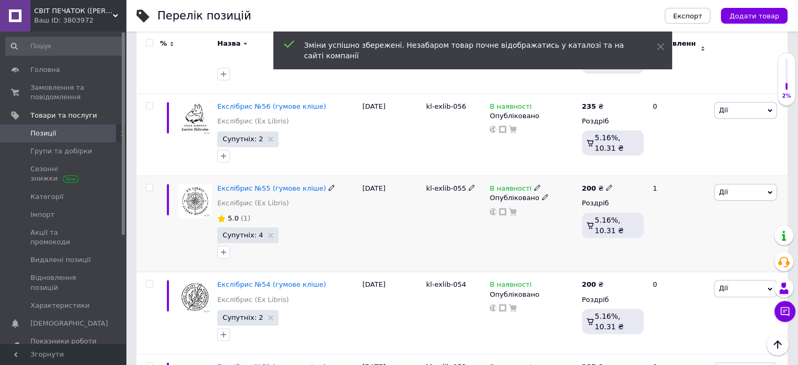
scroll to position [867, 0]
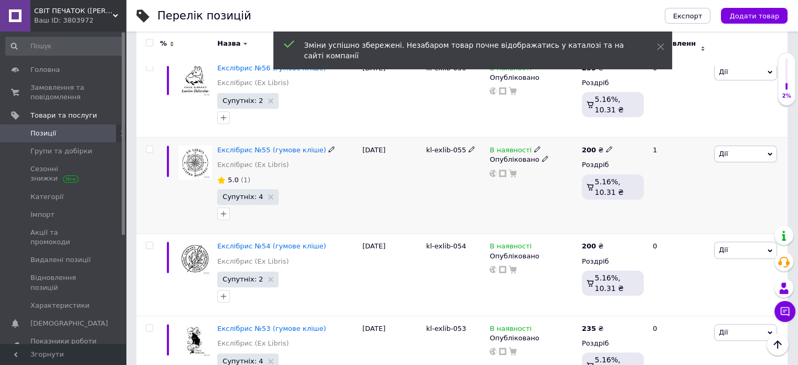
click at [584, 146] on b "200" at bounding box center [589, 150] width 14 height 8
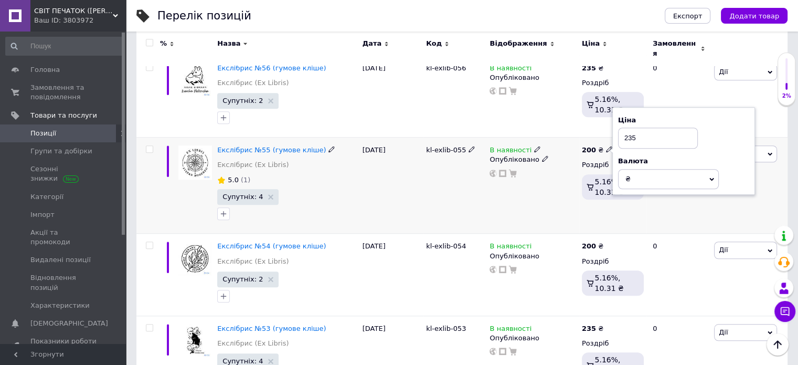
type input "235"
drag, startPoint x: 618, startPoint y: 203, endPoint x: 624, endPoint y: 219, distance: 17.3
click at [618, 203] on div "200 ₴ Ціна 235 Валюта ₴ $ EUR CHF GBP ¥ PLN ₸ MDL HUF KGS CNY TRY KRW lei Роздр…" at bounding box center [612, 186] width 67 height 96
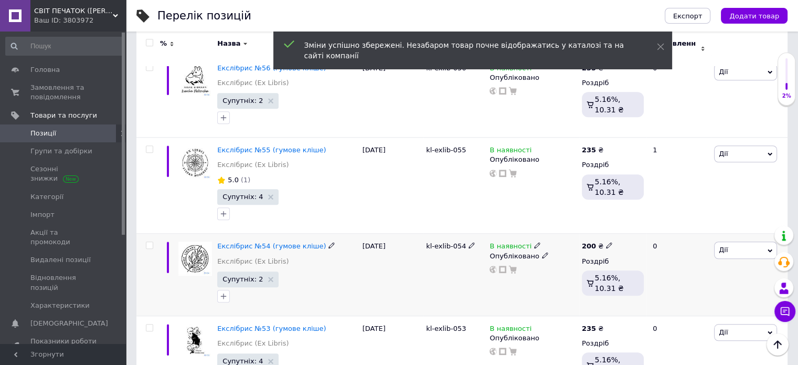
click at [583, 234] on div "200 ₴ Роздріб 5.16%, 10.31 ₴" at bounding box center [612, 275] width 67 height 82
click at [587, 242] on b "200" at bounding box center [589, 246] width 14 height 8
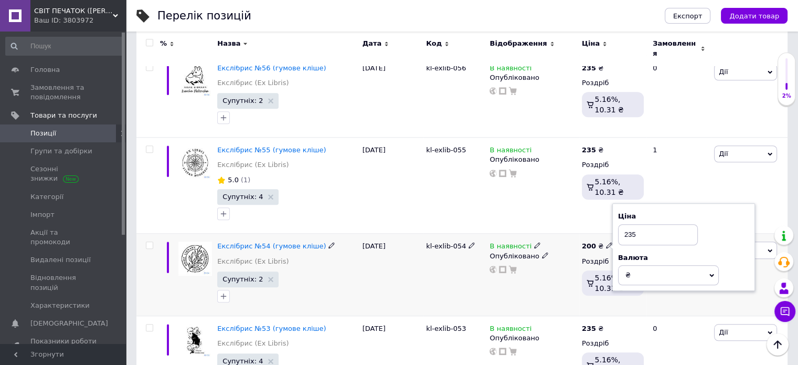
type input "235"
click at [611, 296] on div "200 ₴ Ціна 235 Валюта ₴ $ EUR CHF GBP ¥ PLN ₸ MDL HUF KGS CNY TRY KRW lei Роздр…" at bounding box center [612, 275] width 67 height 82
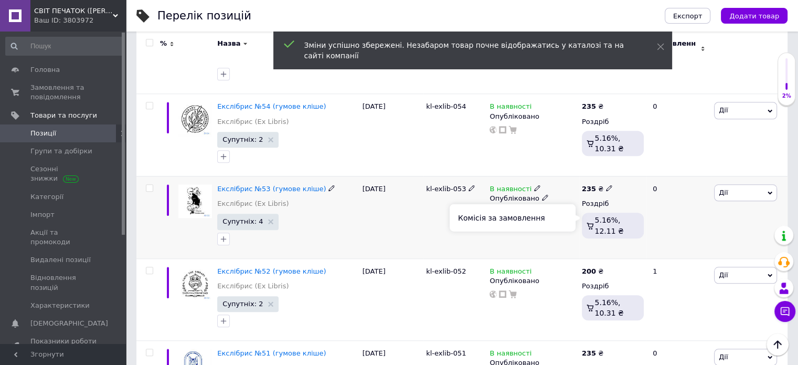
scroll to position [1025, 0]
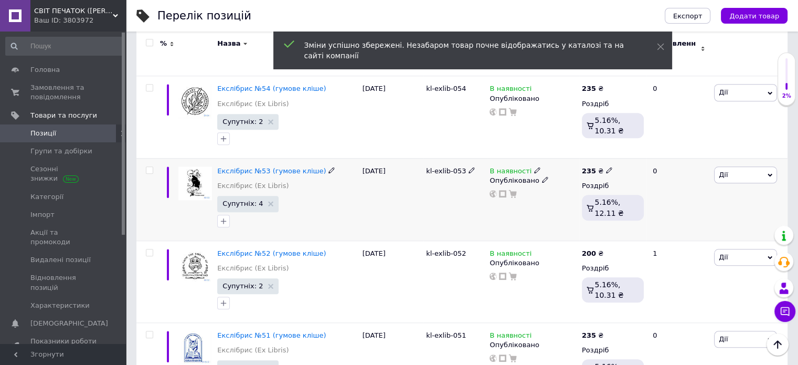
click at [595, 166] on div "235 ₴" at bounding box center [597, 170] width 31 height 9
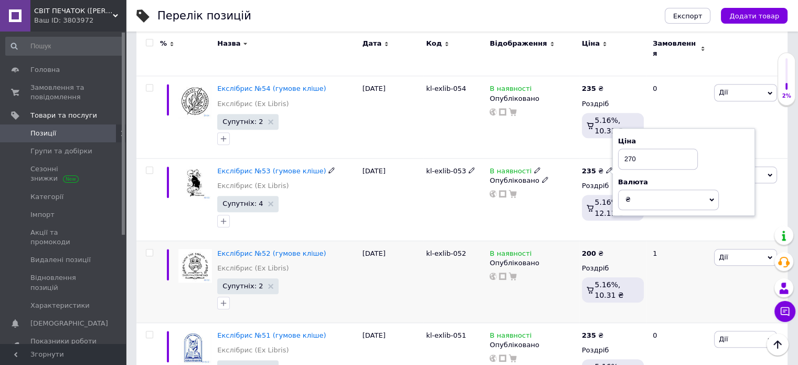
type input "270"
click at [648, 240] on div "1" at bounding box center [679, 281] width 65 height 82
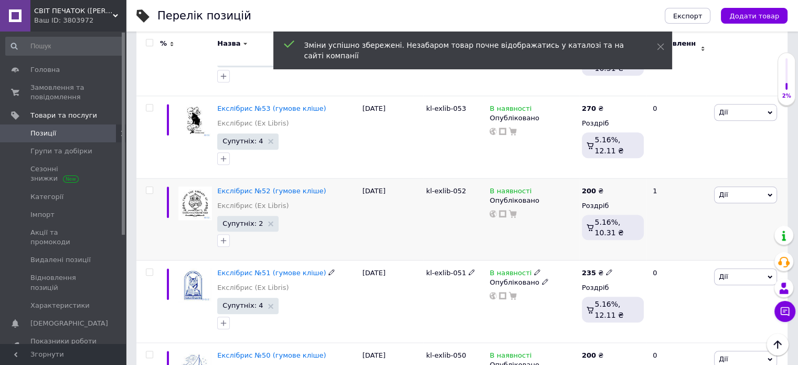
scroll to position [1130, 0]
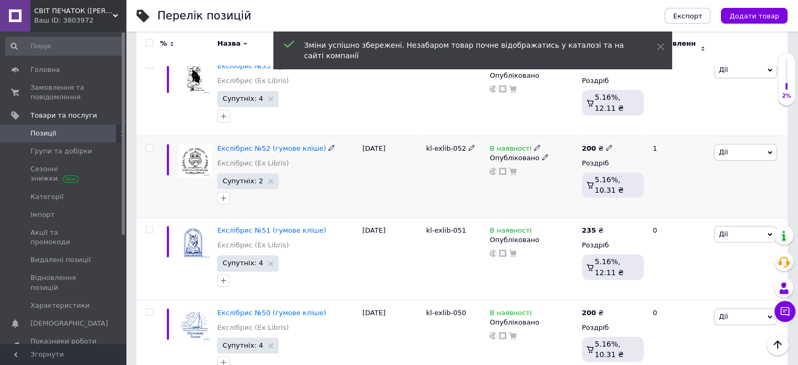
click at [590, 144] on b "200" at bounding box center [589, 148] width 14 height 8
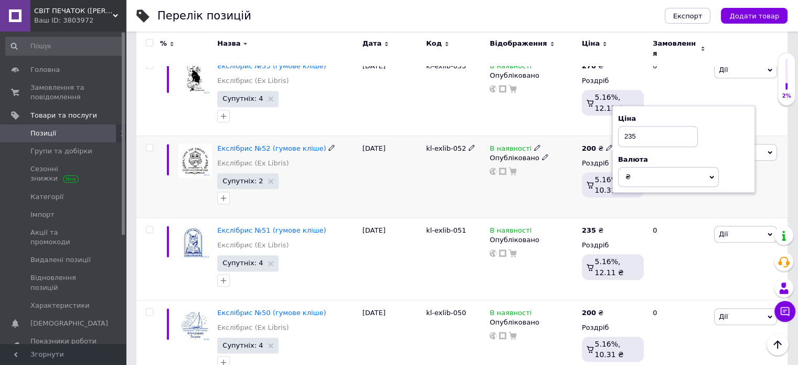
type input "235"
click at [629, 206] on div "200 ₴ Ціна 235 Валюта ₴ $ EUR CHF GBP ¥ PLN ₸ MDL HUF KGS CNY TRY KRW lei Роздр…" at bounding box center [612, 176] width 67 height 82
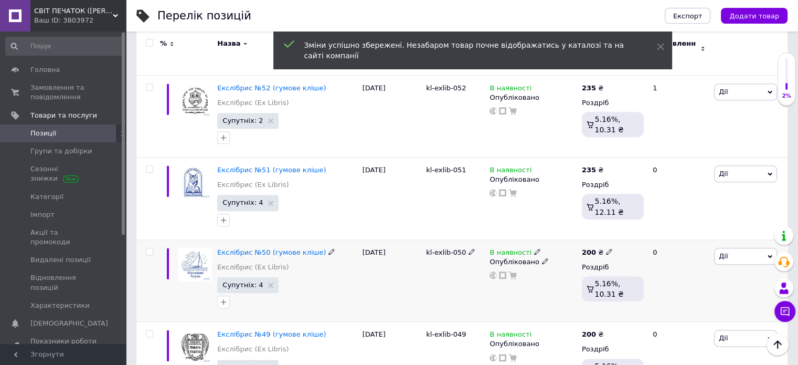
scroll to position [1235, 0]
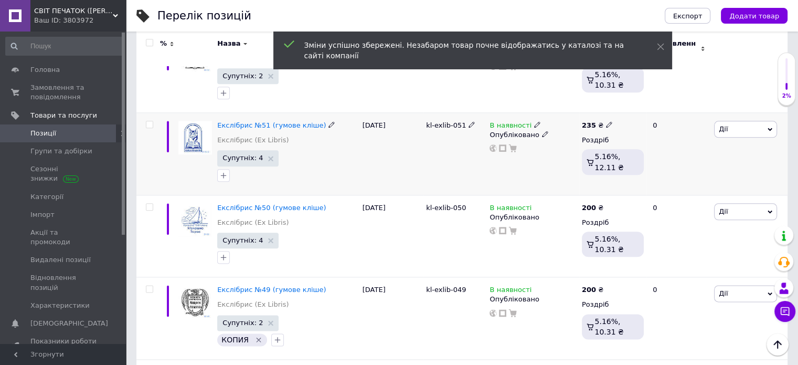
click at [594, 121] on div "235 ₴" at bounding box center [597, 125] width 31 height 9
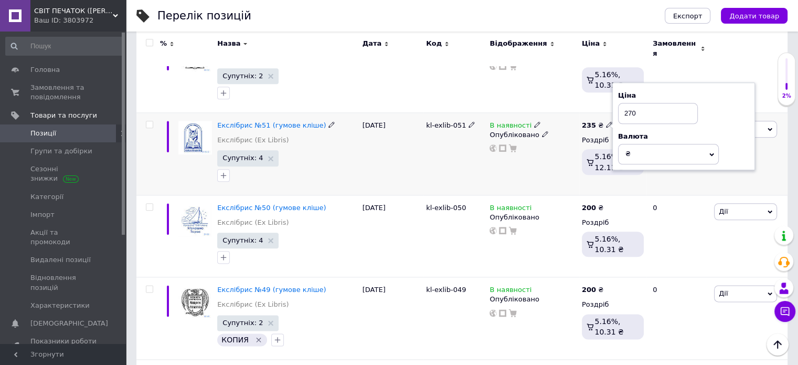
type input "270"
click at [635, 182] on div "235 ₴ Ціна 270 Валюта ₴ $ EUR CHF GBP ¥ PLN ₸ MDL HUF KGS CNY TRY KRW lei Роздр…" at bounding box center [612, 154] width 67 height 82
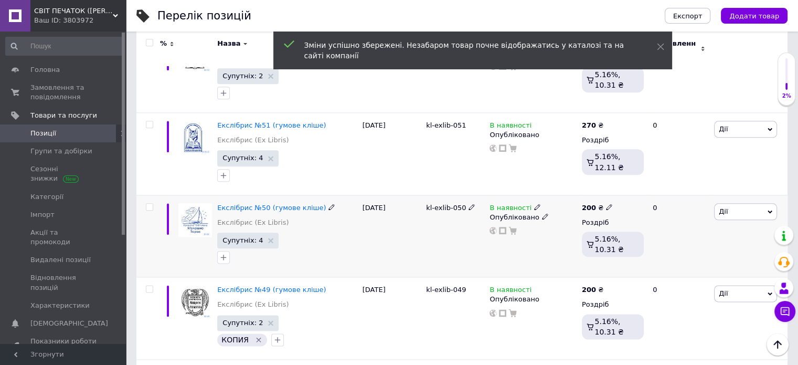
click at [589, 204] on b "200" at bounding box center [589, 208] width 14 height 8
type input "235"
click at [622, 256] on div "200 ₴ Ціна 235 Валюта ₴ $ EUR CHF GBP ¥ PLN ₸ MDL HUF KGS CNY TRY KRW lei Роздр…" at bounding box center [612, 236] width 67 height 82
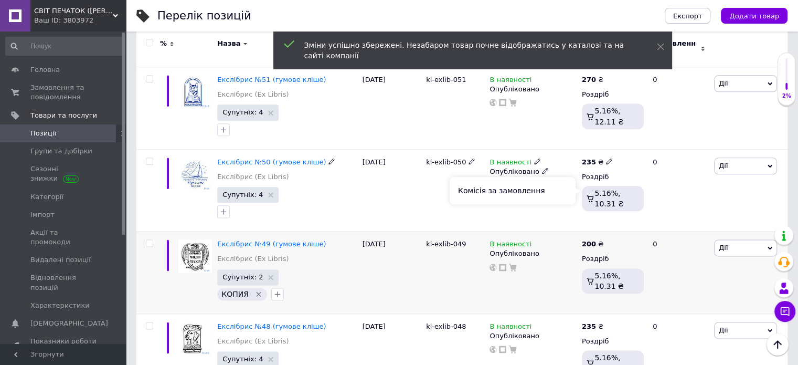
scroll to position [1340, 0]
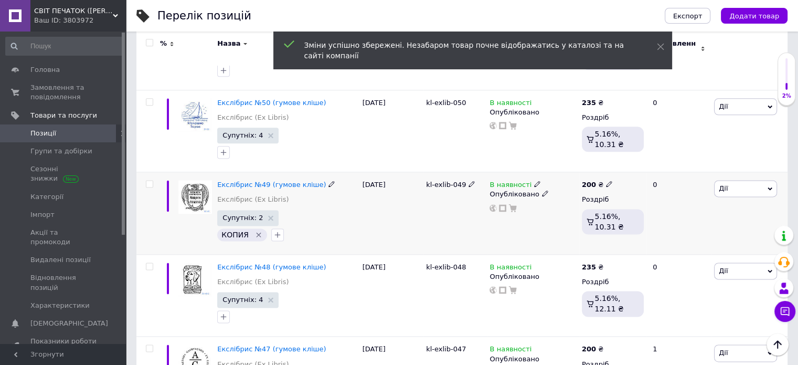
click at [587, 181] on b "200" at bounding box center [589, 185] width 14 height 8
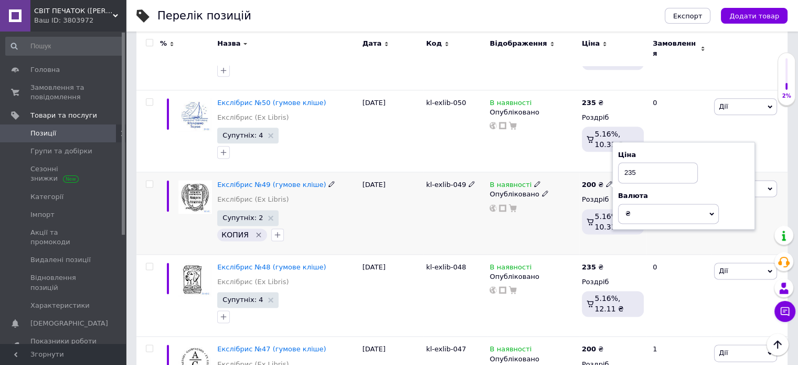
type input "235"
click at [617, 235] on div "200 ₴ Ціна 235 Валюта ₴ $ EUR CHF GBP ¥ PLN ₸ MDL HUF KGS CNY TRY KRW lei Роздр…" at bounding box center [612, 213] width 67 height 82
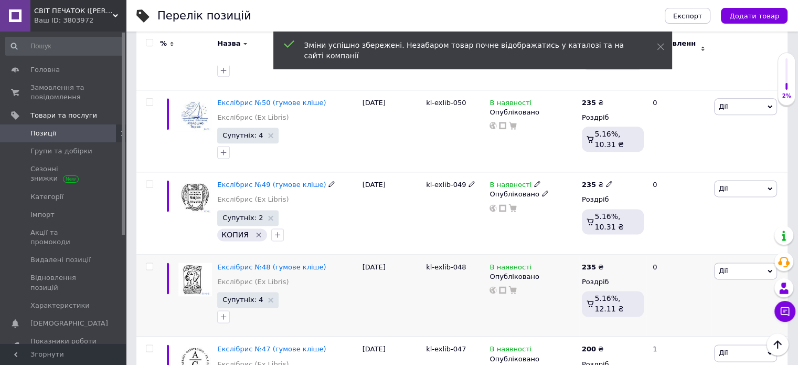
scroll to position [1445, 0]
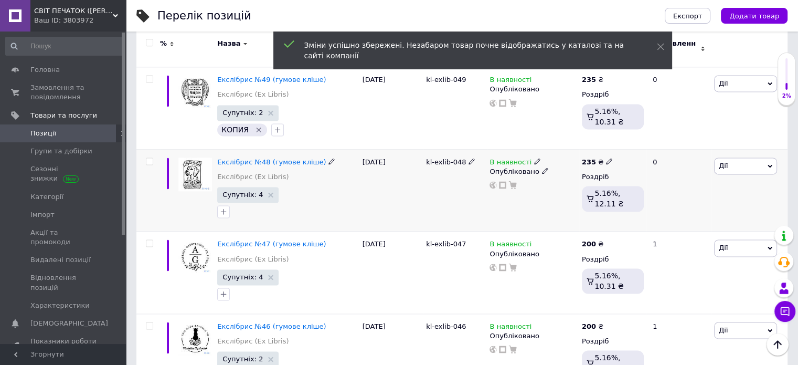
click at [588, 158] on b "235" at bounding box center [589, 162] width 14 height 8
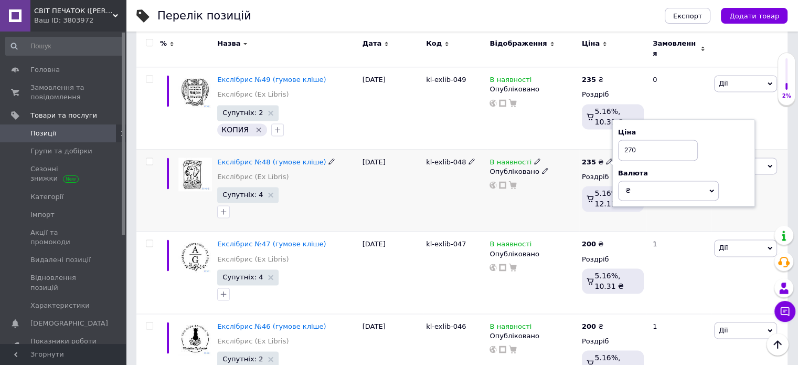
type input "270"
click at [632, 218] on div "235 ₴ Ціна 270 Валюта ₴ $ EUR CHF GBP ¥ PLN ₸ MDL HUF KGS CNY TRY KRW lei Роздр…" at bounding box center [612, 190] width 67 height 82
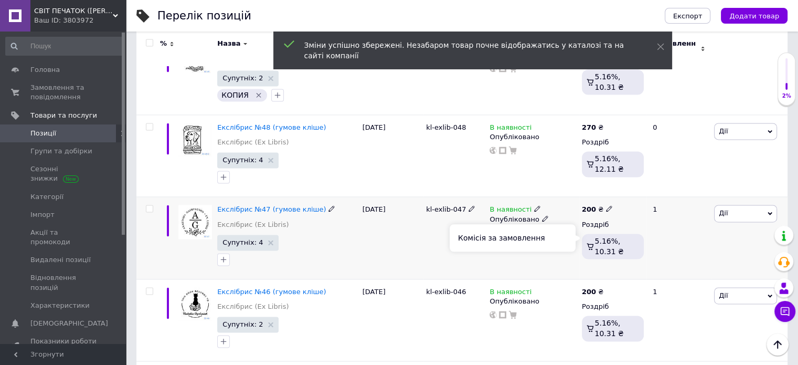
scroll to position [1497, 0]
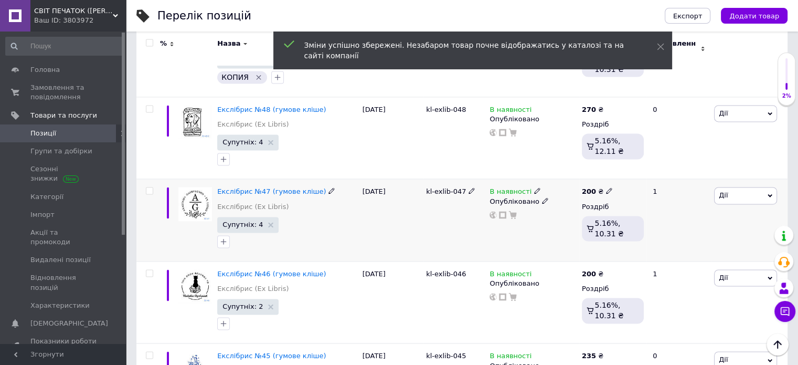
click at [595, 187] on div "200 ₴" at bounding box center [597, 191] width 31 height 9
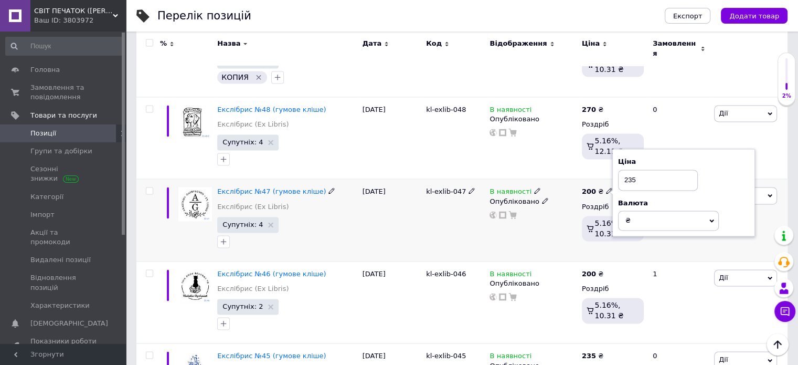
type input "235"
click at [615, 243] on div "200 ₴ Ціна 235 Валюта ₴ $ EUR CHF GBP ¥ PLN ₸ MDL HUF KGS CNY TRY KRW lei Роздр…" at bounding box center [612, 220] width 67 height 82
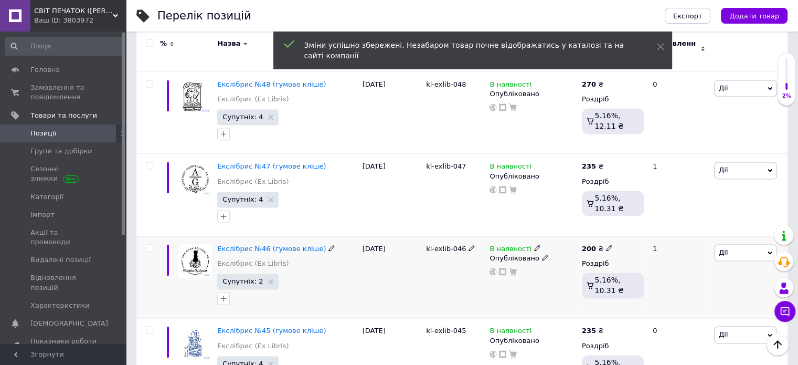
scroll to position [1592, 0]
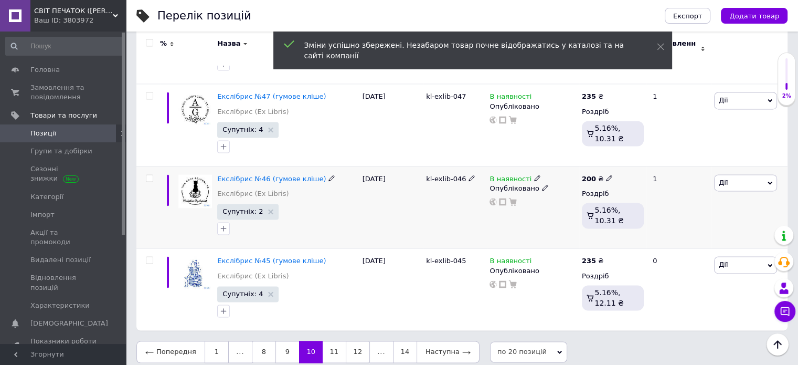
click at [586, 175] on b "200" at bounding box center [589, 179] width 14 height 8
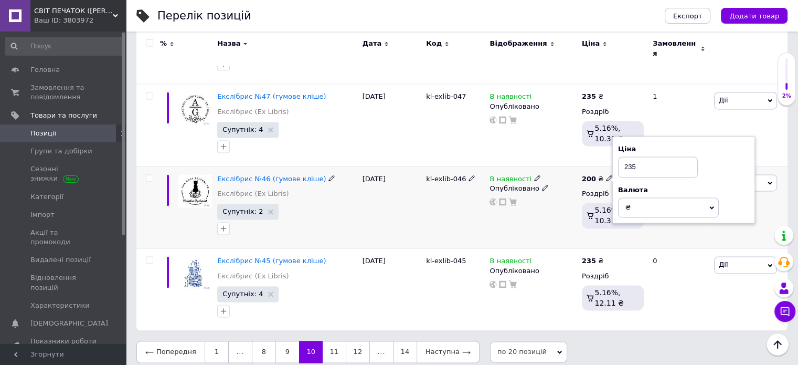
type input "235"
click at [636, 237] on div "200 ₴ Ціна 235 Валюта ₴ $ EUR CHF GBP ¥ PLN ₸ MDL HUF KGS CNY TRY KRW lei Роздр…" at bounding box center [612, 207] width 67 height 82
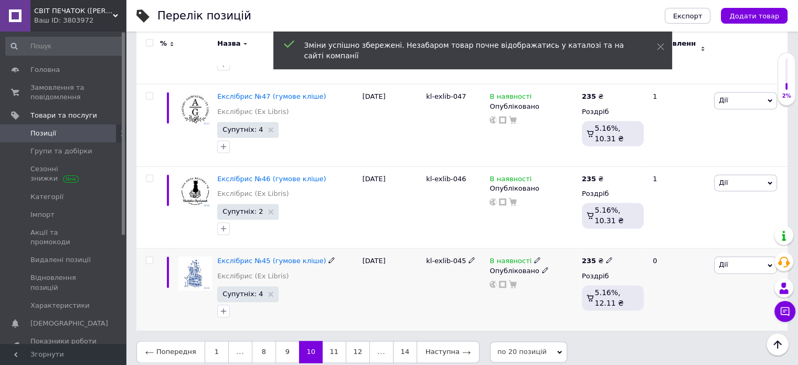
click at [592, 257] on b "235" at bounding box center [589, 261] width 14 height 8
type input "270"
click at [606, 318] on div "235 ₴ Ціна 270 Валюта ₴ $ EUR CHF GBP ¥ PLN ₸ MDL HUF KGS CNY TRY KRW lei Роздр…" at bounding box center [612, 289] width 67 height 82
click at [331, 341] on link "11" at bounding box center [334, 352] width 23 height 22
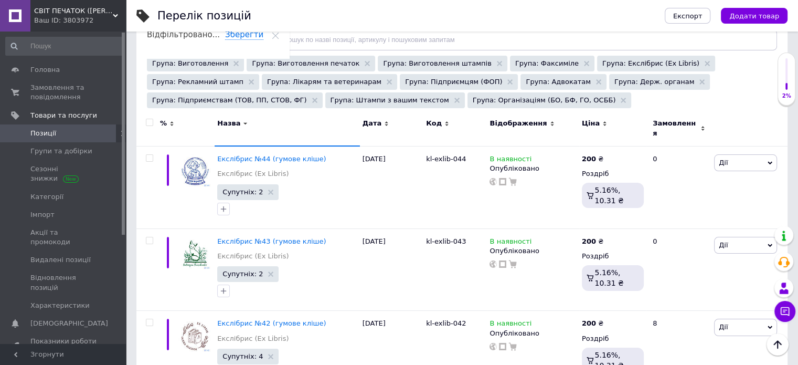
scroll to position [115, 0]
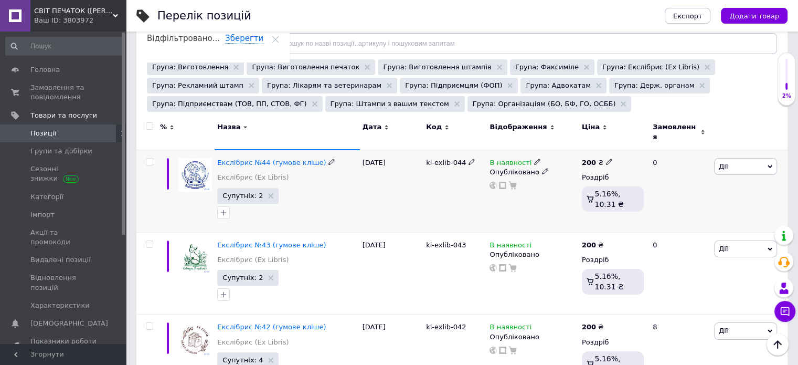
click at [590, 159] on b "200" at bounding box center [589, 163] width 14 height 8
type input "235"
click at [638, 219] on div "200 ₴ Ціна 235 Валюта ₴ $ EUR CHF GBP ¥ PLN ₸ MDL HUF KGS CNY TRY KRW lei Роздр…" at bounding box center [612, 191] width 67 height 82
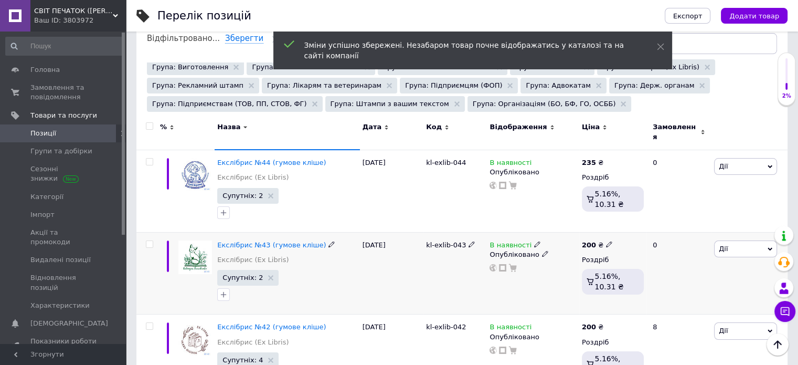
click at [590, 241] on b "200" at bounding box center [589, 245] width 14 height 8
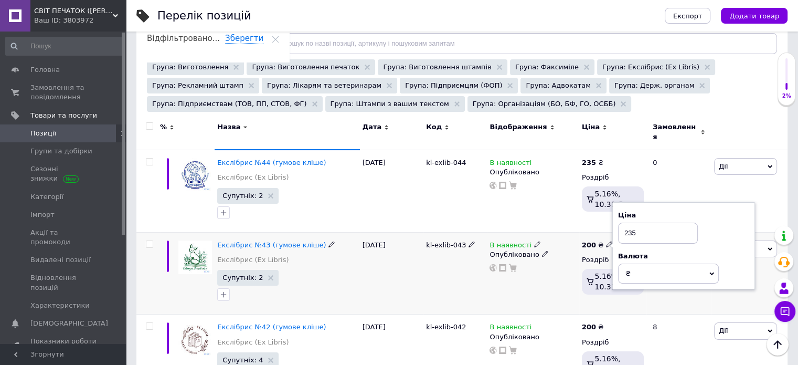
type input "235"
click at [640, 291] on div "200 ₴ Ціна 235 Валюта ₴ $ EUR CHF GBP ¥ PLN ₸ MDL HUF KGS CNY TRY KRW lei Роздр…" at bounding box center [613, 269] width 62 height 58
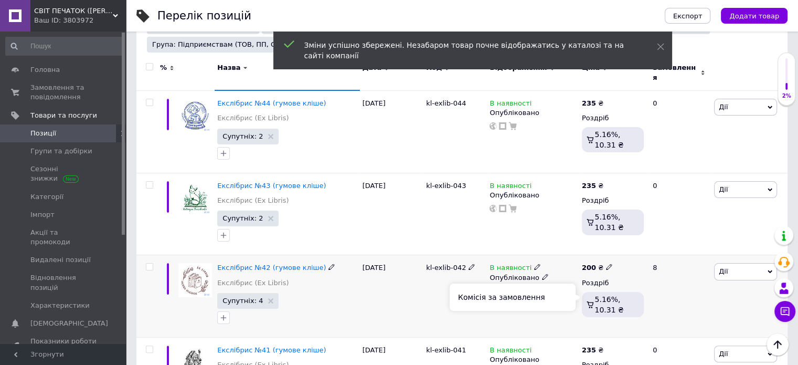
scroll to position [220, 0]
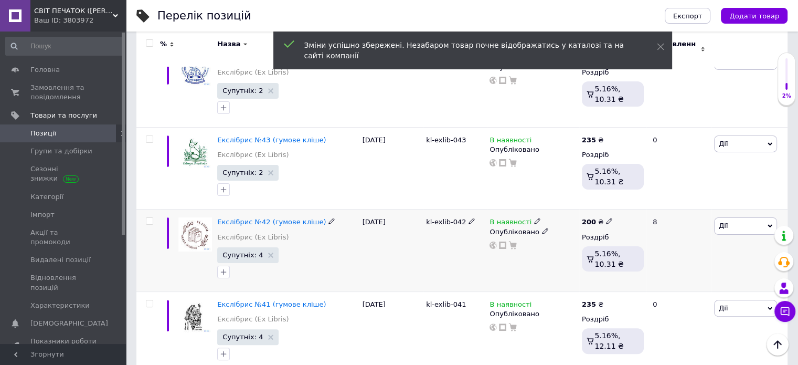
click at [594, 209] on div "200 ₴ Роздріб 5.16%, 10.31 ₴" at bounding box center [612, 250] width 67 height 82
click at [594, 217] on div "200 ₴" at bounding box center [597, 221] width 31 height 9
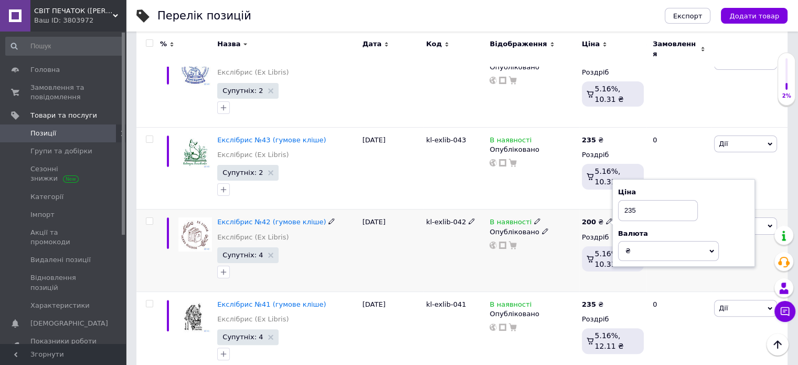
type input "235"
click at [634, 277] on div "200 ₴ Ціна 235 Валюта ₴ $ EUR CHF GBP ¥ PLN ₸ MDL HUF KGS CNY TRY KRW lei Роздр…" at bounding box center [612, 250] width 67 height 82
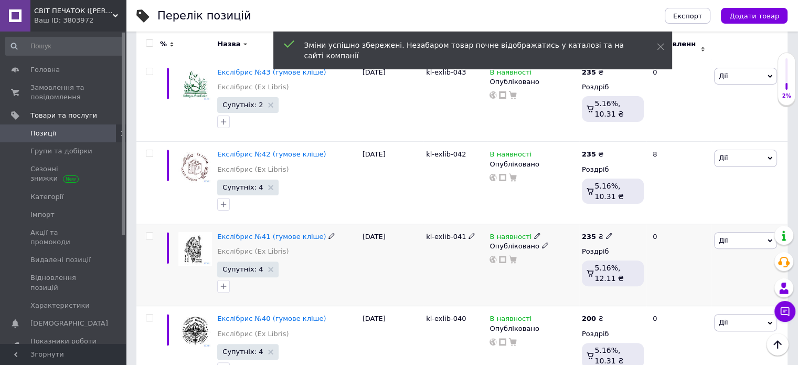
scroll to position [325, 0]
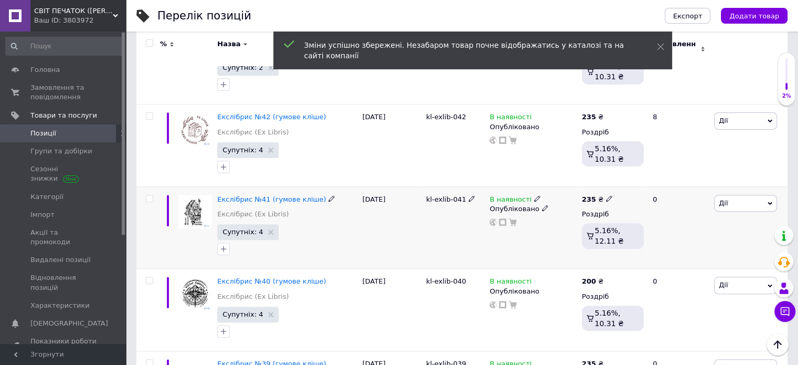
click at [590, 196] on b "235" at bounding box center [589, 199] width 14 height 8
type input "270"
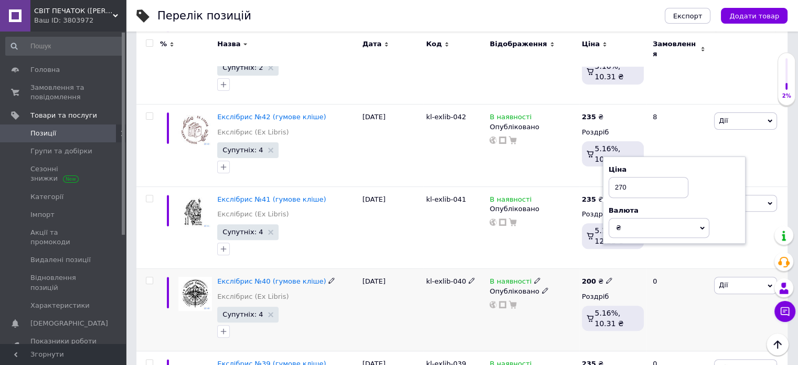
click at [642, 269] on div "200 ₴ Роздріб 5.16%, 10.31 ₴" at bounding box center [612, 310] width 67 height 82
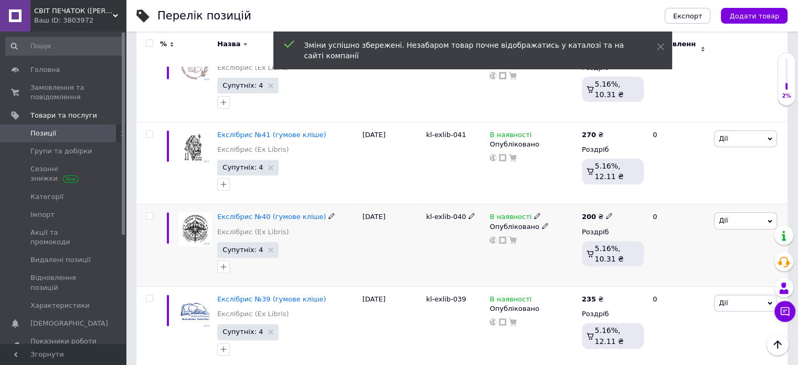
scroll to position [430, 0]
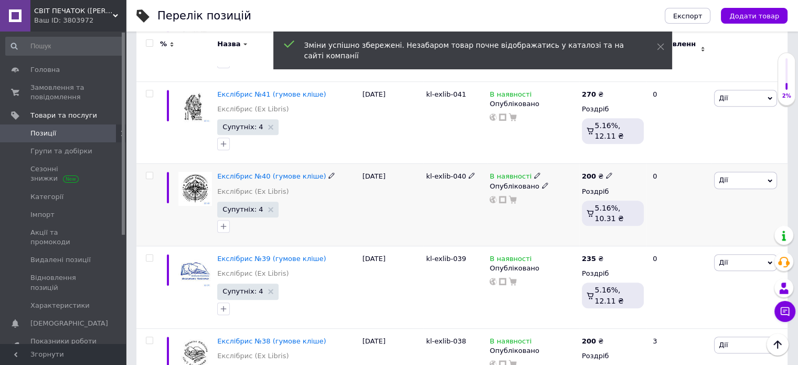
click at [588, 172] on b "200" at bounding box center [589, 176] width 14 height 8
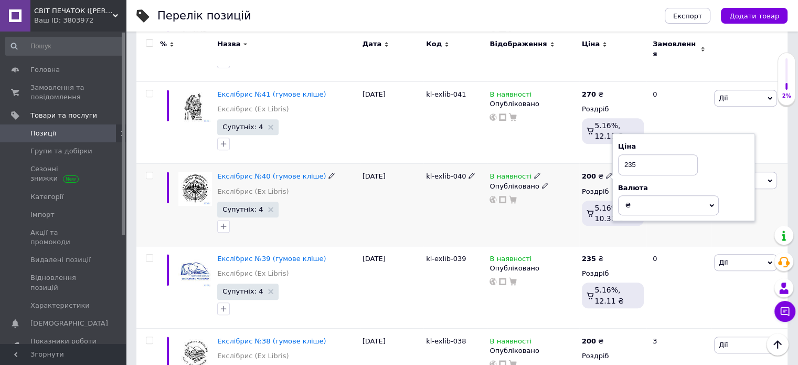
type input "235"
drag, startPoint x: 653, startPoint y: 234, endPoint x: 640, endPoint y: 250, distance: 21.0
click at [653, 234] on div "0" at bounding box center [679, 205] width 65 height 82
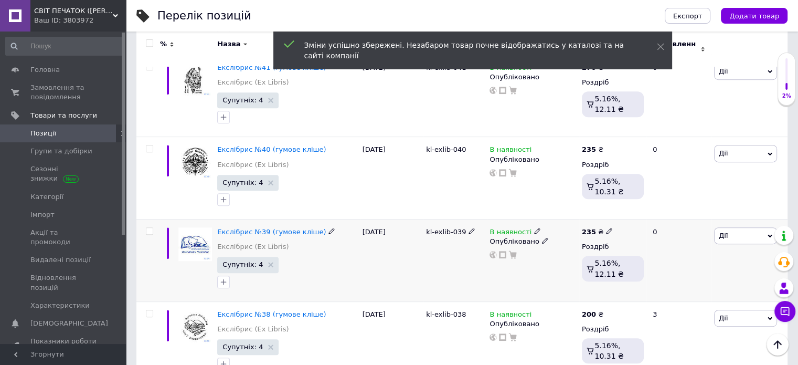
scroll to position [482, 0]
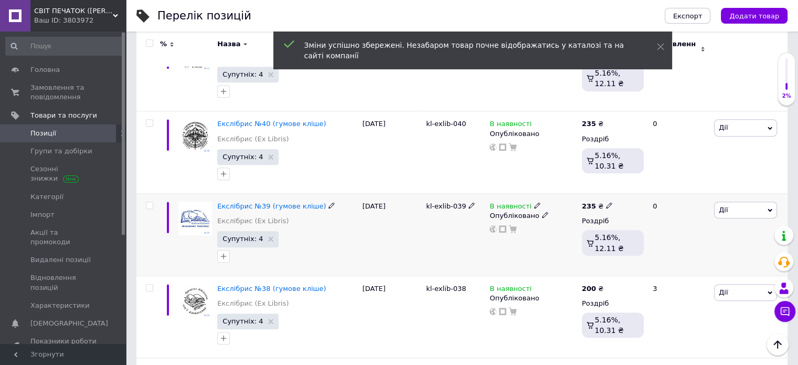
click at [595, 203] on div "235 ₴" at bounding box center [597, 206] width 31 height 9
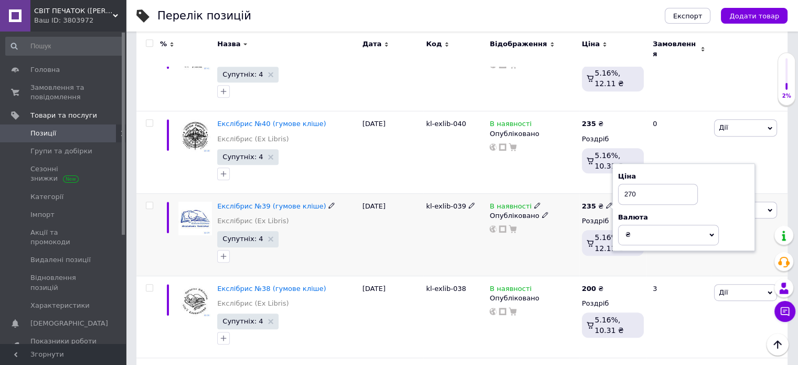
type input "270"
click at [626, 258] on div "235 ₴ Ціна 270 Валюта ₴ $ EUR CHF GBP ¥ PLN ₸ MDL HUF KGS CNY TRY KRW lei Роздр…" at bounding box center [612, 235] width 67 height 82
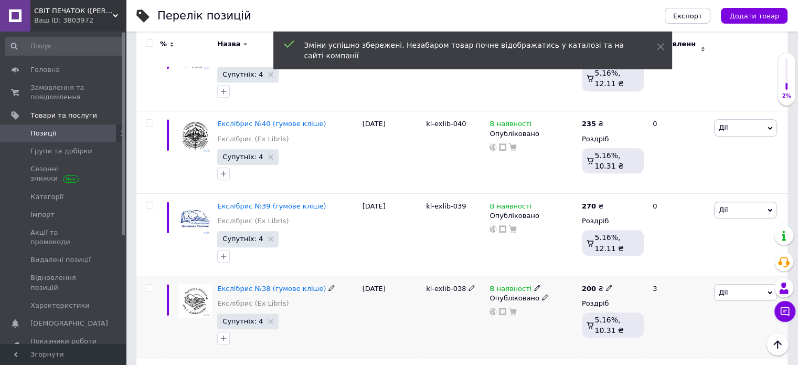
click at [589, 285] on b "200" at bounding box center [589, 289] width 14 height 8
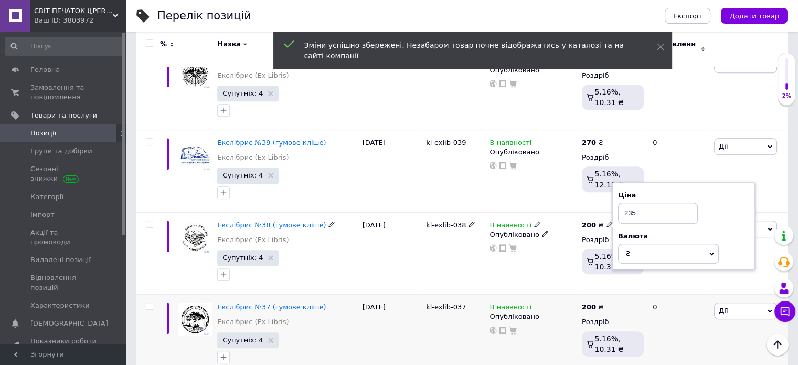
scroll to position [640, 0]
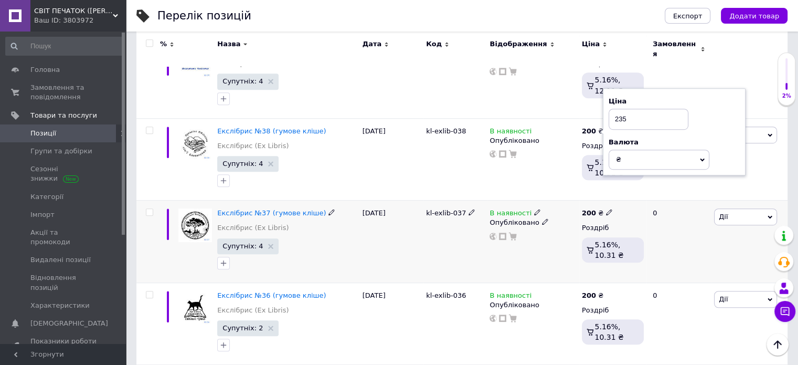
type input "235"
click at [621, 201] on div "200 ₴ Роздріб 5.16%, 10.31 ₴" at bounding box center [612, 242] width 67 height 82
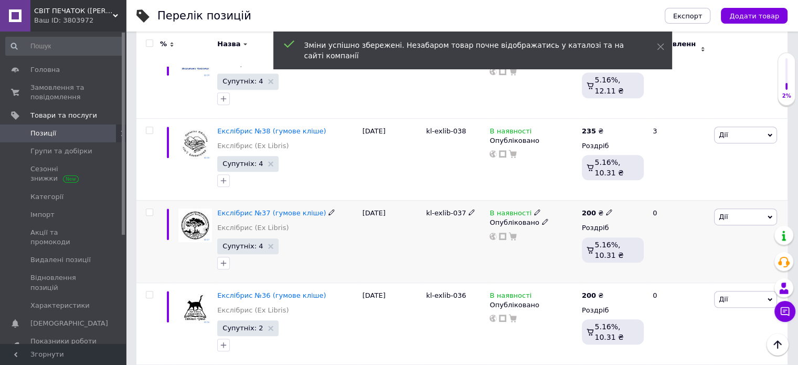
click at [591, 209] on b "200" at bounding box center [589, 213] width 14 height 8
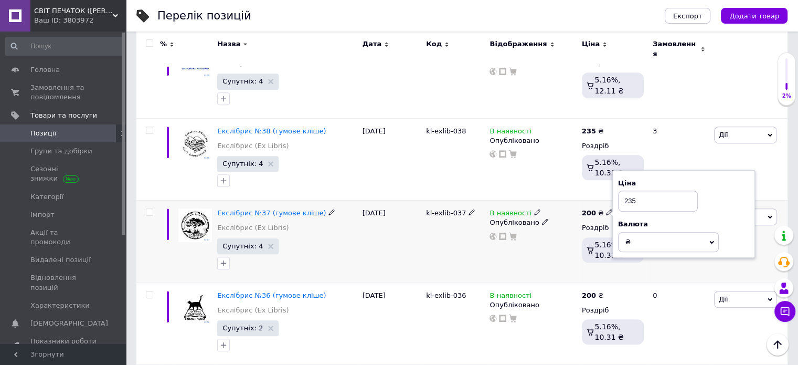
type input "235"
click at [647, 271] on div "0" at bounding box center [679, 242] width 65 height 82
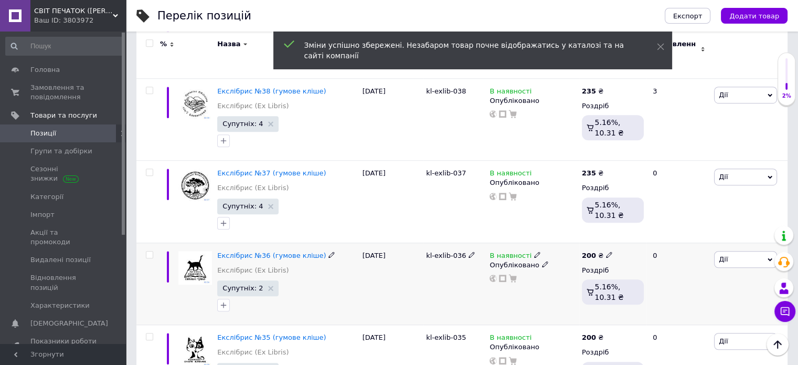
scroll to position [745, 0]
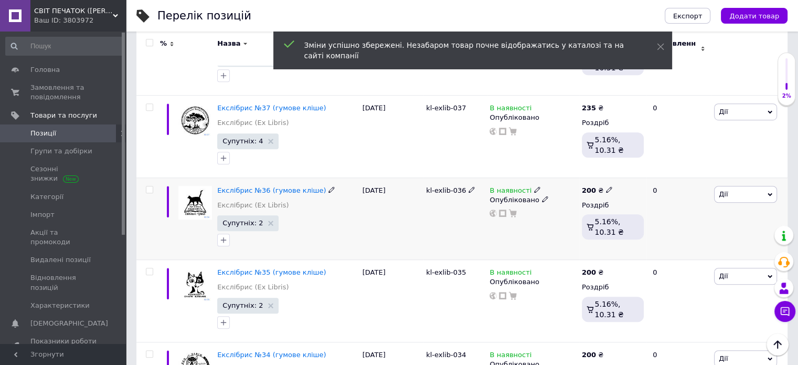
click at [591, 186] on b "200" at bounding box center [589, 190] width 14 height 8
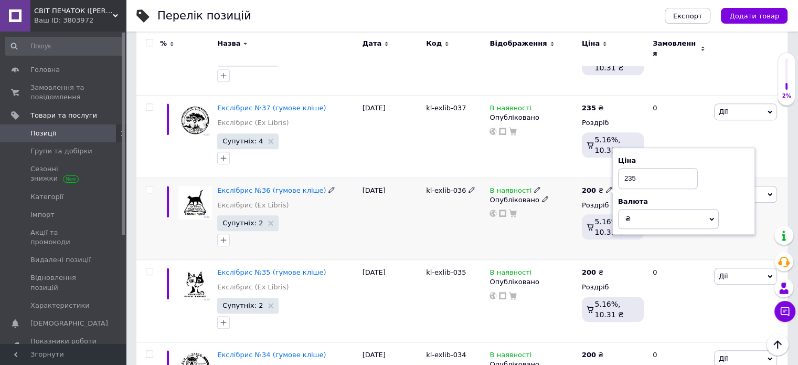
type input "235"
click at [614, 249] on div "200 ₴ Ціна 235 Валюта ₴ $ EUR CHF GBP ¥ PLN ₸ MDL HUF KGS CNY TRY KRW lei Роздр…" at bounding box center [612, 218] width 67 height 82
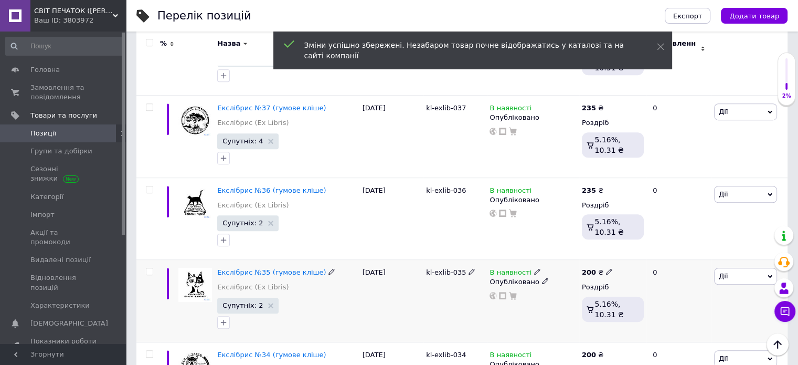
click at [589, 268] on b "200" at bounding box center [589, 272] width 14 height 8
type input "235"
click at [625, 327] on div "200 ₴ Ціна 235 Валюта ₴ $ EUR CHF GBP ¥ PLN ₸ MDL HUF KGS CNY TRY KRW lei Роздр…" at bounding box center [612, 301] width 67 height 82
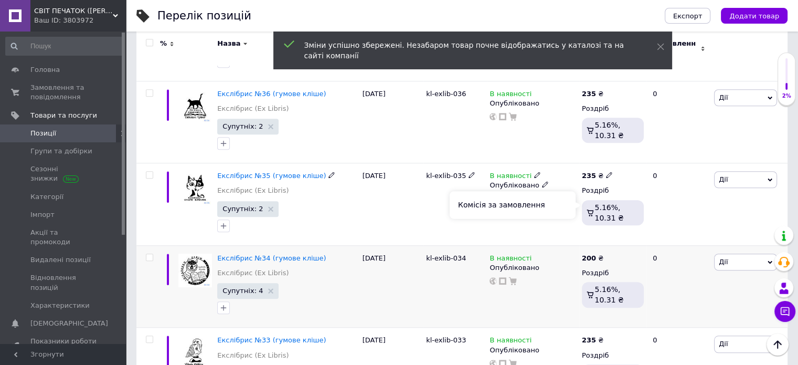
scroll to position [902, 0]
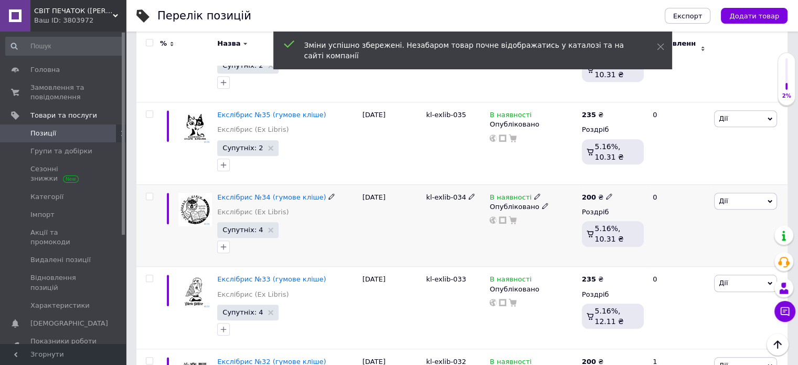
click at [588, 193] on b "200" at bounding box center [589, 197] width 14 height 8
type input "235"
click at [616, 255] on div "200 ₴ Ціна 235 Валюта ₴ $ EUR CHF GBP ¥ PLN ₸ MDL HUF KGS CNY TRY KRW lei Роздр…" at bounding box center [612, 225] width 67 height 82
click at [589, 275] on b "235" at bounding box center [589, 279] width 14 height 8
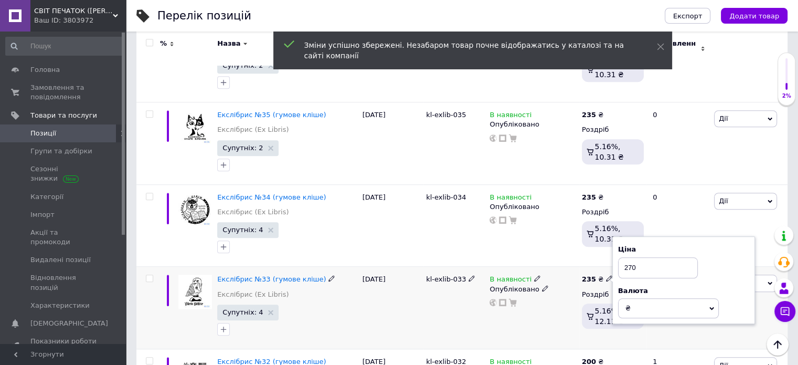
type input "270"
drag, startPoint x: 631, startPoint y: 330, endPoint x: 621, endPoint y: 287, distance: 44.2
click at [631, 331] on div "235 ₴ Ціна 270 Валюта ₴ $ EUR CHF GBP ¥ PLN ₸ MDL HUF KGS CNY TRY KRW lei Роздр…" at bounding box center [612, 308] width 67 height 82
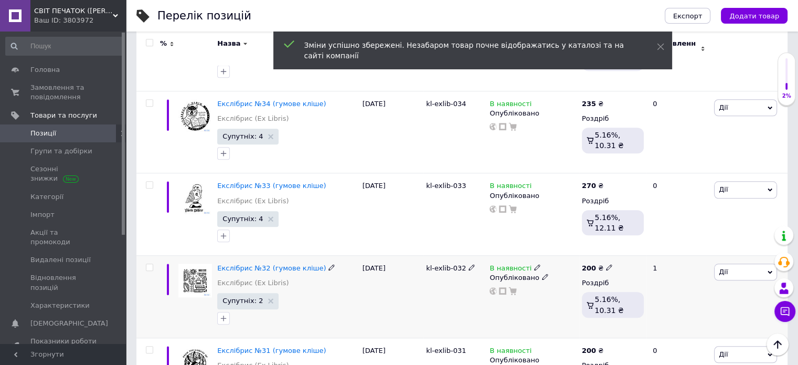
scroll to position [1060, 0]
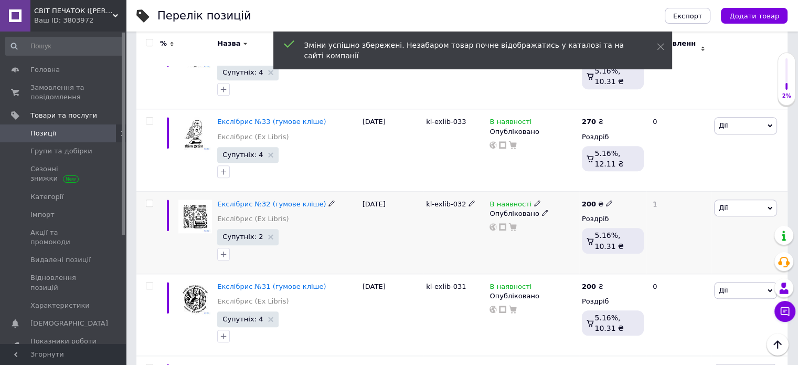
click at [588, 200] on b "200" at bounding box center [589, 204] width 14 height 8
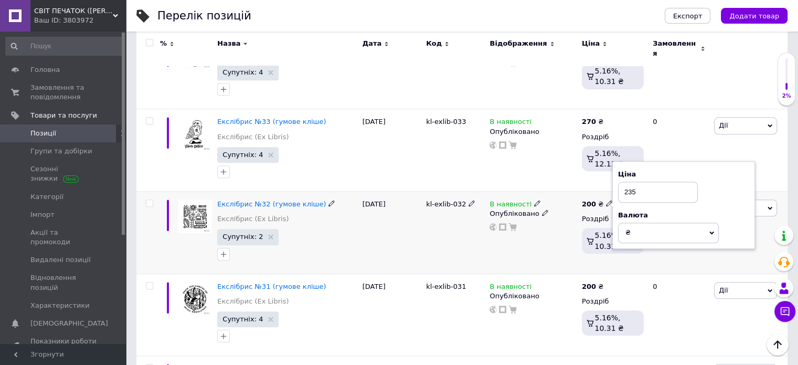
type input "235"
click at [639, 256] on div "200 ₴ Ціна 235 Валюта ₴ $ EUR CHF GBP ¥ PLN ₸ MDL HUF KGS CNY TRY KRW lei Роздр…" at bounding box center [612, 232] width 67 height 82
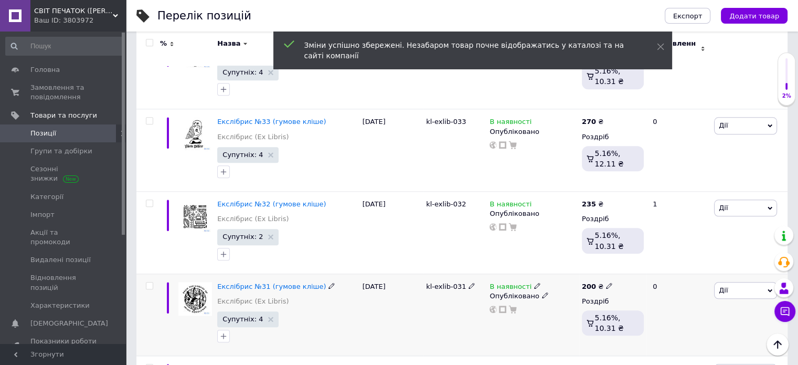
click at [592, 282] on b "200" at bounding box center [589, 286] width 14 height 8
type input "235"
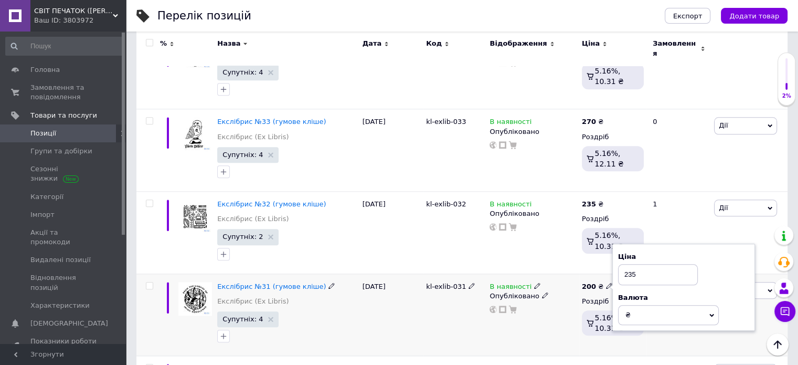
drag, startPoint x: 615, startPoint y: 332, endPoint x: 615, endPoint y: 313, distance: 18.4
click at [615, 332] on div "200 ₴ Ціна 235 Валюта ₴ $ EUR CHF GBP ¥ PLN ₸ MDL HUF KGS CNY TRY KRW lei Роздр…" at bounding box center [612, 314] width 67 height 82
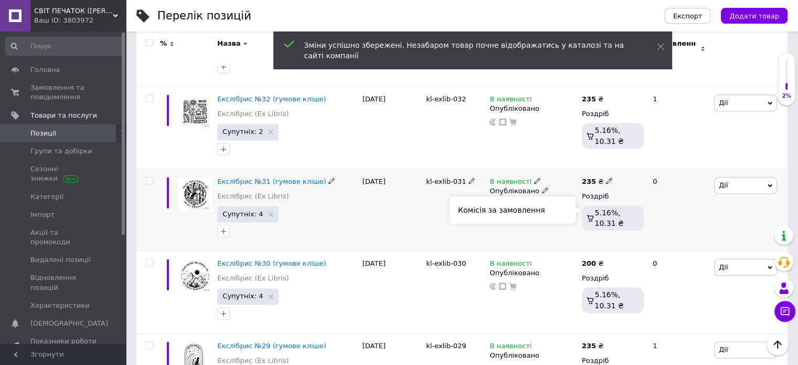
scroll to position [1270, 0]
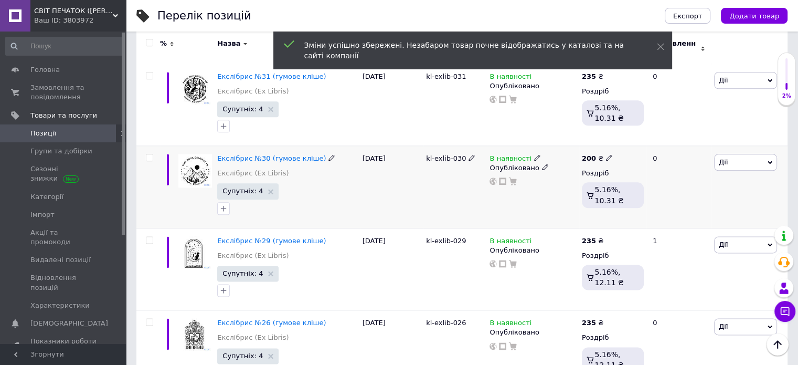
click at [588, 154] on b "200" at bounding box center [589, 158] width 14 height 8
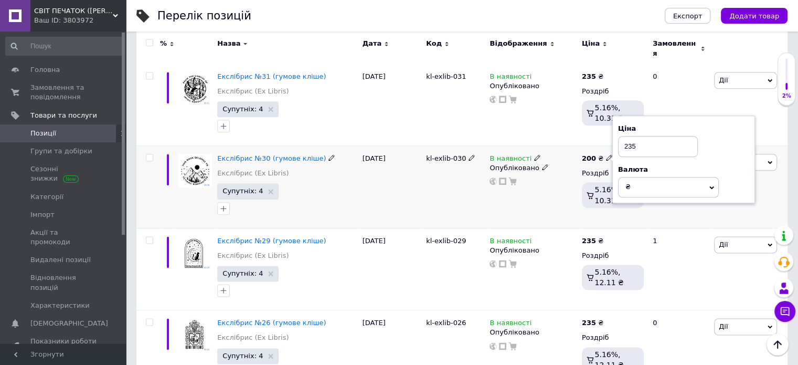
type input "235"
click at [606, 214] on div "200 ₴ Ціна 235 Валюта ₴ $ EUR CHF GBP ¥ PLN ₸ MDL HUF KGS CNY TRY KRW lei Роздр…" at bounding box center [612, 187] width 67 height 82
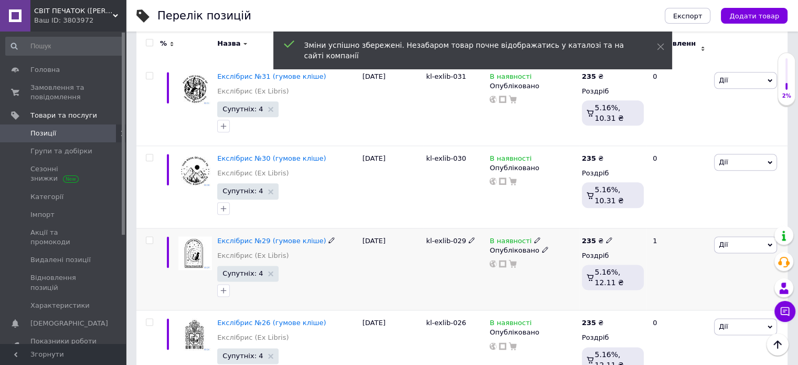
click at [594, 236] on div "235 ₴" at bounding box center [597, 240] width 31 height 9
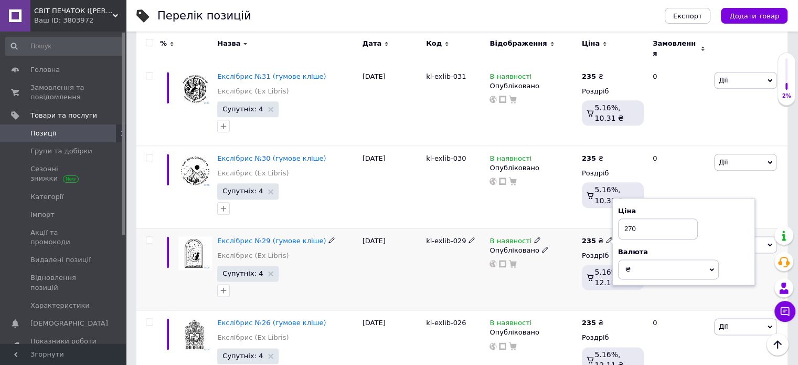
click at [634, 293] on div "235 ₴ Ціна 270 Валюта ₴ $ EUR CHF GBP ¥ PLN ₸ MDL HUF KGS CNY TRY KRW lei Роздр…" at bounding box center [612, 269] width 67 height 82
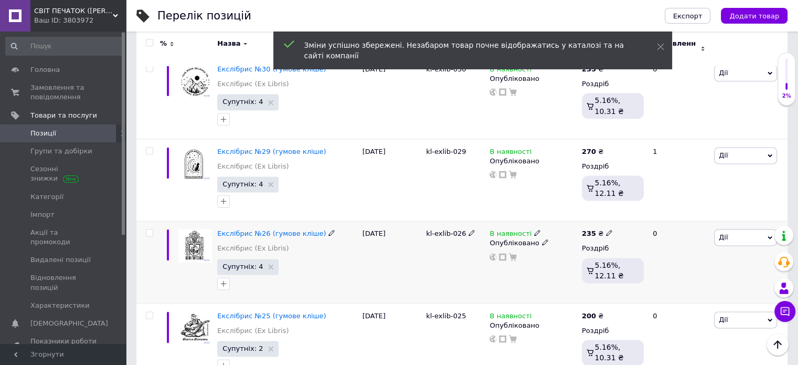
scroll to position [1375, 0]
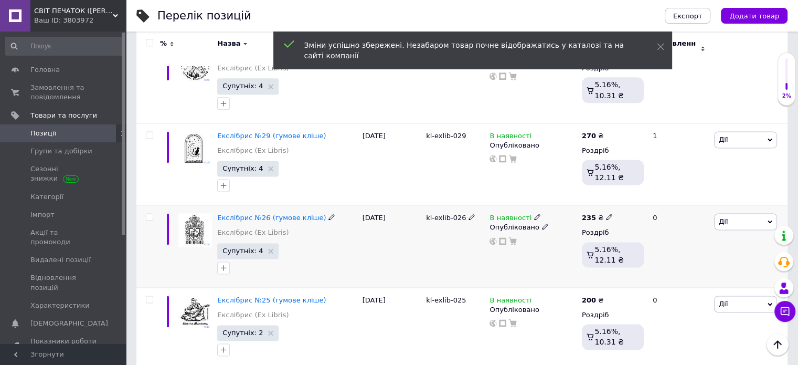
click at [592, 214] on b "235" at bounding box center [589, 218] width 14 height 8
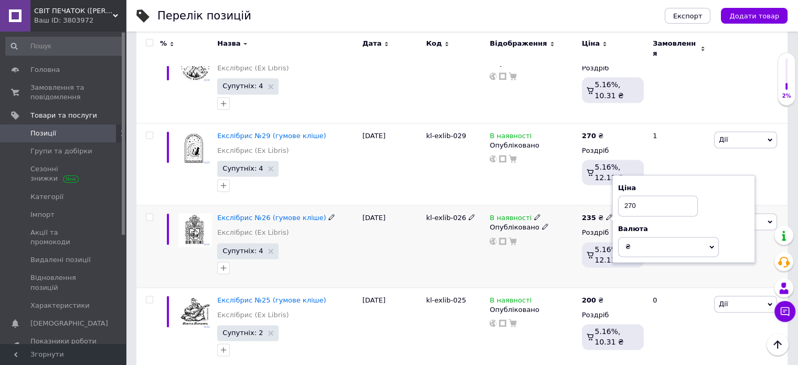
click at [609, 275] on div "235 ₴ Ціна 270 Валюта ₴ $ EUR CHF GBP ¥ PLN ₸ MDL HUF KGS CNY TRY KRW lei Роздр…" at bounding box center [612, 246] width 67 height 82
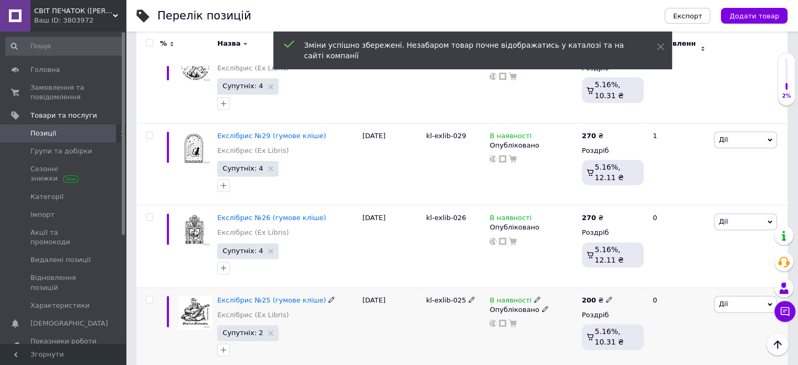
click at [594, 287] on div "200 ₴ Роздріб 5.16%, 10.31 ₴" at bounding box center [612, 328] width 67 height 82
click at [594, 296] on div "200 ₴" at bounding box center [597, 300] width 31 height 9
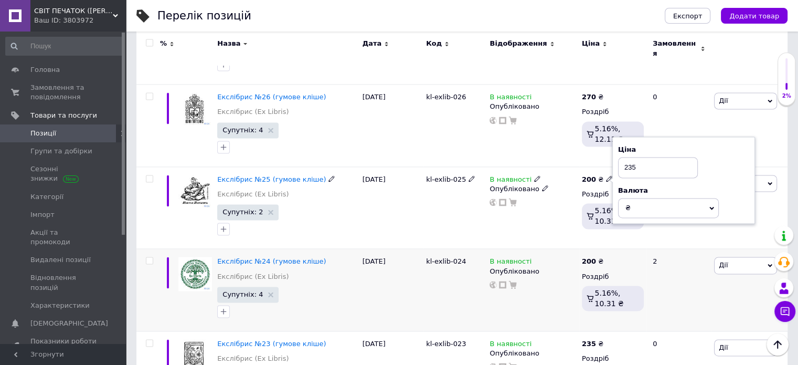
scroll to position [1532, 0]
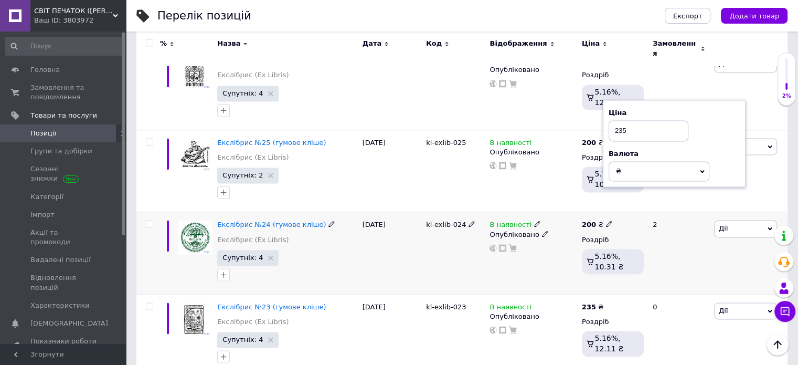
click at [588, 220] on b "200" at bounding box center [589, 224] width 14 height 8
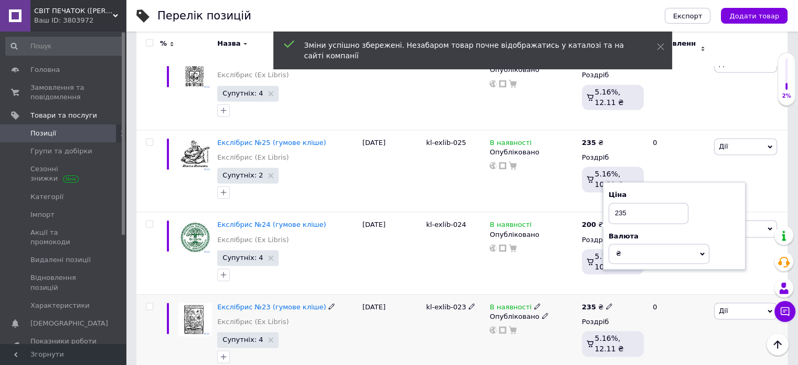
click at [589, 303] on b "235" at bounding box center [589, 307] width 14 height 8
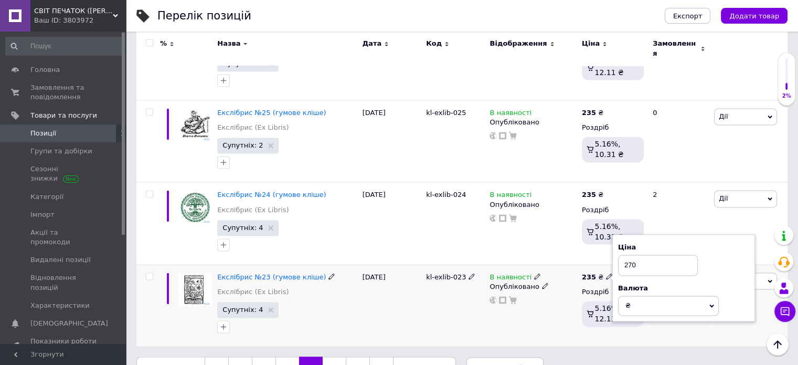
scroll to position [1578, 0]
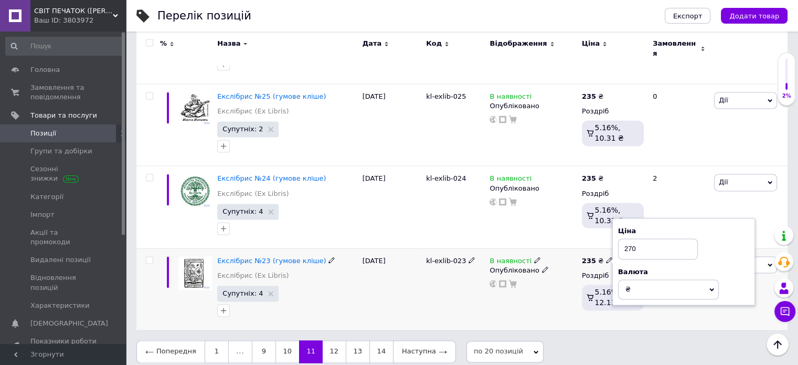
click at [603, 304] on div "235 ₴ Ціна 270 Валюта ₴ $ EUR CHF GBP ¥ PLN ₸ MDL HUF KGS CNY TRY KRW lei Роздр…" at bounding box center [613, 285] width 62 height 58
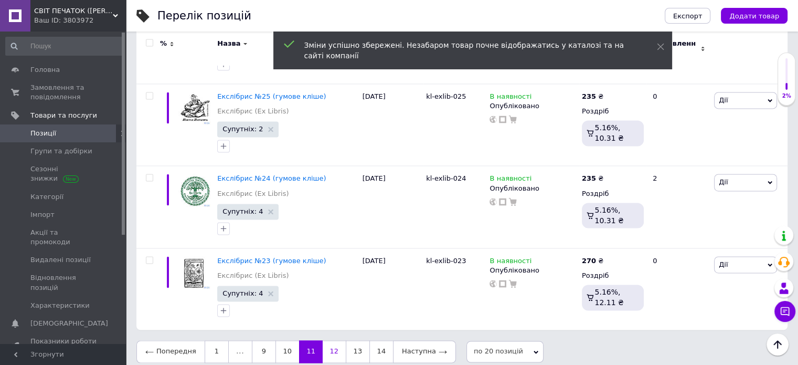
click at [332, 341] on link "12" at bounding box center [334, 351] width 23 height 22
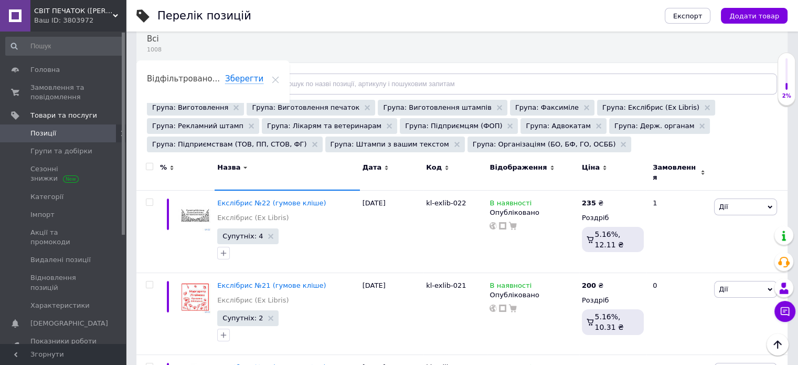
scroll to position [65, 0]
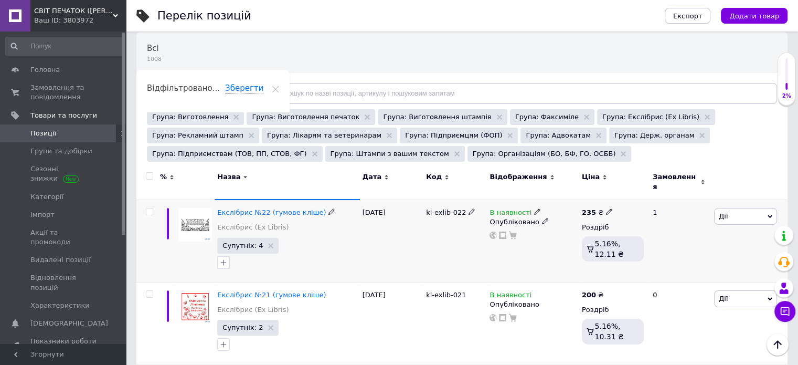
click at [593, 208] on b "235" at bounding box center [589, 212] width 14 height 8
click at [625, 270] on div "235 ₴ Ціна 270 Валюта ₴ $ EUR CHF GBP ¥ PLN ₸ MDL HUF KGS CNY TRY KRW lei Роздр…" at bounding box center [612, 240] width 67 height 82
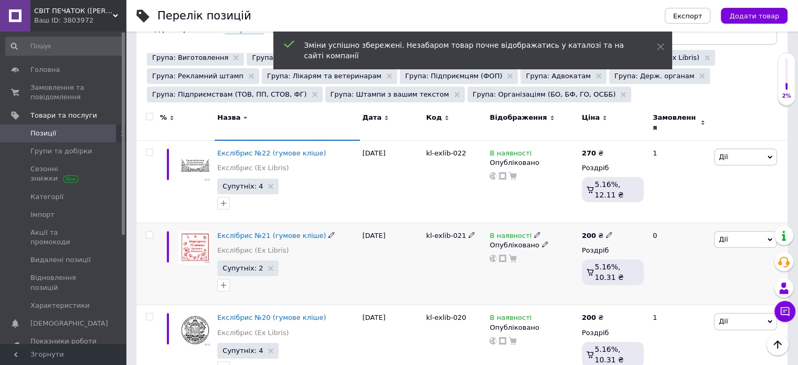
scroll to position [170, 0]
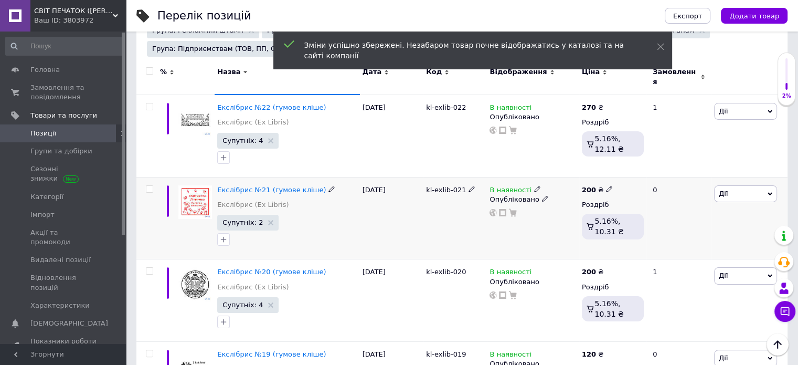
click at [590, 186] on b "200" at bounding box center [589, 190] width 14 height 8
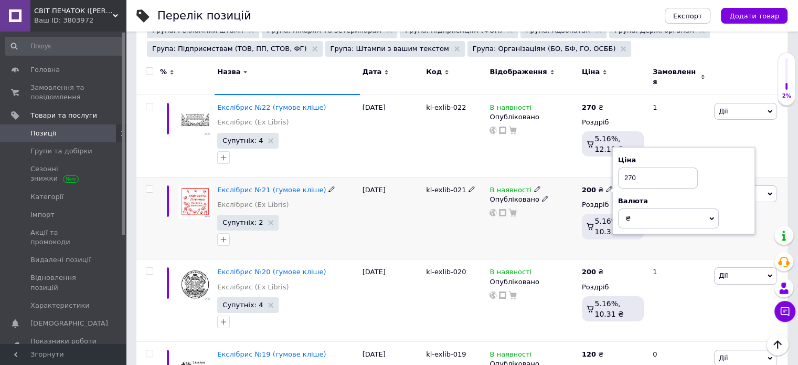
click at [617, 247] on div "200 ₴ Ціна 270 Валюта ₴ $ EUR CHF GBP ¥ PLN ₸ MDL HUF KGS CNY TRY KRW lei Роздр…" at bounding box center [612, 218] width 67 height 82
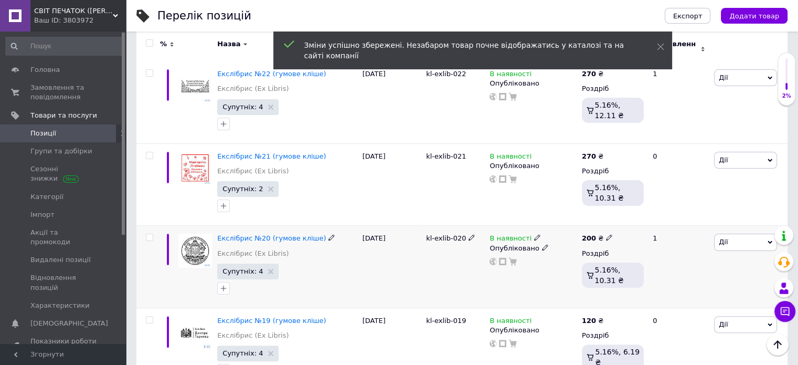
scroll to position [223, 0]
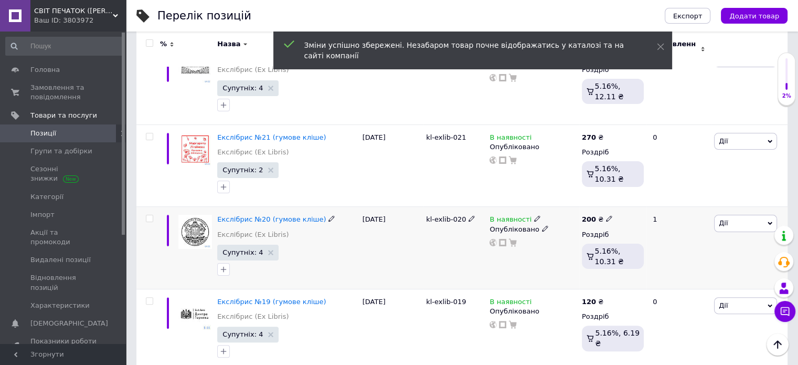
click at [590, 215] on b "200" at bounding box center [589, 219] width 14 height 8
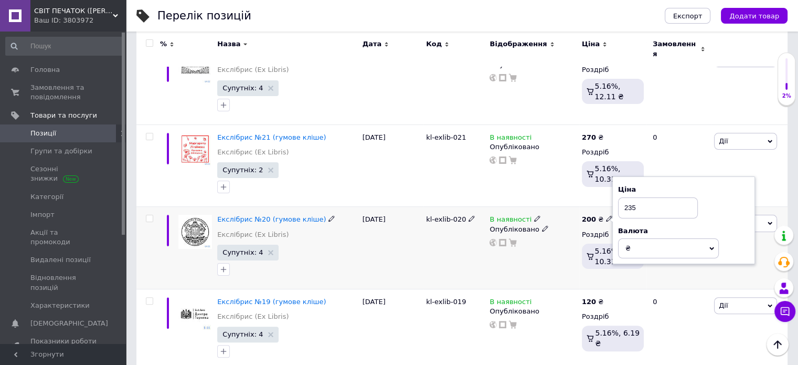
click at [626, 272] on div "200 ₴ Ціна 235 Валюта ₴ $ EUR CHF GBP ¥ PLN ₸ MDL HUF KGS CNY TRY KRW lei Роздр…" at bounding box center [612, 248] width 67 height 82
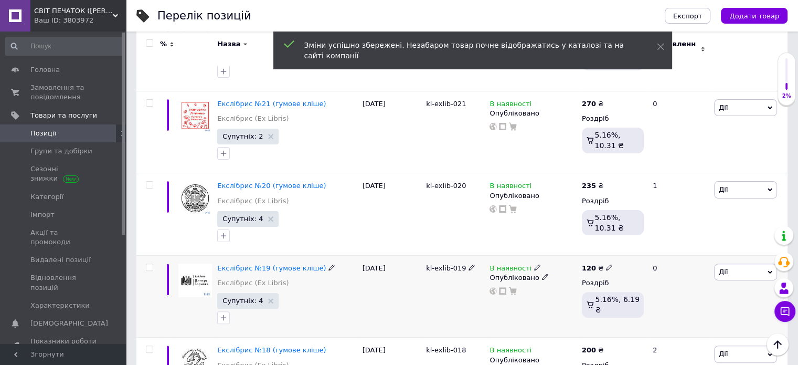
scroll to position [275, 0]
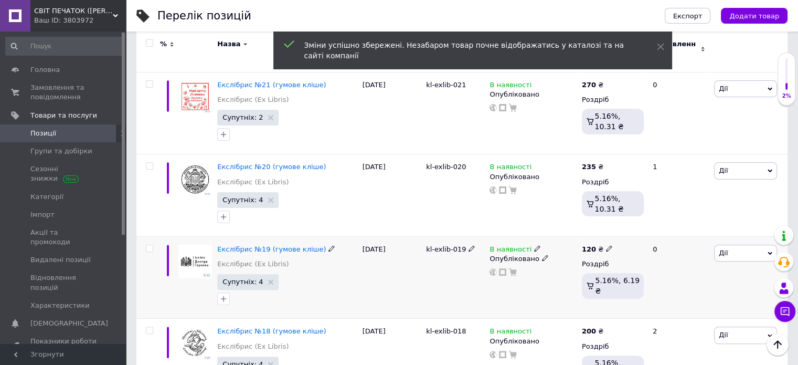
click at [591, 245] on b "120" at bounding box center [589, 249] width 14 height 8
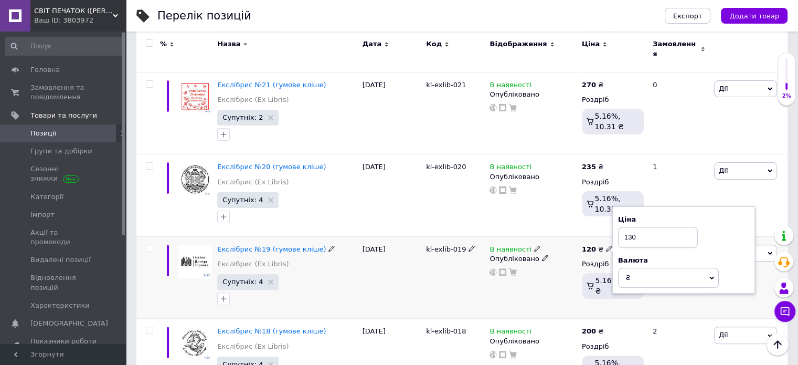
click at [637, 308] on div "120 ₴ Ціна 130 Валюта ₴ $ EUR CHF GBP ¥ PLN ₸ MDL HUF KGS CNY TRY KRW lei Роздр…" at bounding box center [612, 277] width 67 height 82
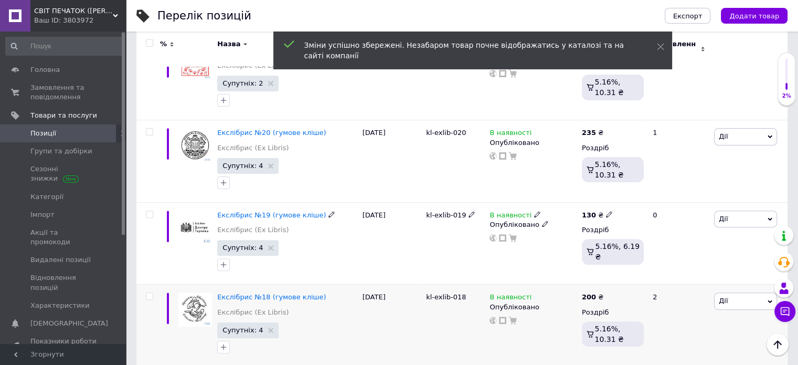
scroll to position [328, 0]
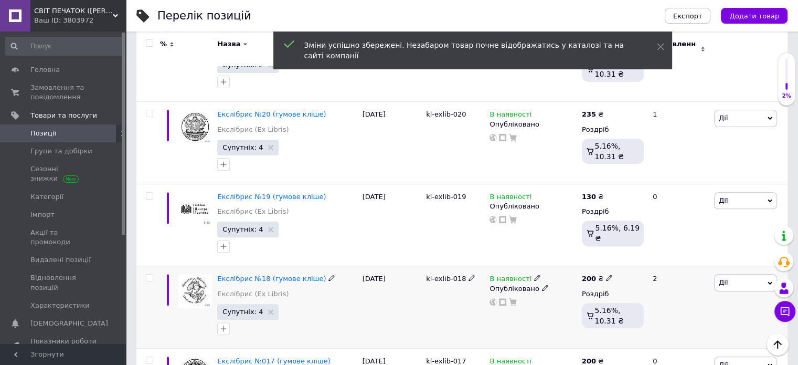
click at [591, 275] on b "200" at bounding box center [589, 279] width 14 height 8
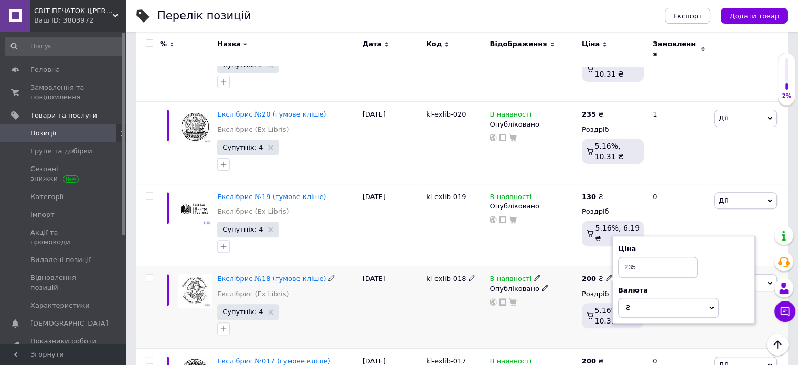
click at [606, 331] on div "200 ₴ Ціна 235 Валюта ₴ $ EUR CHF GBP ¥ PLN ₸ MDL HUF KGS CNY TRY KRW lei Роздр…" at bounding box center [612, 307] width 67 height 82
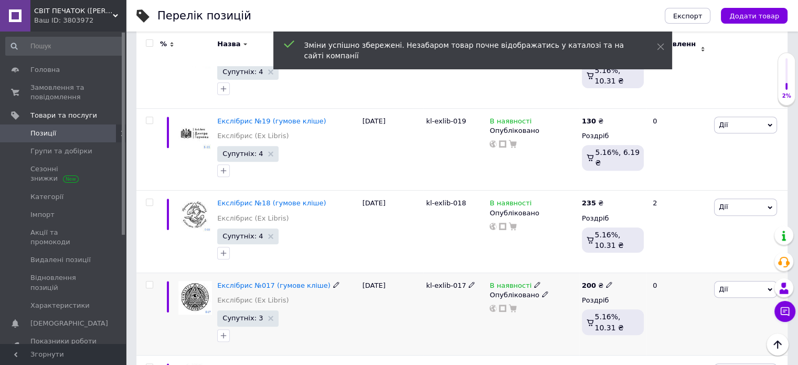
scroll to position [433, 0]
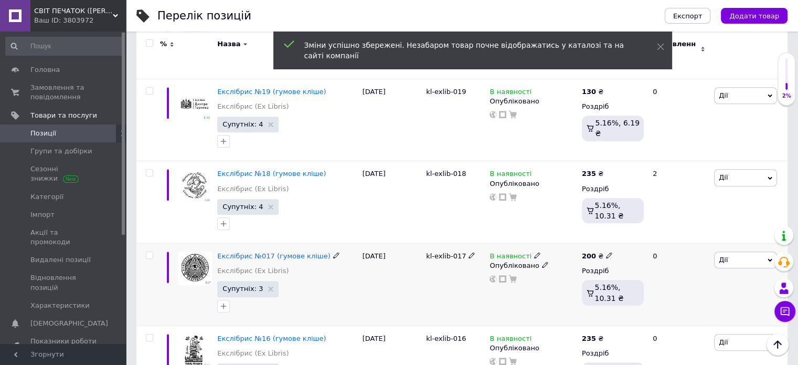
click at [589, 252] on b "200" at bounding box center [589, 256] width 14 height 8
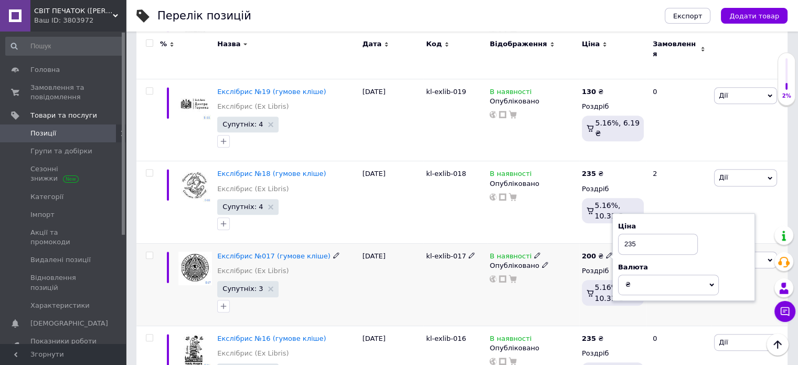
click at [615, 303] on div "200 ₴ Ціна 235 Валюта ₴ $ EUR CHF GBP ¥ PLN ₸ MDL HUF KGS CNY TRY KRW lei Роздр…" at bounding box center [612, 285] width 67 height 82
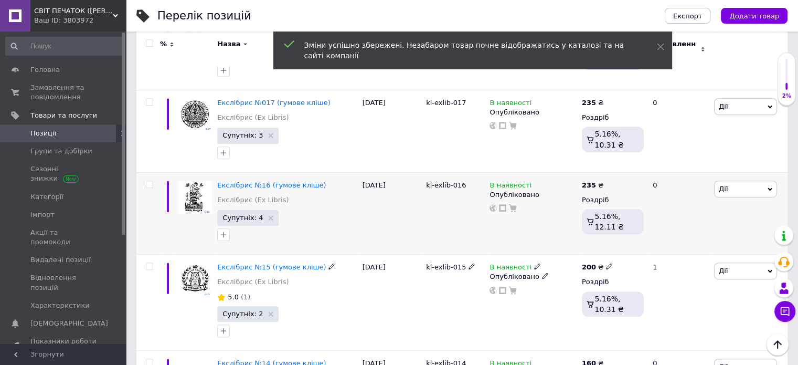
scroll to position [590, 0]
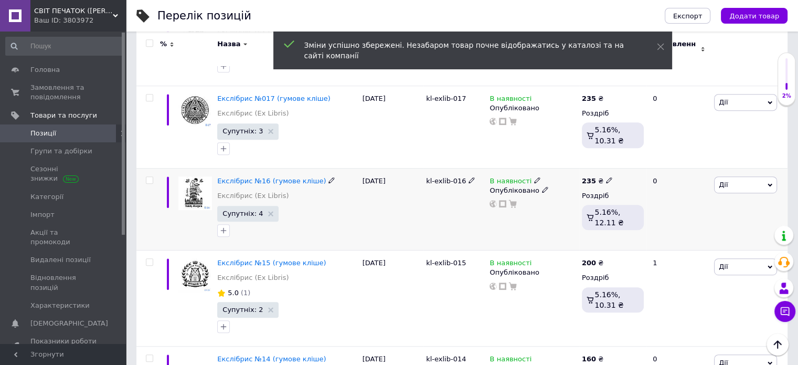
click at [587, 177] on b "235" at bounding box center [589, 181] width 14 height 8
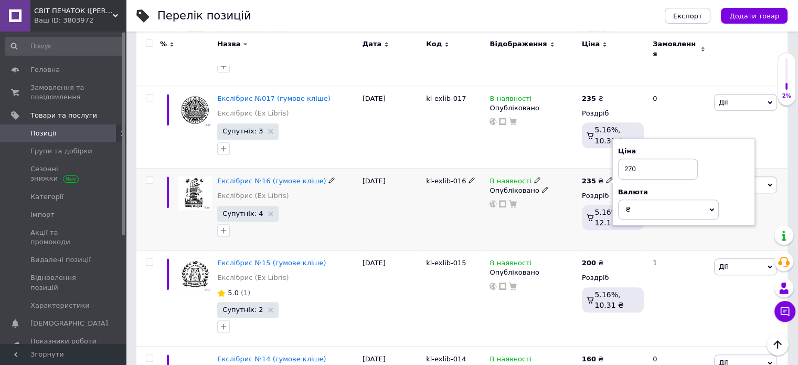
click at [608, 241] on div "235 ₴ Ціна 270 Валюта ₴ $ EUR CHF GBP ¥ PLN ₸ MDL HUF KGS CNY TRY KRW lei Роздр…" at bounding box center [612, 209] width 67 height 82
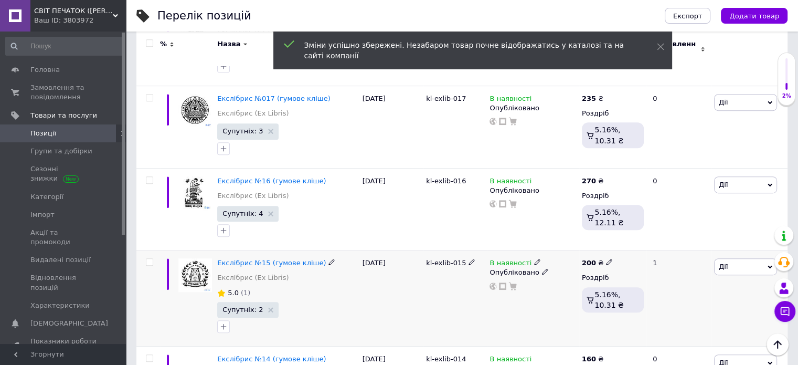
click at [587, 259] on b "200" at bounding box center [589, 263] width 14 height 8
click at [574, 321] on div "В наявності Опубліковано" at bounding box center [533, 298] width 92 height 96
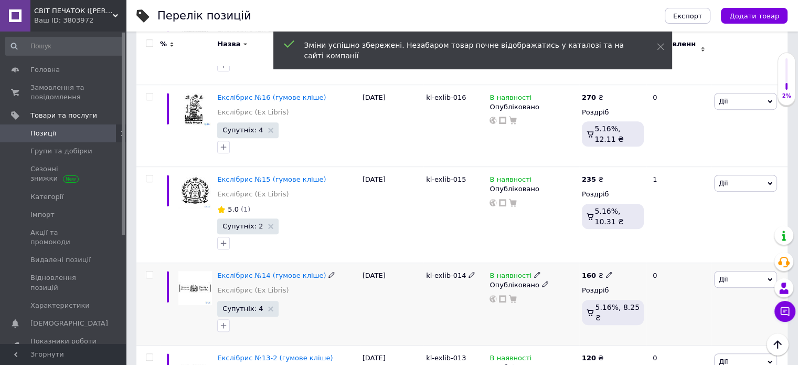
scroll to position [695, 0]
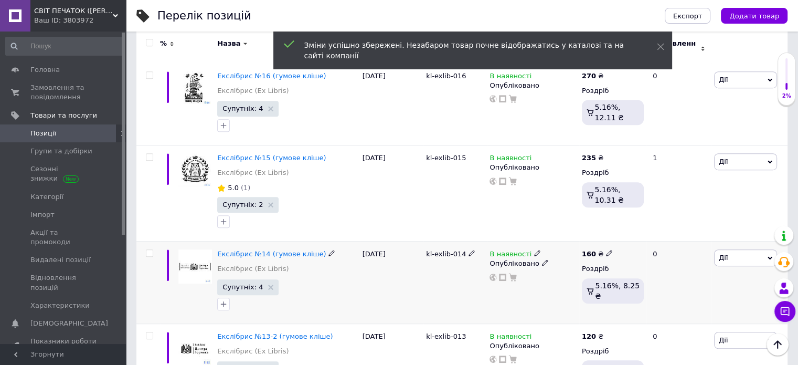
click at [586, 250] on b "160" at bounding box center [589, 254] width 14 height 8
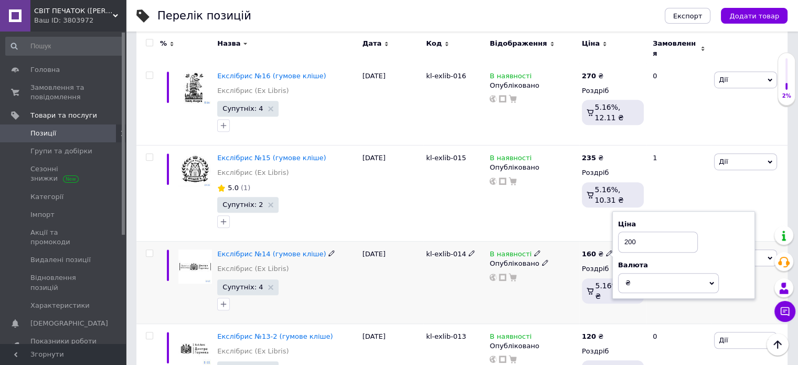
click at [556, 302] on div "В наявності Опубліковано" at bounding box center [533, 282] width 92 height 82
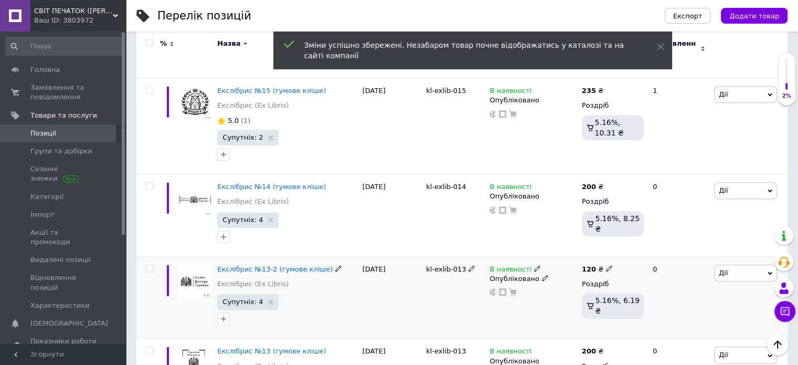
scroll to position [800, 0]
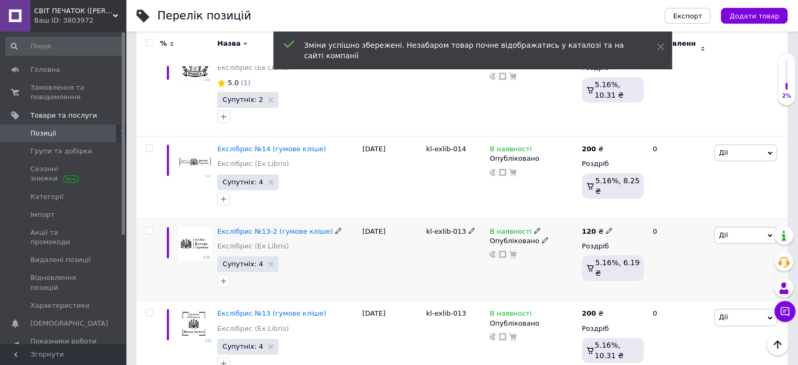
click at [590, 227] on b "120" at bounding box center [589, 231] width 14 height 8
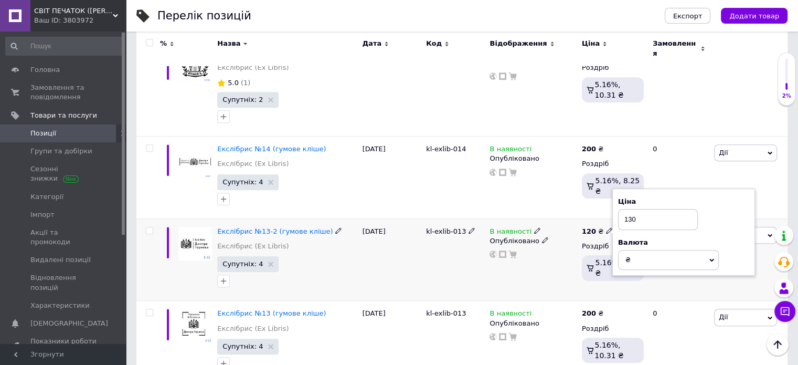
click at [561, 267] on div "В наявності Опубліковано" at bounding box center [533, 259] width 92 height 82
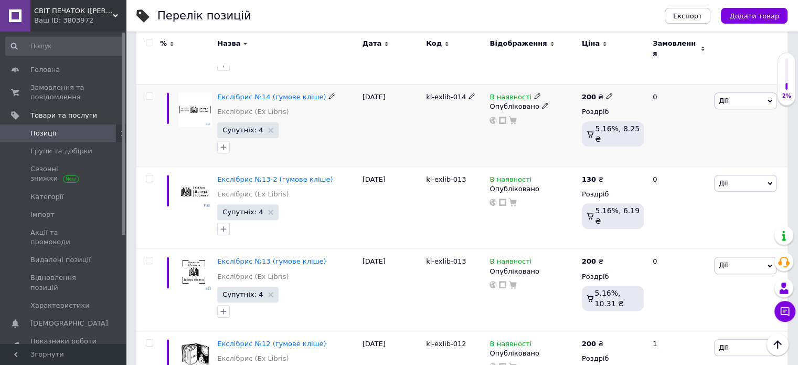
scroll to position [905, 0]
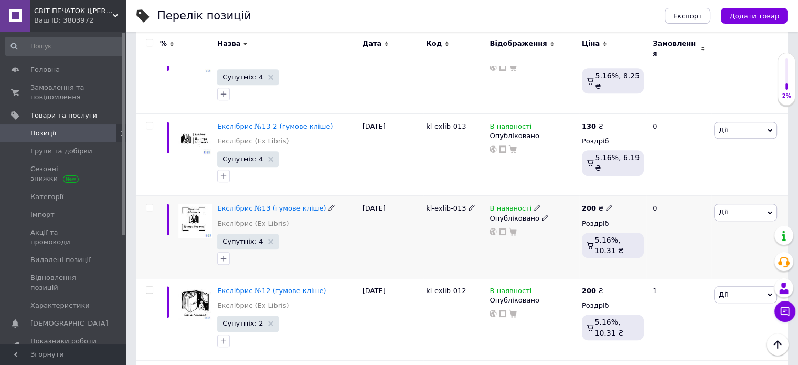
click at [592, 204] on b "200" at bounding box center [589, 208] width 14 height 8
click at [557, 250] on div "В наявності Опубліковано" at bounding box center [533, 237] width 92 height 82
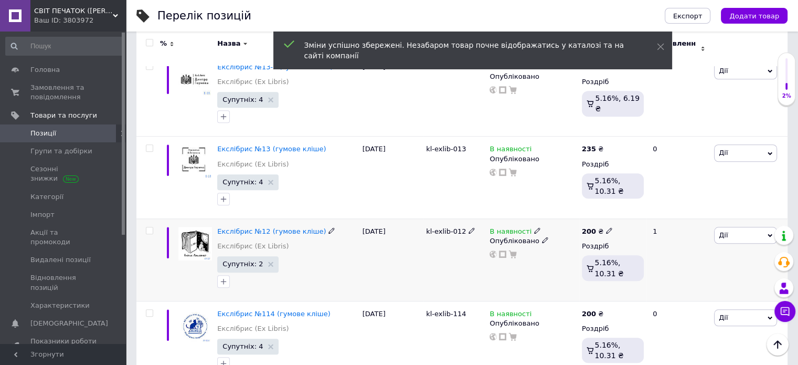
scroll to position [1010, 0]
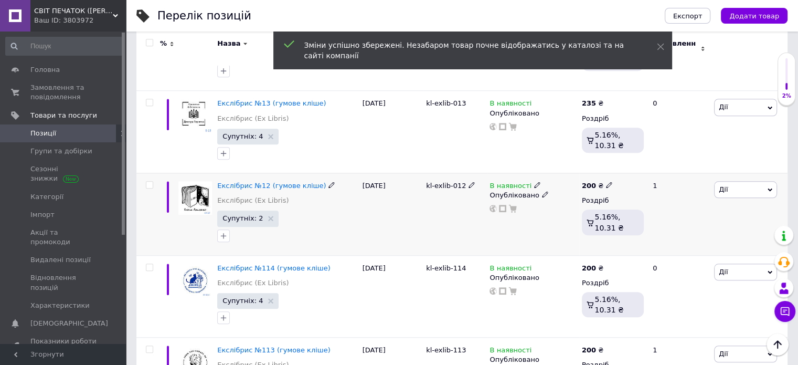
click at [590, 182] on b "200" at bounding box center [589, 186] width 14 height 8
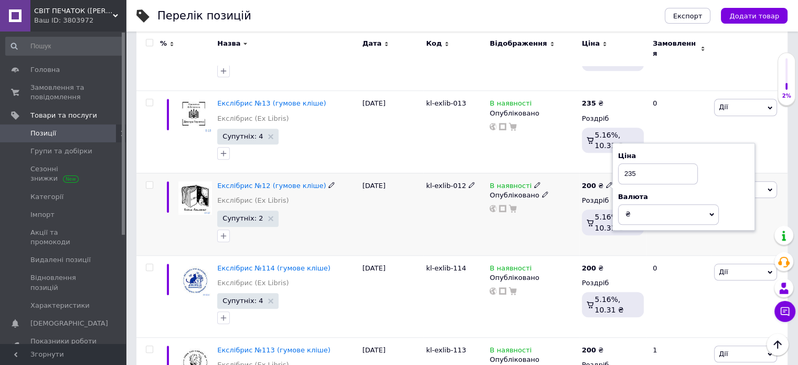
click at [537, 226] on div "В наявності Опубліковано" at bounding box center [533, 214] width 92 height 82
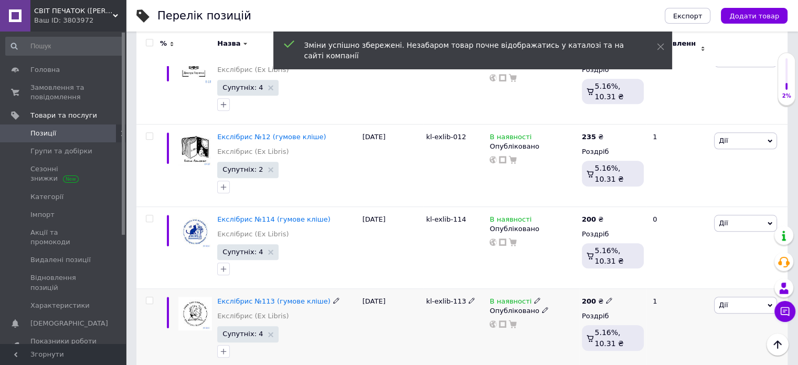
scroll to position [1115, 0]
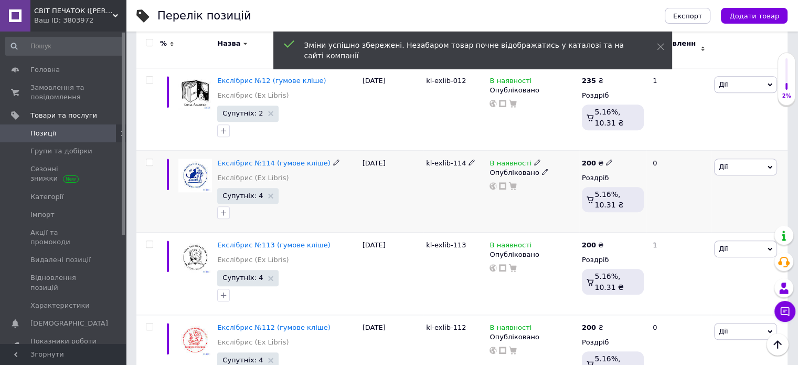
drag, startPoint x: 590, startPoint y: 156, endPoint x: 589, endPoint y: 171, distance: 14.7
click at [590, 159] on b "200" at bounding box center [589, 163] width 14 height 8
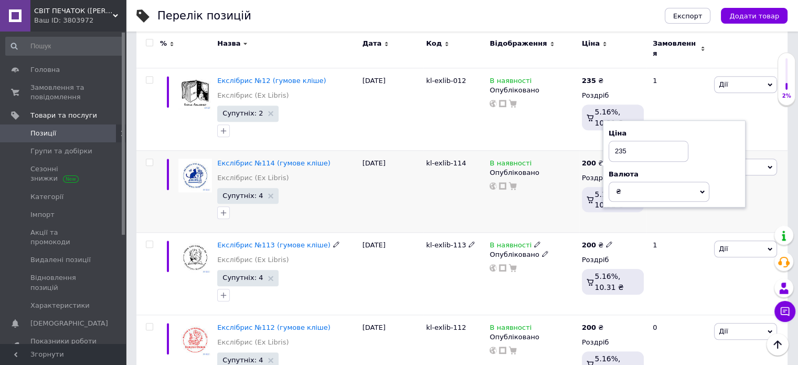
click at [550, 218] on div "В наявності Опубліковано" at bounding box center [533, 191] width 92 height 82
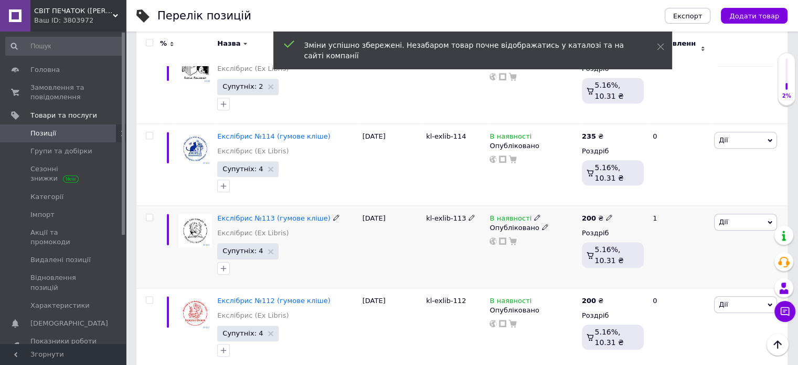
scroll to position [1167, 0]
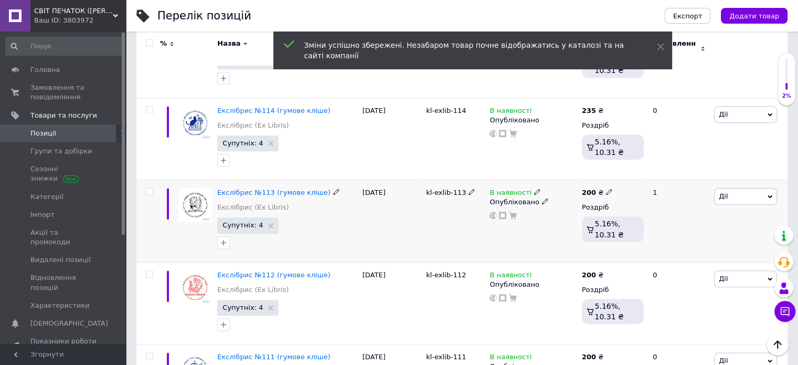
click at [589, 188] on b "200" at bounding box center [589, 192] width 14 height 8
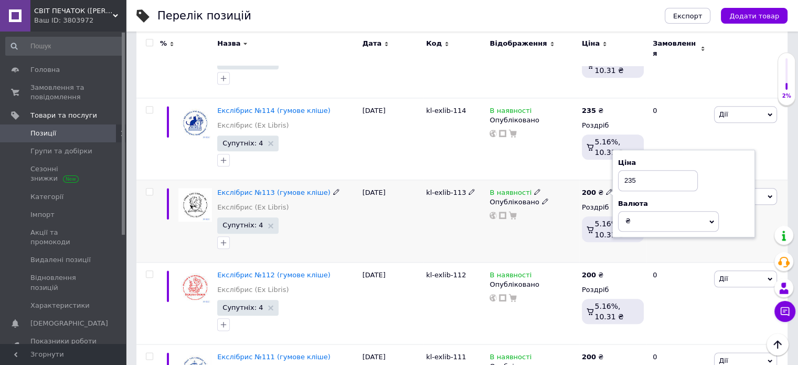
click at [533, 247] on div "В наявності Опубліковано" at bounding box center [533, 221] width 92 height 82
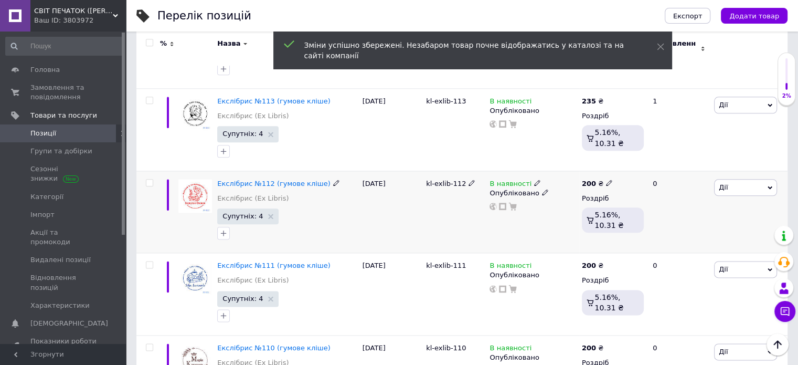
scroll to position [1325, 0]
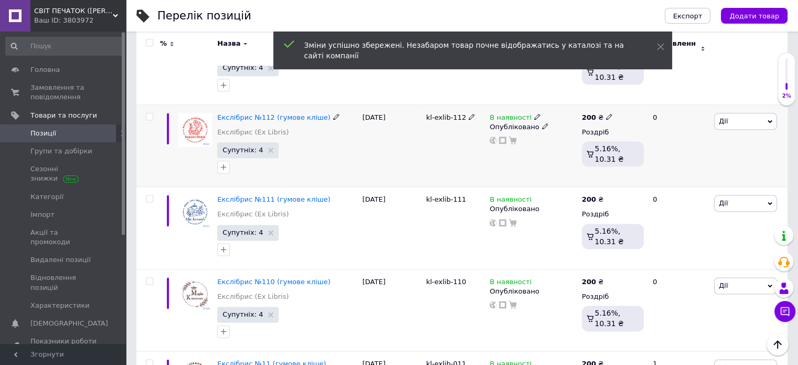
click at [588, 113] on b "200" at bounding box center [589, 117] width 14 height 8
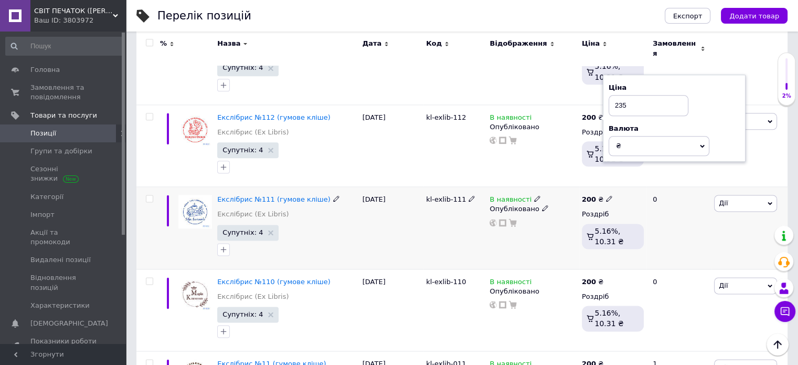
click at [613, 187] on div "200 ₴ Роздріб 5.16%, 10.31 ₴" at bounding box center [612, 228] width 67 height 82
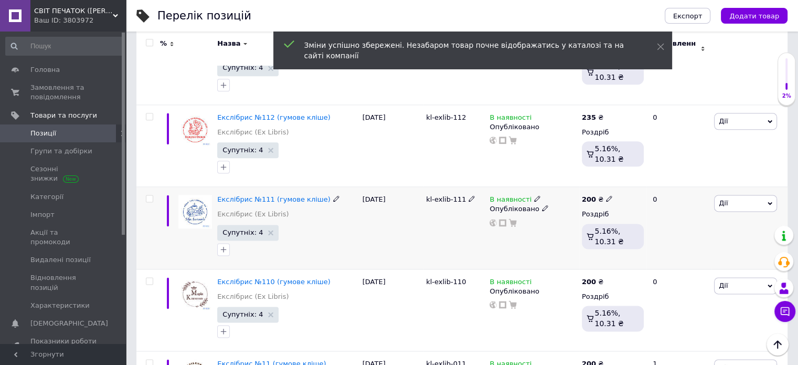
click at [589, 195] on b "200" at bounding box center [589, 199] width 14 height 8
click at [606, 258] on div "200 ₴ Ціна 235 Валюта ₴ $ EUR CHF GBP ¥ PLN ₸ MDL HUF KGS CNY TRY KRW lei Роздр…" at bounding box center [612, 228] width 67 height 82
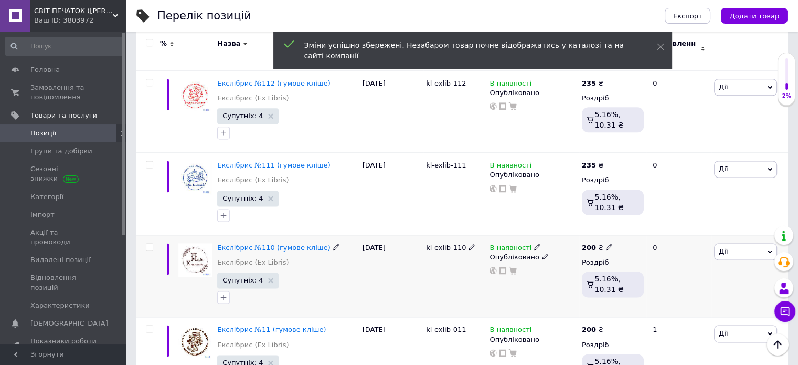
scroll to position [1377, 0]
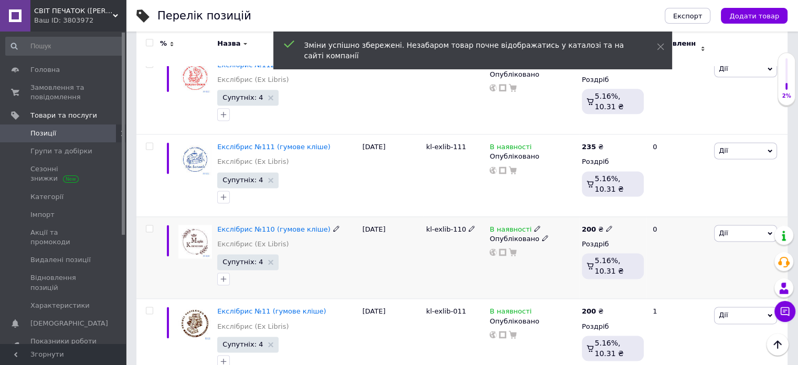
click at [584, 225] on b "200" at bounding box center [589, 229] width 14 height 8
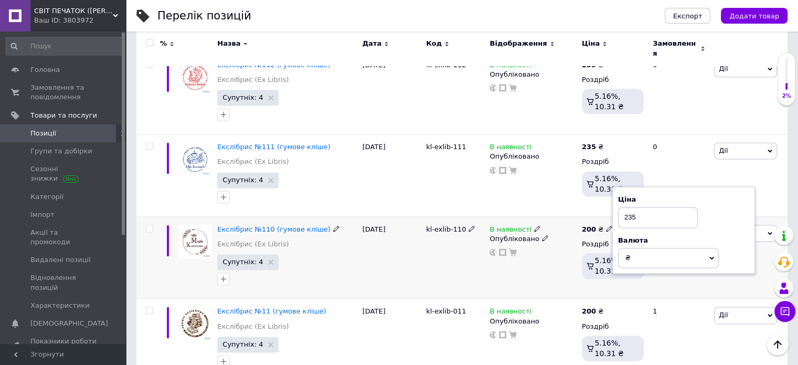
click at [589, 279] on div "200 ₴ Ціна 235 Валюта ₴ $ EUR CHF GBP ¥ PLN ₸ MDL HUF KGS CNY TRY KRW lei Роздр…" at bounding box center [612, 257] width 67 height 82
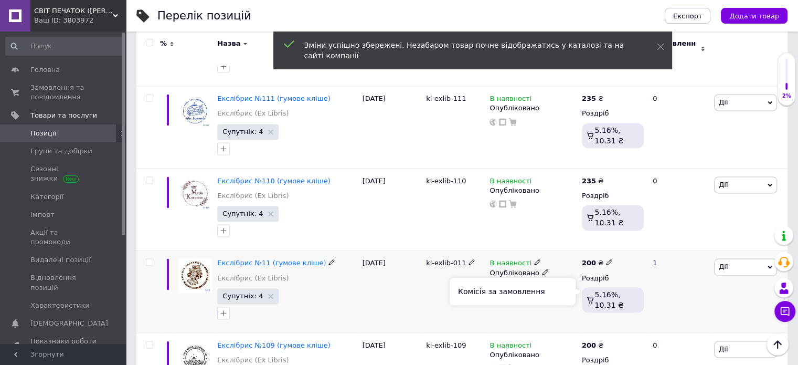
scroll to position [1482, 0]
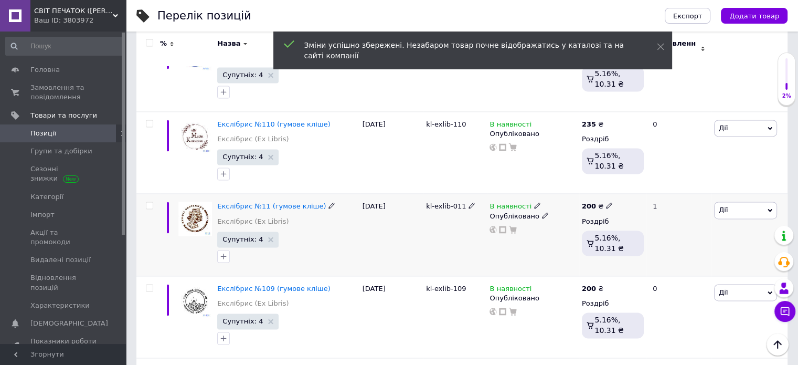
click at [587, 202] on b "200" at bounding box center [589, 206] width 14 height 8
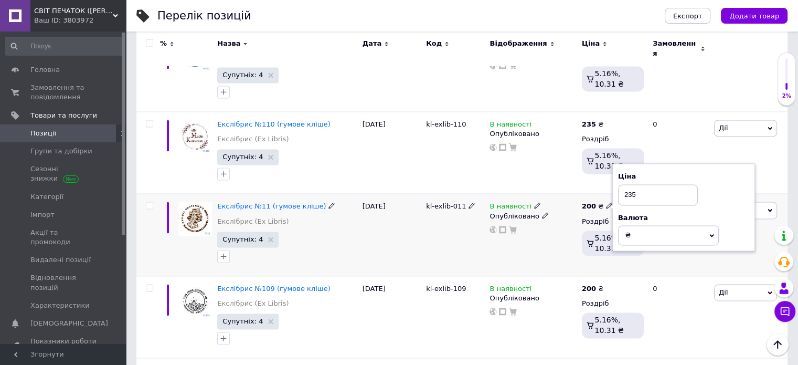
click at [645, 264] on div "200 ₴ Ціна 235 Валюта ₴ $ EUR CHF GBP ¥ PLN ₸ MDL HUF KGS CNY TRY KRW lei Роздр…" at bounding box center [612, 235] width 67 height 82
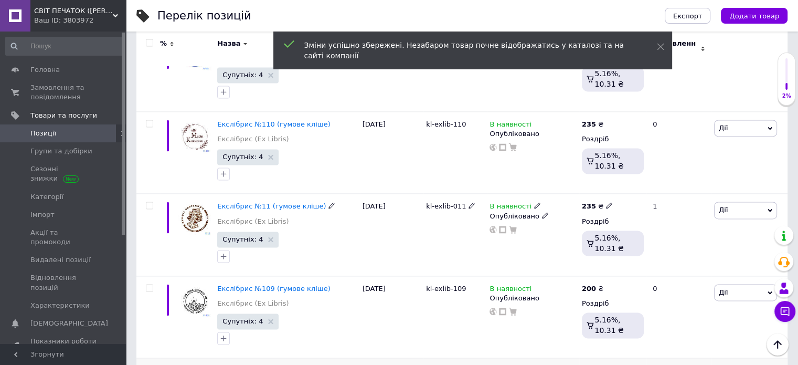
scroll to position [1587, 0]
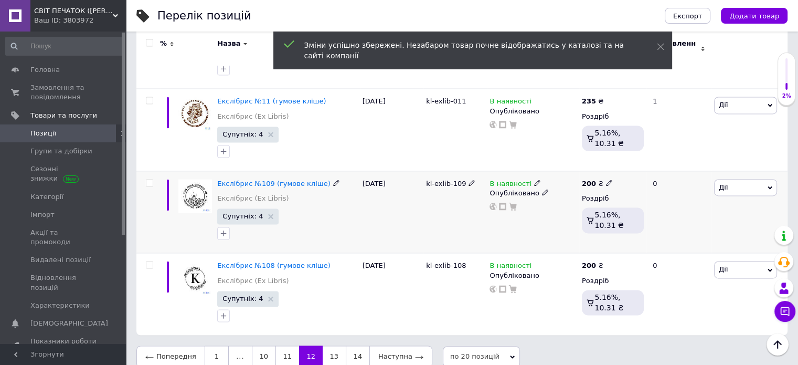
click at [589, 180] on b "200" at bounding box center [589, 184] width 14 height 8
click at [608, 242] on div "200 ₴ Ціна 235 Валюта ₴ $ EUR CHF GBP ¥ PLN ₸ MDL HUF KGS CNY TRY KRW lei Роздр…" at bounding box center [612, 212] width 67 height 82
click at [586, 261] on b "200" at bounding box center [589, 265] width 14 height 8
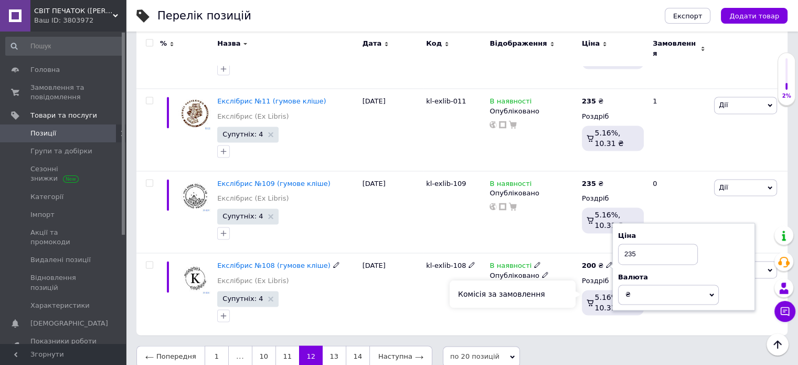
click at [560, 306] on div "Комісія за замовлення" at bounding box center [513, 293] width 126 height 27
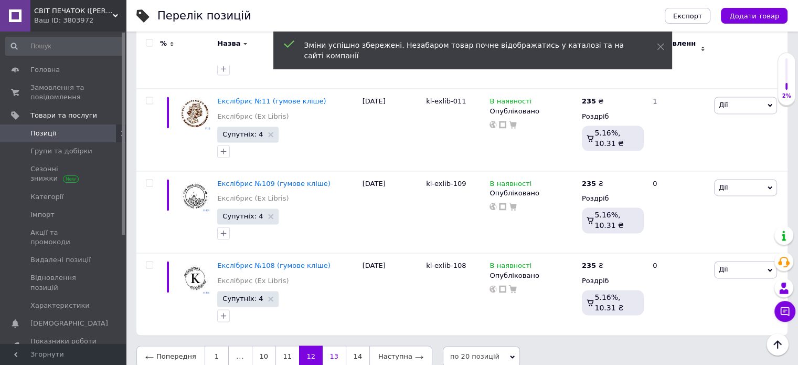
click at [328, 350] on link "13" at bounding box center [334, 356] width 23 height 22
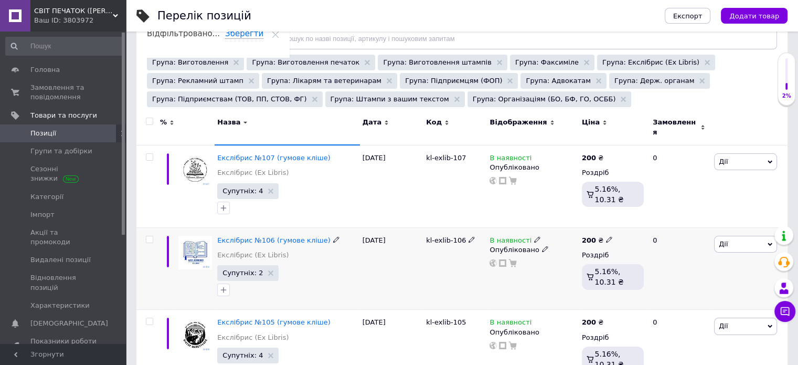
scroll to position [157, 0]
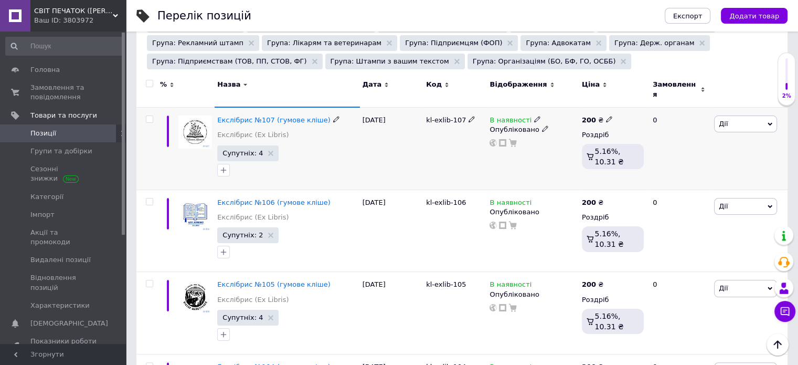
click at [584, 116] on b "200" at bounding box center [589, 120] width 14 height 8
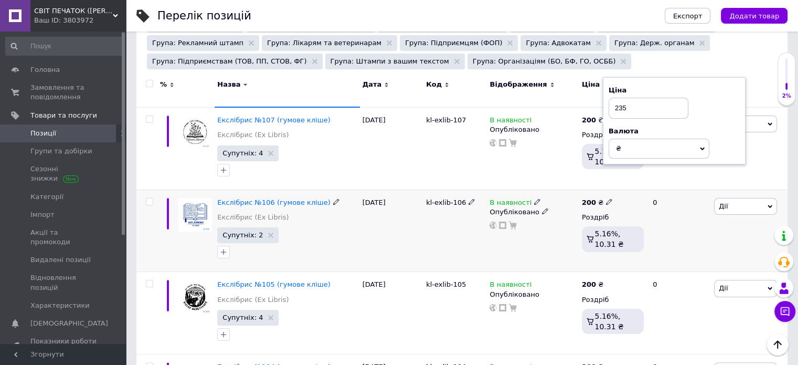
click at [574, 199] on div "В наявності" at bounding box center [533, 202] width 87 height 9
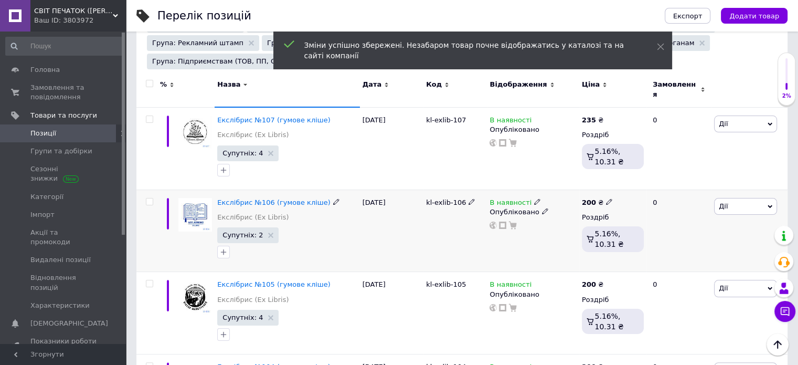
click at [588, 198] on b "200" at bounding box center [589, 202] width 14 height 8
click at [574, 258] on div "В наявності Опубліковано" at bounding box center [533, 230] width 92 height 82
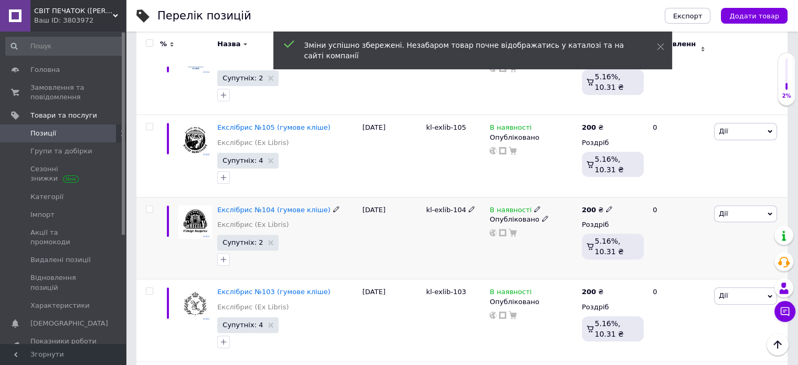
scroll to position [315, 0]
click at [585, 123] on b "200" at bounding box center [589, 127] width 14 height 8
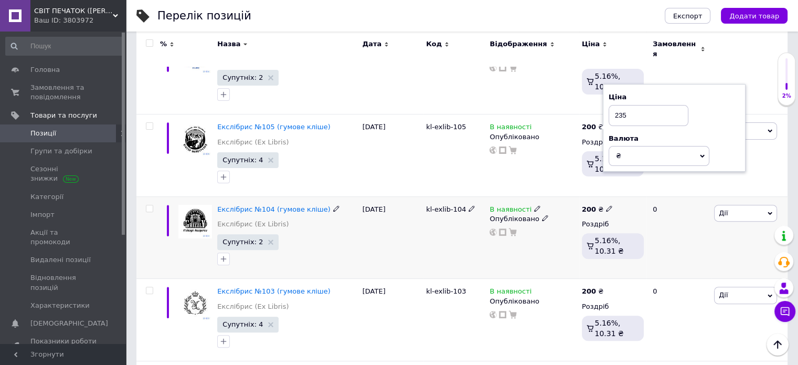
click at [590, 205] on b "200" at bounding box center [589, 209] width 14 height 8
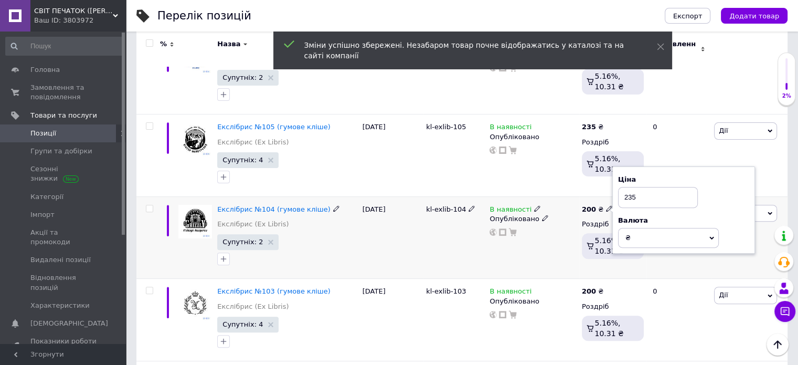
click at [566, 260] on div "В наявності Опубліковано" at bounding box center [533, 237] width 92 height 82
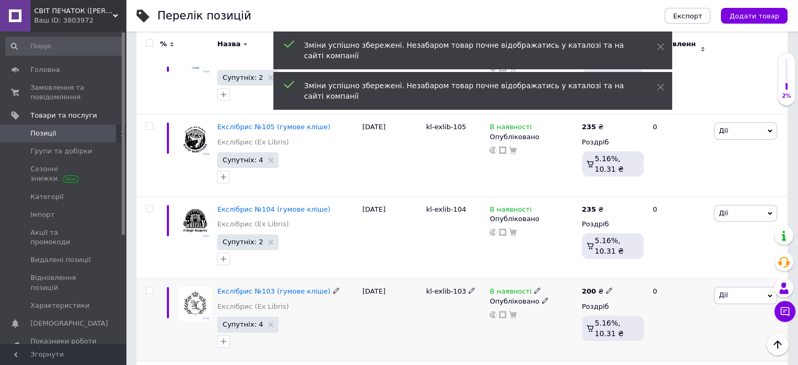
click at [587, 287] on b "200" at bounding box center [589, 291] width 14 height 8
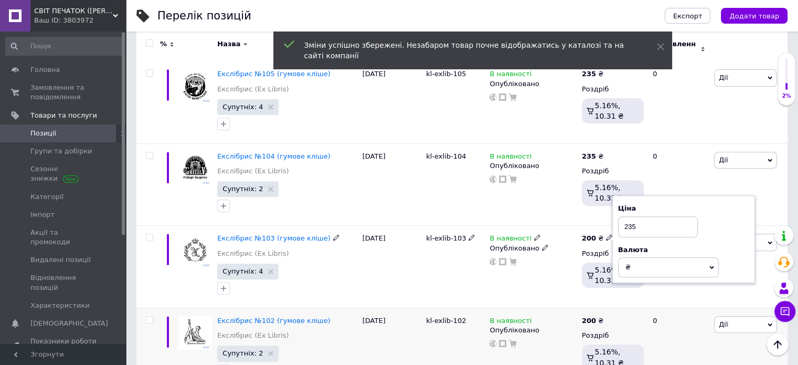
scroll to position [420, 0]
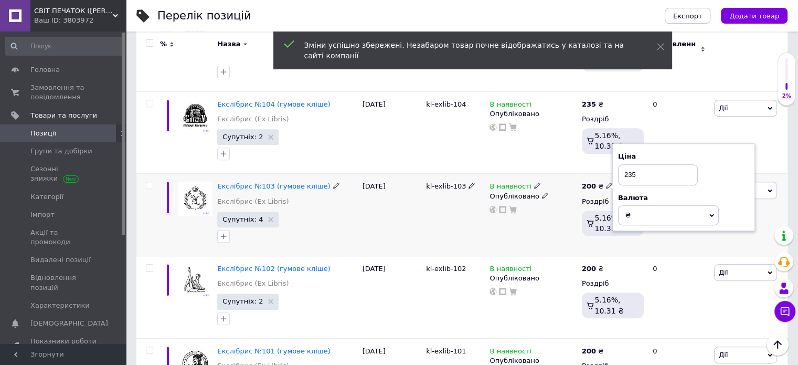
click at [574, 240] on div "В наявності Опубліковано" at bounding box center [533, 215] width 92 height 82
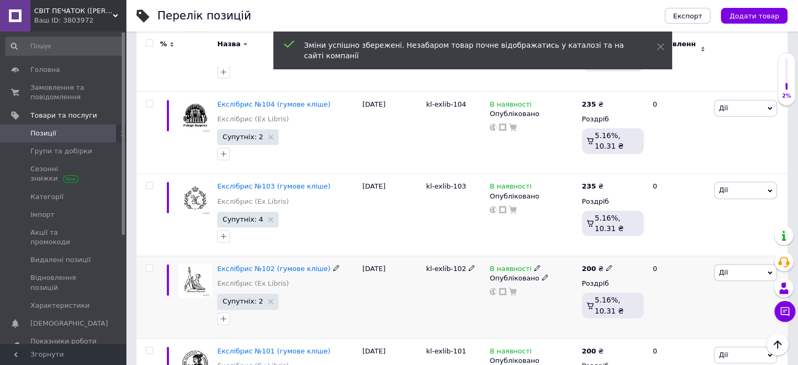
click at [594, 267] on div "200 ₴ Роздріб 5.16%, 10.31 ₴" at bounding box center [613, 293] width 62 height 58
click at [592, 265] on b "200" at bounding box center [589, 269] width 14 height 8
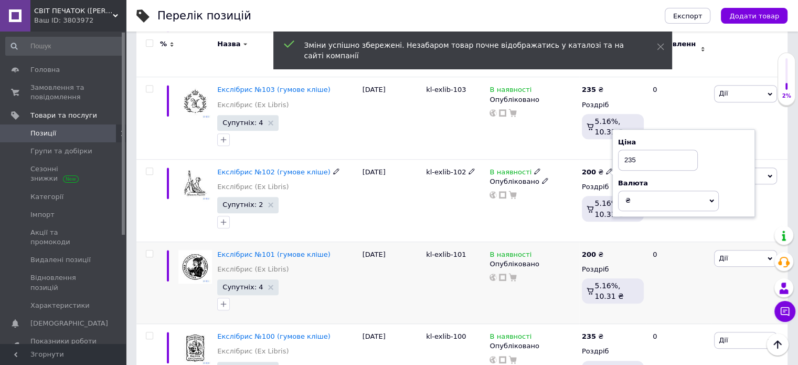
scroll to position [577, 0]
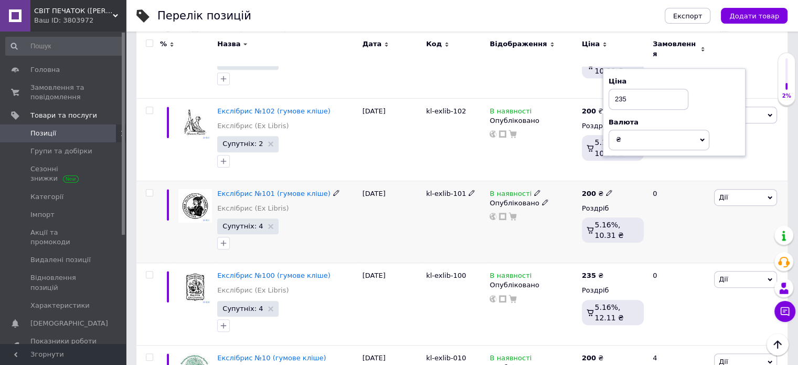
drag, startPoint x: 565, startPoint y: 173, endPoint x: 583, endPoint y: 179, distance: 18.9
click at [565, 181] on div "В наявності Опубліковано" at bounding box center [533, 222] width 92 height 82
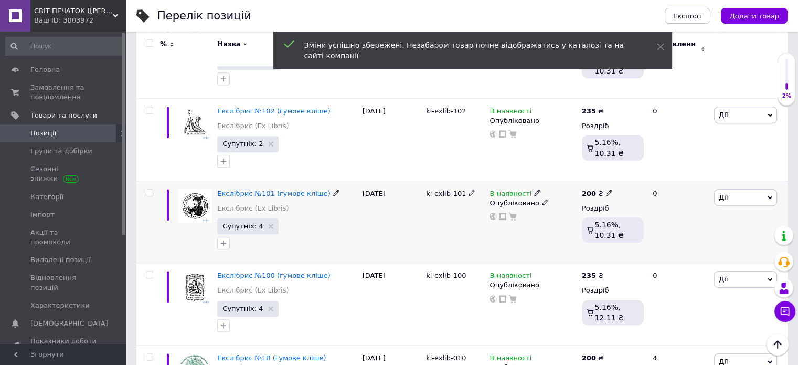
click at [590, 189] on b "200" at bounding box center [589, 193] width 14 height 8
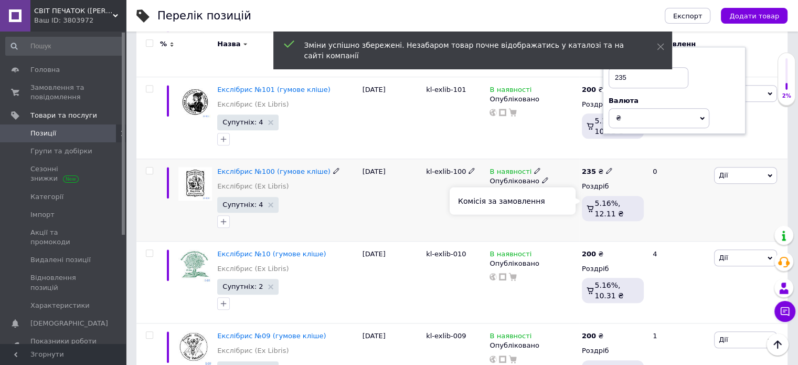
scroll to position [682, 0]
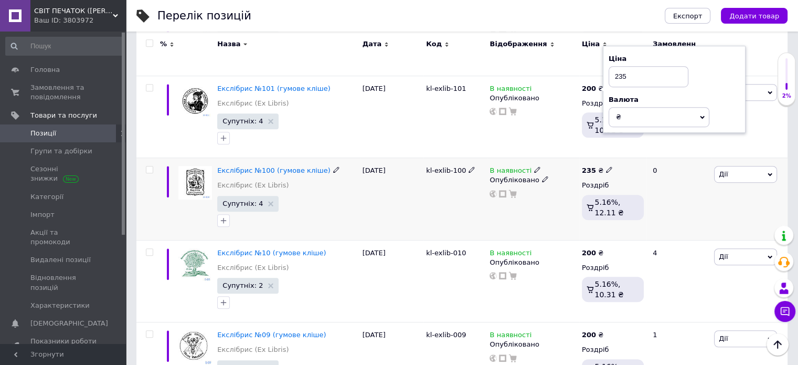
click at [559, 158] on div "В наявності Опубліковано" at bounding box center [533, 199] width 92 height 82
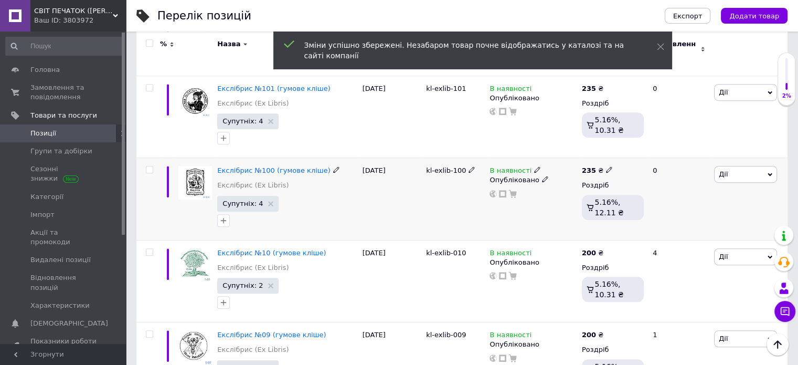
click at [583, 166] on b "235" at bounding box center [589, 170] width 14 height 8
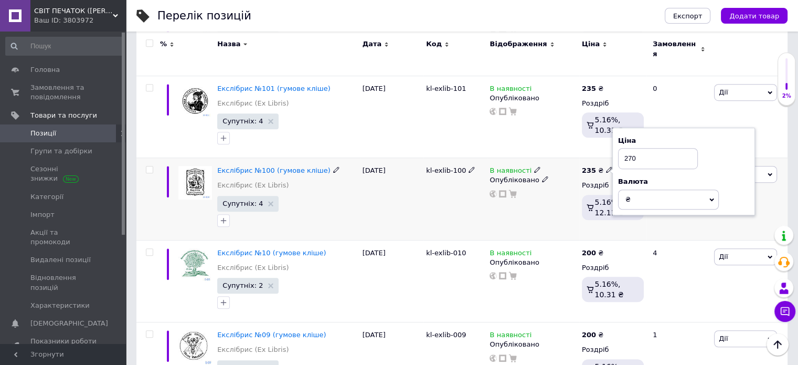
click at [575, 226] on div "В наявності Опубліковано" at bounding box center [533, 199] width 92 height 82
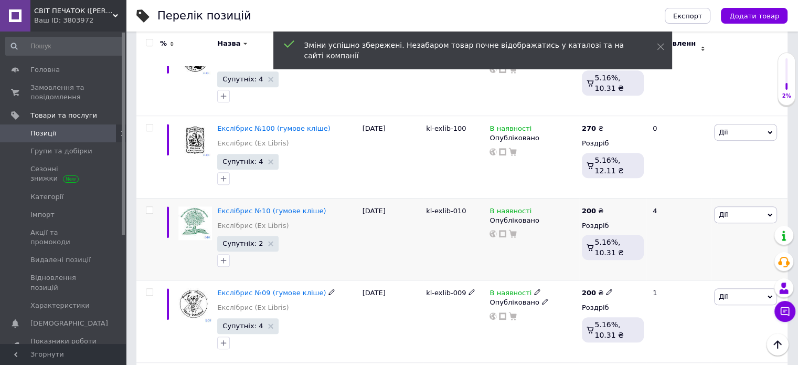
scroll to position [787, 0]
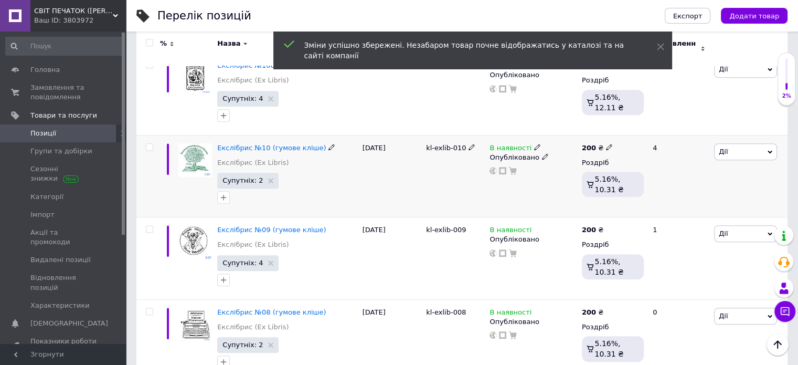
click at [589, 144] on b "200" at bounding box center [589, 148] width 14 height 8
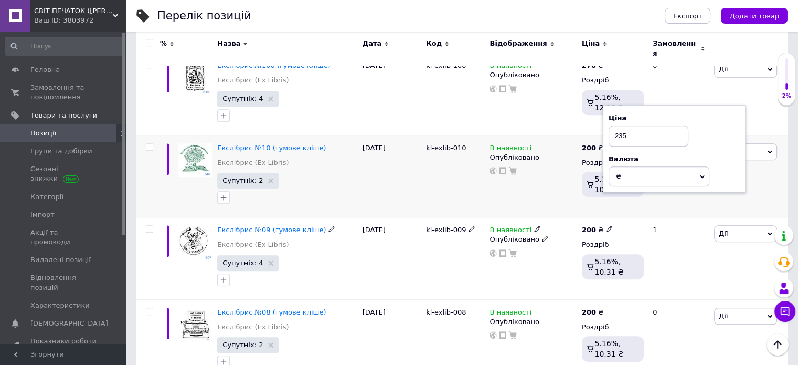
click at [562, 205] on div "В наявності Опубліковано" at bounding box center [533, 176] width 92 height 82
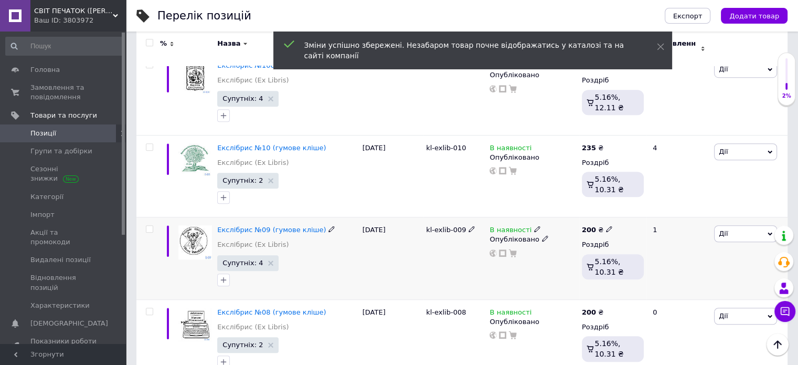
click at [588, 226] on b "200" at bounding box center [589, 230] width 14 height 8
click at [587, 286] on div "200 ₴ Ціна 235 Валюта ₴ $ EUR CHF GBP ¥ PLN ₸ MDL HUF KGS CNY TRY KRW lei Роздр…" at bounding box center [612, 258] width 67 height 82
click at [586, 308] on b "200" at bounding box center [589, 312] width 14 height 8
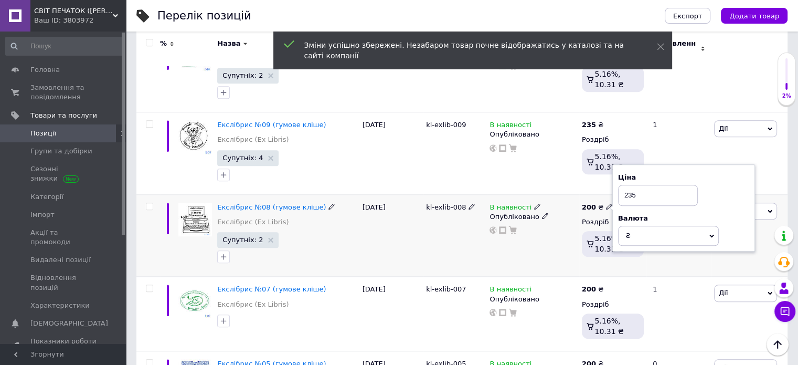
click at [556, 251] on div "В наявності Опубліковано" at bounding box center [533, 235] width 92 height 82
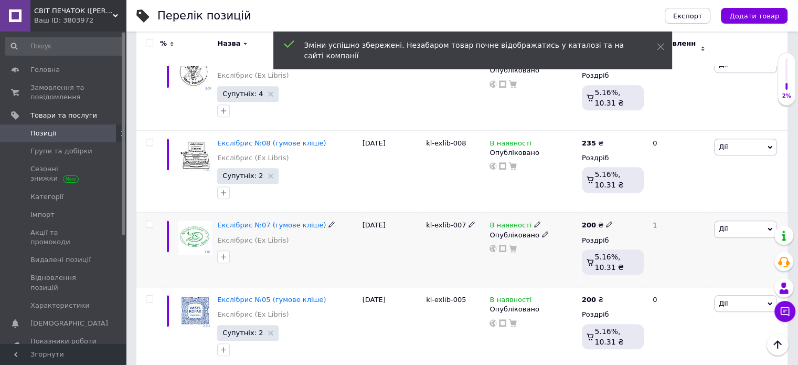
scroll to position [997, 0]
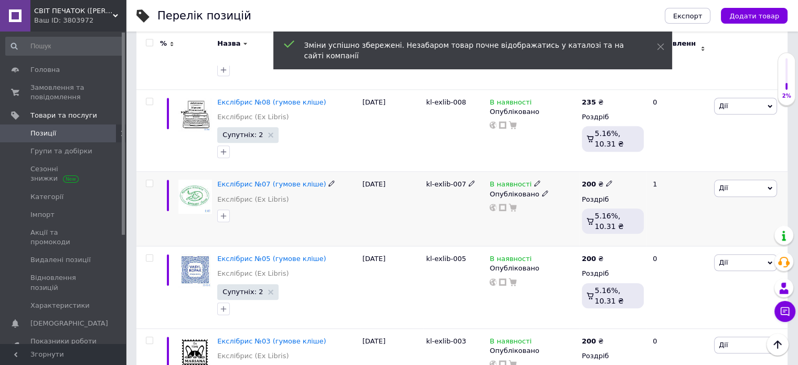
click at [587, 172] on div "200 ₴ Роздріб 5.16%, 10.31 ₴" at bounding box center [612, 209] width 67 height 75
click at [592, 180] on b "200" at bounding box center [589, 184] width 14 height 8
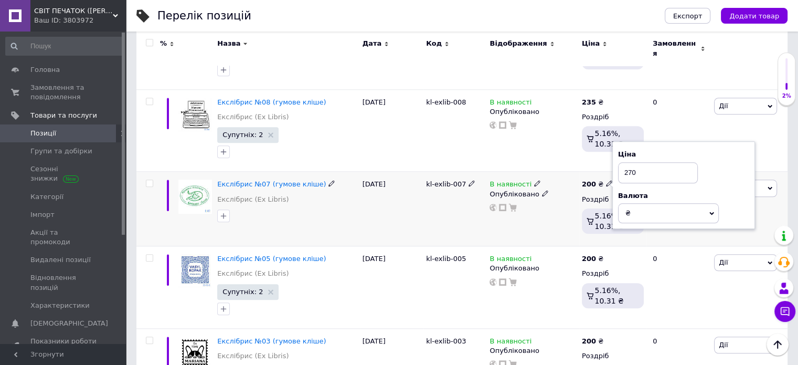
click at [561, 221] on div "В наявності Опубліковано" at bounding box center [533, 209] width 92 height 75
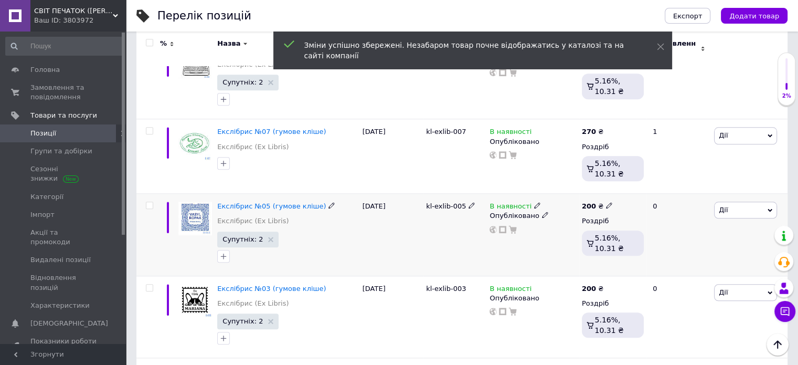
scroll to position [1102, 0]
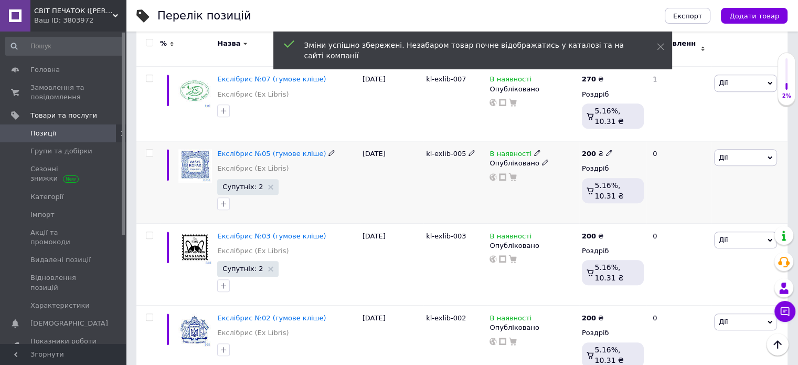
click at [586, 150] on b "200" at bounding box center [589, 154] width 14 height 8
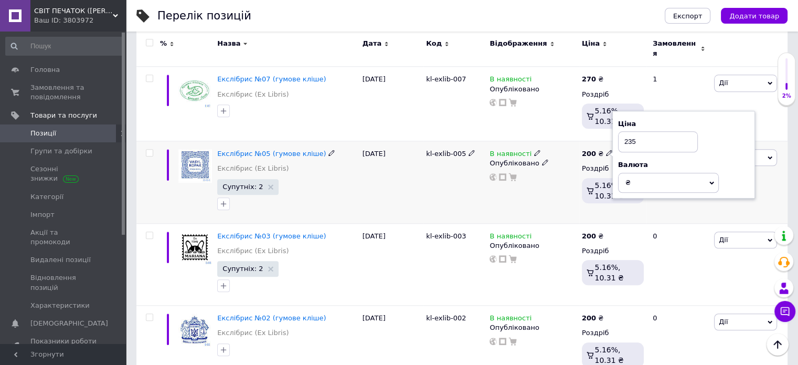
click at [582, 208] on div "200 ₴ Ціна 235 Валюта ₴ $ EUR CHF GBP ¥ PLN ₸ MDL HUF KGS CNY TRY KRW lei Роздр…" at bounding box center [612, 182] width 67 height 82
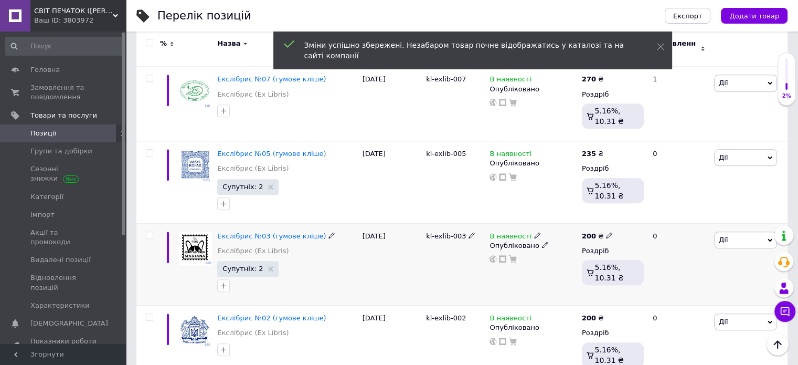
click at [588, 232] on b "200" at bounding box center [589, 236] width 14 height 8
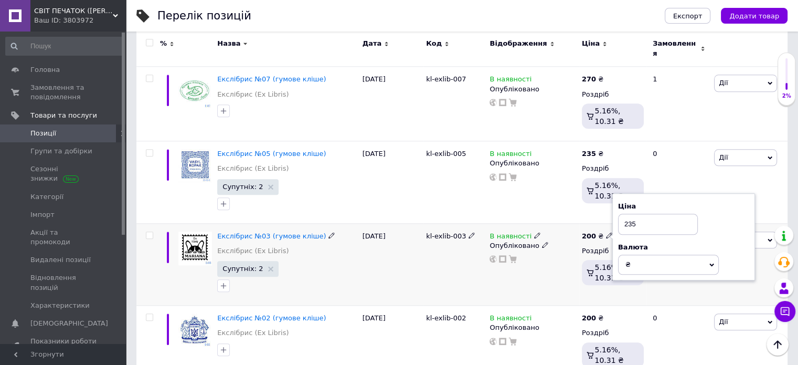
click at [560, 293] on div "В наявності Опубліковано" at bounding box center [533, 264] width 92 height 82
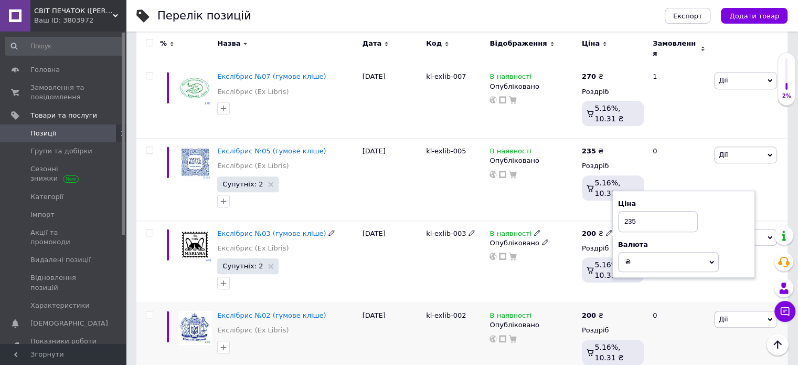
scroll to position [1207, 0]
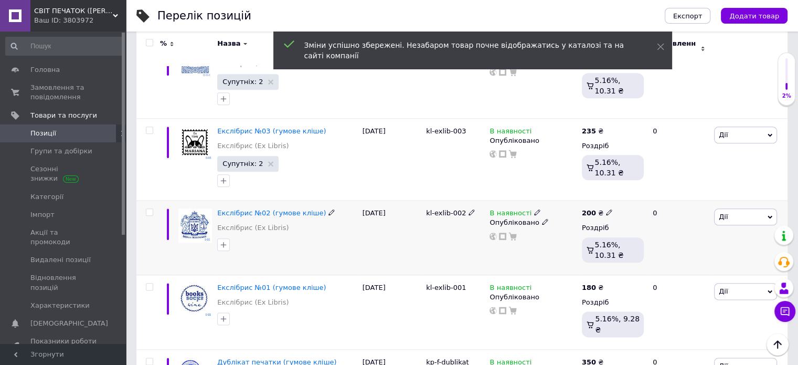
click at [589, 209] on b "200" at bounding box center [589, 213] width 14 height 8
click at [565, 260] on div "В наявності Опубліковано" at bounding box center [533, 238] width 92 height 75
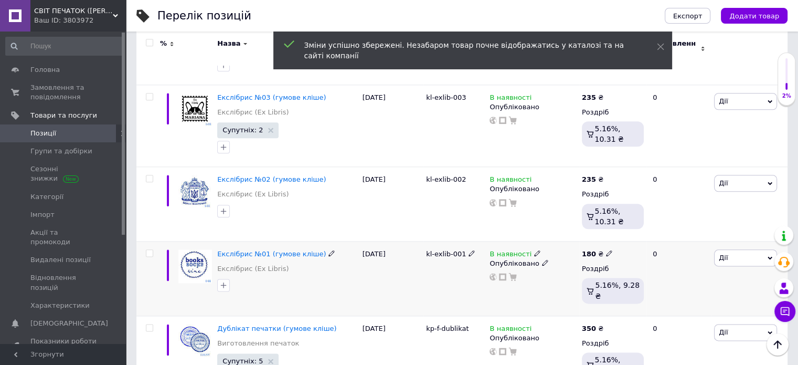
scroll to position [1260, 0]
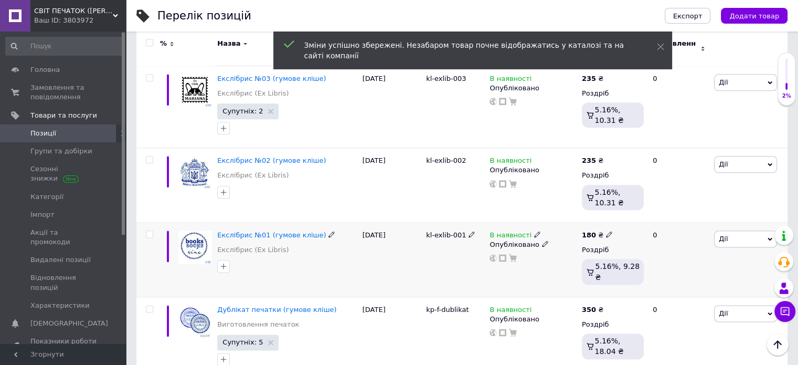
click at [582, 231] on b "180" at bounding box center [589, 235] width 14 height 8
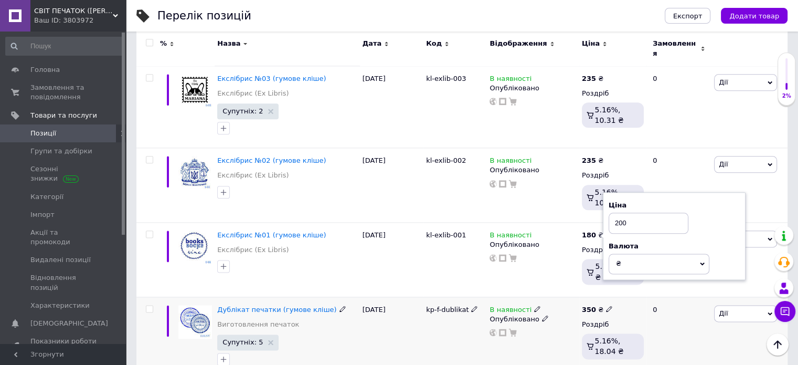
click at [557, 297] on div "В наявності Опубліковано" at bounding box center [533, 338] width 92 height 82
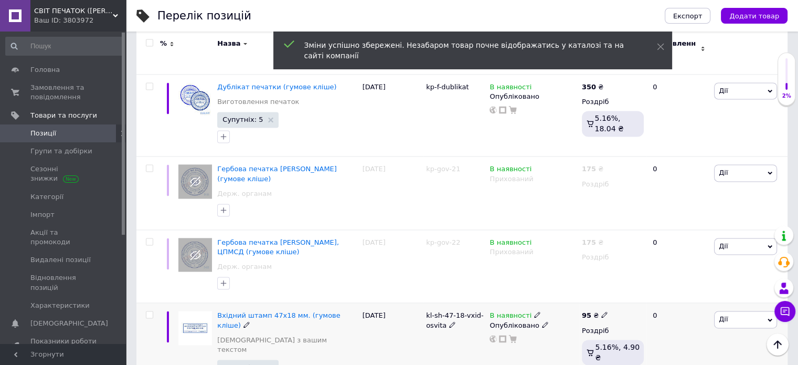
scroll to position [1516, 0]
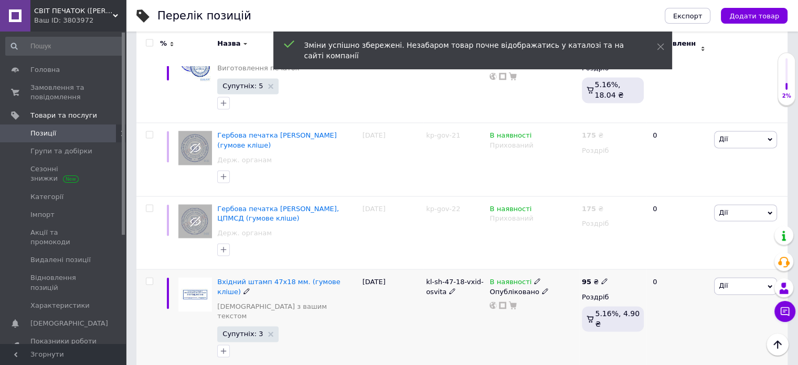
click at [586, 278] on b "95" at bounding box center [586, 282] width 9 height 8
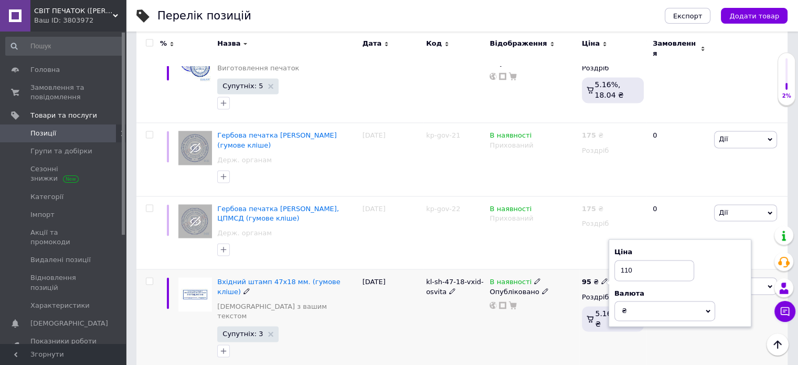
click at [514, 312] on div "В наявності Опубліковано" at bounding box center [533, 319] width 92 height 101
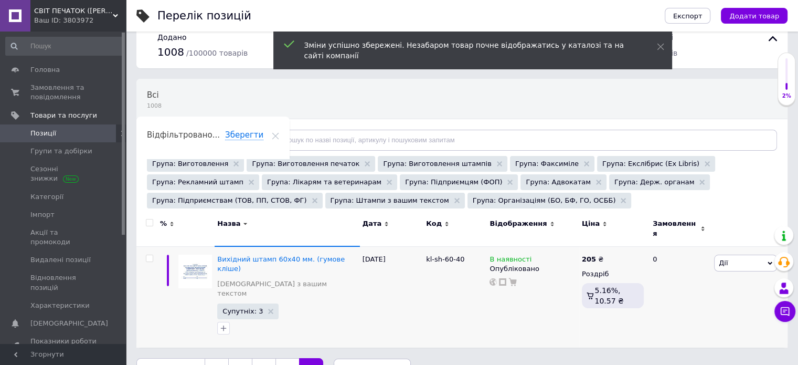
scroll to position [28, 0]
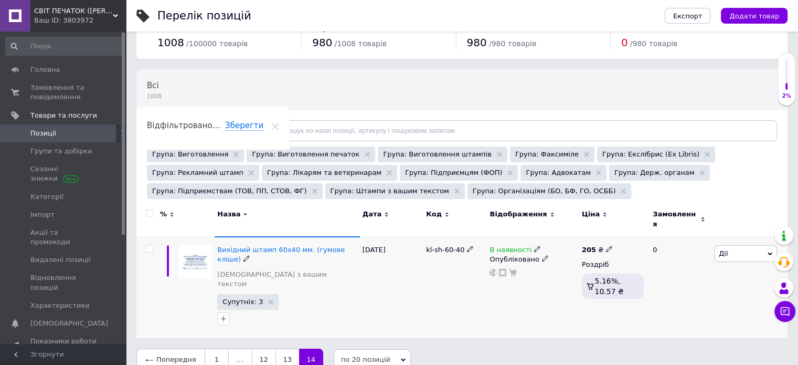
click at [584, 246] on b "205" at bounding box center [589, 250] width 14 height 8
click at [534, 287] on div "Комісія за замовлення" at bounding box center [513, 279] width 126 height 27
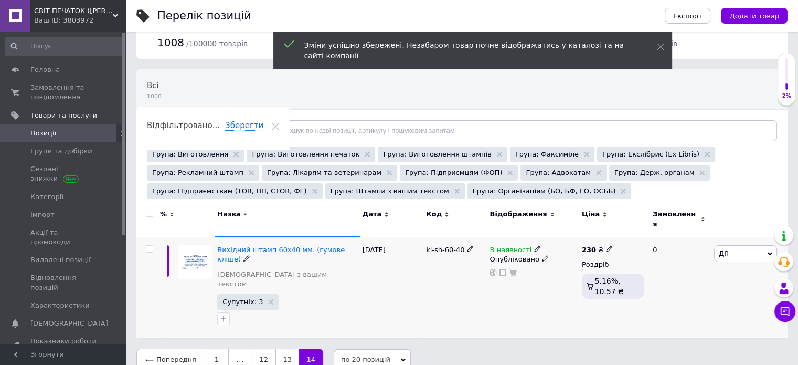
click at [528, 305] on div "В наявності Опубліковано" at bounding box center [533, 287] width 92 height 101
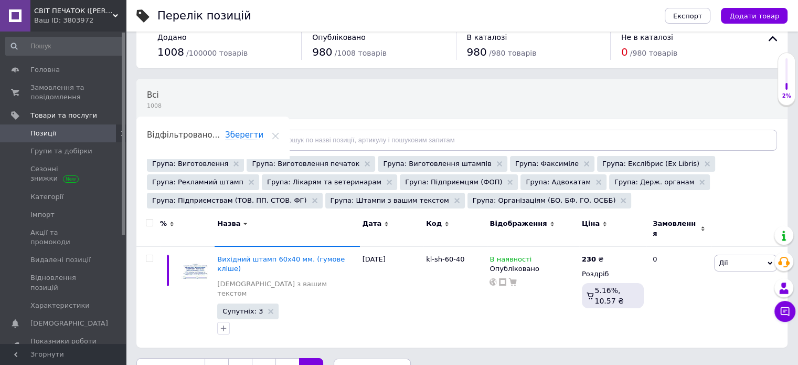
click at [279, 132] on icon at bounding box center [275, 135] width 7 height 7
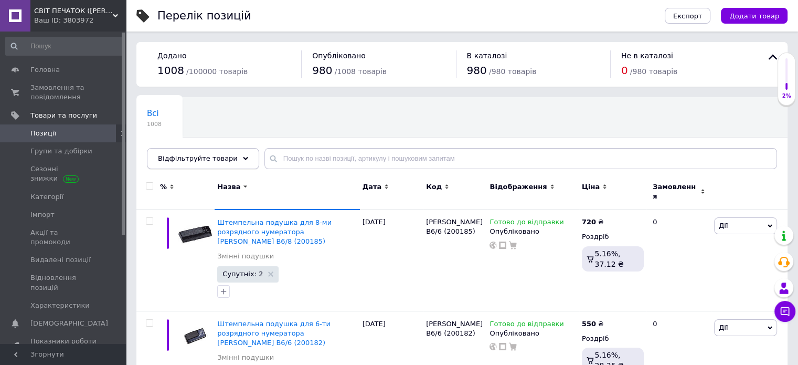
click at [216, 161] on span "Відфільтруйте товари" at bounding box center [198, 158] width 80 height 8
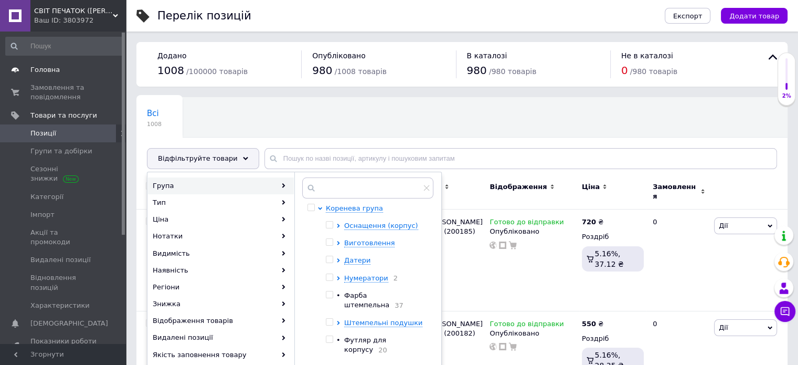
click at [59, 72] on span "Головна" at bounding box center [63, 69] width 67 height 9
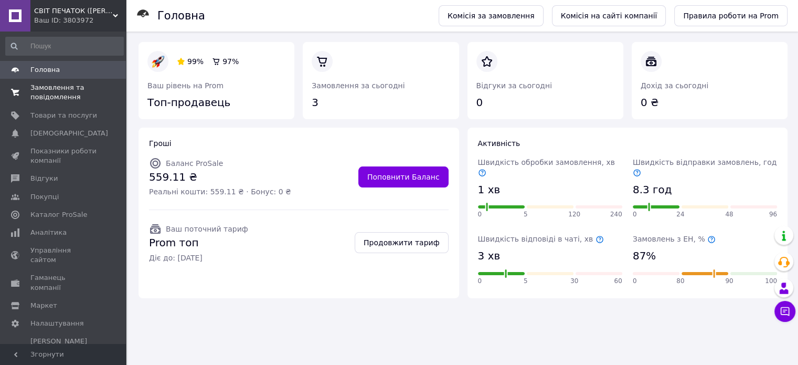
click at [52, 88] on span "Замовлення та повідомлення" at bounding box center [63, 92] width 67 height 19
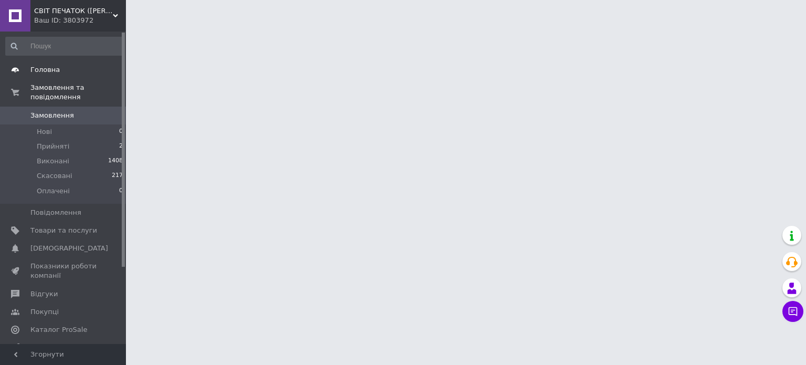
click at [55, 70] on span "Головна" at bounding box center [44, 69] width 29 height 9
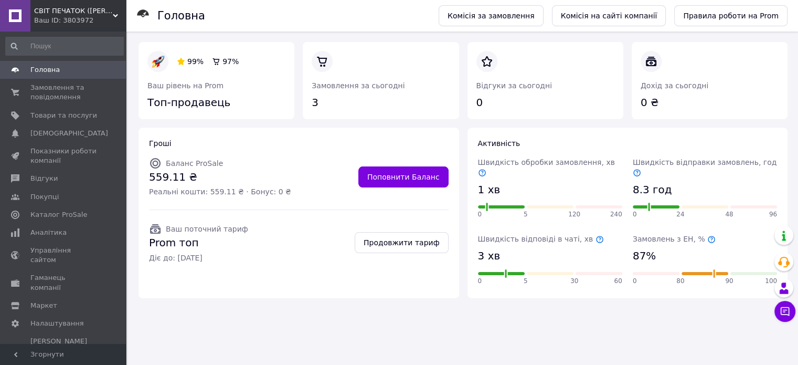
click at [55, 69] on span "Головна" at bounding box center [44, 69] width 29 height 9
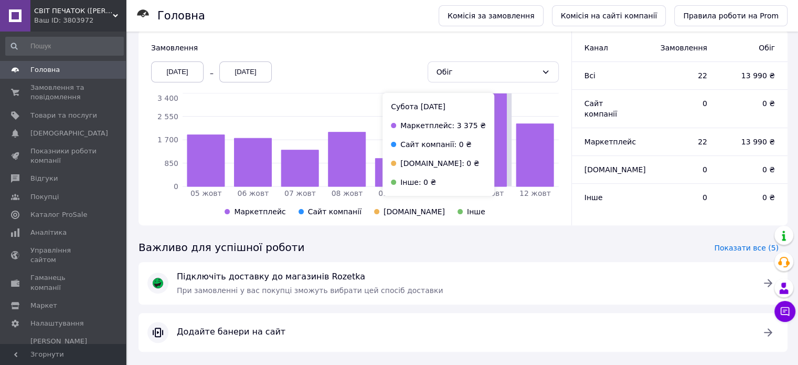
scroll to position [281, 0]
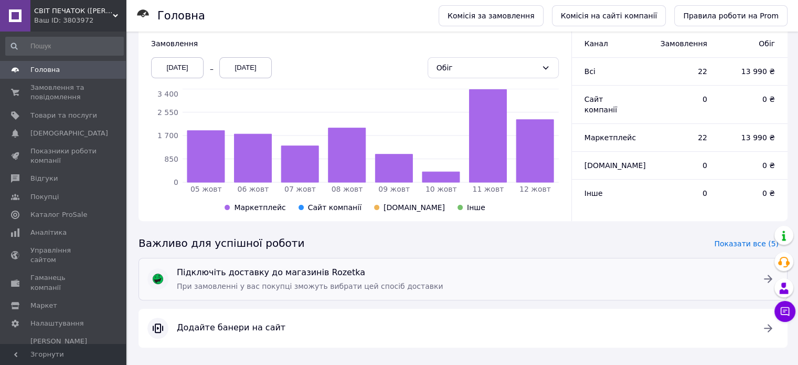
click at [289, 282] on span "При замовленні у вас покупці зможуть вибрати цей спосіб доставки" at bounding box center [310, 286] width 267 height 8
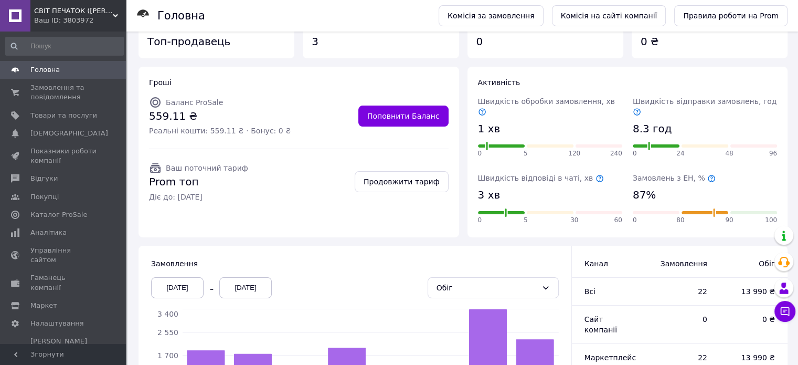
scroll to position [0, 0]
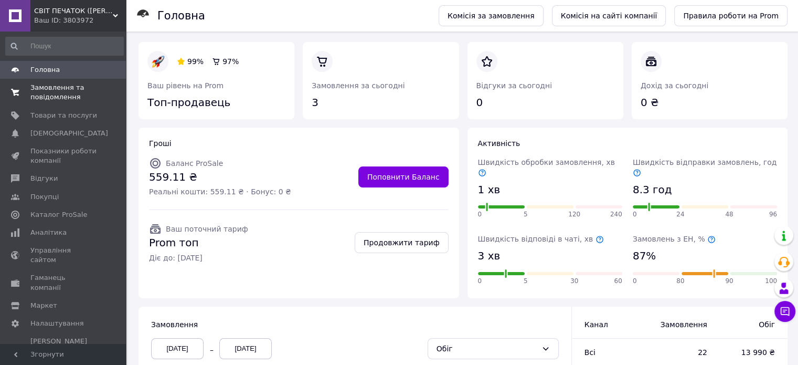
click at [70, 98] on span "Замовлення та повідомлення" at bounding box center [63, 92] width 67 height 19
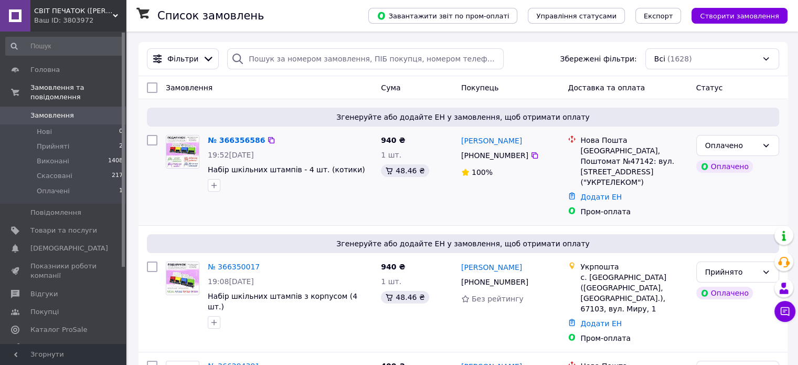
scroll to position [52, 0]
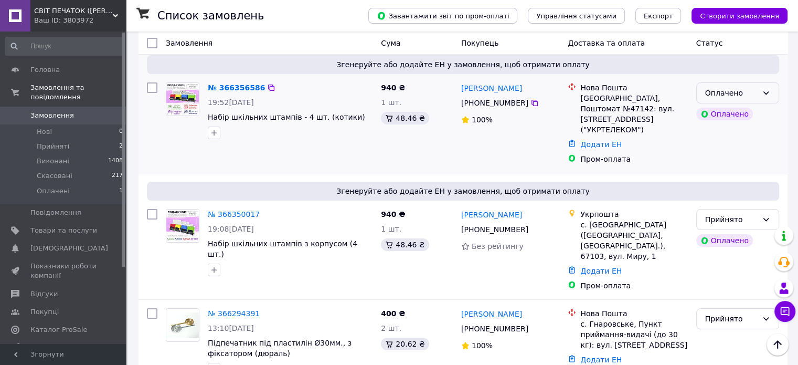
click at [713, 90] on div "Оплачено" at bounding box center [731, 93] width 52 height 12
click at [712, 111] on li "Прийнято" at bounding box center [738, 116] width 82 height 19
click at [241, 88] on link "№ 366356586" at bounding box center [234, 87] width 52 height 8
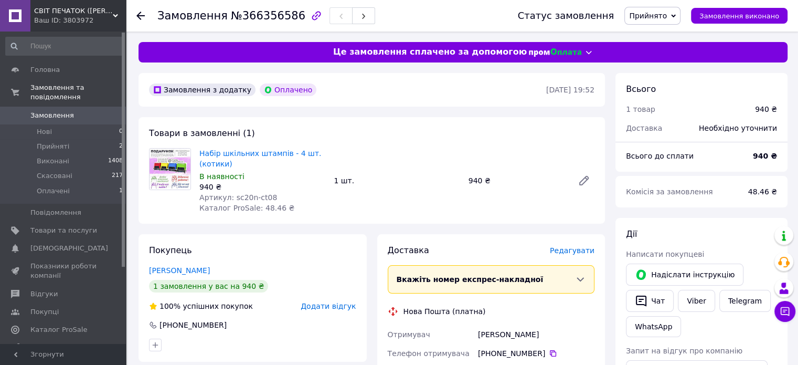
click at [75, 111] on span "Замовлення" at bounding box center [63, 115] width 67 height 9
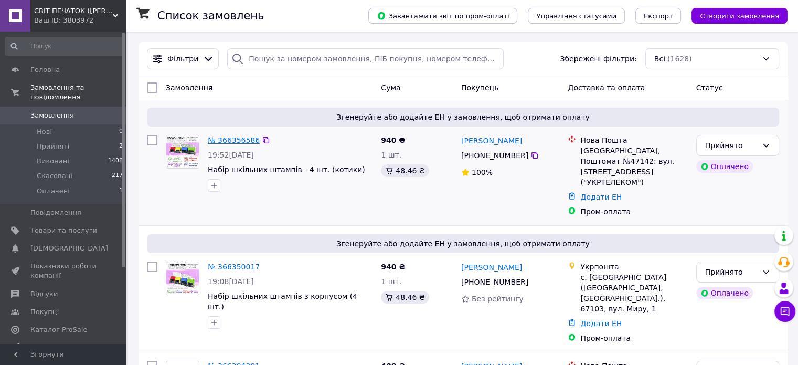
click at [241, 141] on link "№ 366356586" at bounding box center [234, 140] width 52 height 8
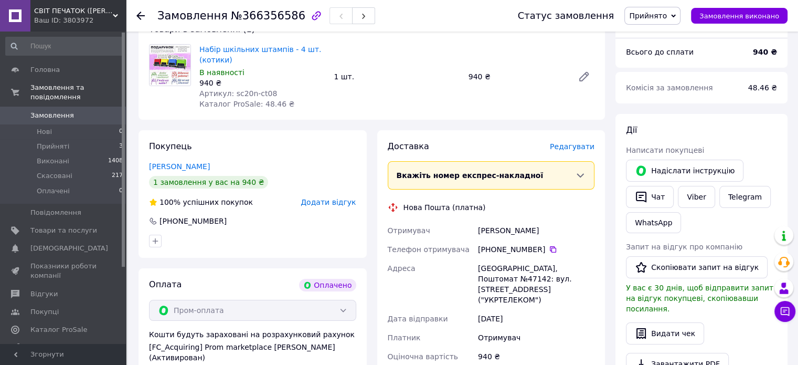
scroll to position [105, 0]
click at [503, 223] on div "[PERSON_NAME]" at bounding box center [536, 229] width 121 height 19
copy div "[PERSON_NAME]"
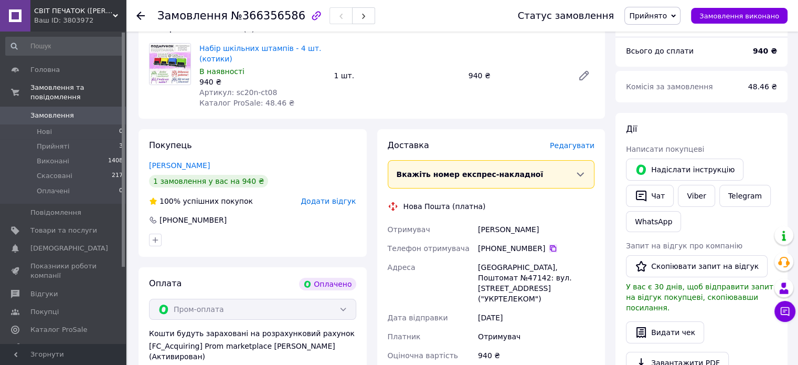
click at [550, 245] on icon at bounding box center [553, 248] width 6 height 6
click at [62, 111] on span "Замовлення" at bounding box center [52, 115] width 44 height 9
